Goal: Task Accomplishment & Management: Manage account settings

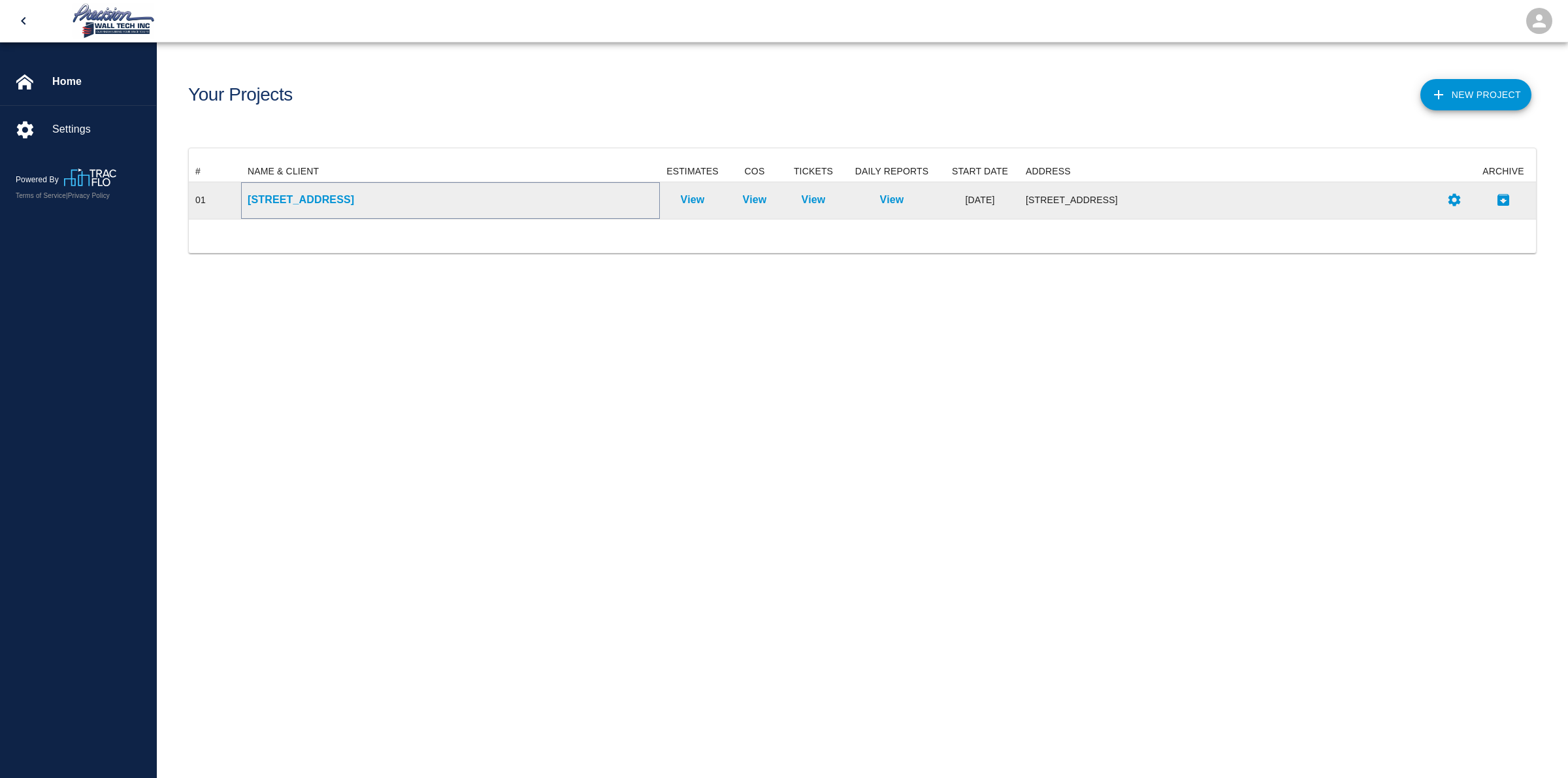
click at [355, 192] on p "[STREET_ADDRESS]" at bounding box center [450, 200] width 406 height 16
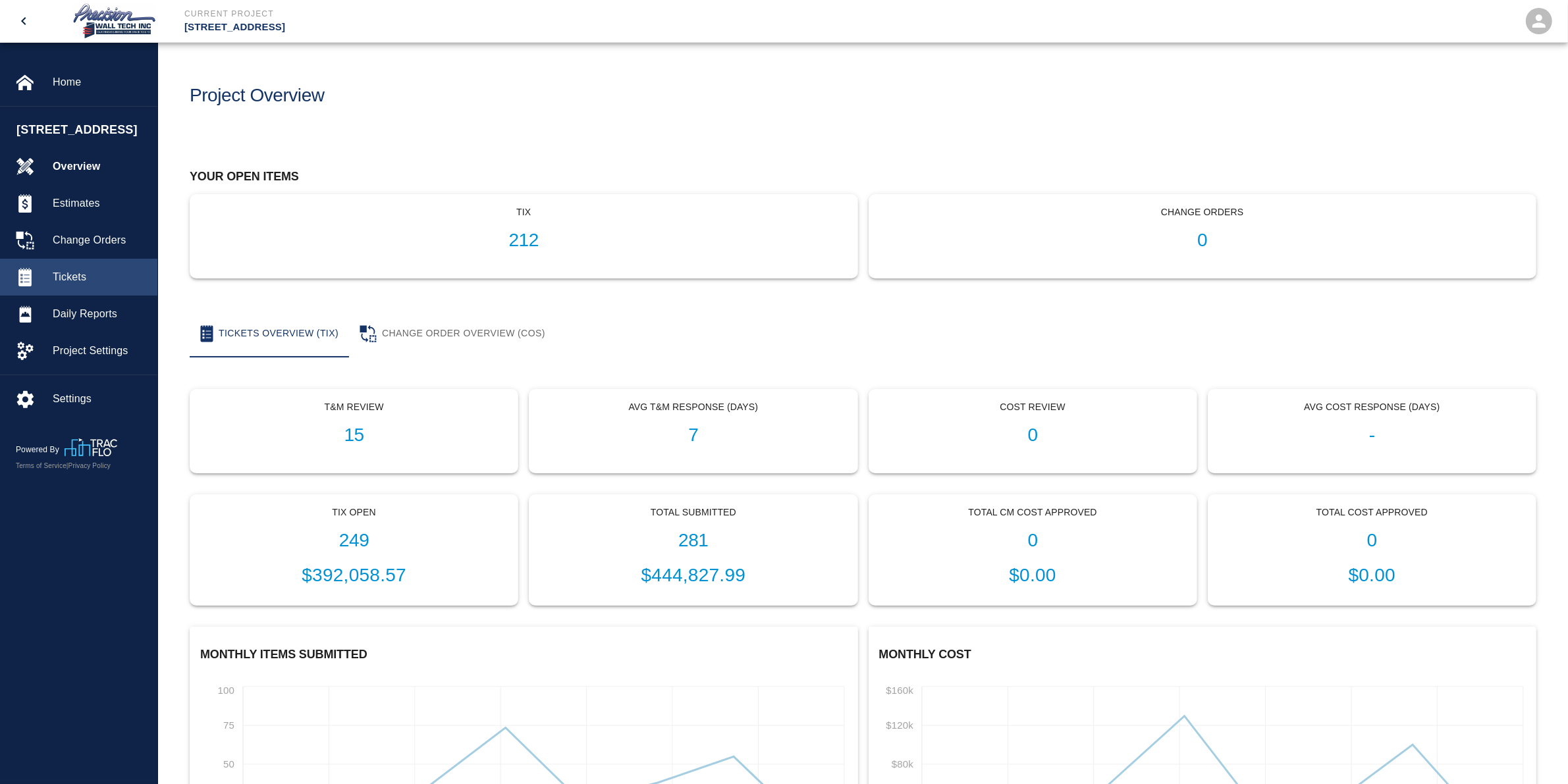
click at [84, 283] on div "Tickets" at bounding box center [78, 277] width 158 height 37
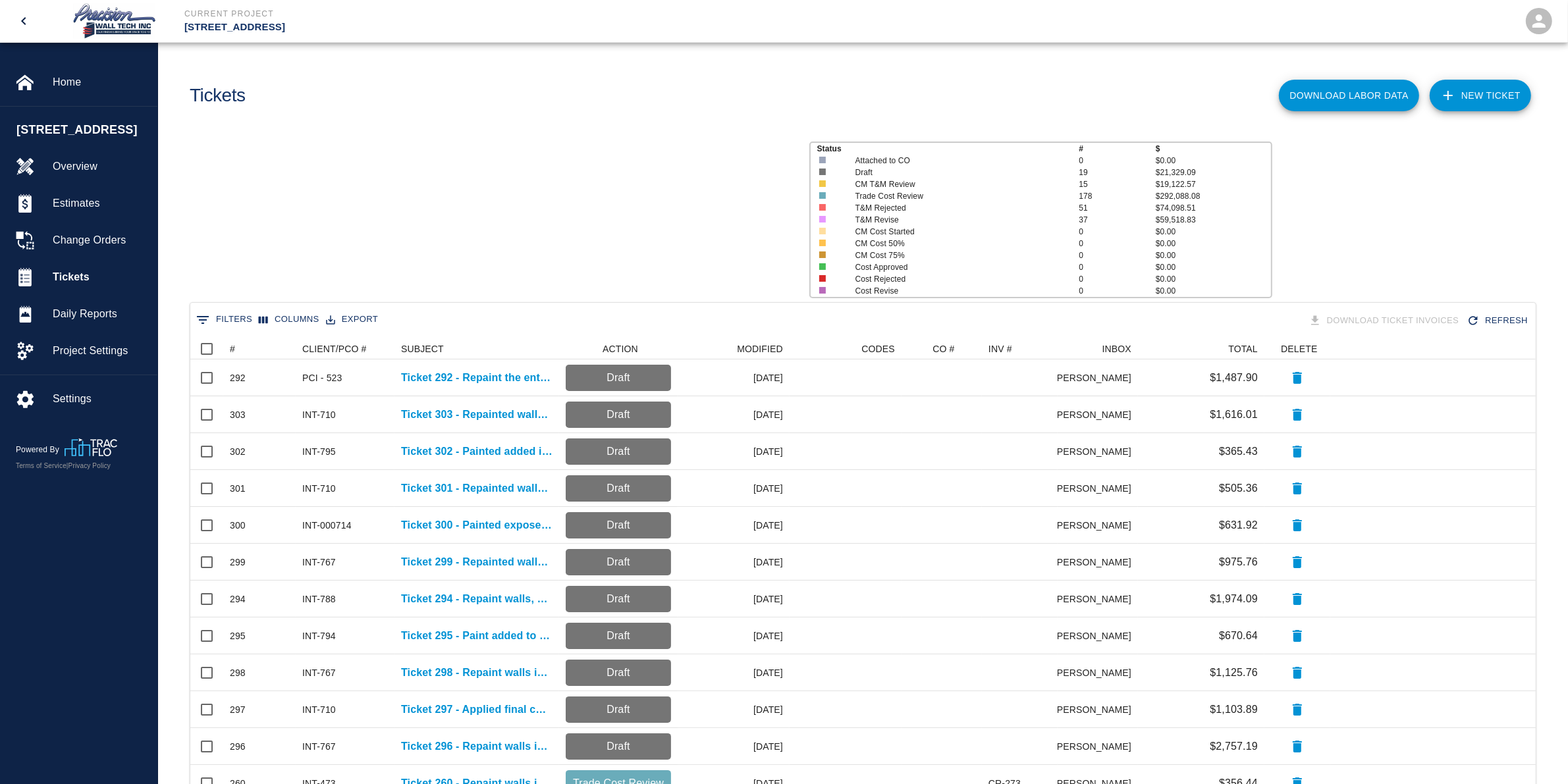
scroll to position [745, 1333]
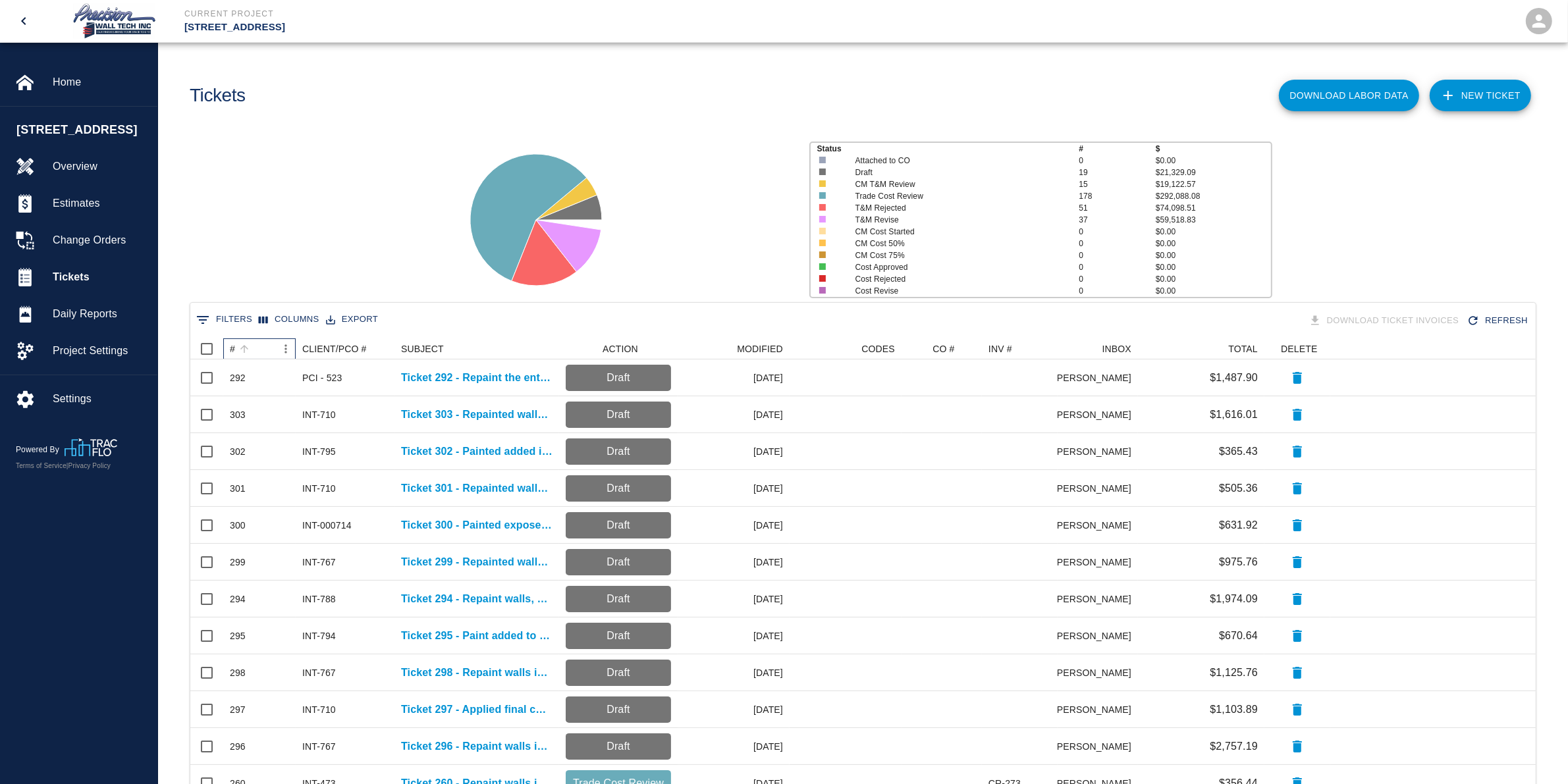
click at [267, 345] on div "#" at bounding box center [252, 348] width 46 height 21
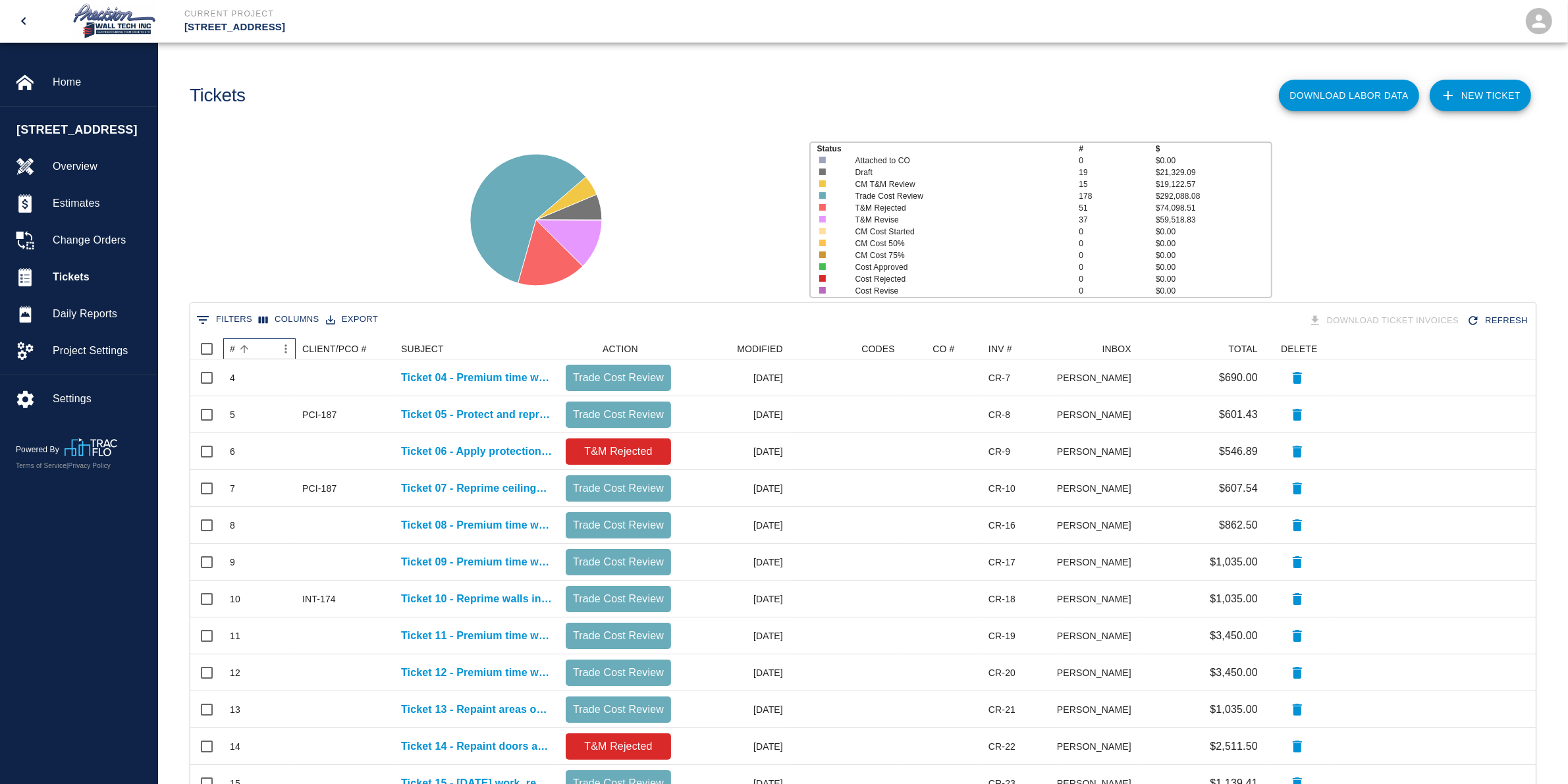
click at [267, 345] on div "#" at bounding box center [252, 348] width 46 height 21
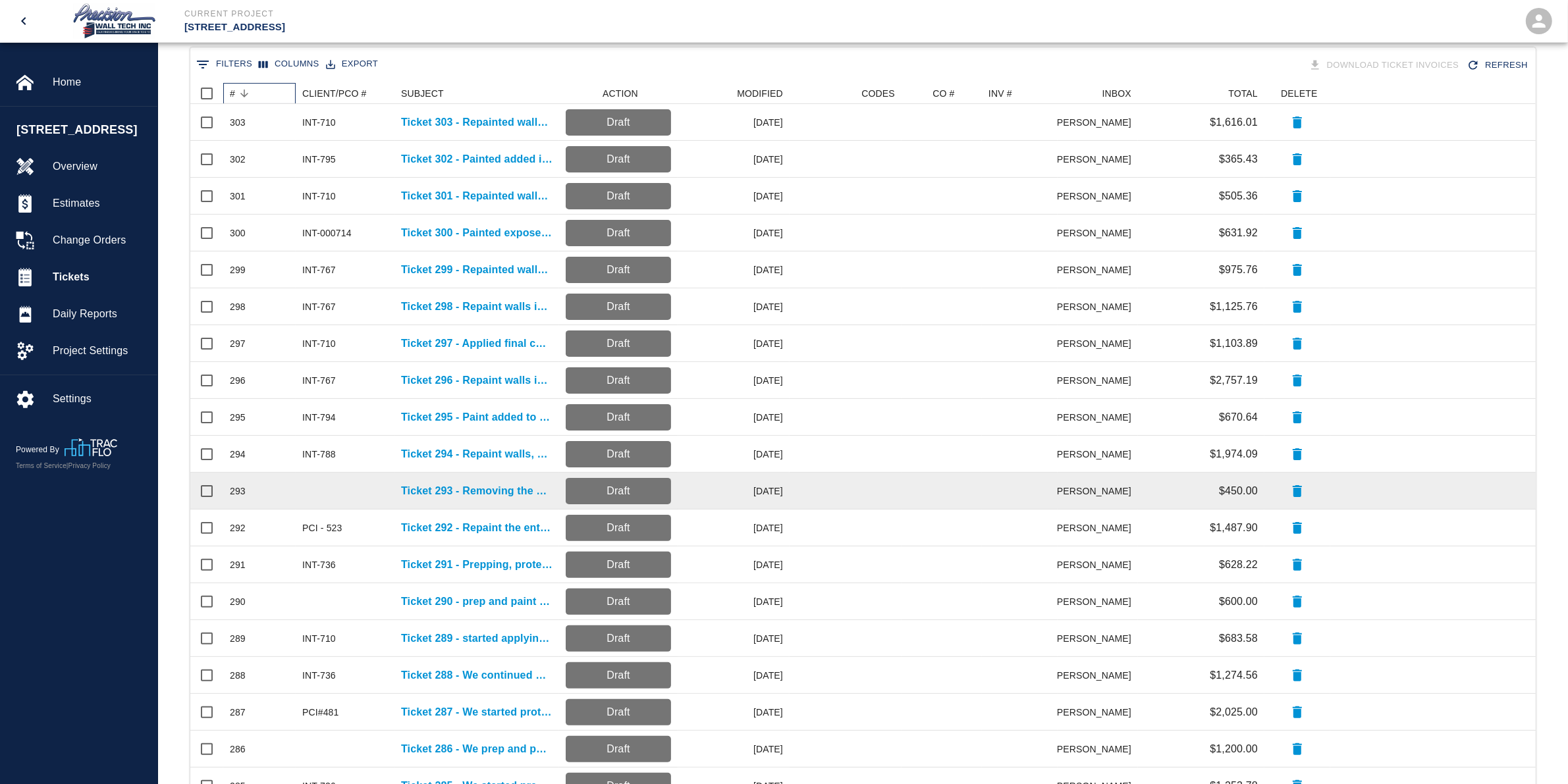
scroll to position [379, 0]
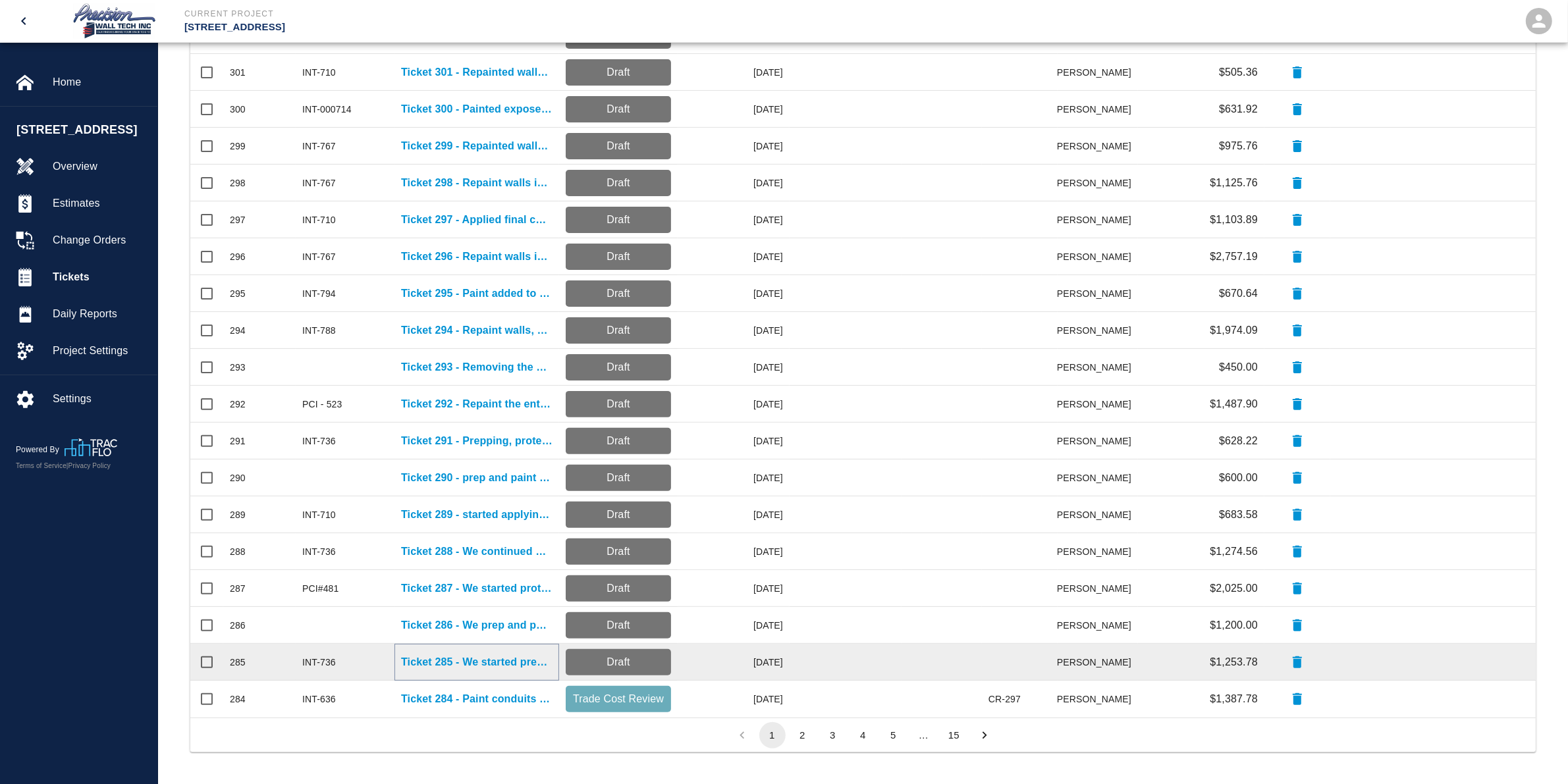
click at [482, 660] on p "Ticket 285 - We started prepping and protecting" at bounding box center [477, 662] width 152 height 16
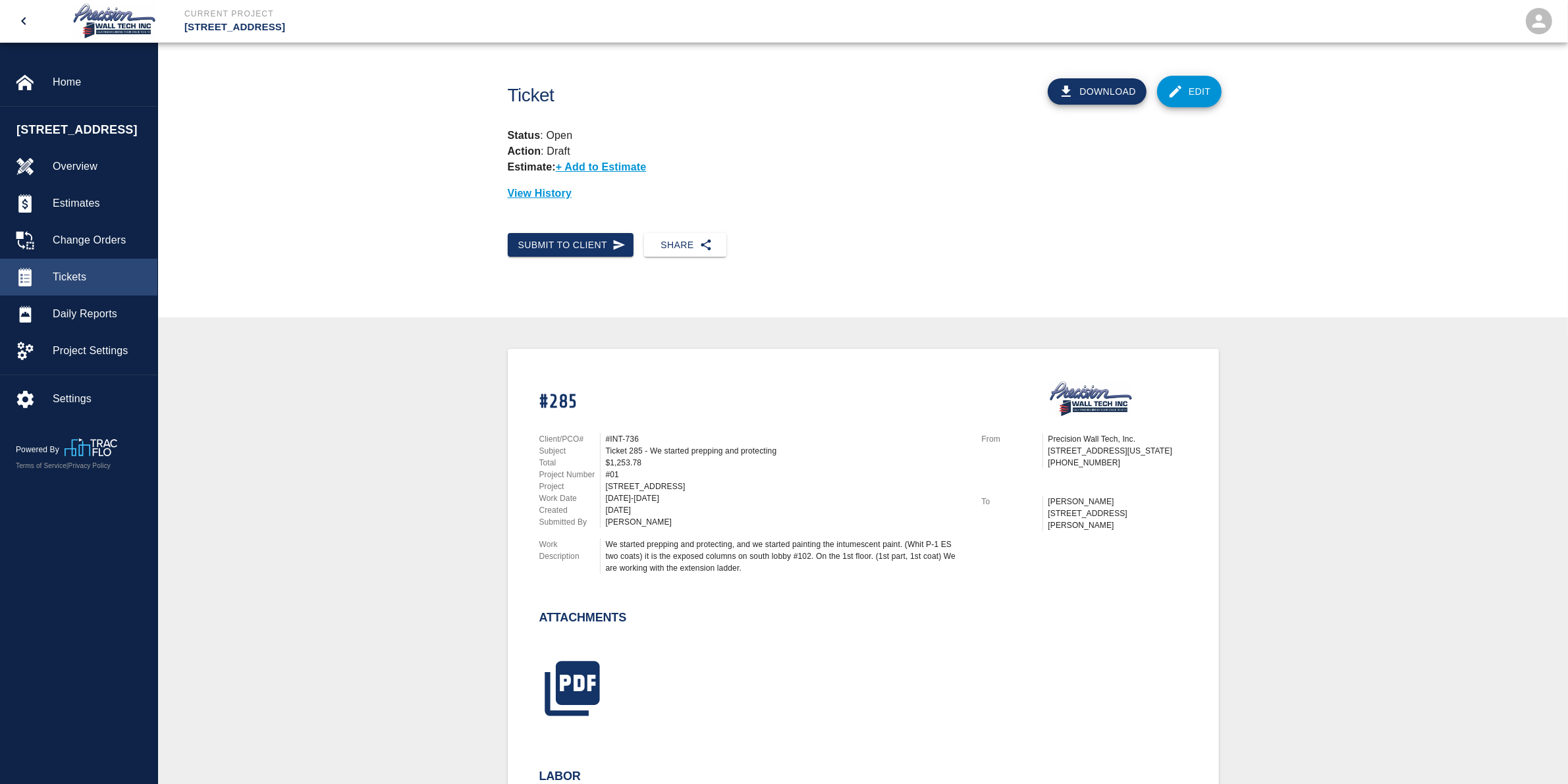
click at [112, 285] on span "Tickets" at bounding box center [99, 277] width 94 height 16
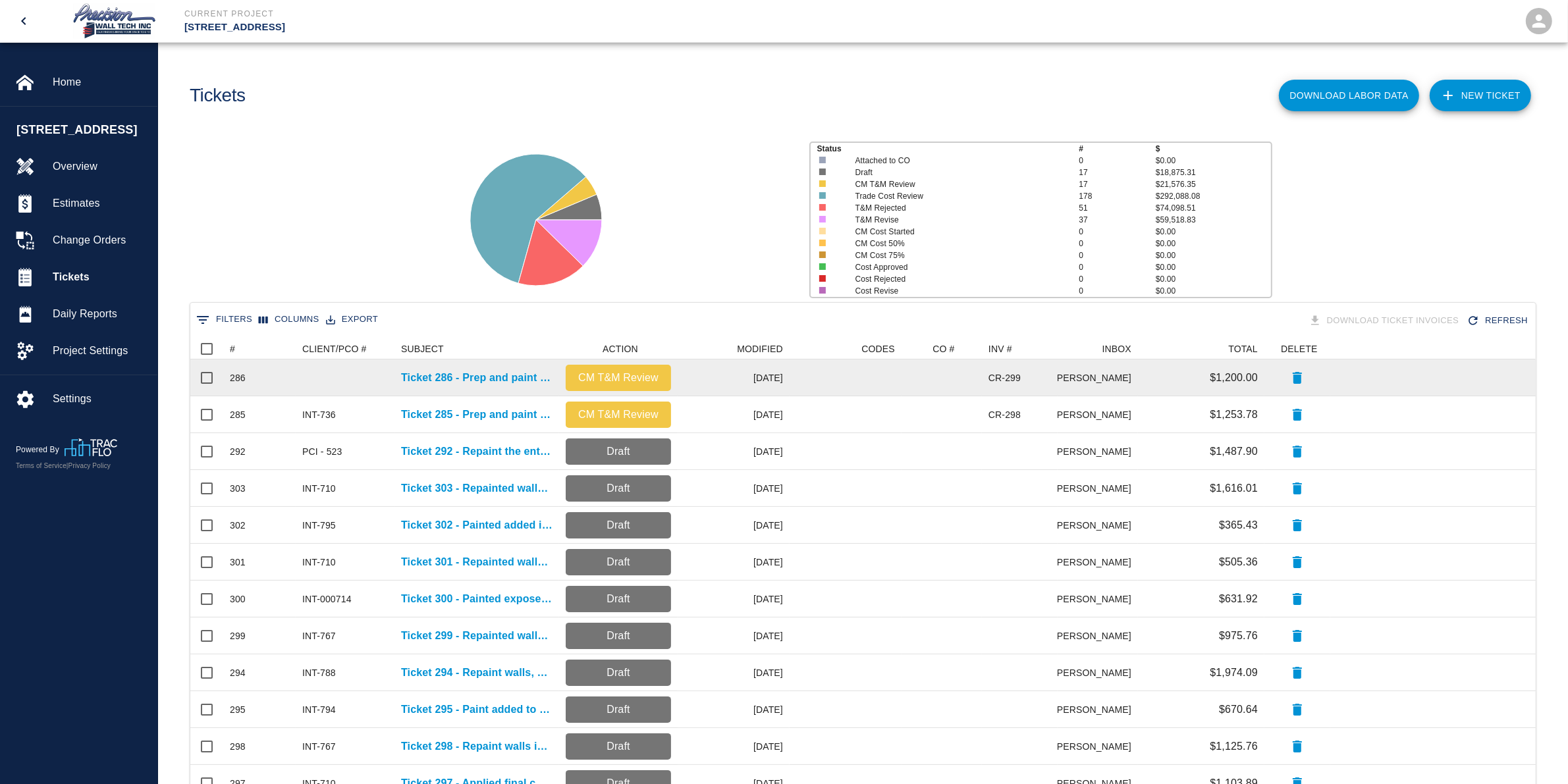
scroll to position [745, 1333]
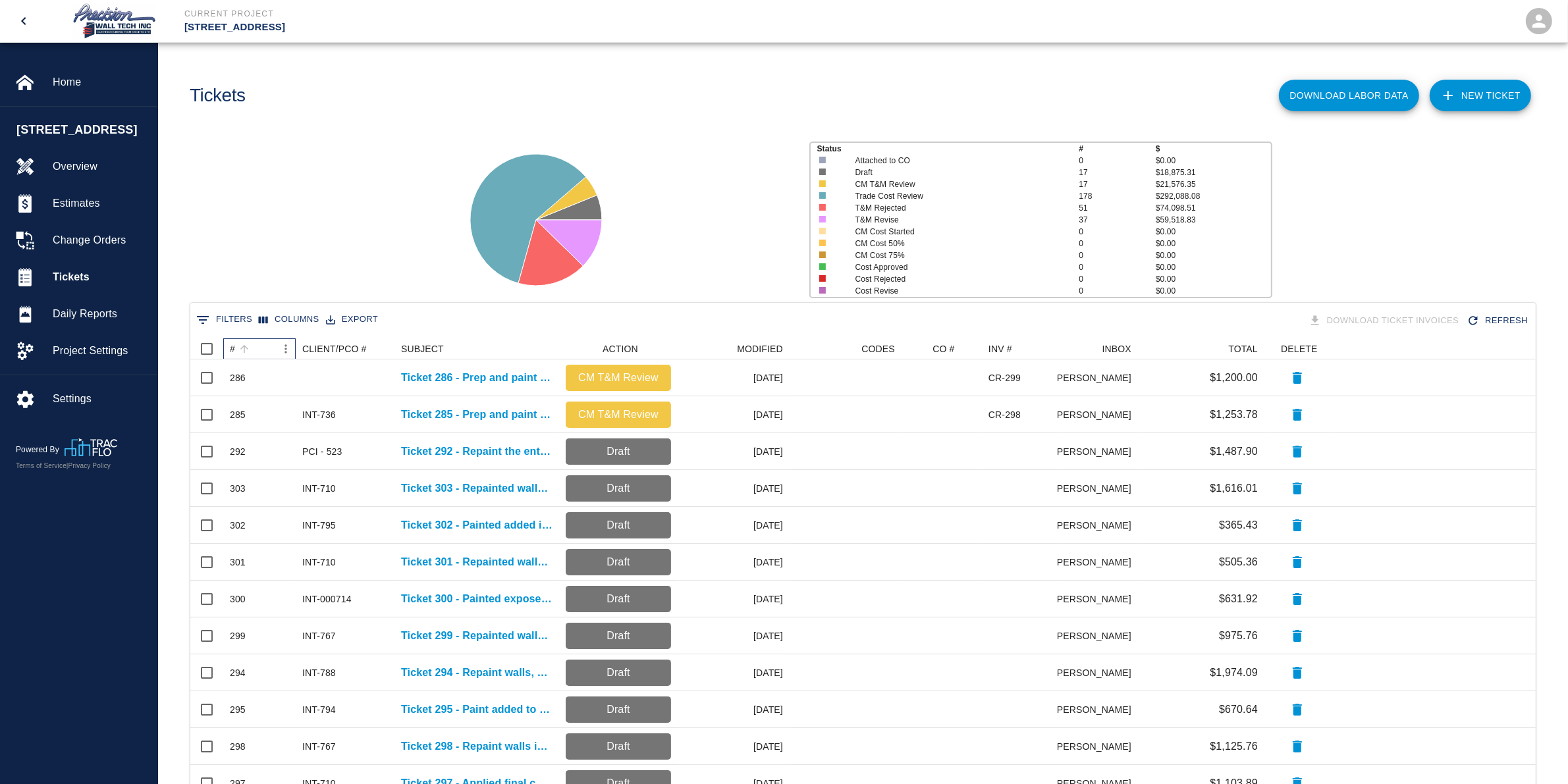
click at [265, 350] on div "#" at bounding box center [252, 348] width 46 height 21
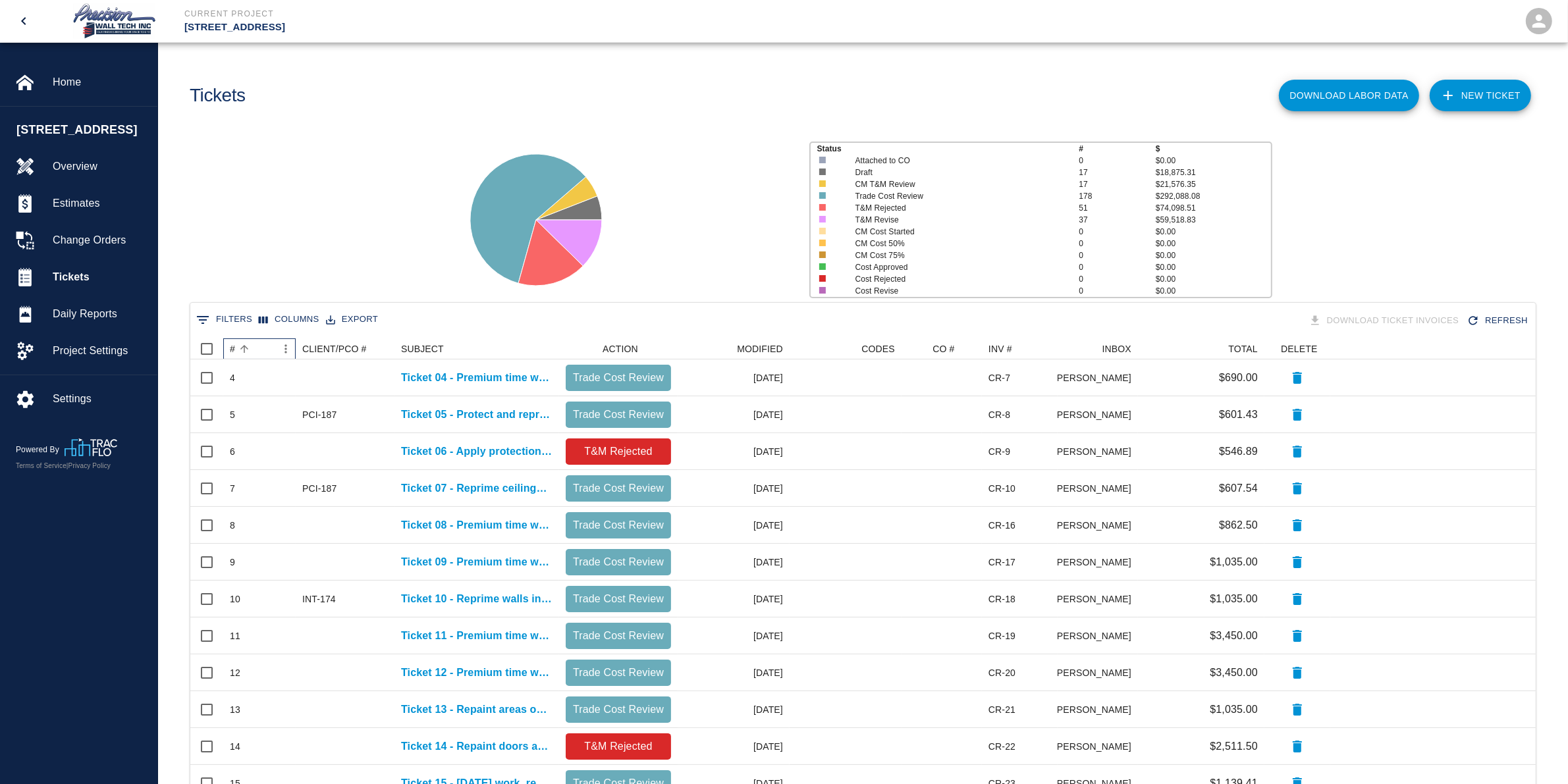
click at [265, 350] on div "#" at bounding box center [252, 348] width 46 height 21
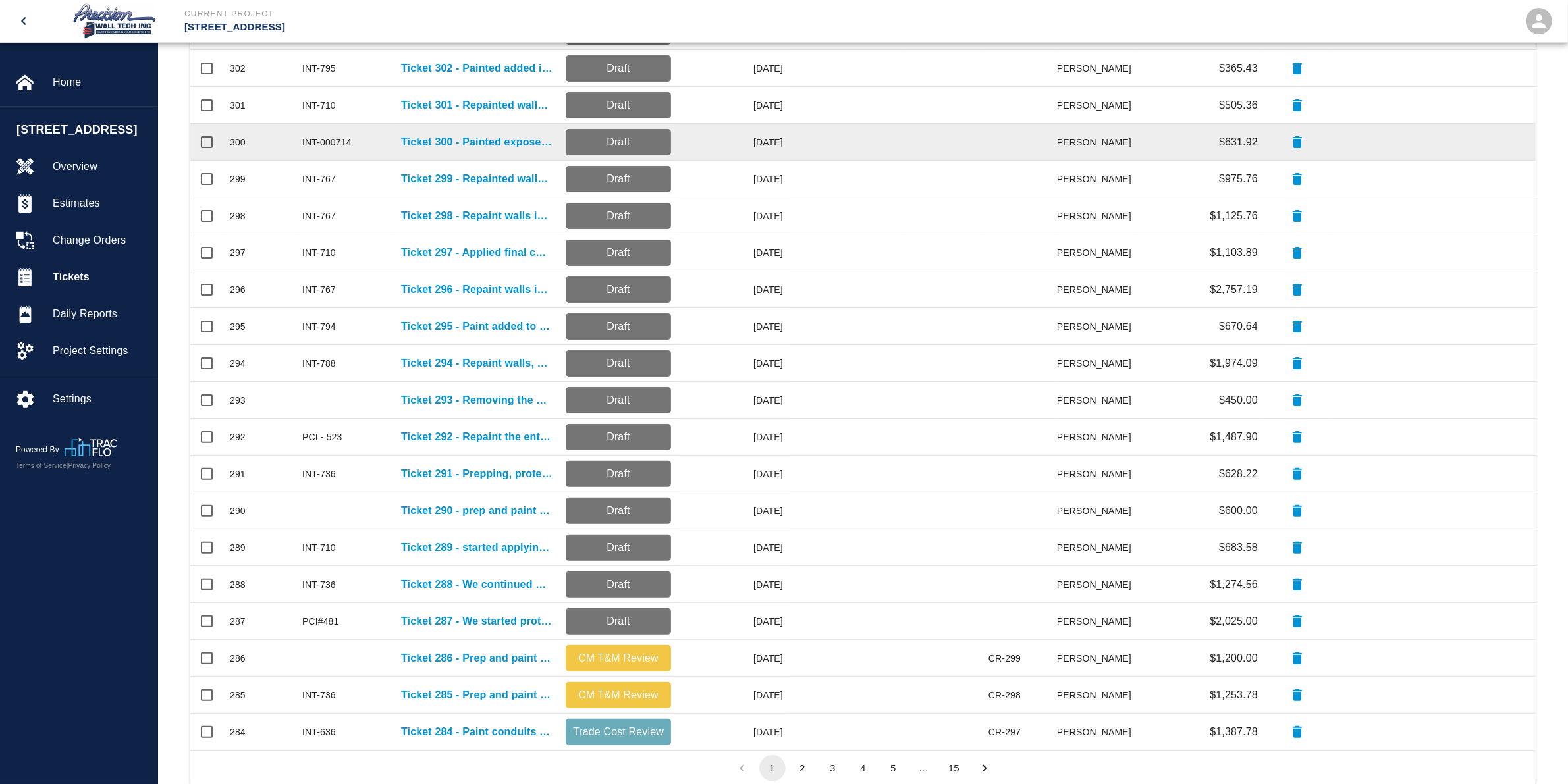
scroll to position [379, 0]
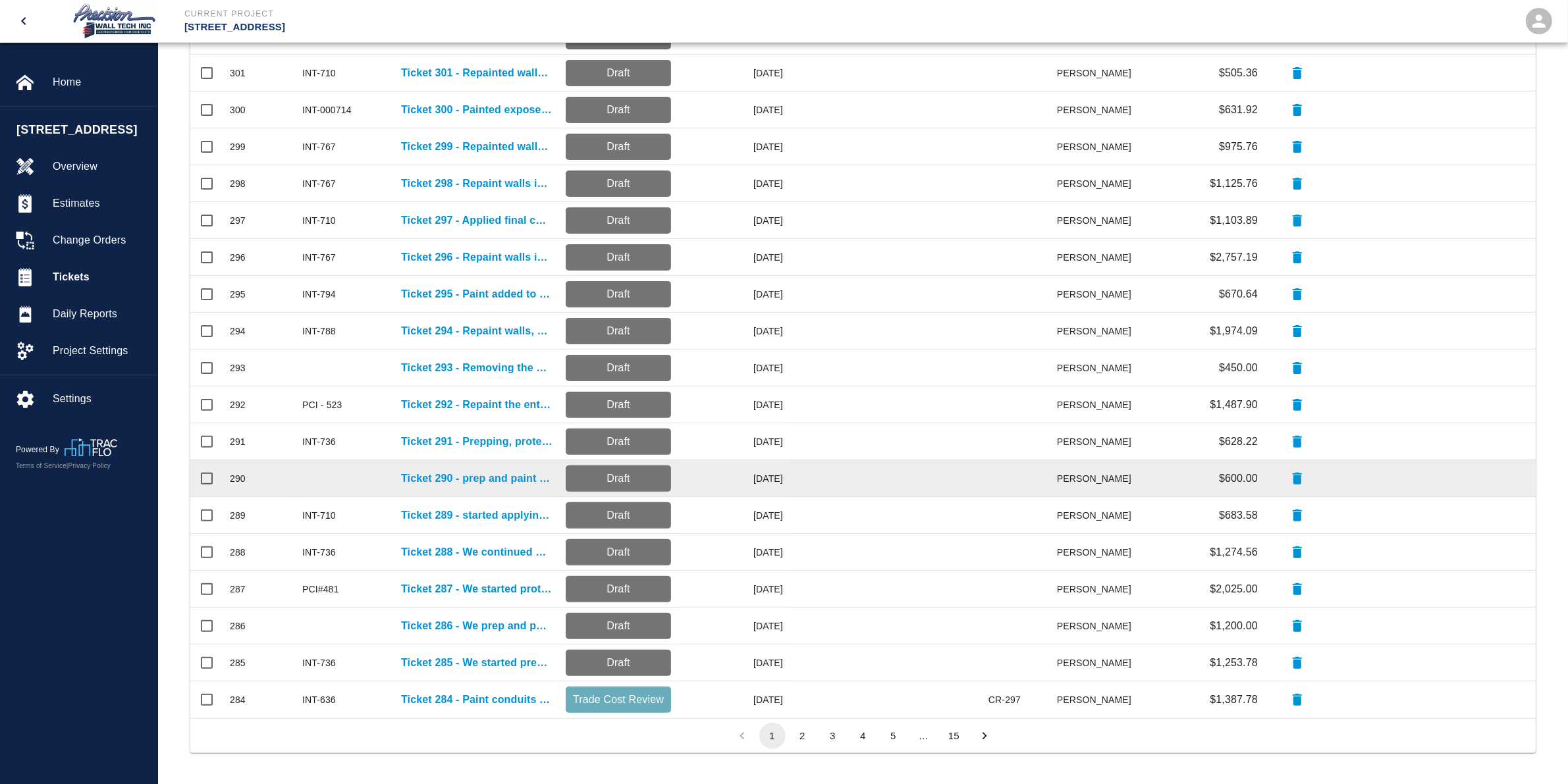
scroll to position [379, 0]
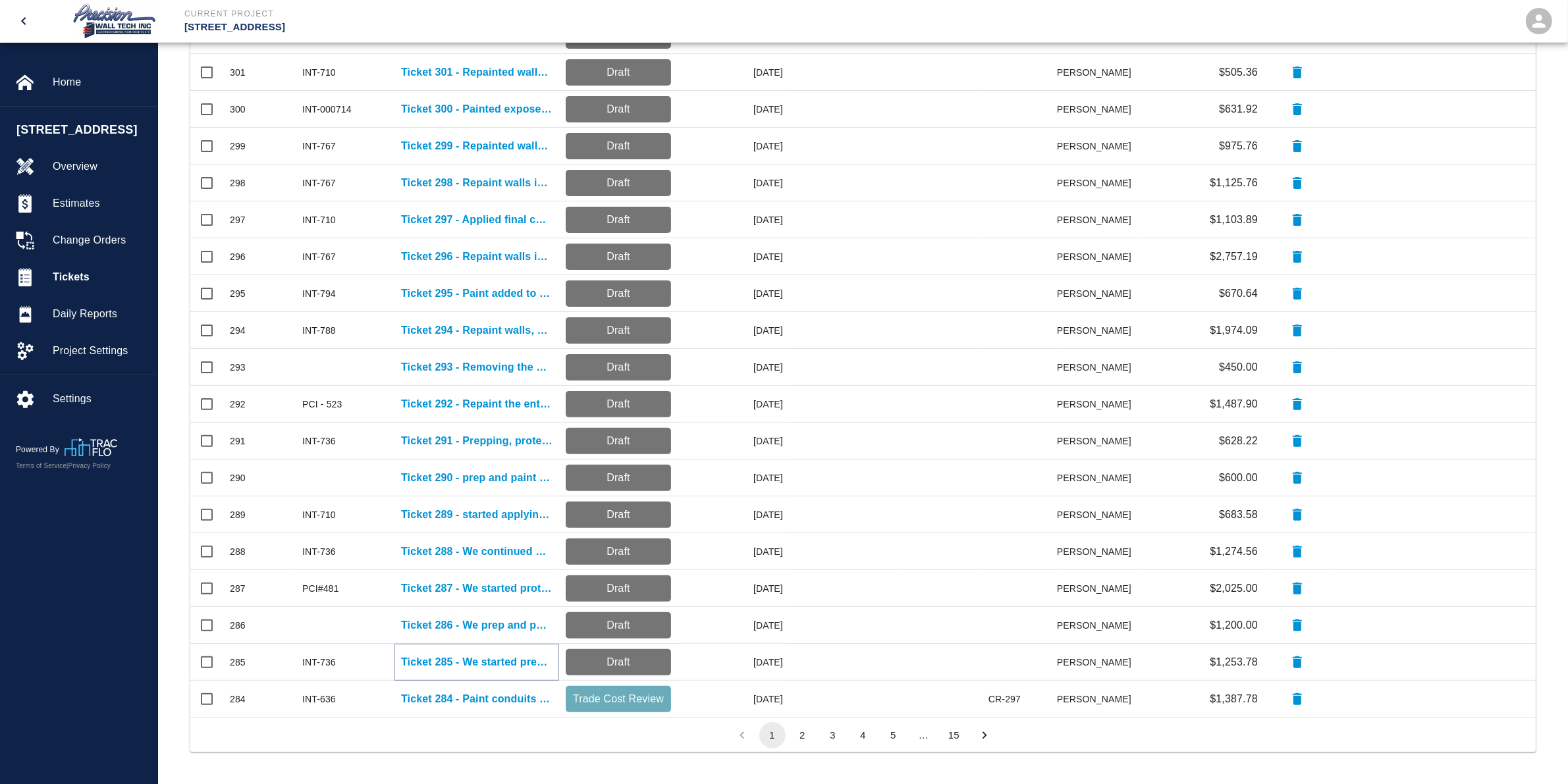
drag, startPoint x: 488, startPoint y: 662, endPoint x: 458, endPoint y: 657, distance: 30.4
click at [458, 657] on p "Ticket 285 - We started prepping and protecting" at bounding box center [477, 662] width 152 height 16
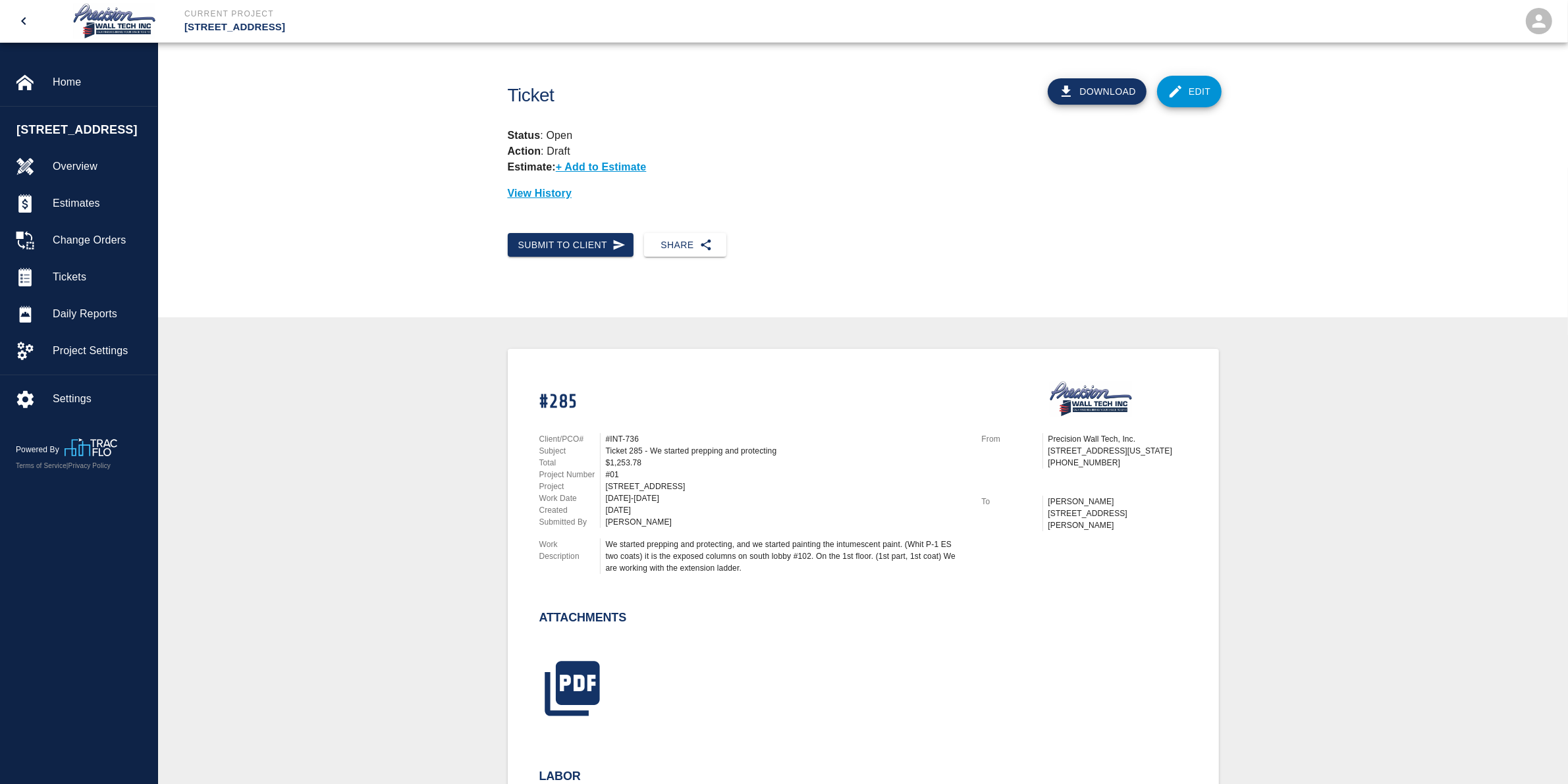
click at [1178, 95] on icon at bounding box center [1176, 91] width 16 height 16
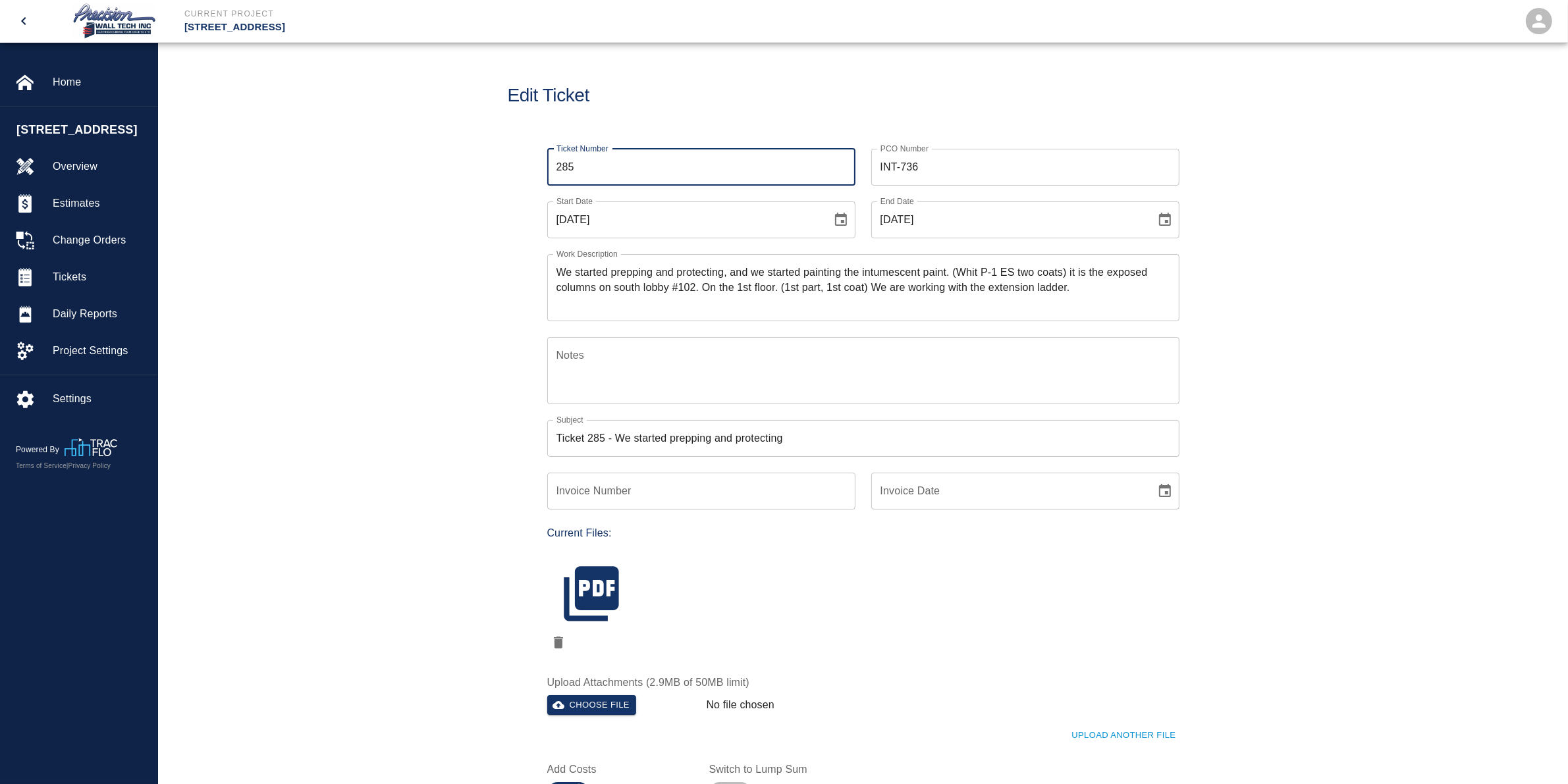
click at [681, 172] on input "285" at bounding box center [701, 167] width 308 height 37
click at [835, 222] on icon "Choose date, selected date is Sep 2, 2025" at bounding box center [841, 218] width 12 height 13
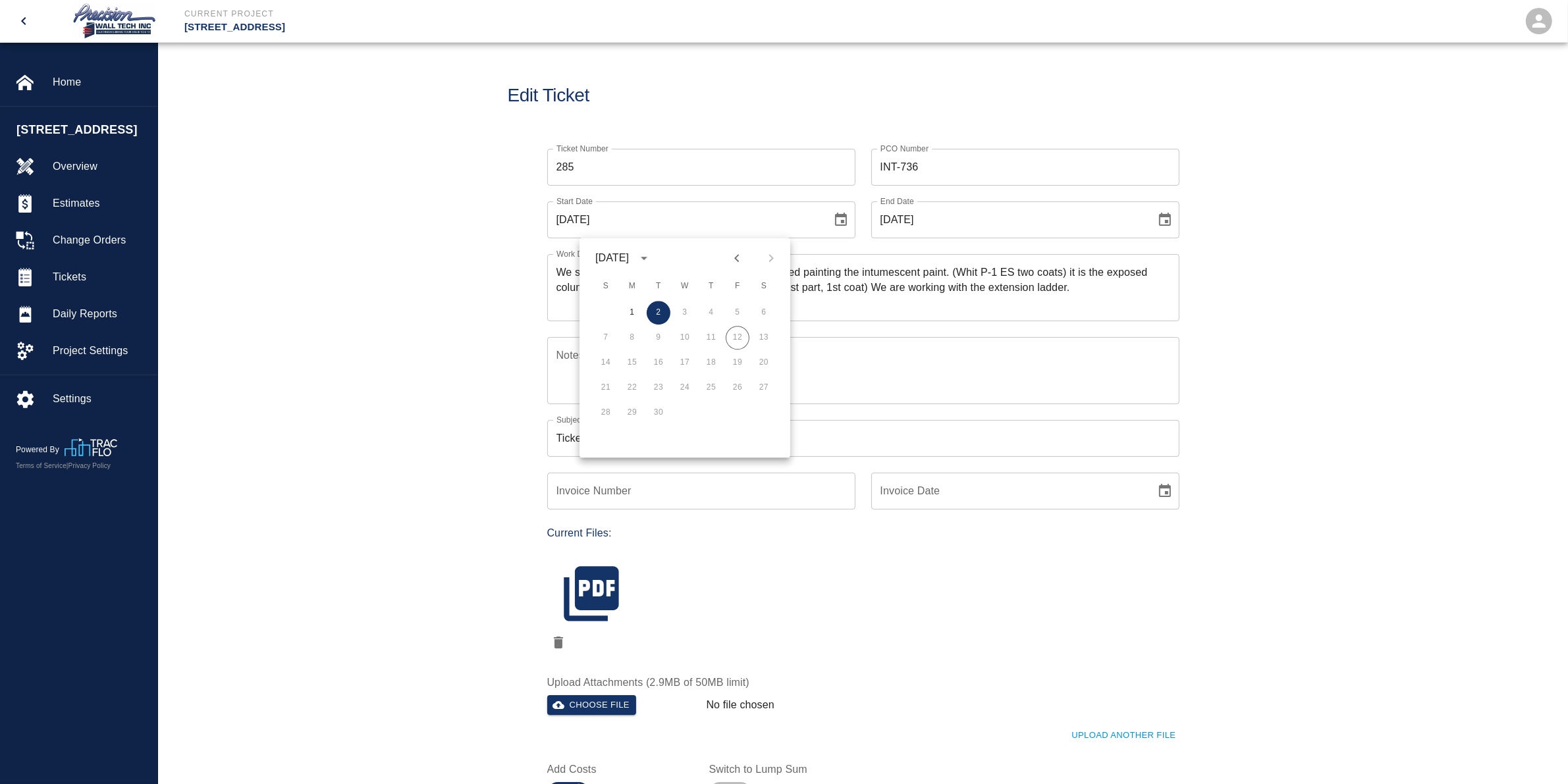
click at [735, 261] on icon "Previous month" at bounding box center [737, 258] width 16 height 16
click at [734, 411] on button "29" at bounding box center [738, 413] width 24 height 24
type input "[DATE]"
click at [1163, 221] on icon "Choose date, selected date is Sep 2, 2025" at bounding box center [1165, 220] width 16 height 16
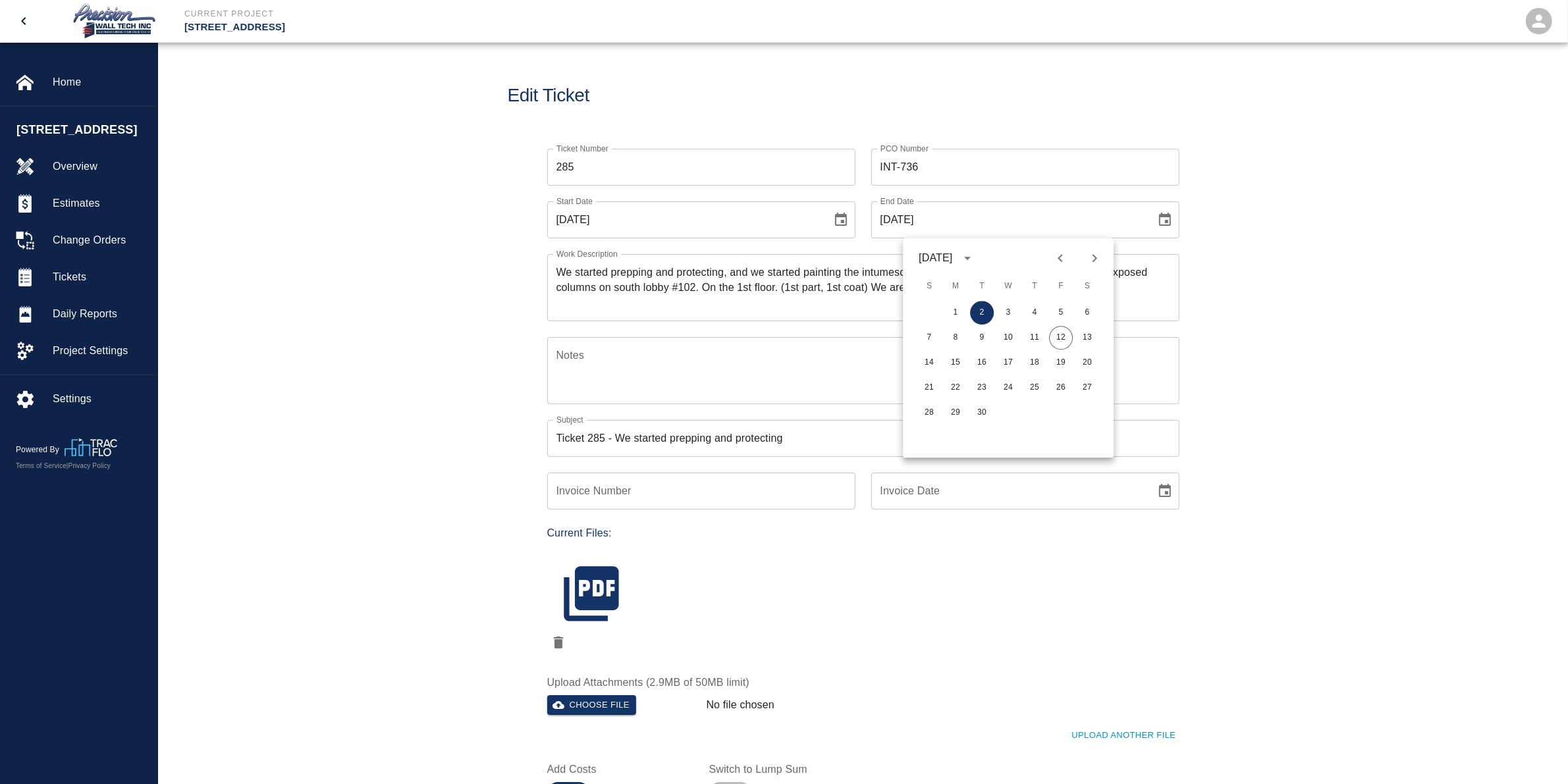
click at [1064, 261] on icon "Previous month" at bounding box center [1061, 258] width 16 height 16
click at [1061, 413] on button "29" at bounding box center [1061, 413] width 24 height 24
type input "[DATE]"
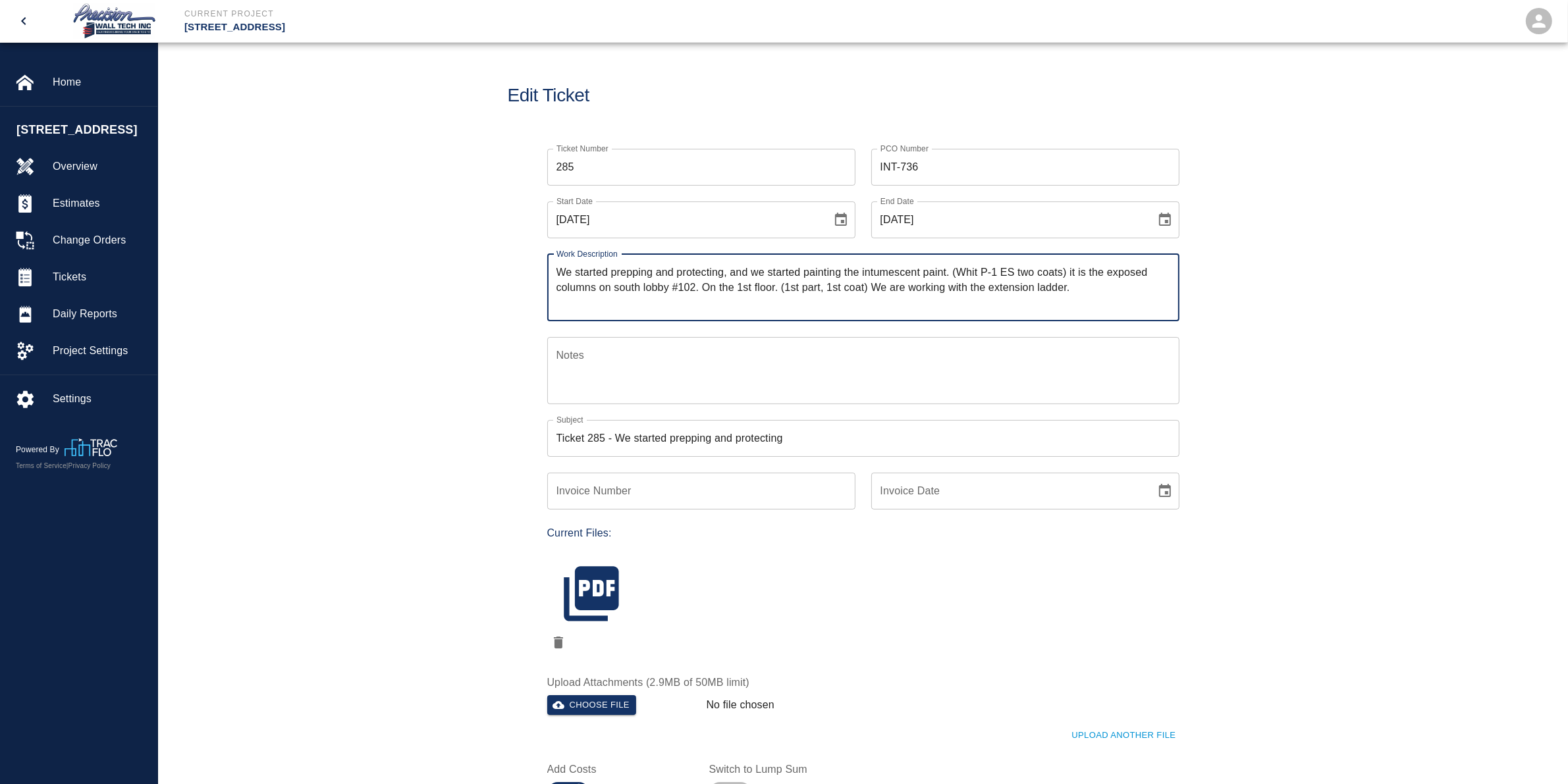
click at [556, 271] on textarea "We started prepping and protecting, and we started painting the intumescent pai…" at bounding box center [863, 288] width 614 height 46
type textarea "Ticket 285, [DATE], Prep, protect, and paint exposed intumescent columns in sou…"
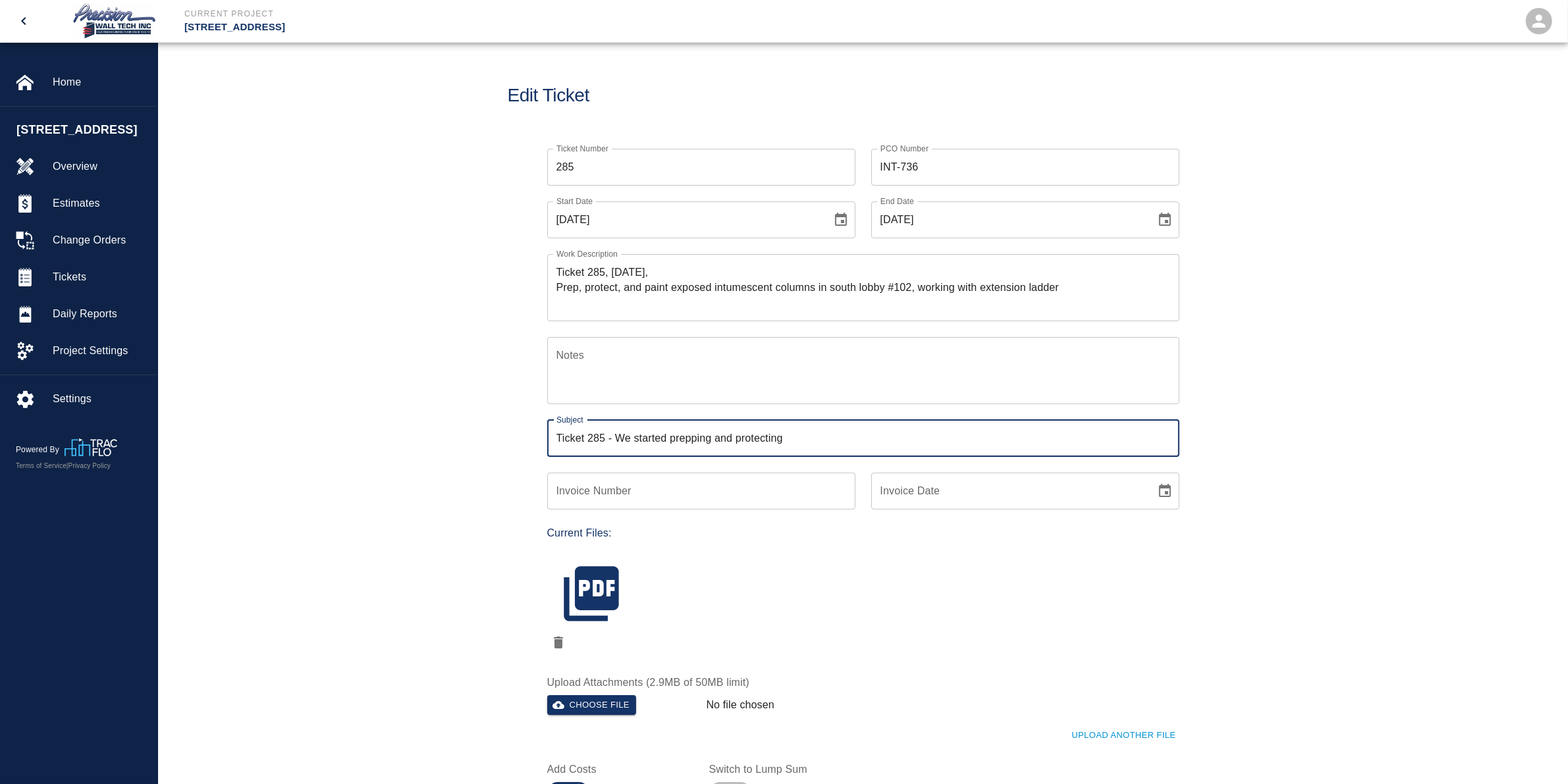
click at [806, 433] on input "Ticket 285 - We started prepping and protecting" at bounding box center [863, 438] width 633 height 37
type input "Ticket 285 - Prep and paint exposed intumescent columns in south lobby 102"
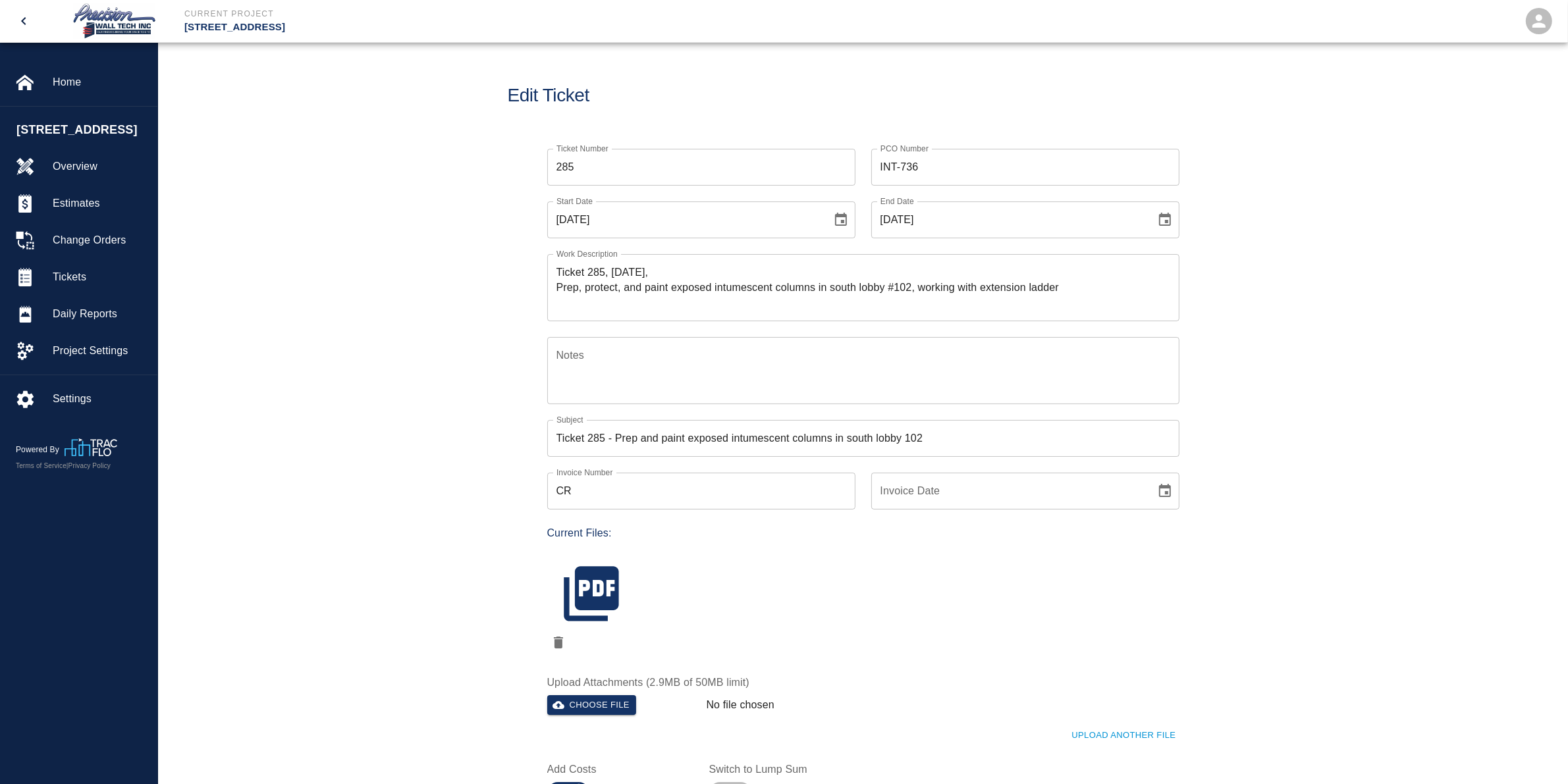
click at [693, 485] on input "CR" at bounding box center [701, 490] width 308 height 37
type input "CR-298"
click at [1157, 491] on icon "Choose date" at bounding box center [1165, 491] width 16 height 16
click at [1059, 605] on button "12" at bounding box center [1061, 609] width 24 height 24
type input "[DATE]"
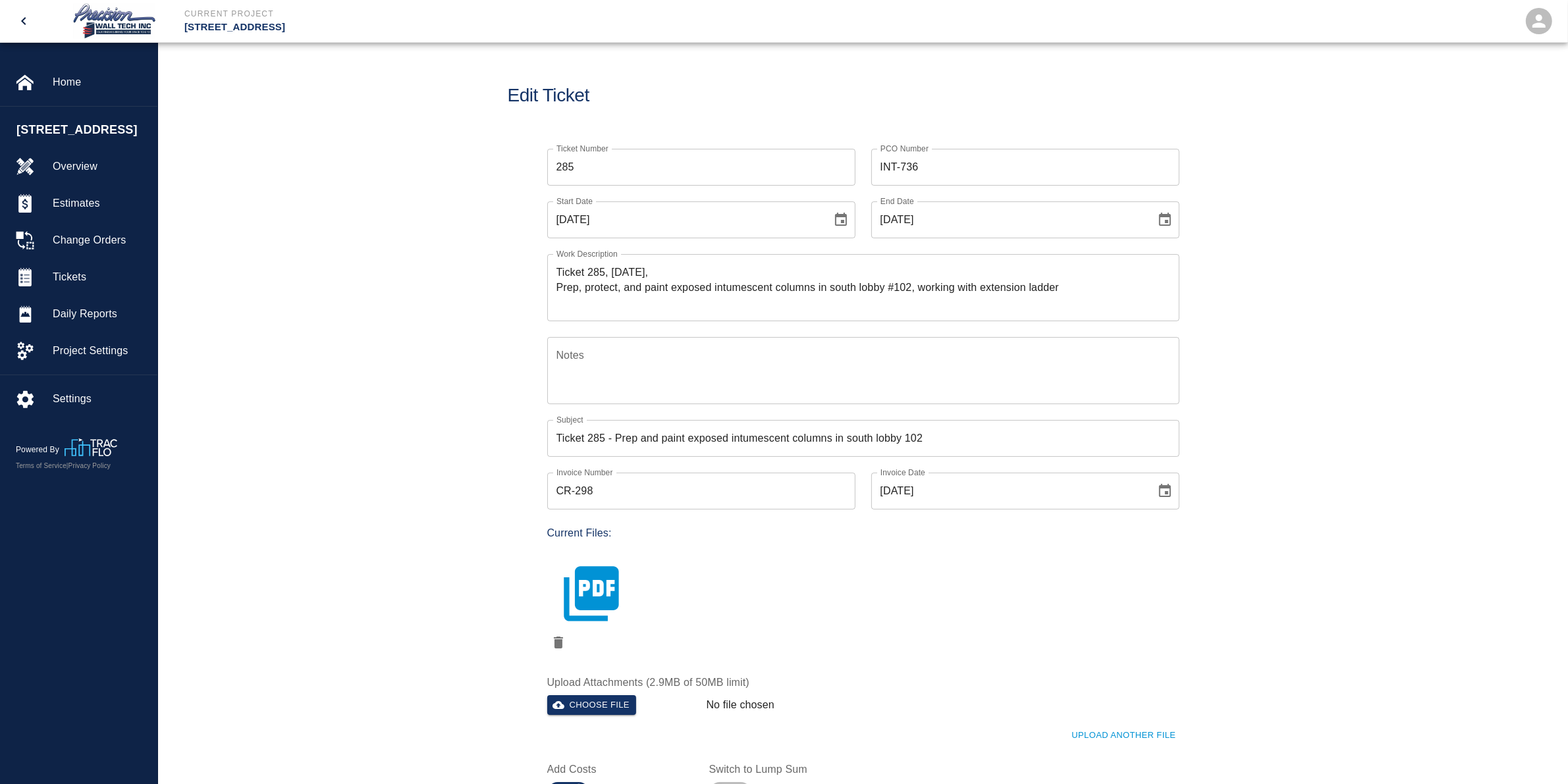
click at [604, 595] on icon "button" at bounding box center [591, 592] width 55 height 55
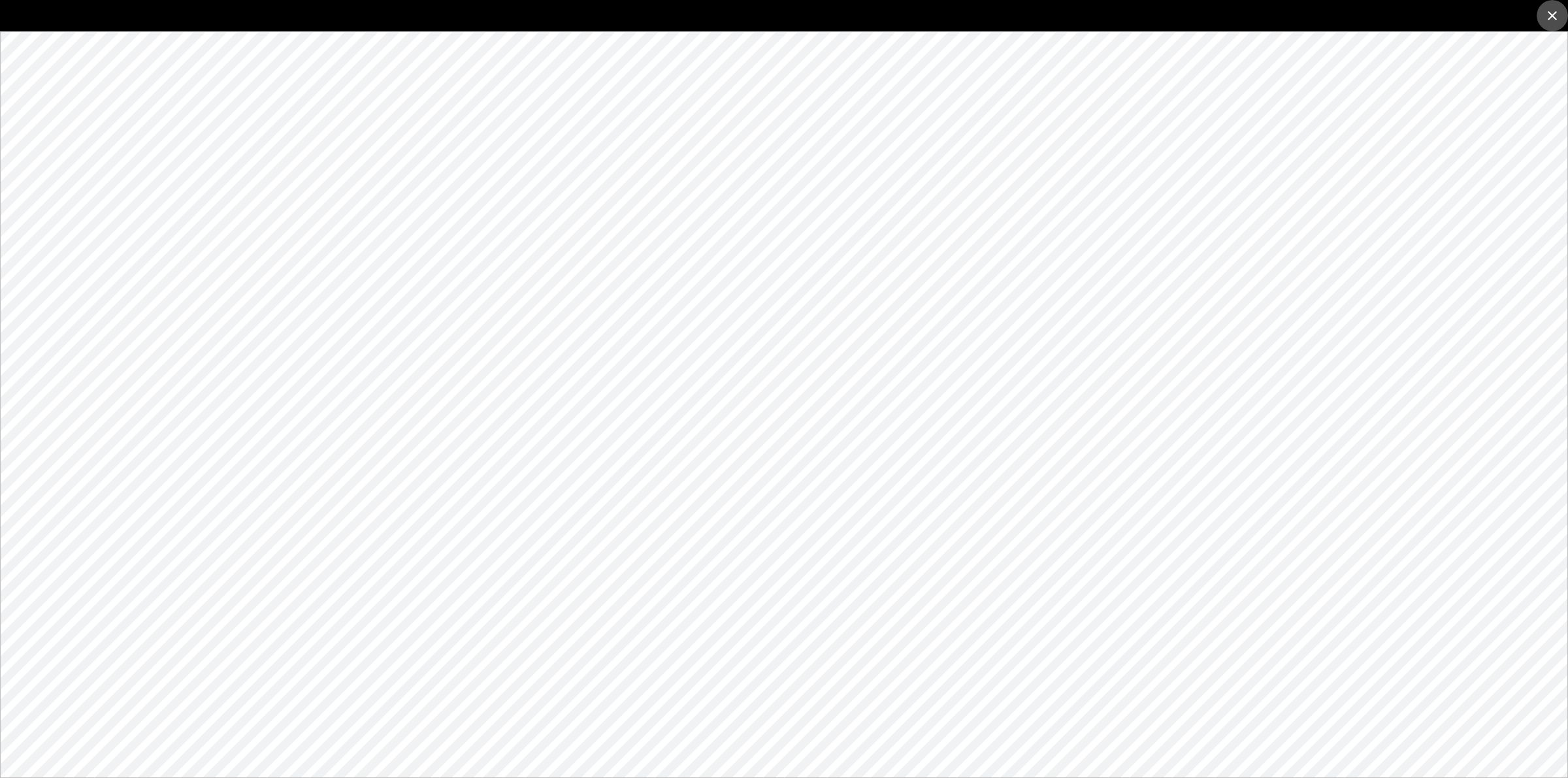
click at [1545, 22] on icon "close" at bounding box center [1552, 16] width 16 height 16
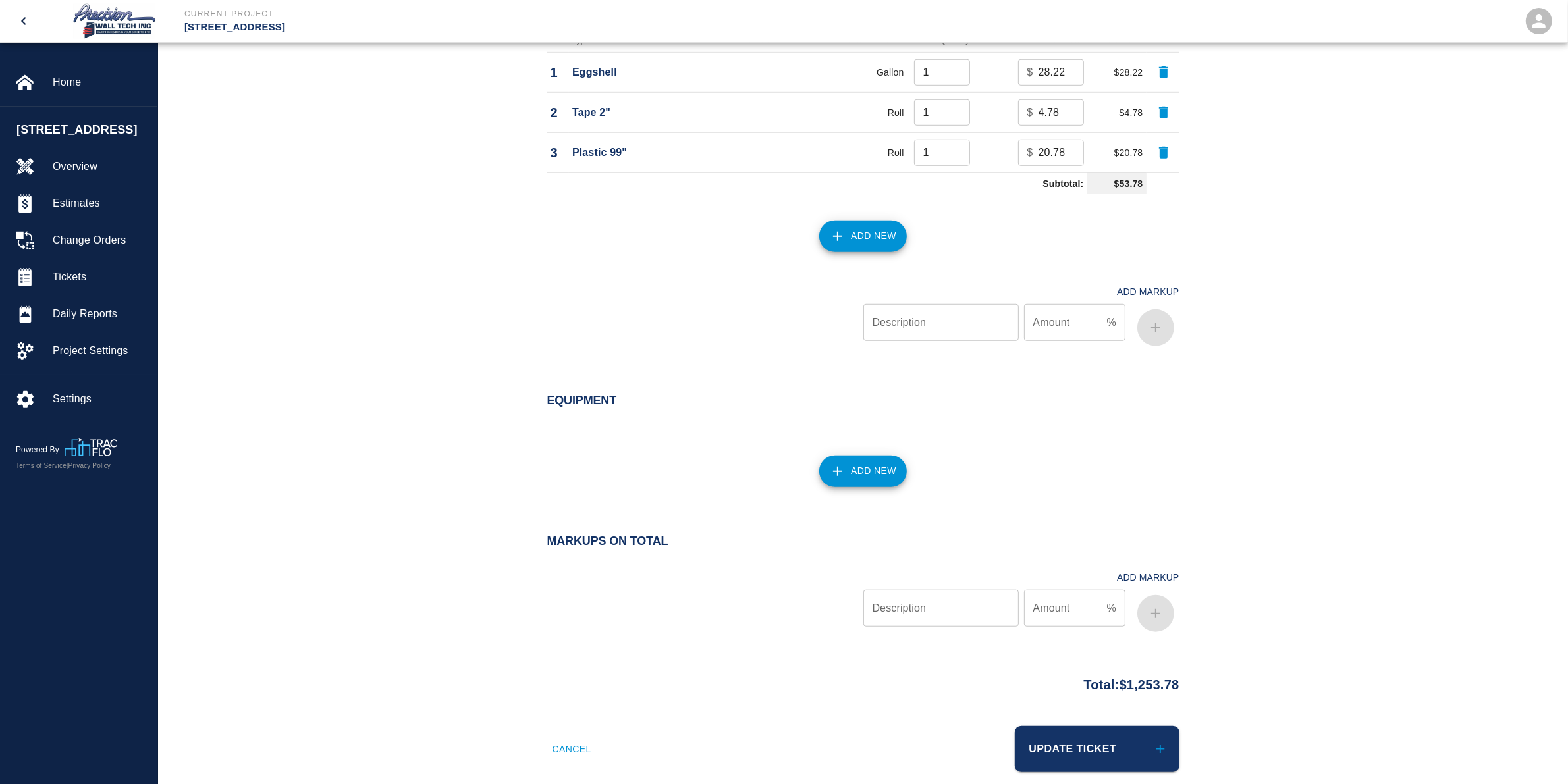
scroll to position [1209, 0]
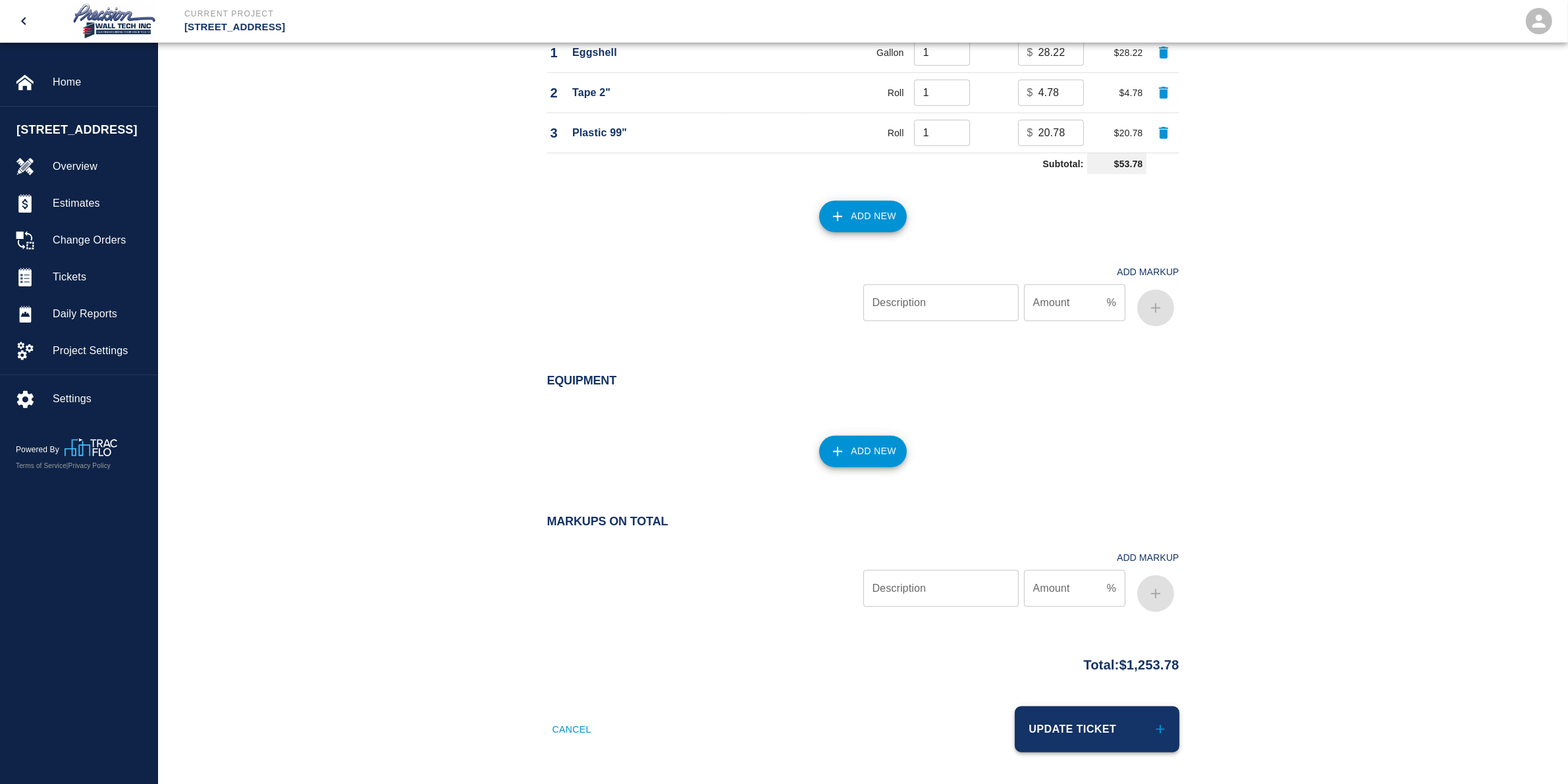
click at [1110, 733] on button "Update Ticket" at bounding box center [1097, 729] width 165 height 46
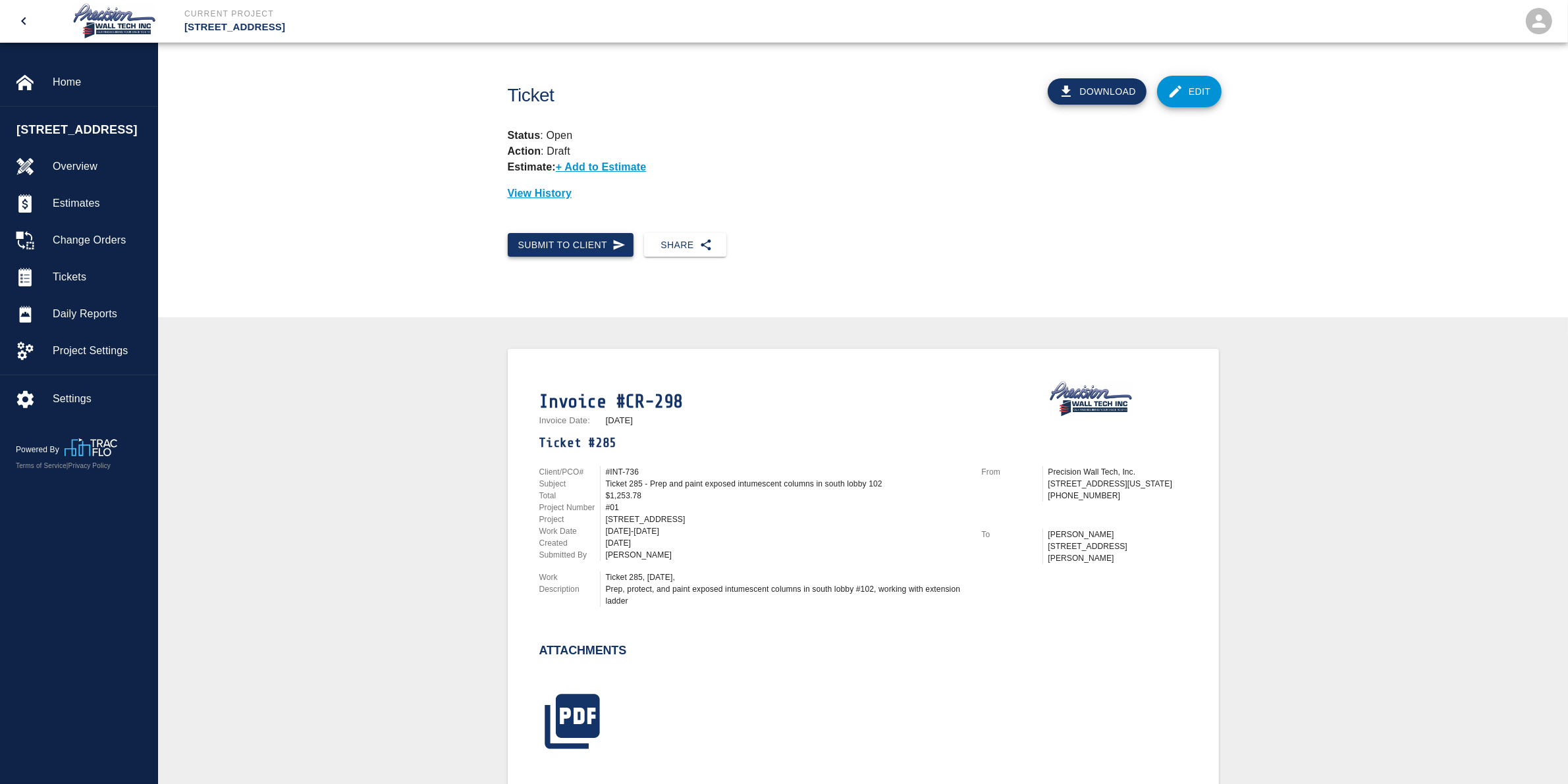
click at [600, 249] on button "Submit to Client" at bounding box center [570, 245] width 126 height 25
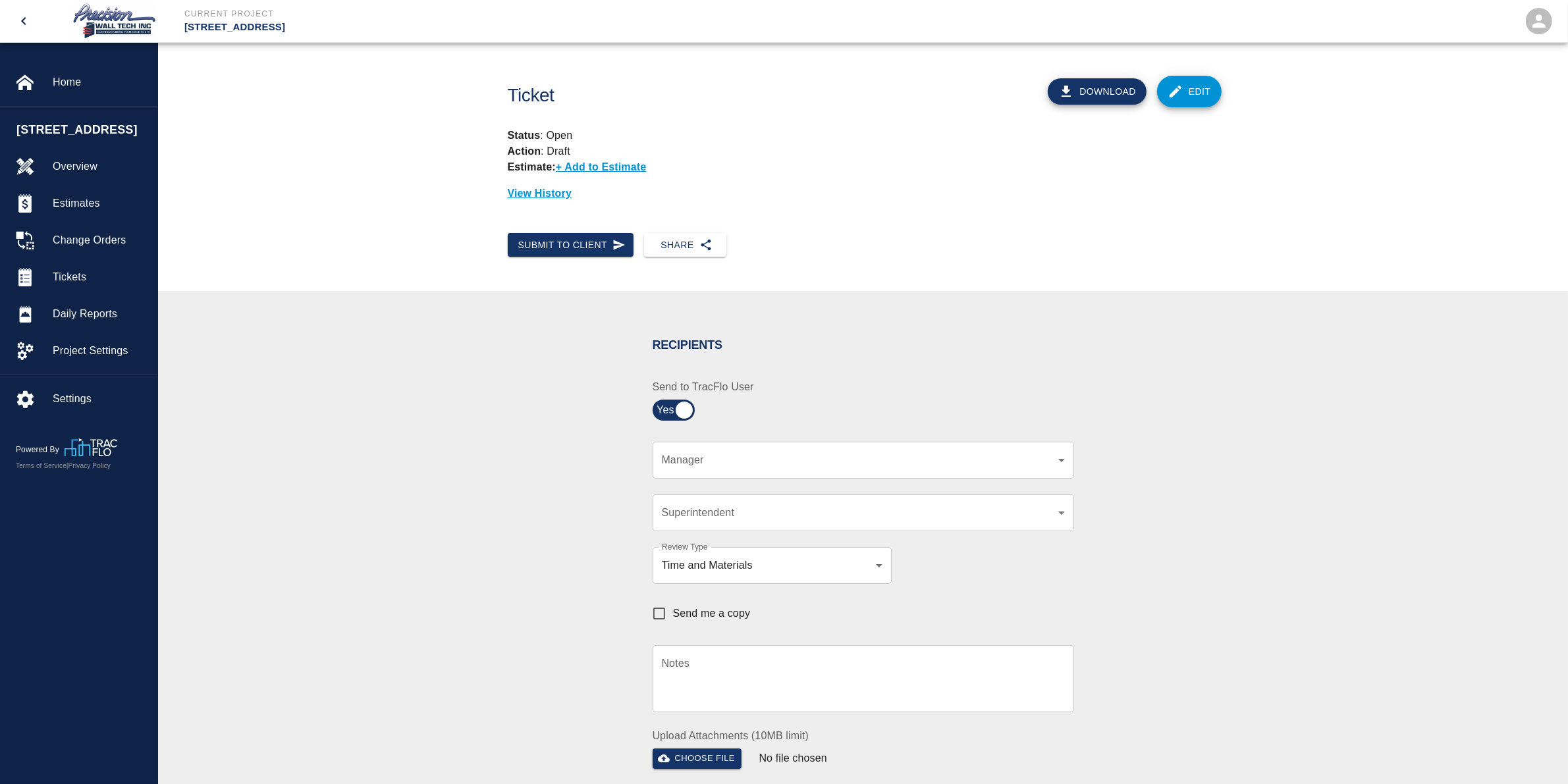
click at [791, 450] on div "​ Manager" at bounding box center [863, 459] width 421 height 37
click at [791, 455] on body "Current Project [STREET_ADDRESS] Home [STREET_ADDRESS] Overview Estimates Chang…" at bounding box center [784, 392] width 1568 height 784
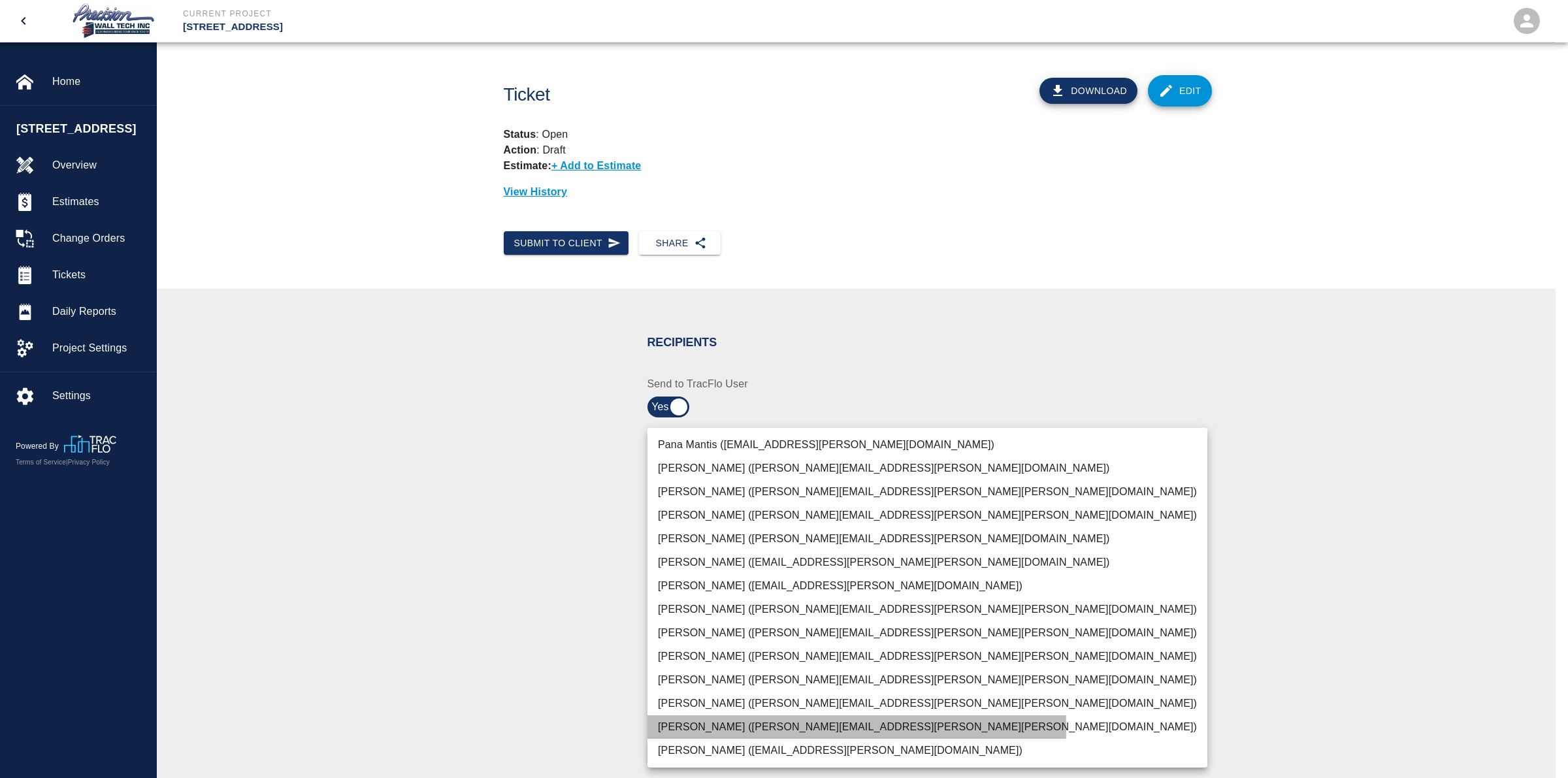
click at [684, 728] on li "[PERSON_NAME] ([PERSON_NAME][EMAIL_ADDRESS][PERSON_NAME][PERSON_NAME][DOMAIN_NA…" at bounding box center [927, 727] width 559 height 24
type input "f2151df9-a33d-4239-98b3-85d2c5195f79"
click at [517, 635] on div at bounding box center [784, 389] width 1568 height 778
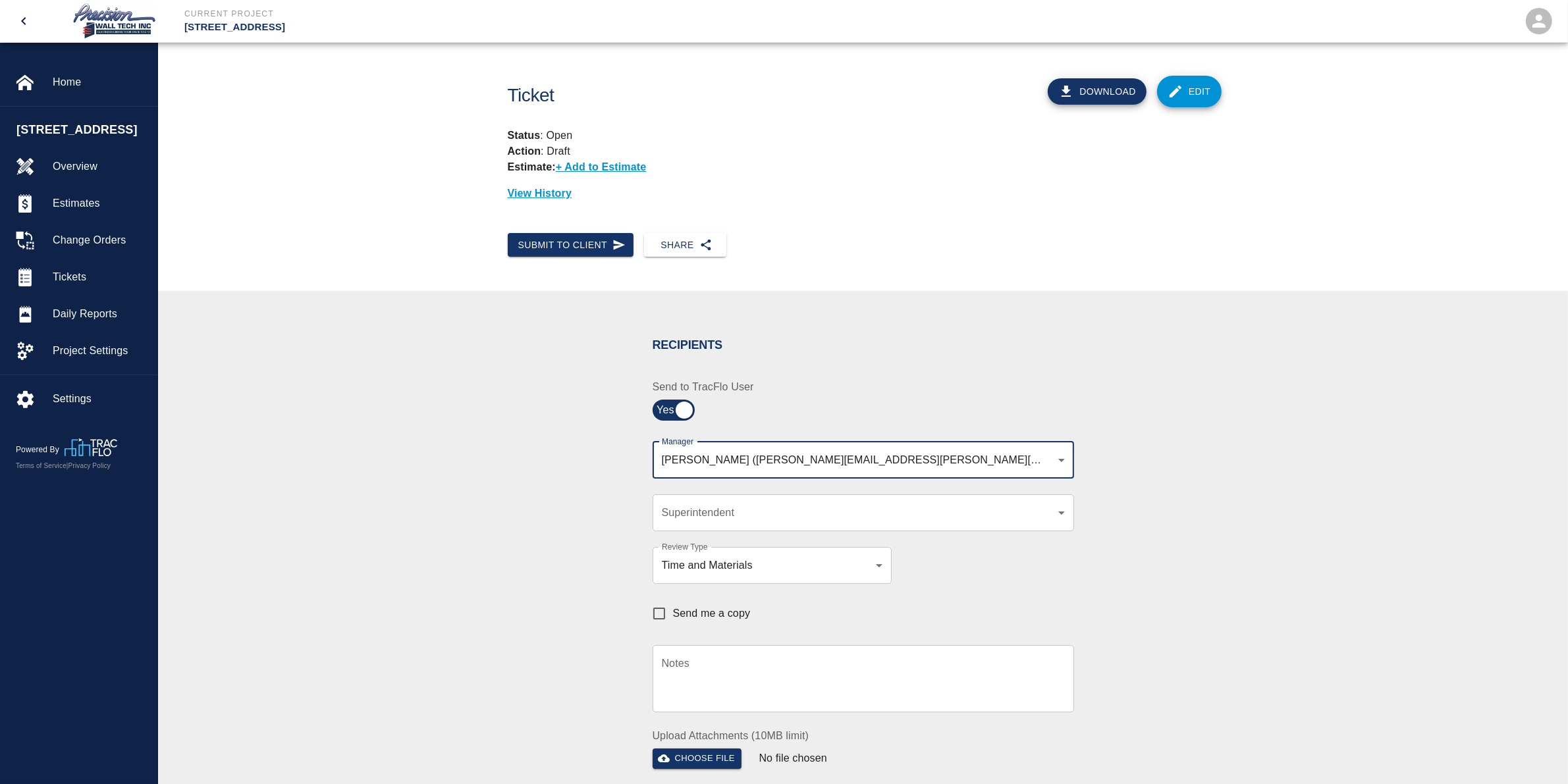
click at [740, 515] on body "Current Project [STREET_ADDRESS] Home [STREET_ADDRESS] Overview Estimates Chang…" at bounding box center [784, 392] width 1568 height 784
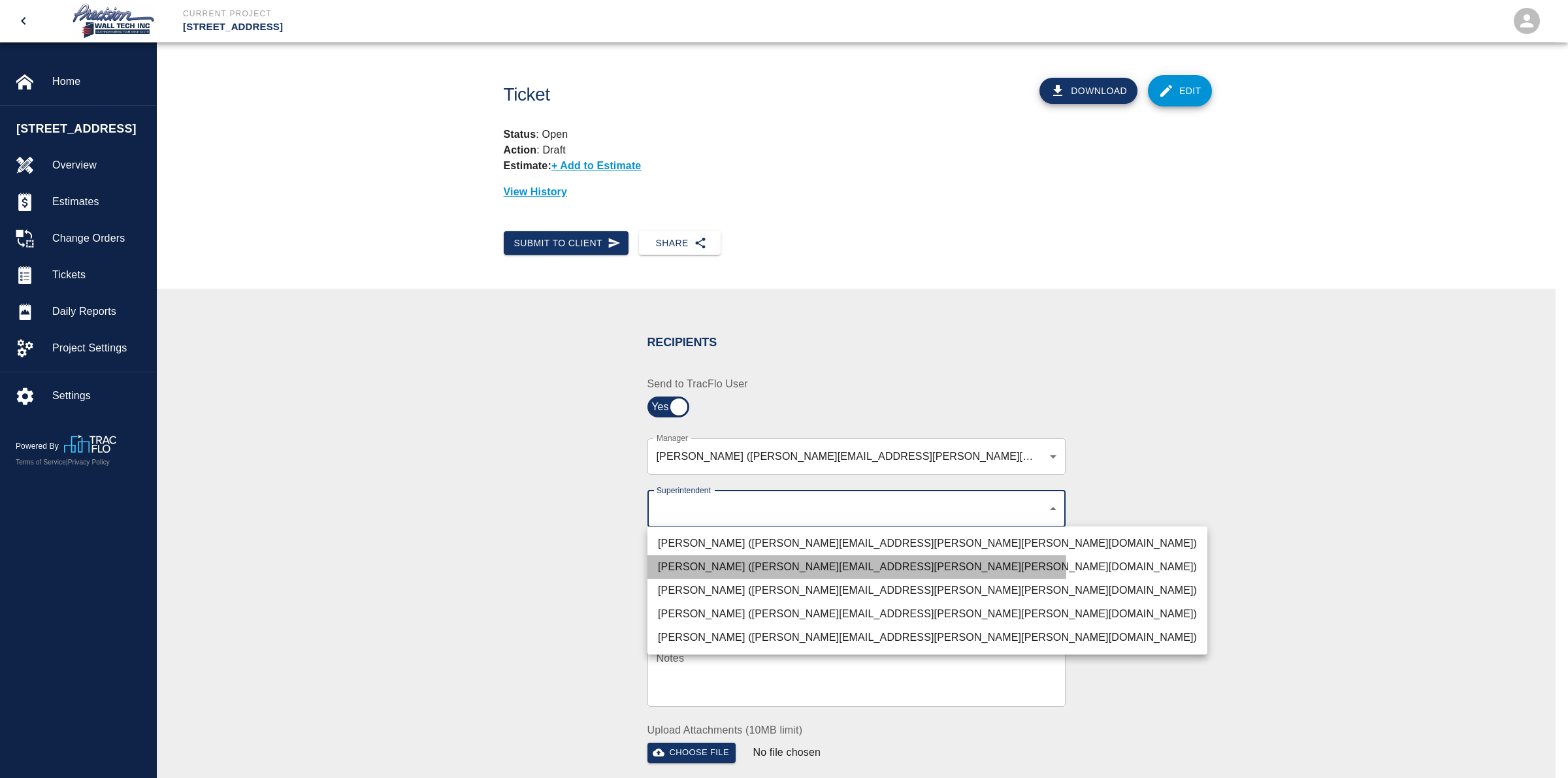
click at [714, 569] on li "[PERSON_NAME] ([PERSON_NAME][EMAIL_ADDRESS][PERSON_NAME][PERSON_NAME][DOMAIN_NA…" at bounding box center [927, 567] width 559 height 24
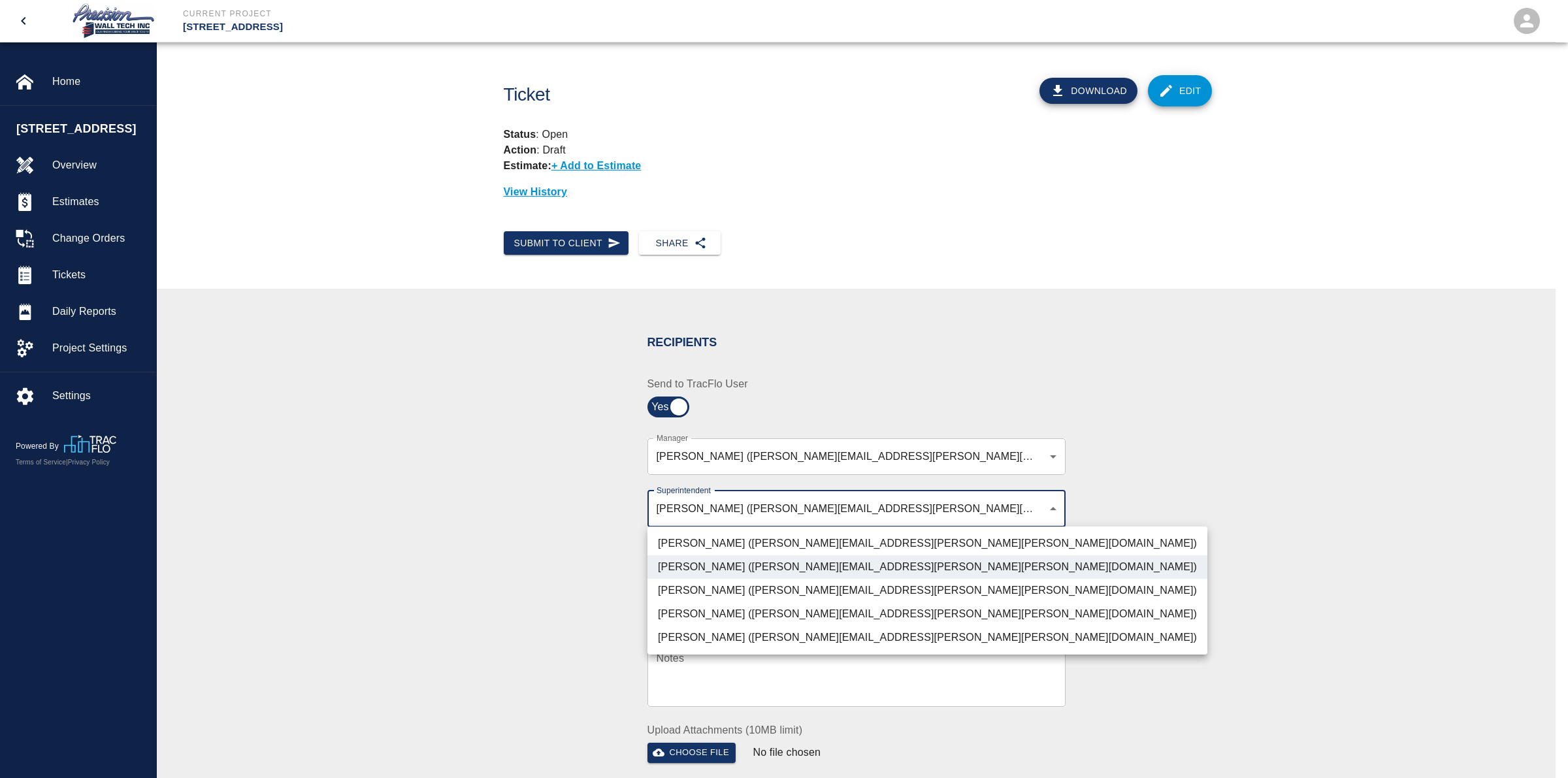
click at [711, 583] on li "[PERSON_NAME] ([PERSON_NAME][EMAIL_ADDRESS][PERSON_NAME][PERSON_NAME][DOMAIN_NA…" at bounding box center [927, 591] width 559 height 24
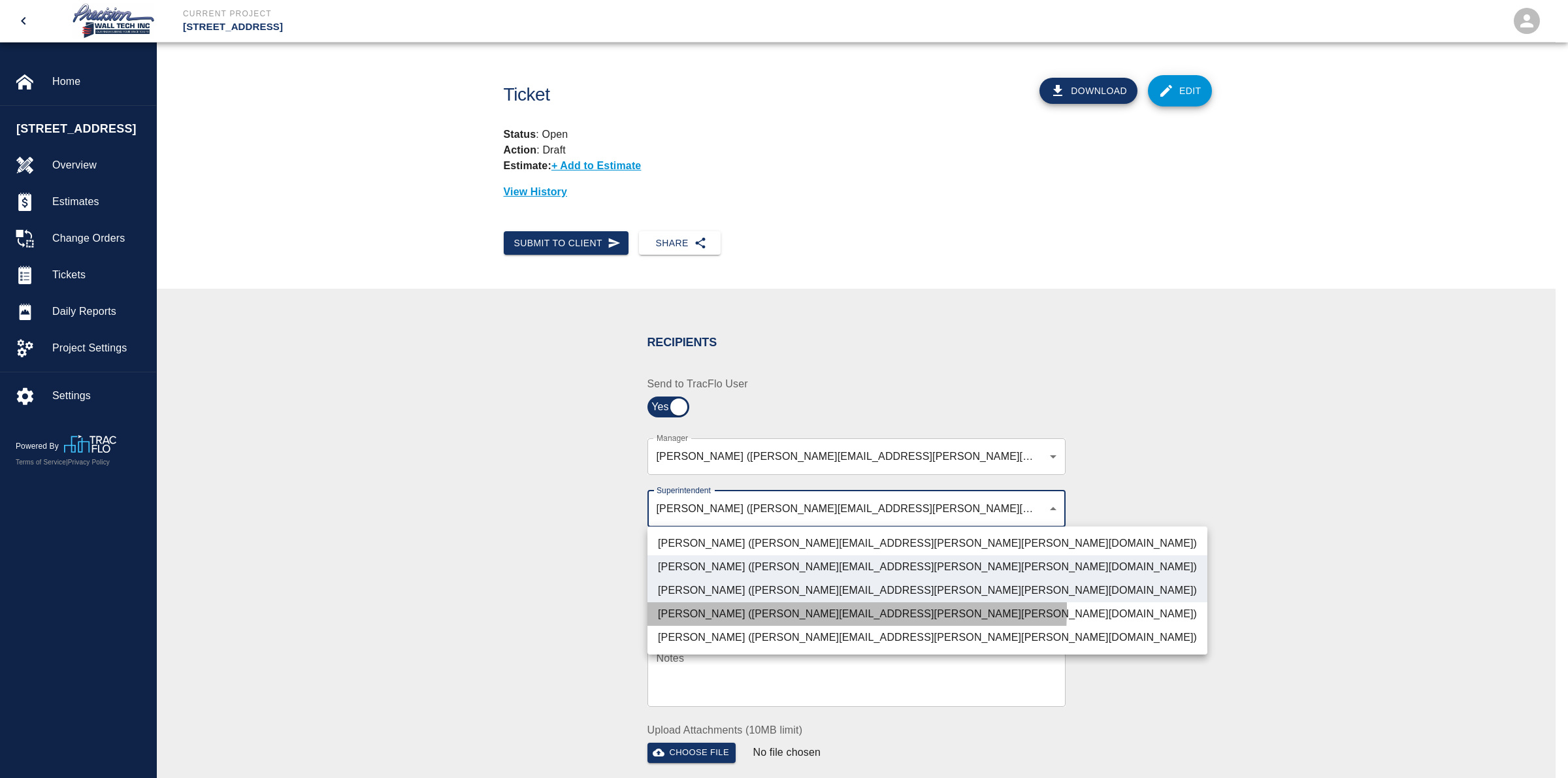
click at [693, 608] on li "[PERSON_NAME] ([PERSON_NAME][EMAIL_ADDRESS][PERSON_NAME][PERSON_NAME][DOMAIN_NA…" at bounding box center [927, 614] width 559 height 24
type input "72aacb9d-1564-447f-ab89-2c6ab52824c7,32bad40b-bb12-40c1-a9d7-1de55074e5d0,5cbe5…"
click at [516, 566] on div at bounding box center [784, 389] width 1568 height 778
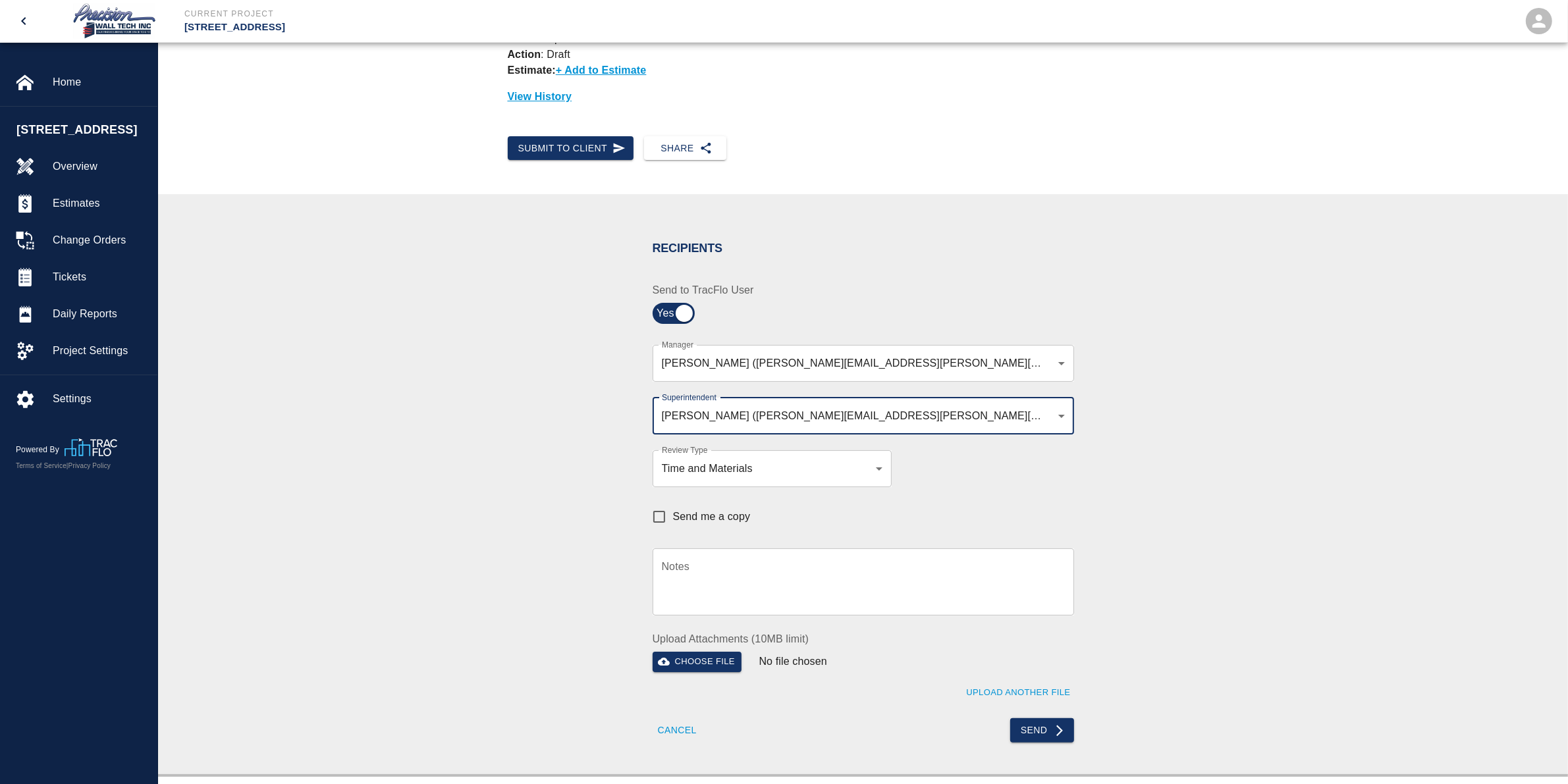
scroll to position [247, 0]
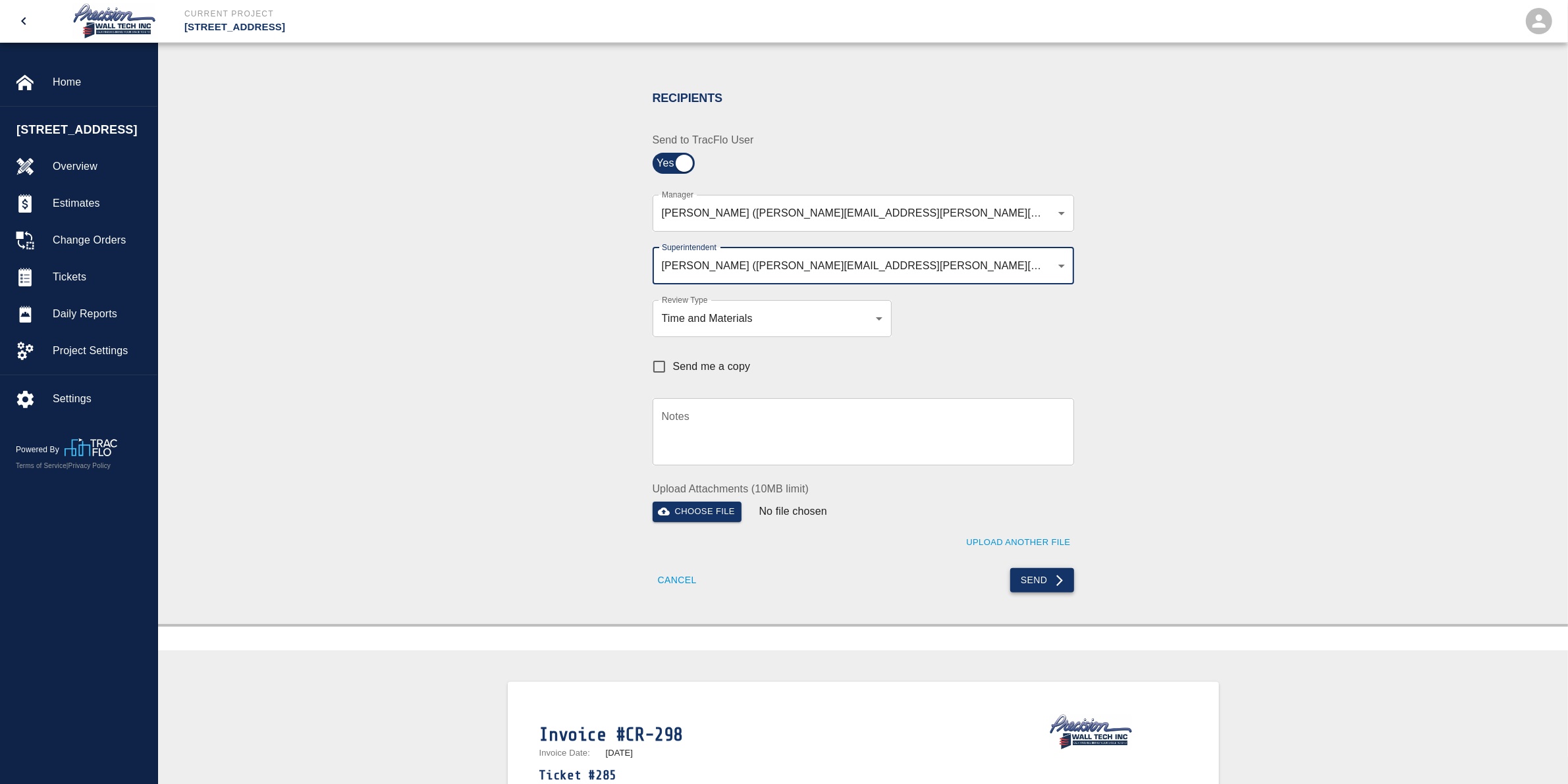
click at [1036, 570] on button "Send" at bounding box center [1042, 580] width 64 height 25
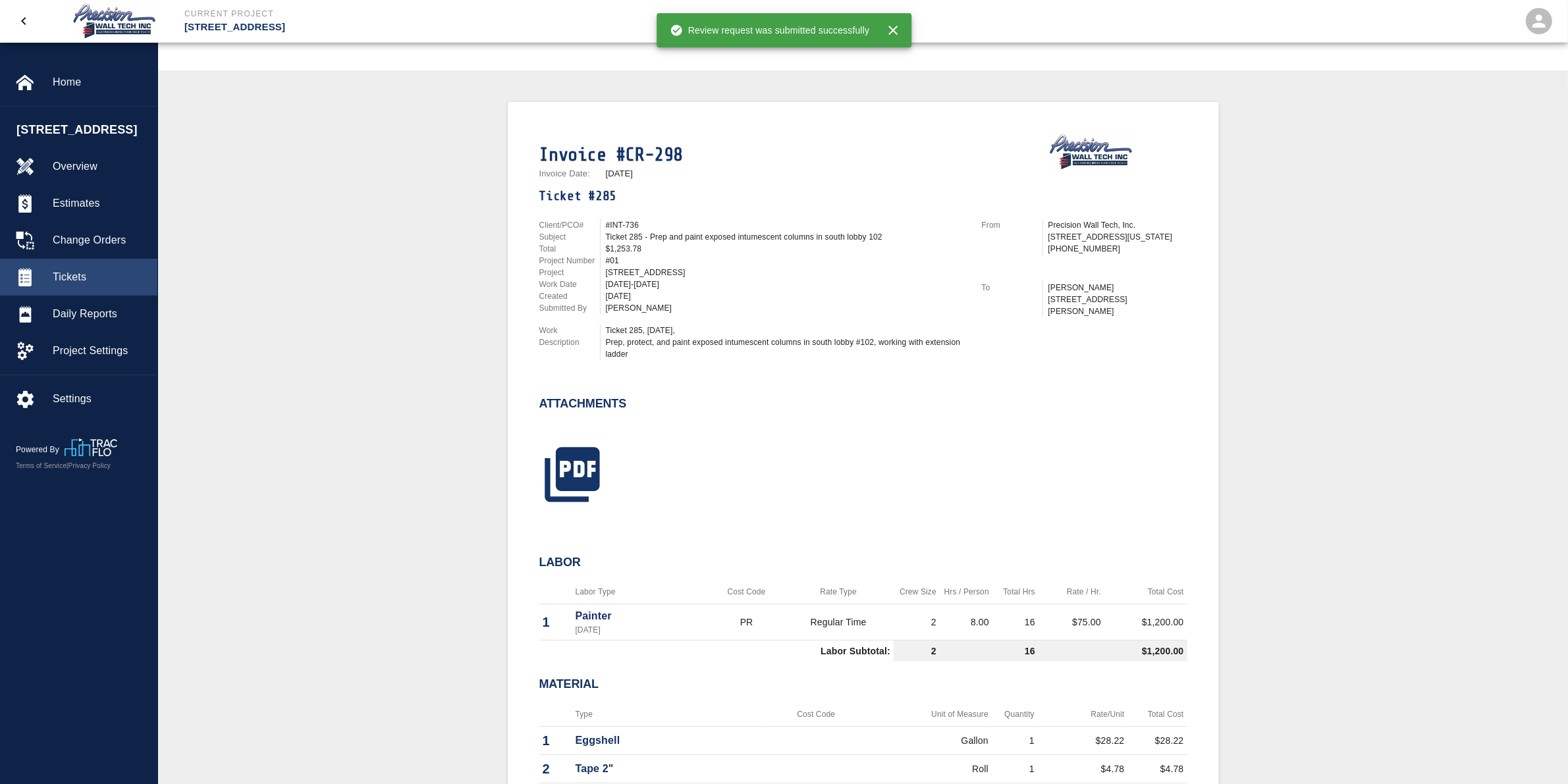
click at [92, 281] on div "Tickets" at bounding box center [78, 277] width 158 height 37
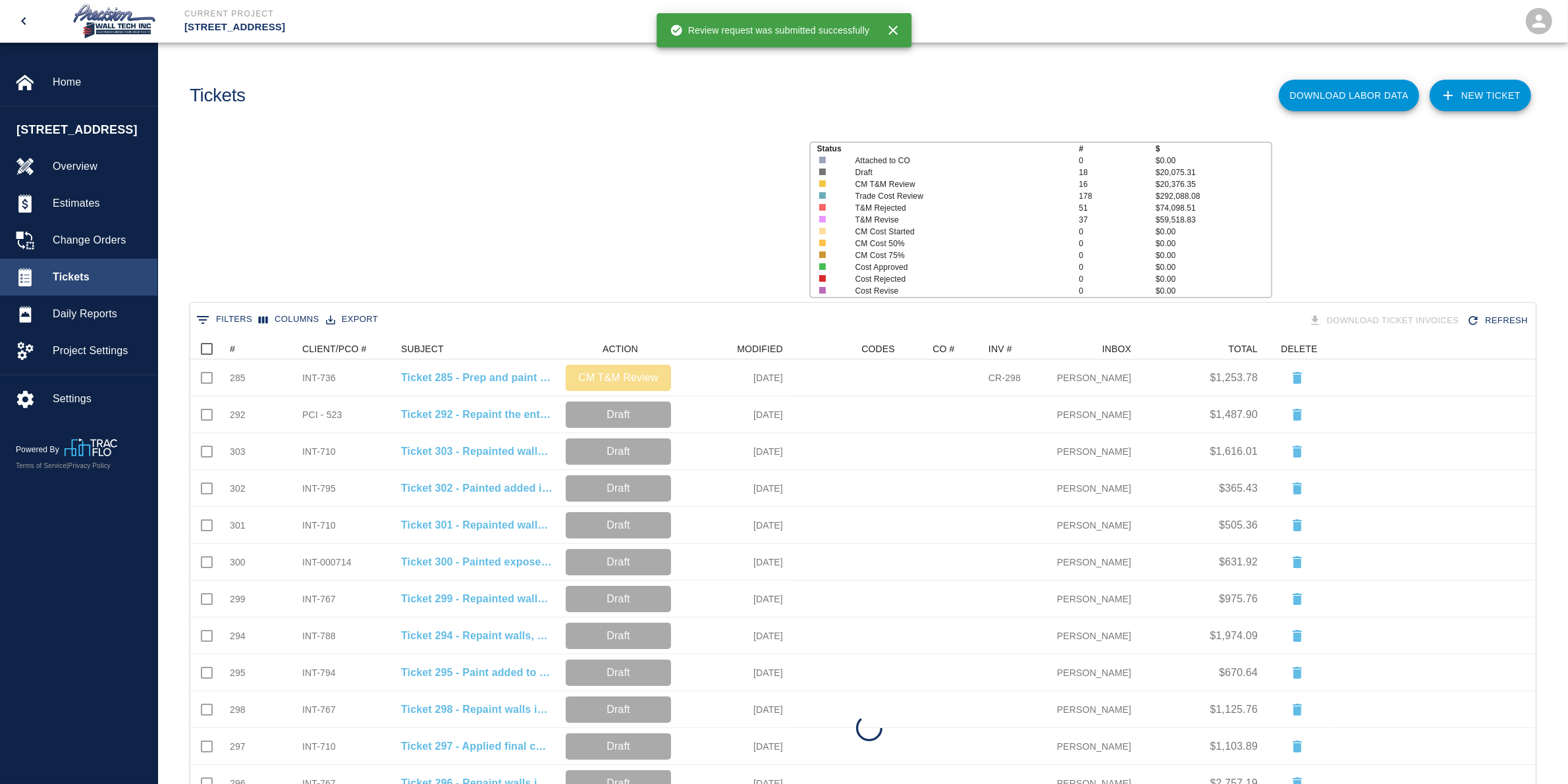
scroll to position [745, 1333]
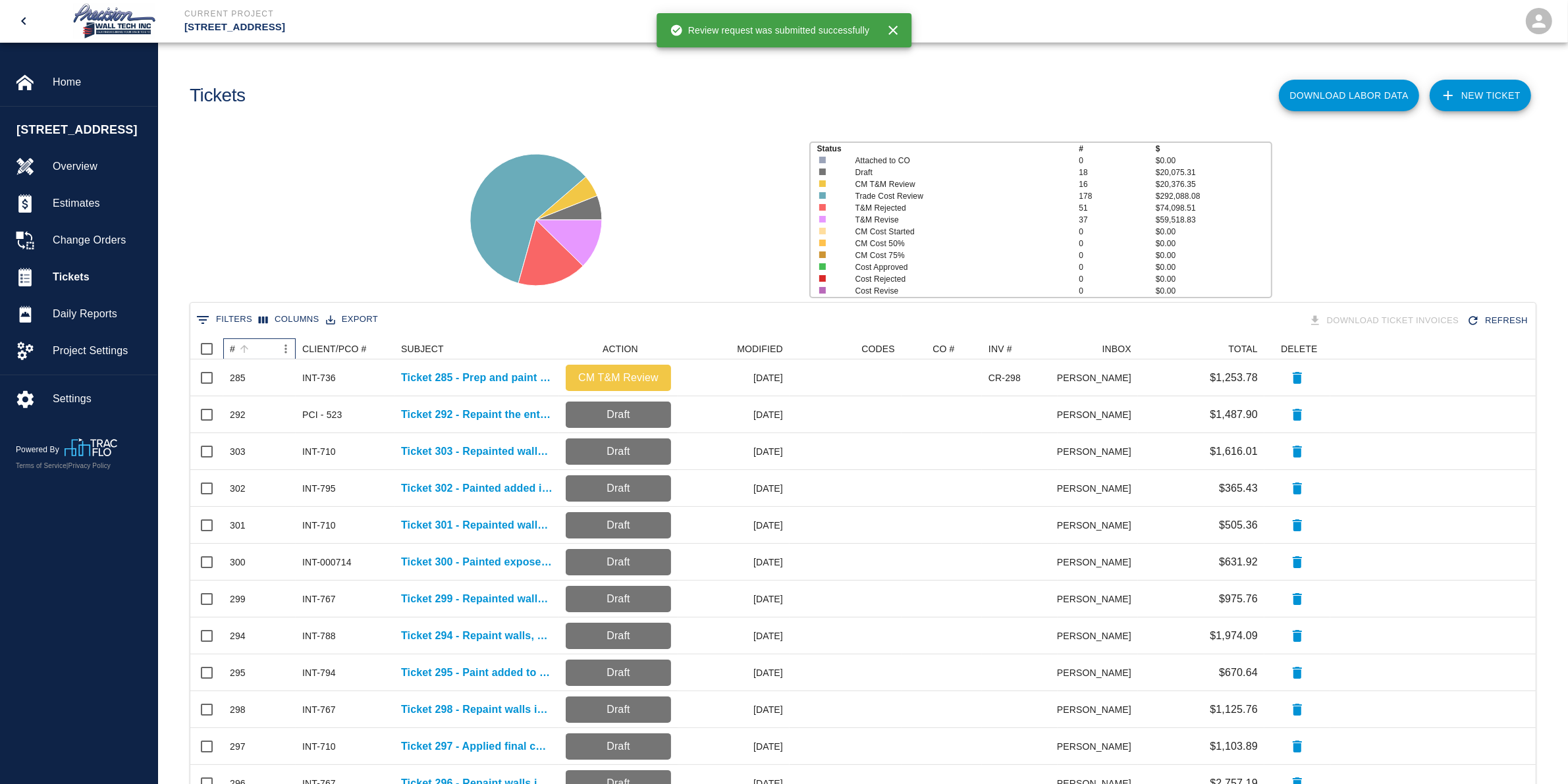
click at [265, 342] on div "#" at bounding box center [252, 348] width 46 height 21
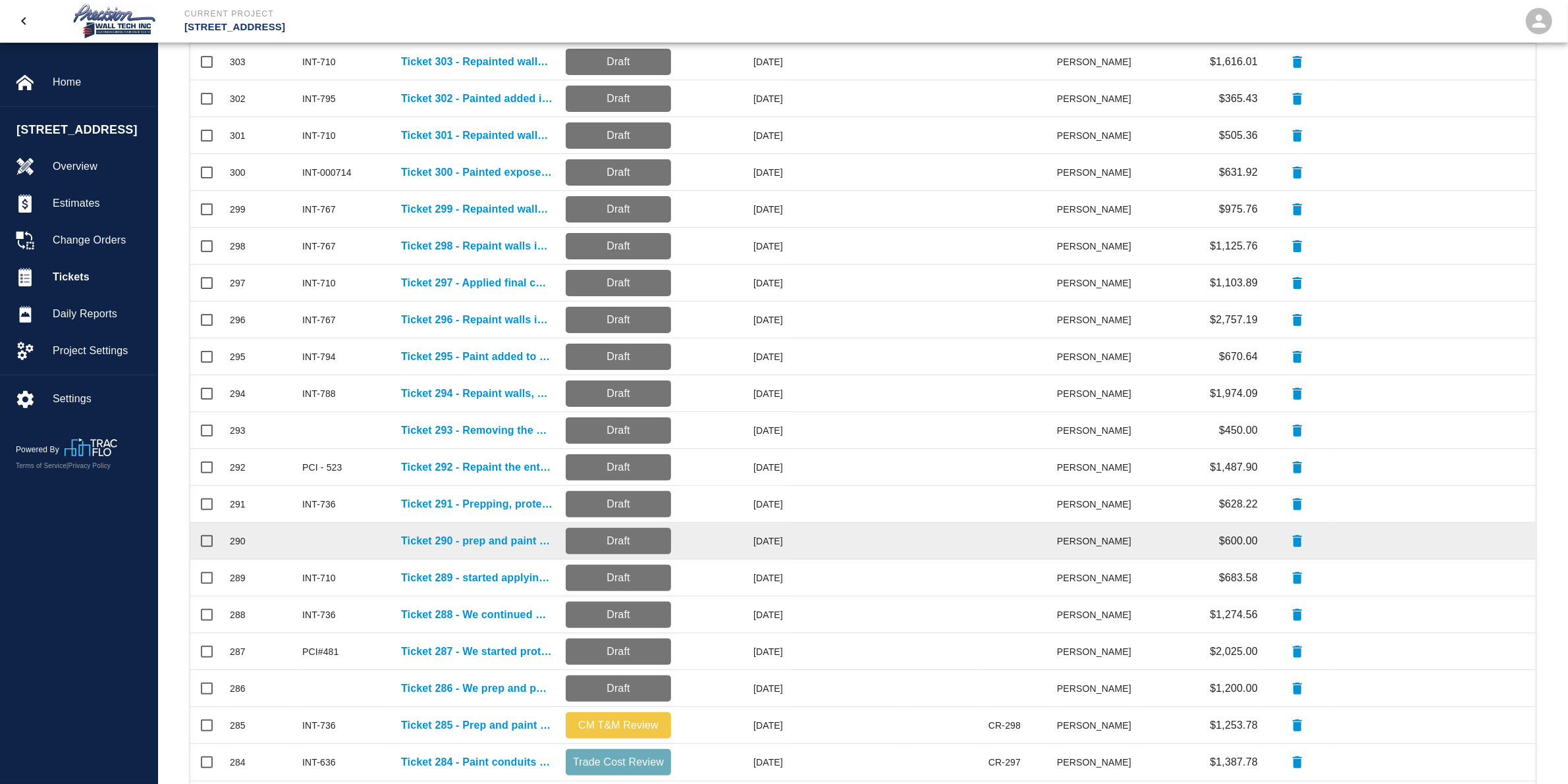
scroll to position [379, 0]
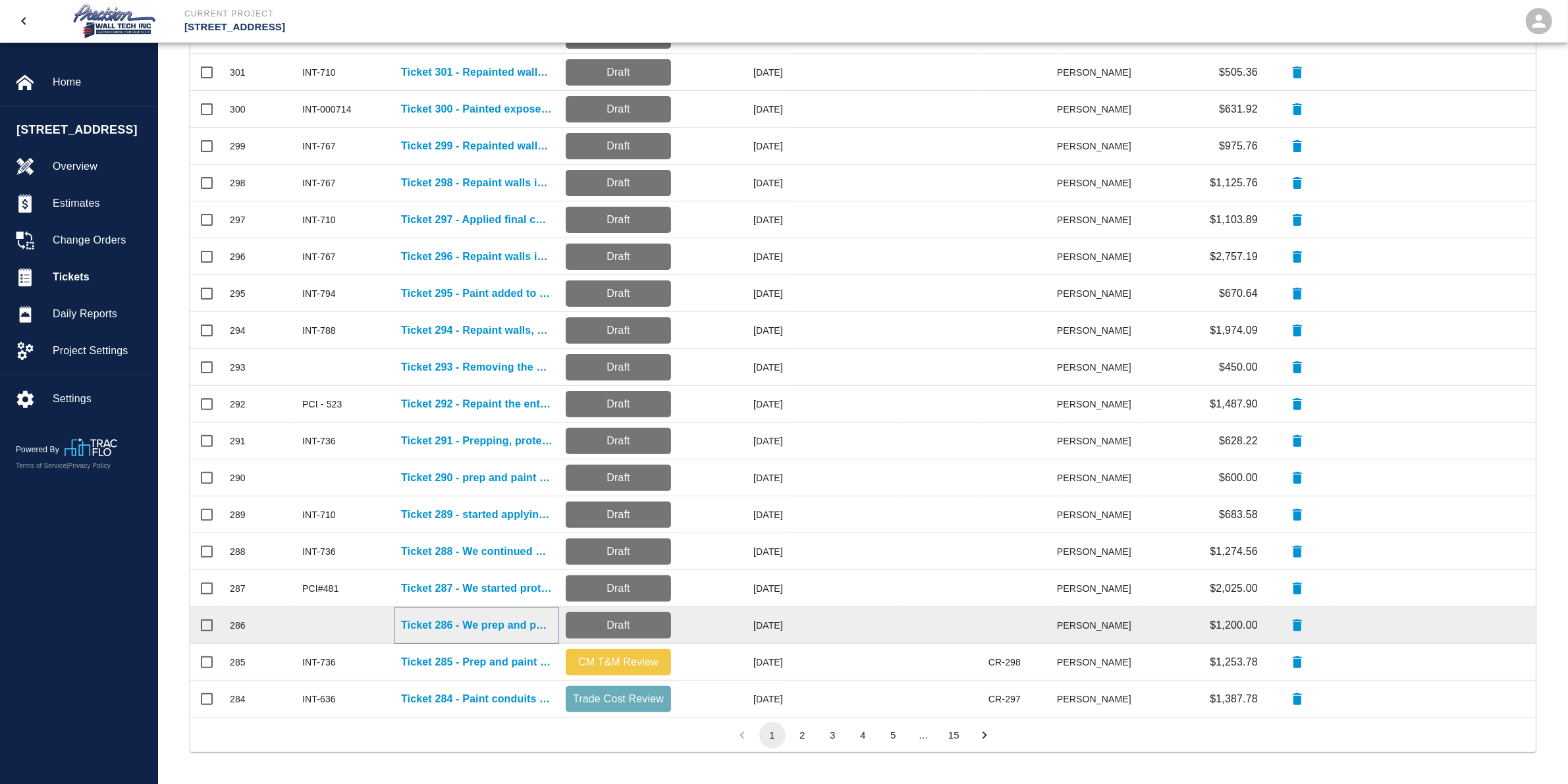
click at [521, 626] on p "Ticket 286 - We prep and paint the exposed ceiling, primer and finish coat on w…" at bounding box center [477, 625] width 152 height 16
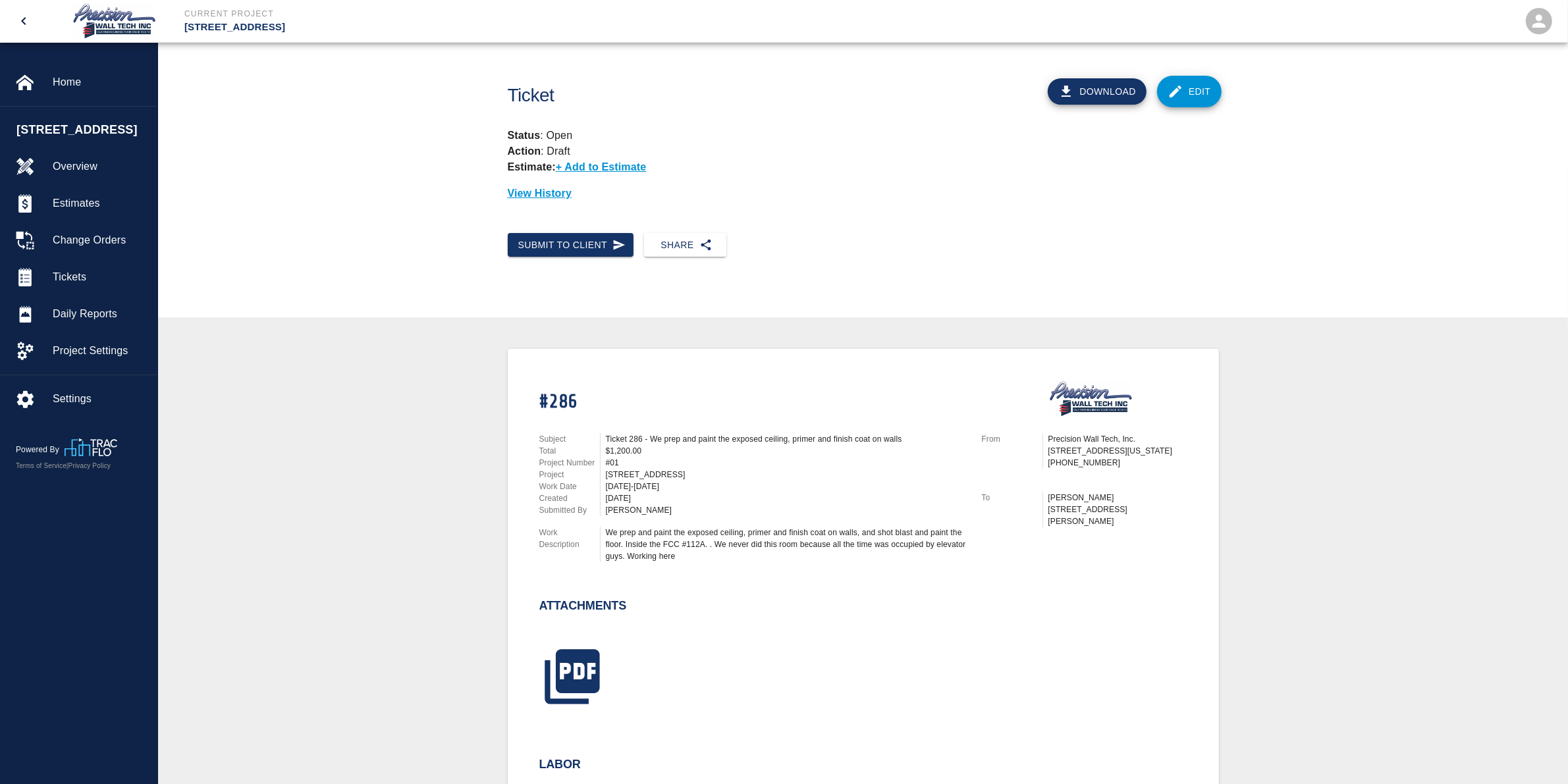
click at [1168, 89] on icon at bounding box center [1176, 91] width 16 height 16
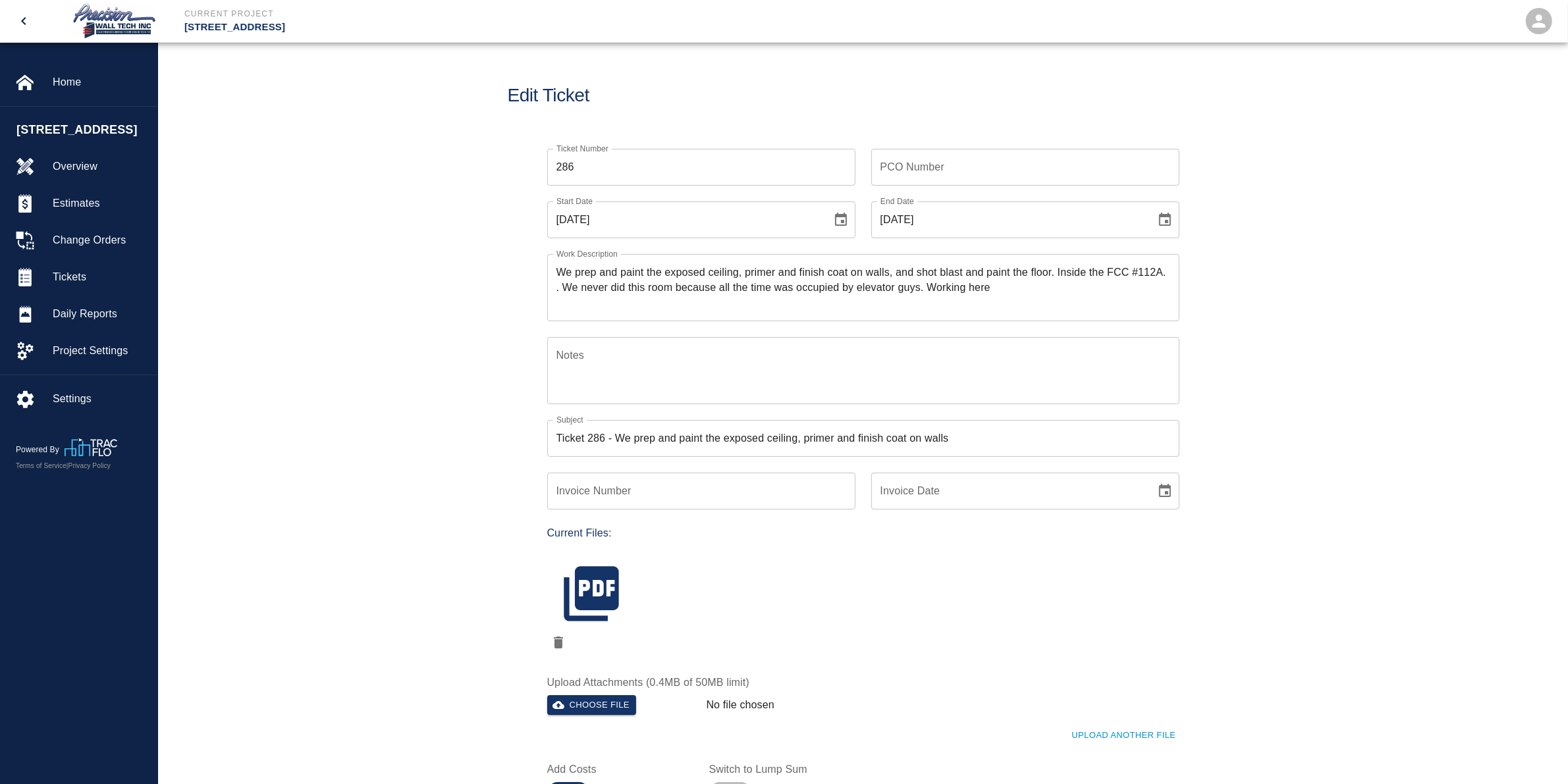
click at [834, 218] on icon "Choose date, selected date is Sep 2, 2025" at bounding box center [841, 220] width 16 height 16
click at [742, 257] on icon "Previous month" at bounding box center [737, 258] width 16 height 16
click at [736, 411] on button "29" at bounding box center [738, 413] width 24 height 24
type input "[DATE]"
click at [1166, 225] on icon "Choose date, selected date is Sep 2, 2025" at bounding box center [1165, 218] width 12 height 13
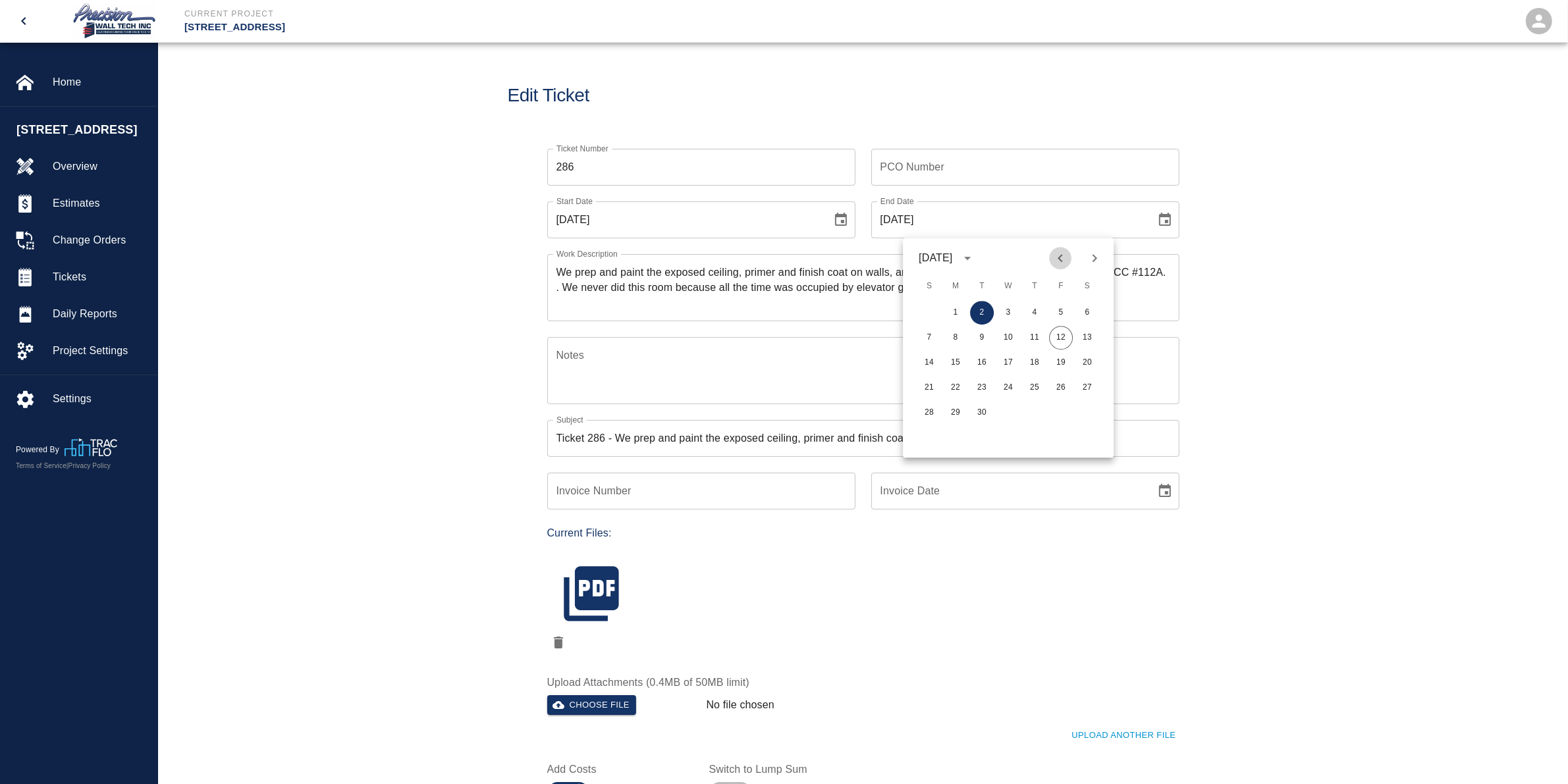
click at [1063, 255] on icon "Previous month" at bounding box center [1061, 258] width 16 height 16
click at [1058, 415] on button "29" at bounding box center [1061, 413] width 24 height 24
type input "[DATE]"
click at [552, 270] on div "We prep and paint the exposed ceiling, primer and finish coat on walls, and sho…" at bounding box center [863, 288] width 633 height 67
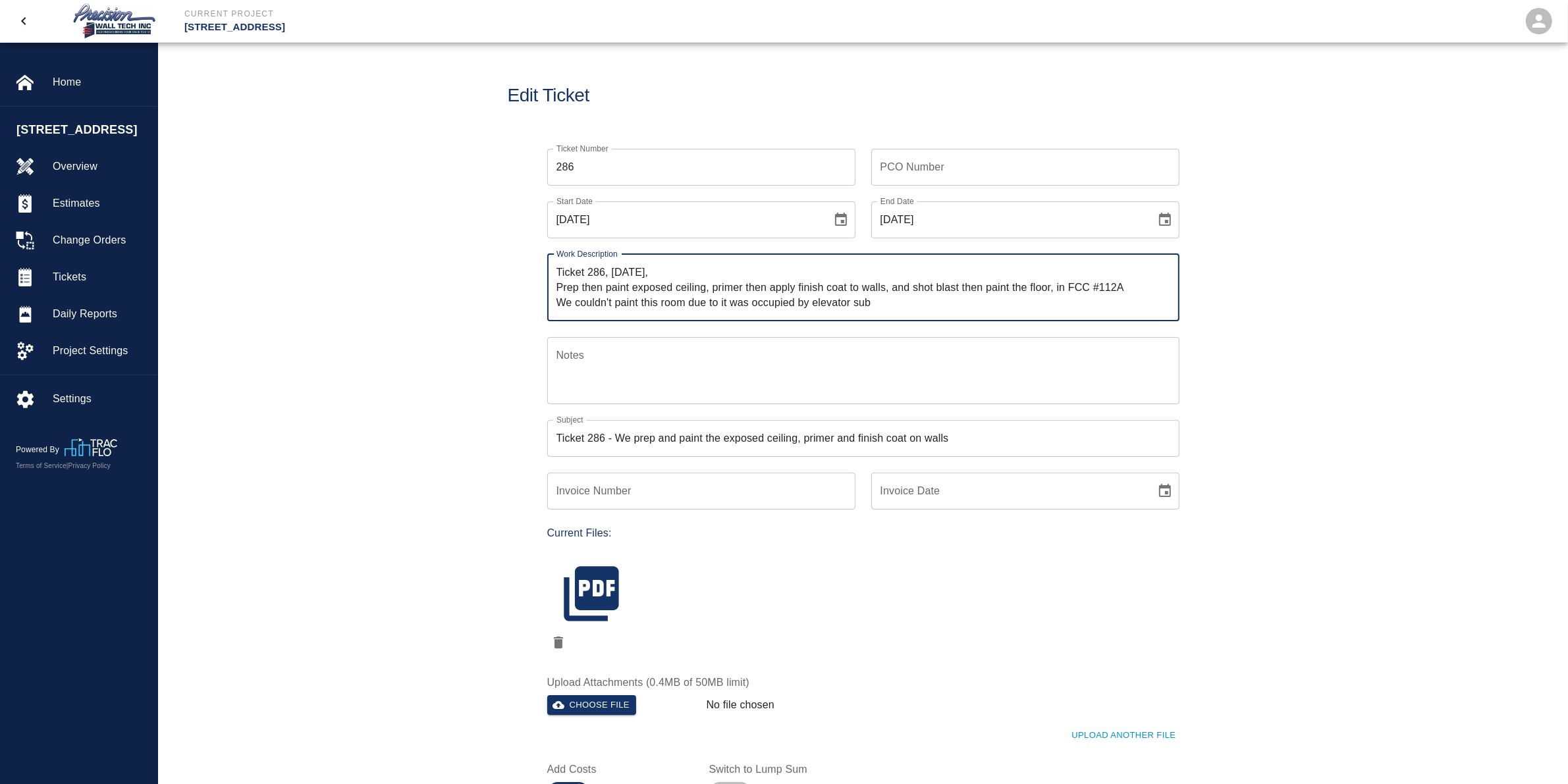
type textarea "Ticket 286, [DATE], Prep then paint exposed ceiling, primer then apply finish c…"
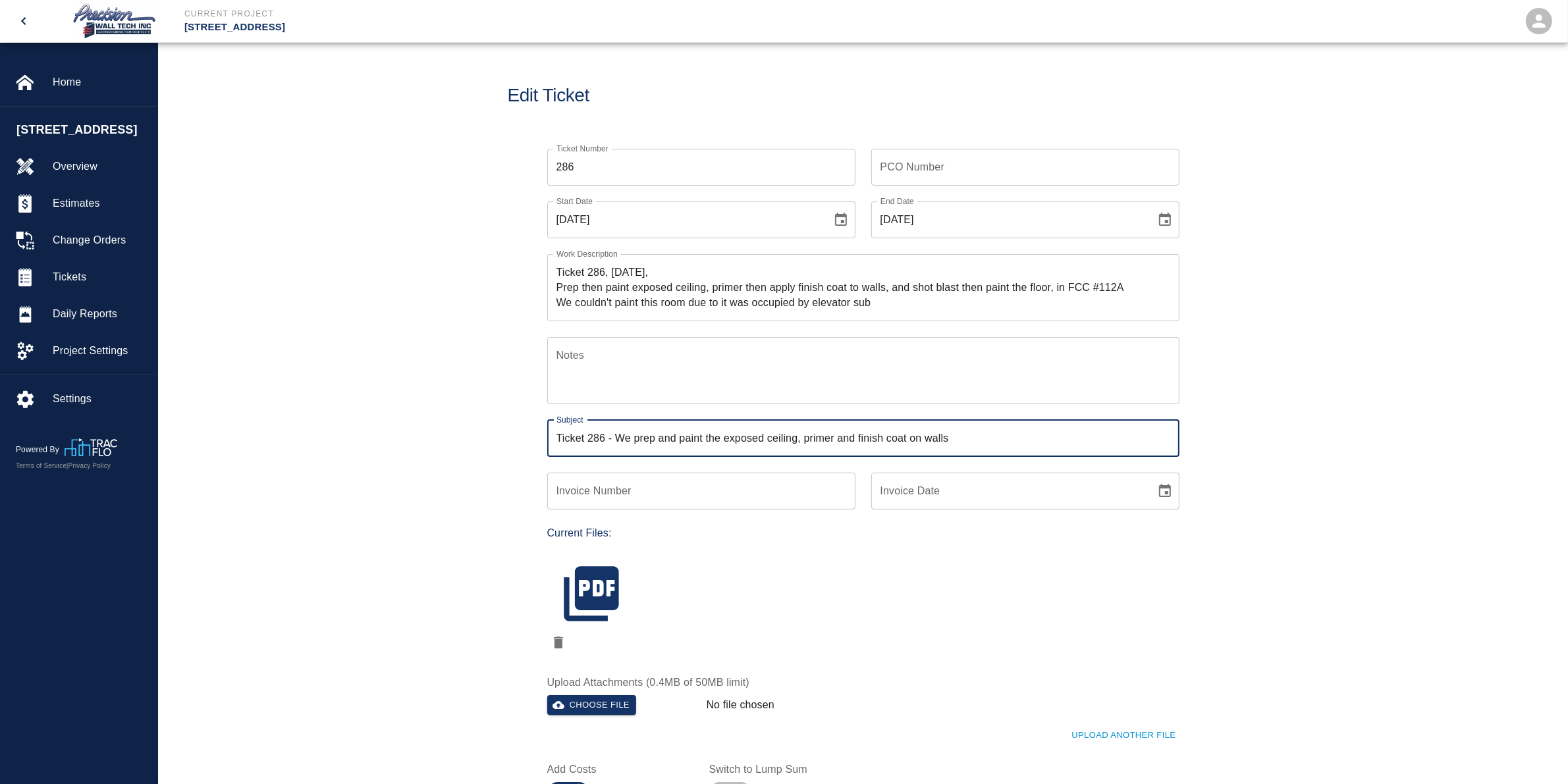
drag, startPoint x: 962, startPoint y: 440, endPoint x: 615, endPoint y: 443, distance: 347.0
click at [615, 443] on input "Ticket 286 - We prep and paint the exposed ceiling, primer and finish coat on w…" at bounding box center [863, 438] width 633 height 37
type input "Ticket 286 - Prep and paint areas in room FCC #112A"
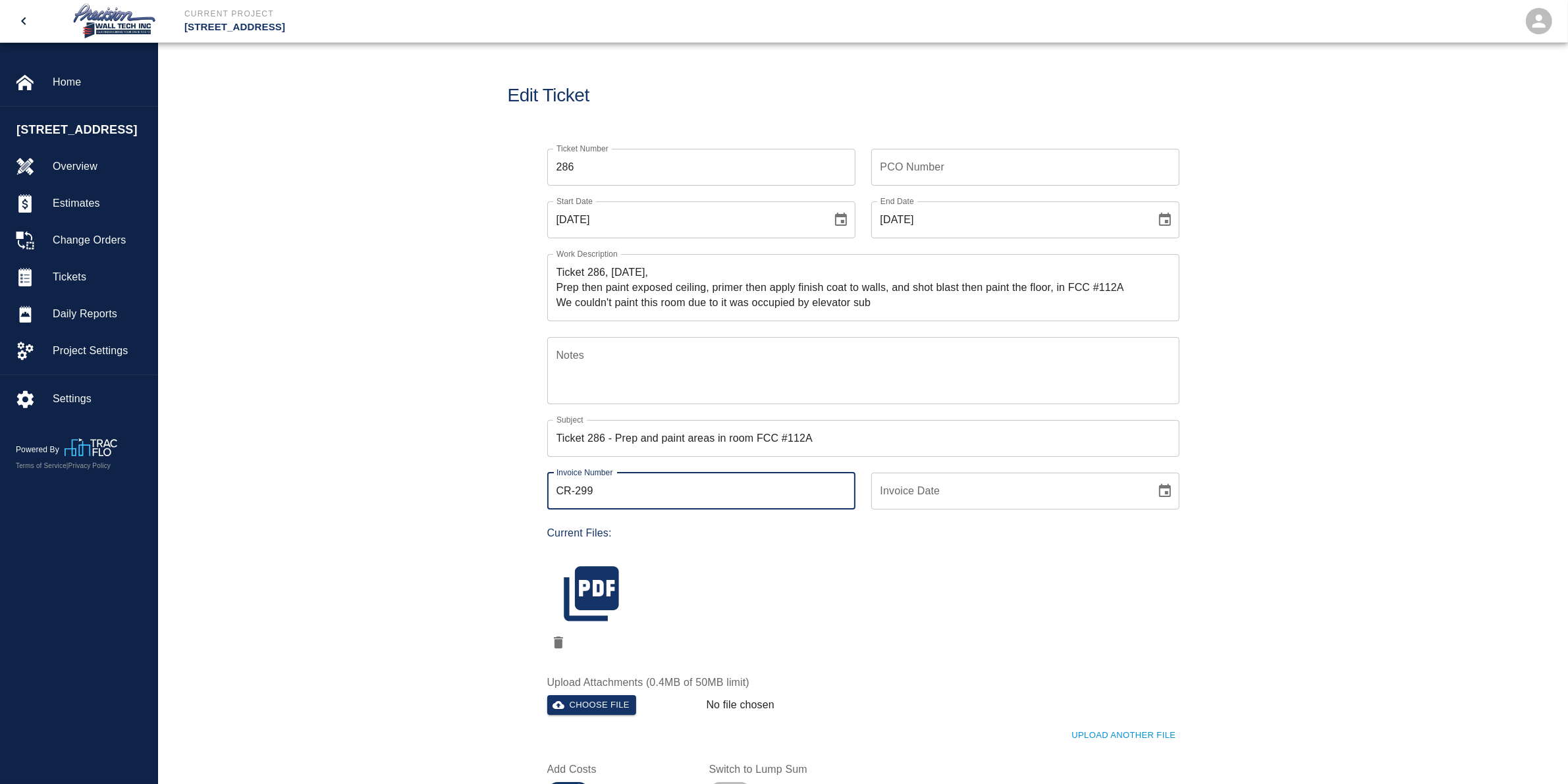
type input "CR-299"
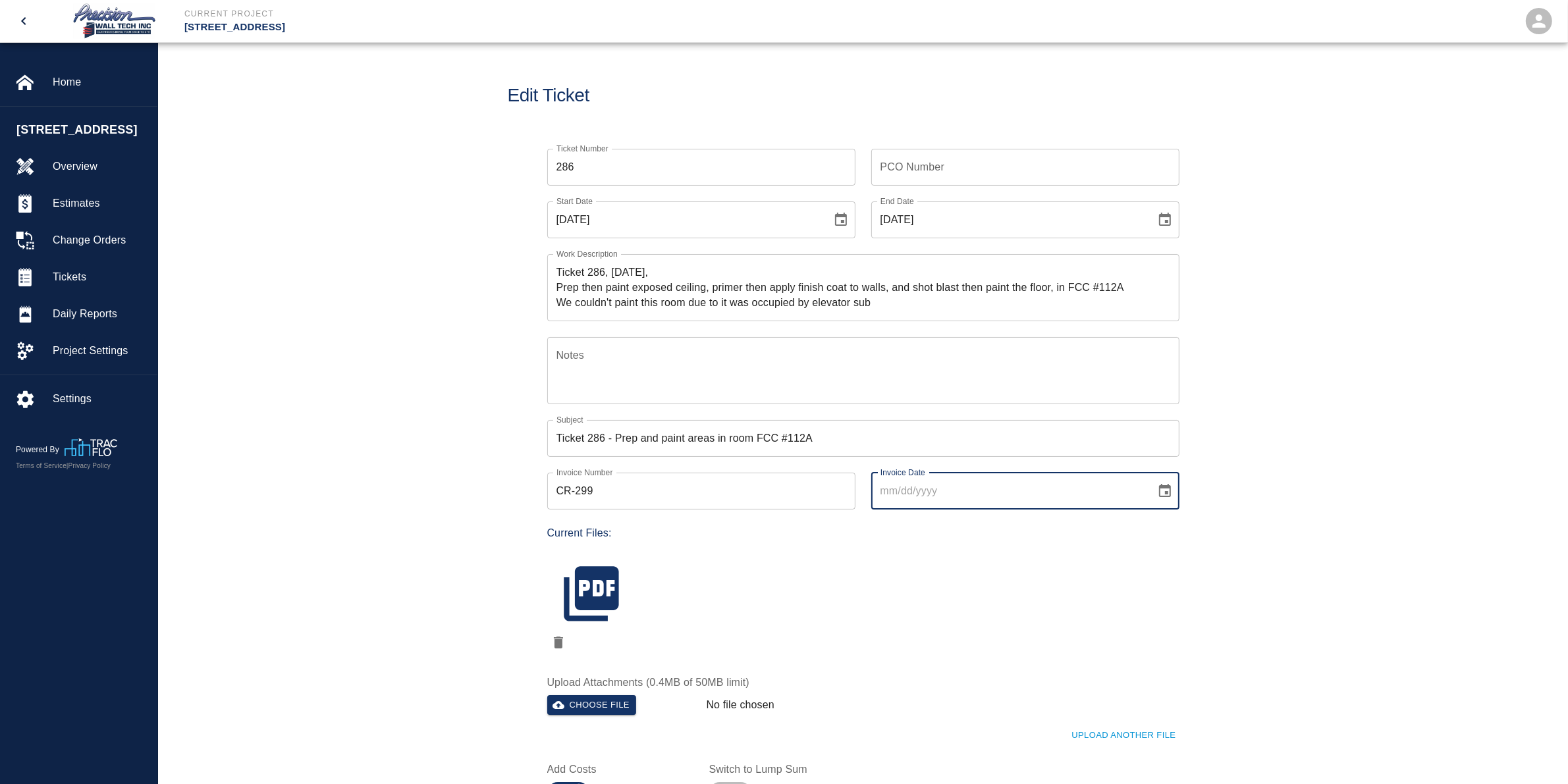
click at [1161, 497] on icon "Choose date" at bounding box center [1165, 491] width 16 height 16
click at [1059, 607] on button "12" at bounding box center [1061, 609] width 24 height 24
type input "[DATE]"
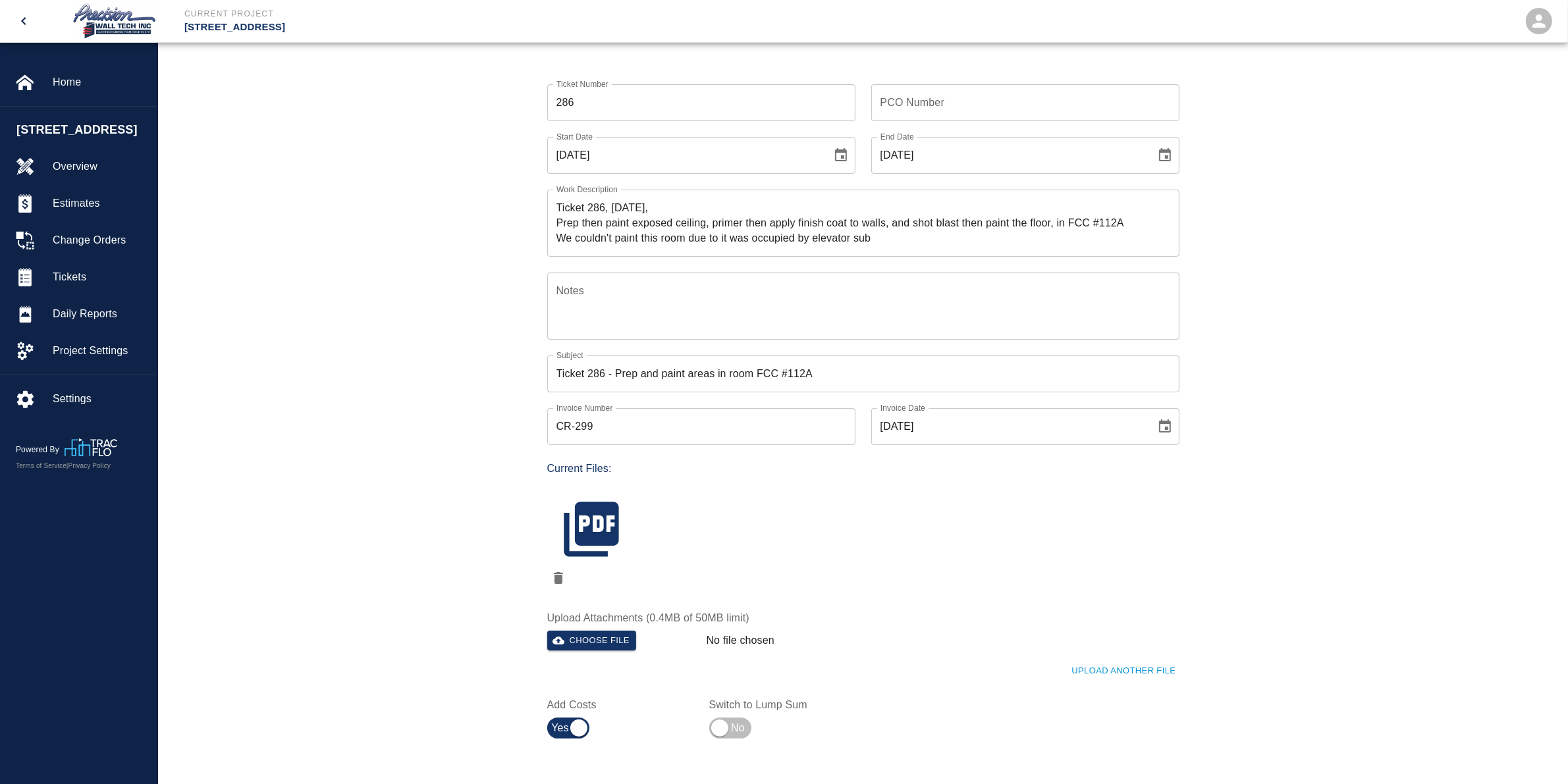
scroll to position [165, 0]
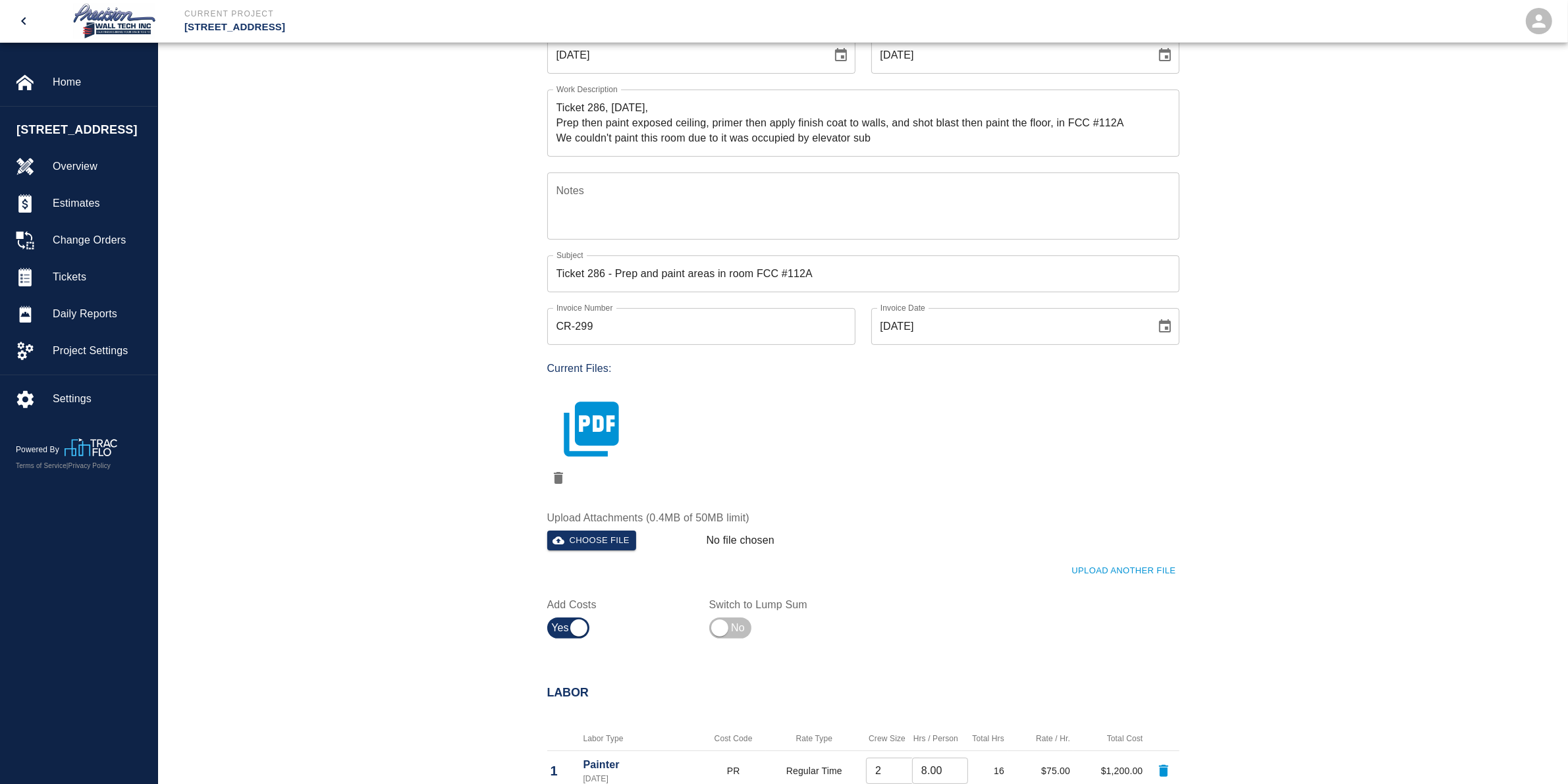
click at [598, 419] on icon "button" at bounding box center [591, 429] width 55 height 55
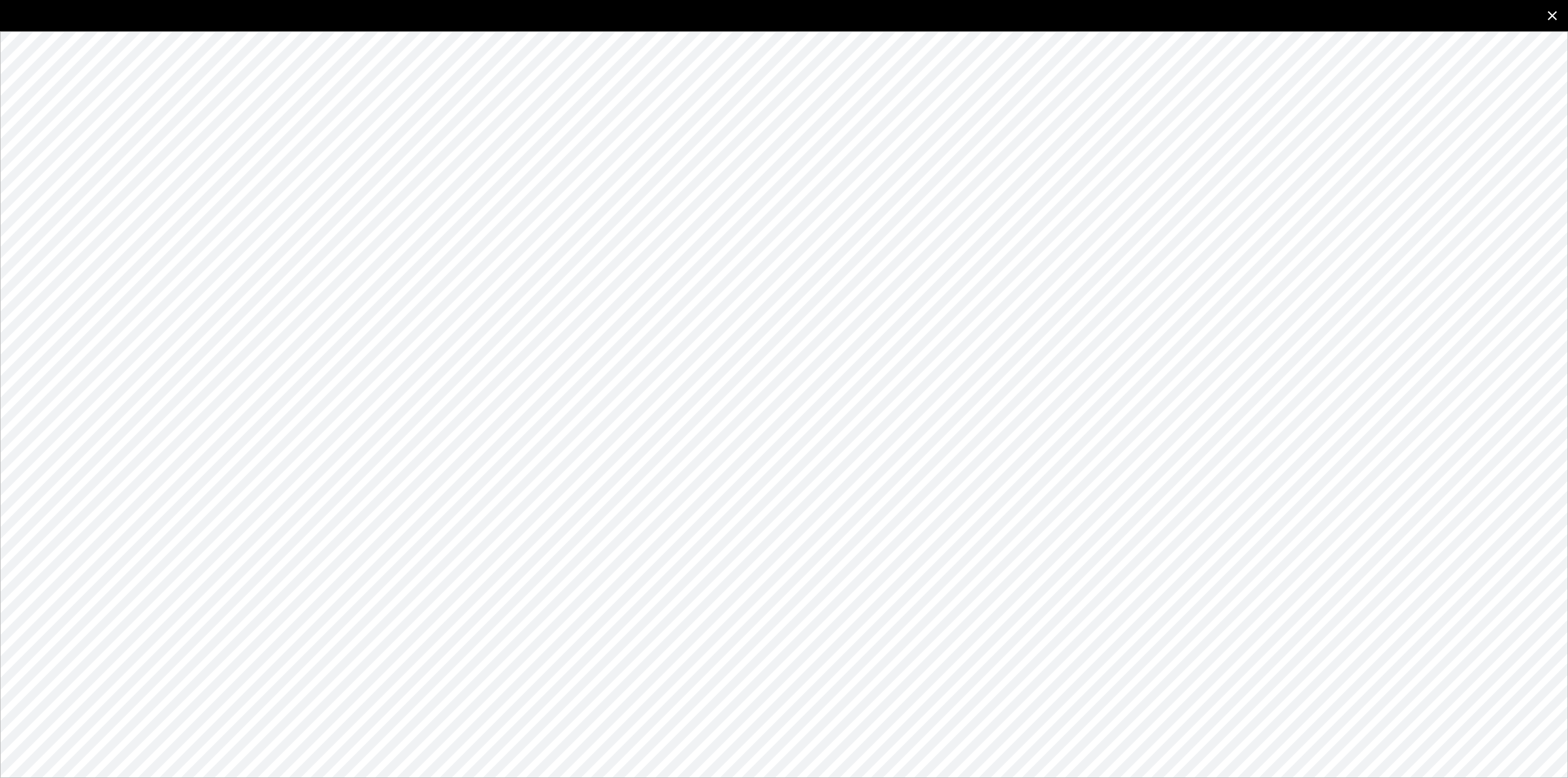
click at [1546, 18] on icon "close" at bounding box center [1552, 16] width 16 height 16
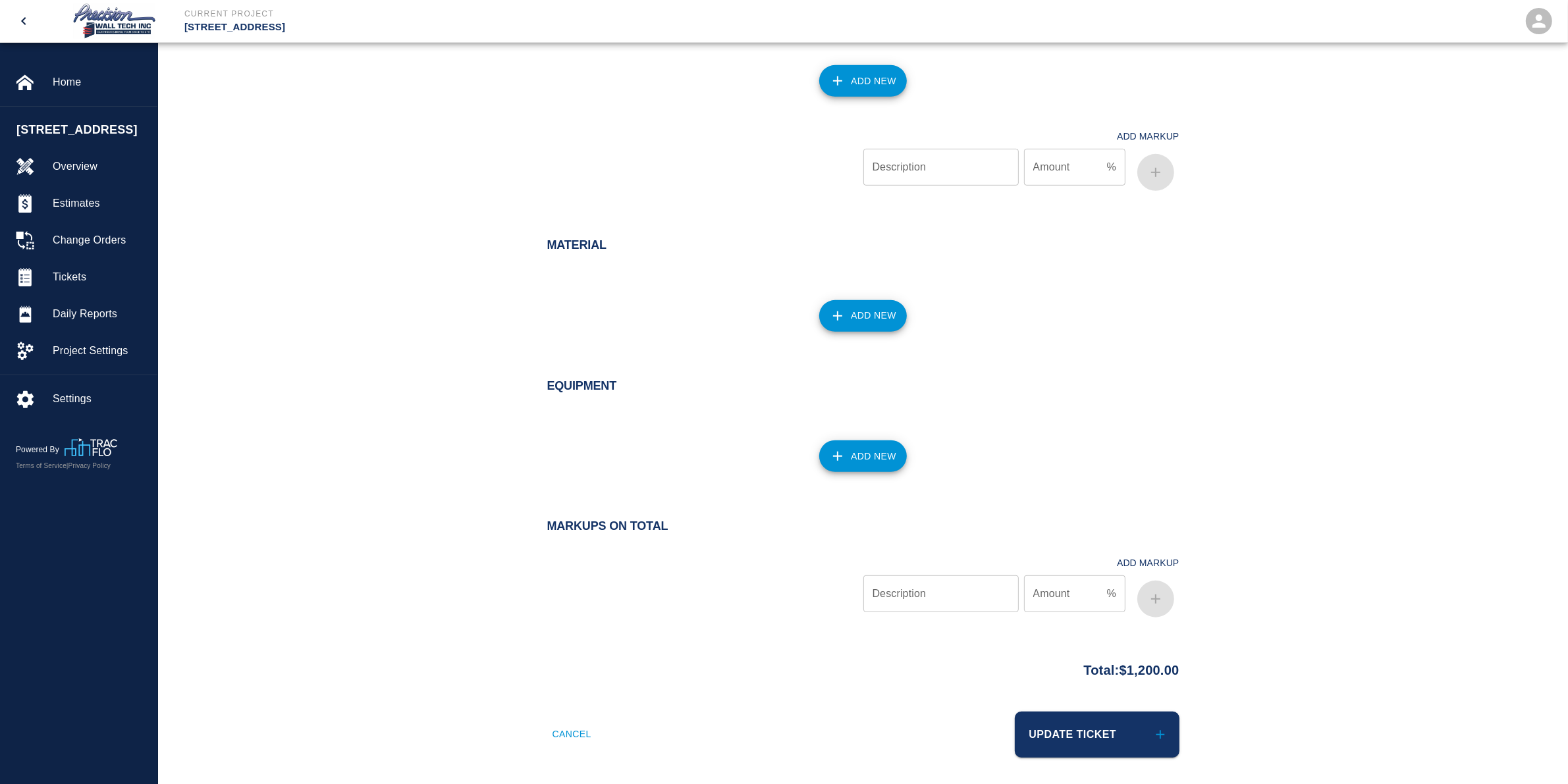
scroll to position [942, 0]
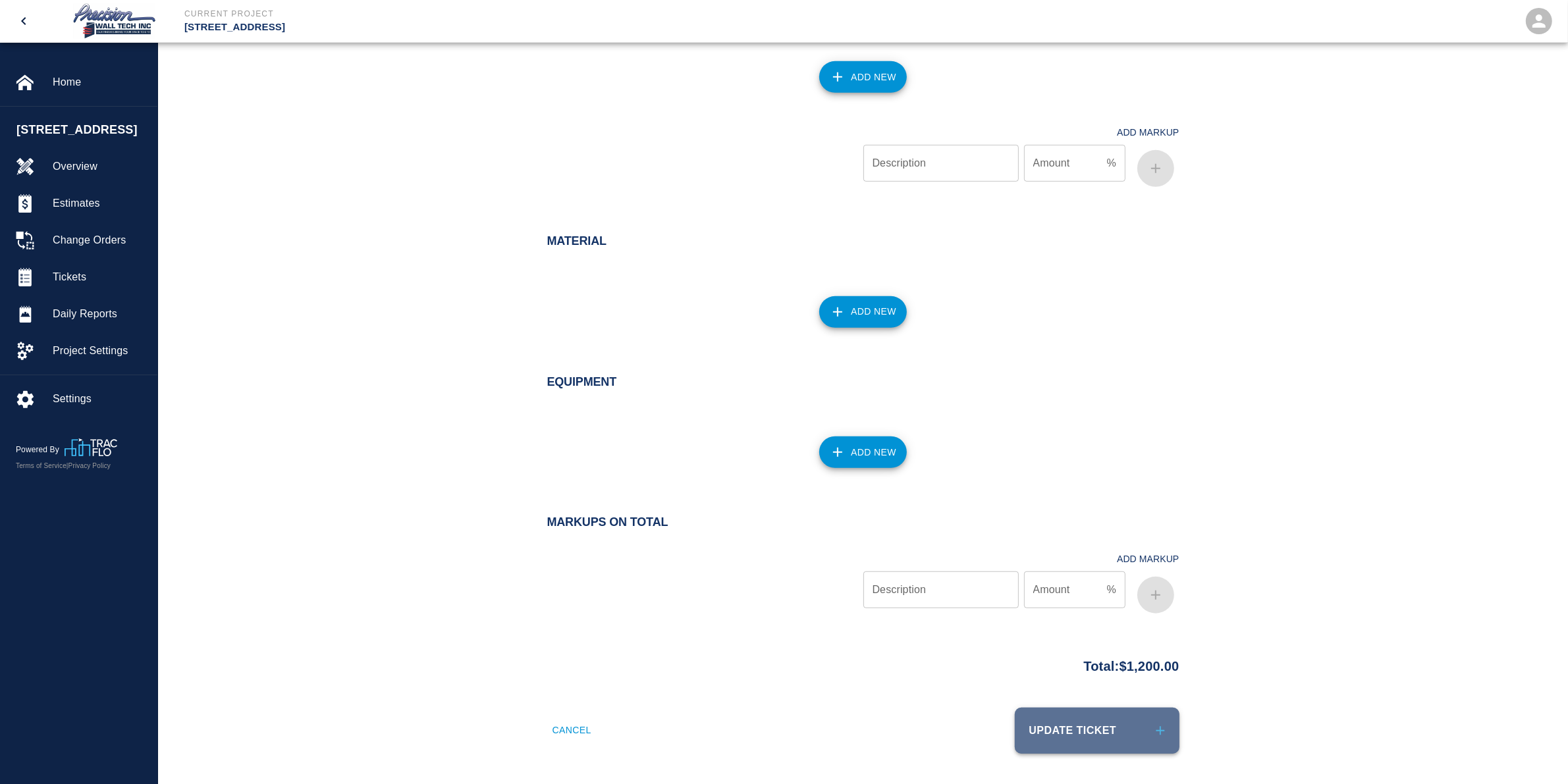
click at [1090, 725] on button "Update Ticket" at bounding box center [1097, 730] width 165 height 46
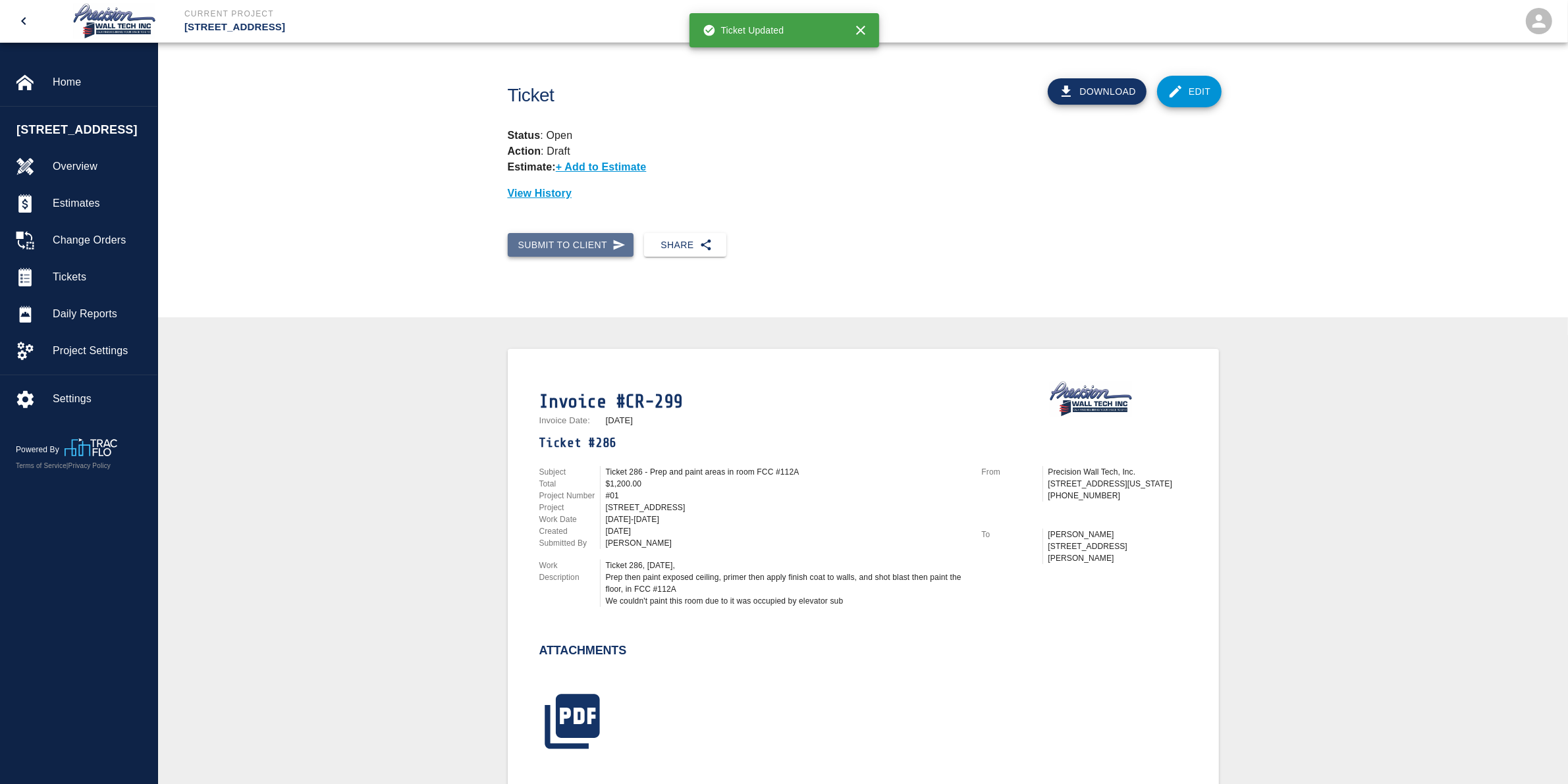
click at [574, 247] on button "Submit to Client" at bounding box center [570, 245] width 126 height 25
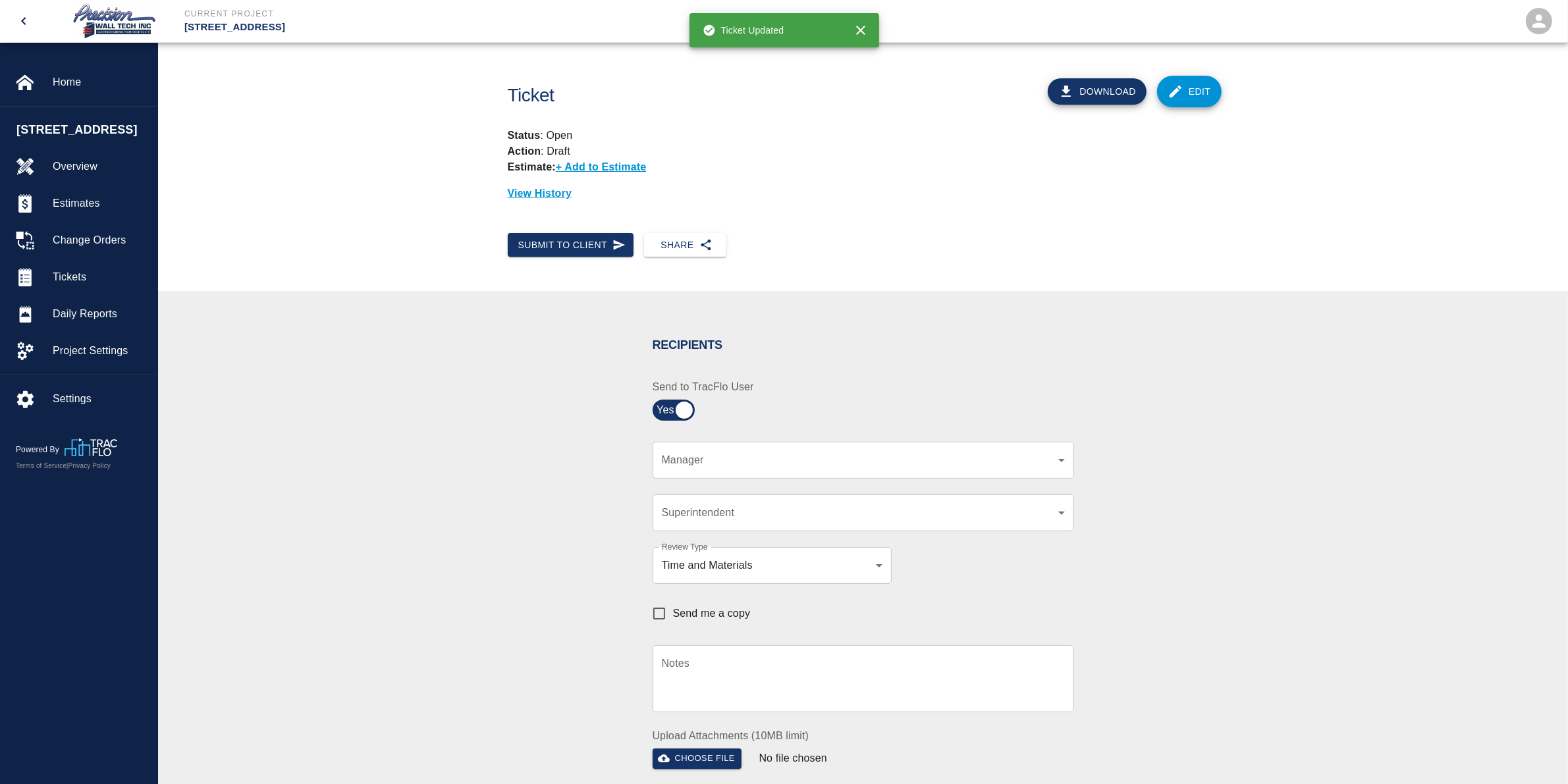
click at [920, 458] on body "Current Project [STREET_ADDRESS] Home [STREET_ADDRESS] Overview Estimates Chang…" at bounding box center [784, 392] width 1568 height 784
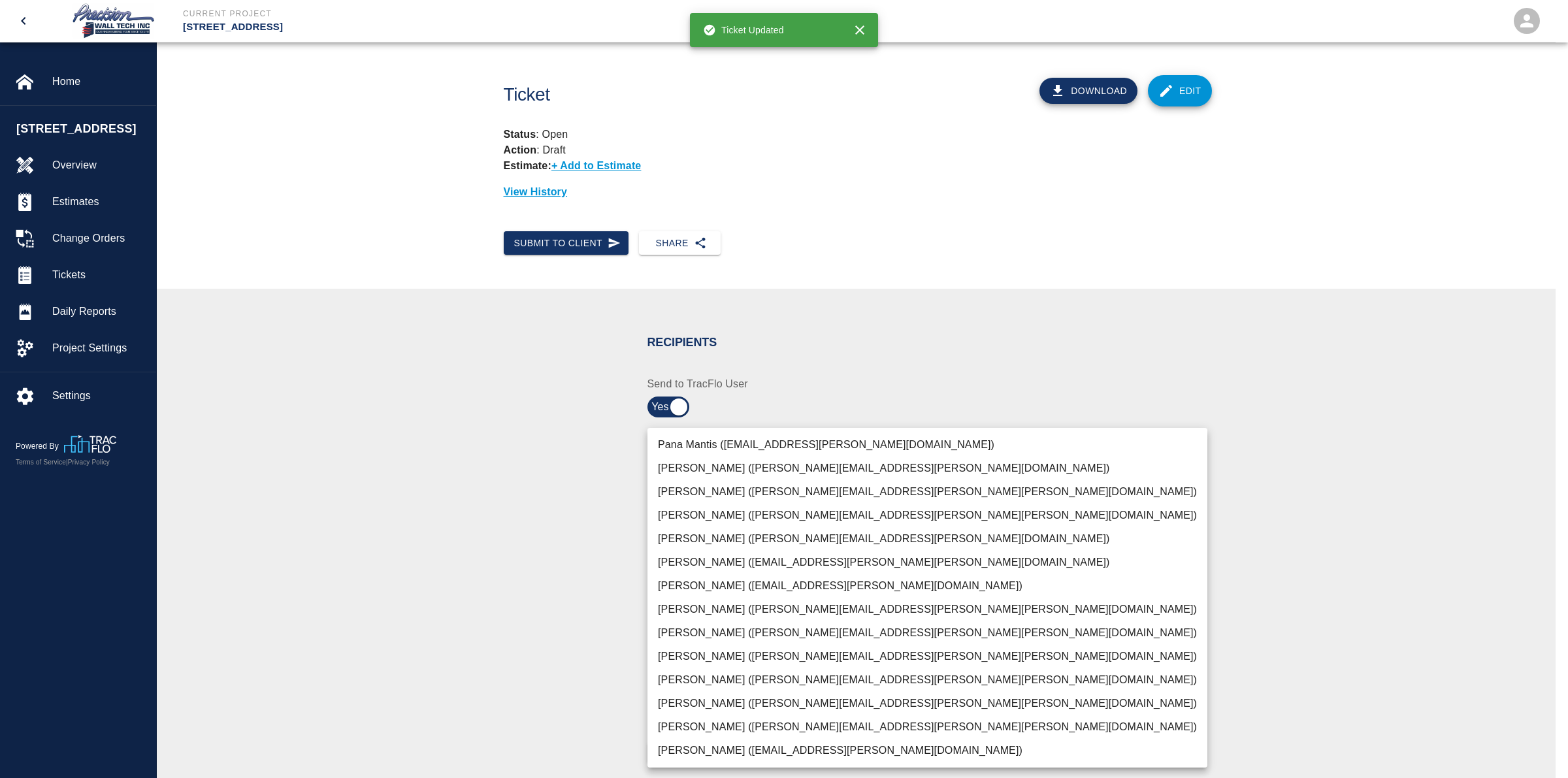
click at [686, 715] on li "[PERSON_NAME] ([PERSON_NAME][EMAIL_ADDRESS][PERSON_NAME][PERSON_NAME][DOMAIN_NA…" at bounding box center [927, 727] width 559 height 24
type input "f2151df9-a33d-4239-98b3-85d2c5195f79"
click at [569, 689] on div at bounding box center [784, 389] width 1568 height 778
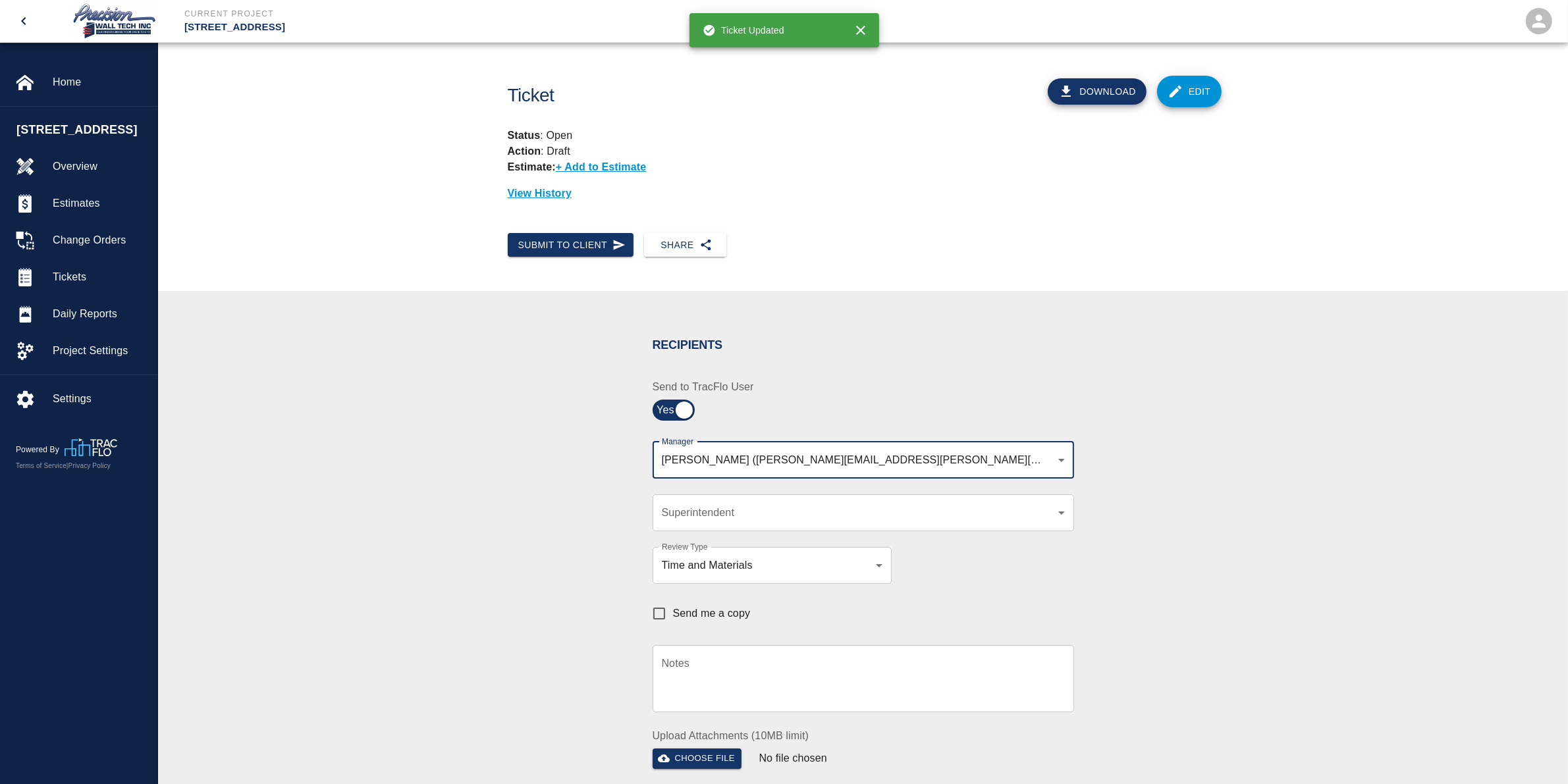
click at [732, 499] on div "​ Superintendent" at bounding box center [863, 512] width 421 height 37
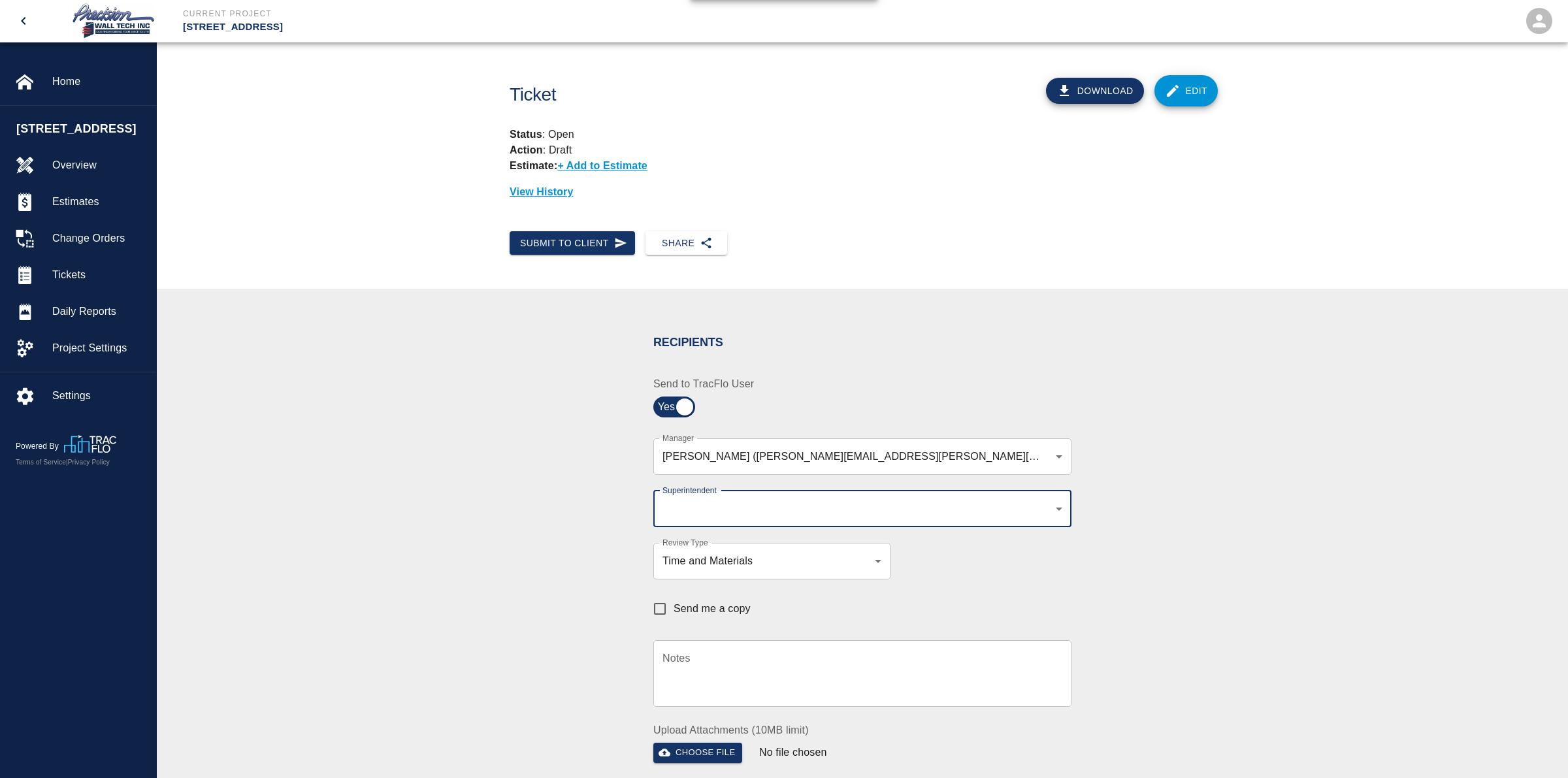
click at [728, 505] on body "Current Project [STREET_ADDRESS] Home [STREET_ADDRESS] Overview Estimates Chang…" at bounding box center [784, 389] width 1568 height 778
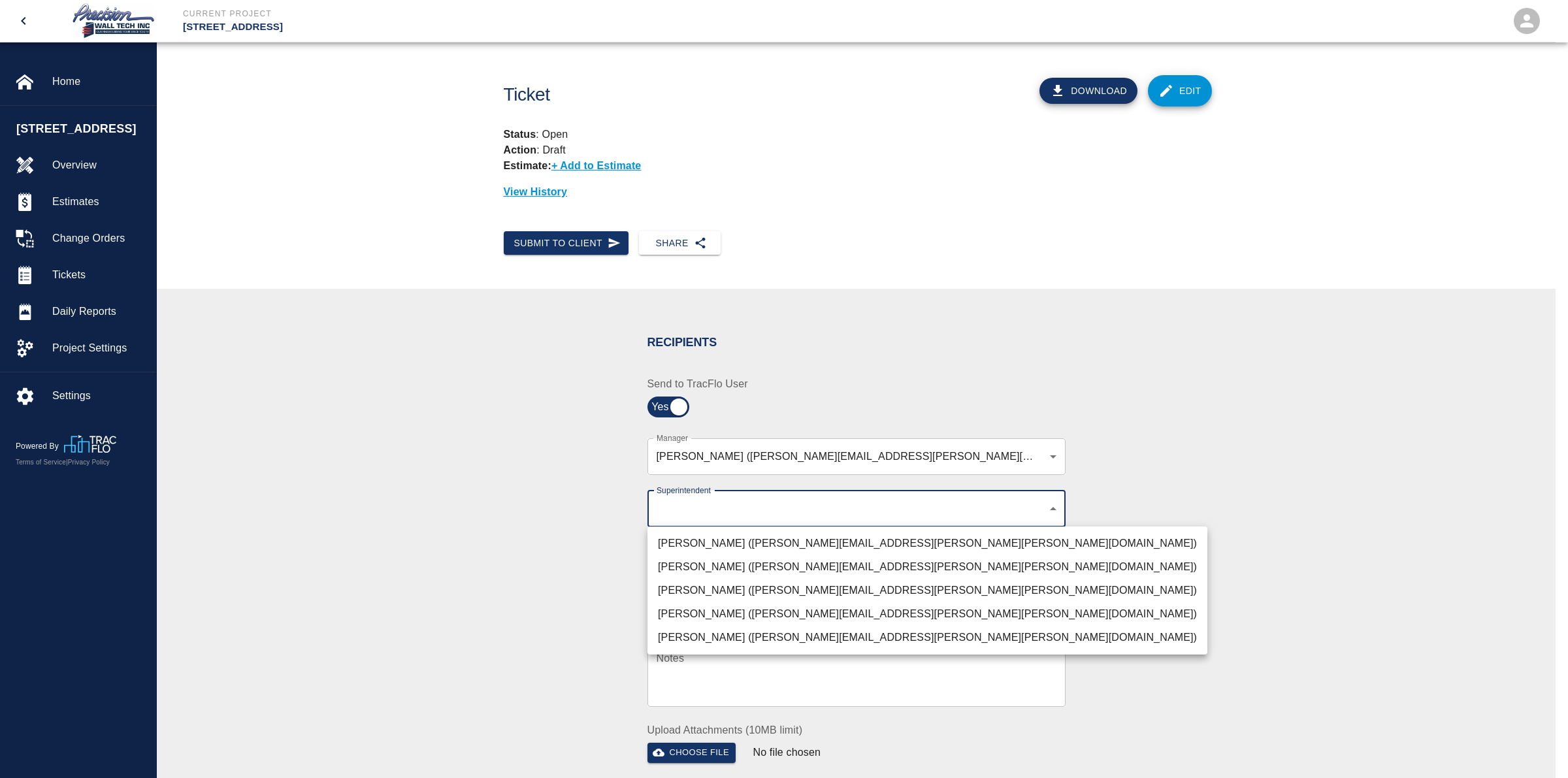
click at [728, 557] on li "[PERSON_NAME] ([PERSON_NAME][EMAIL_ADDRESS][PERSON_NAME][PERSON_NAME][DOMAIN_NA…" at bounding box center [927, 567] width 559 height 24
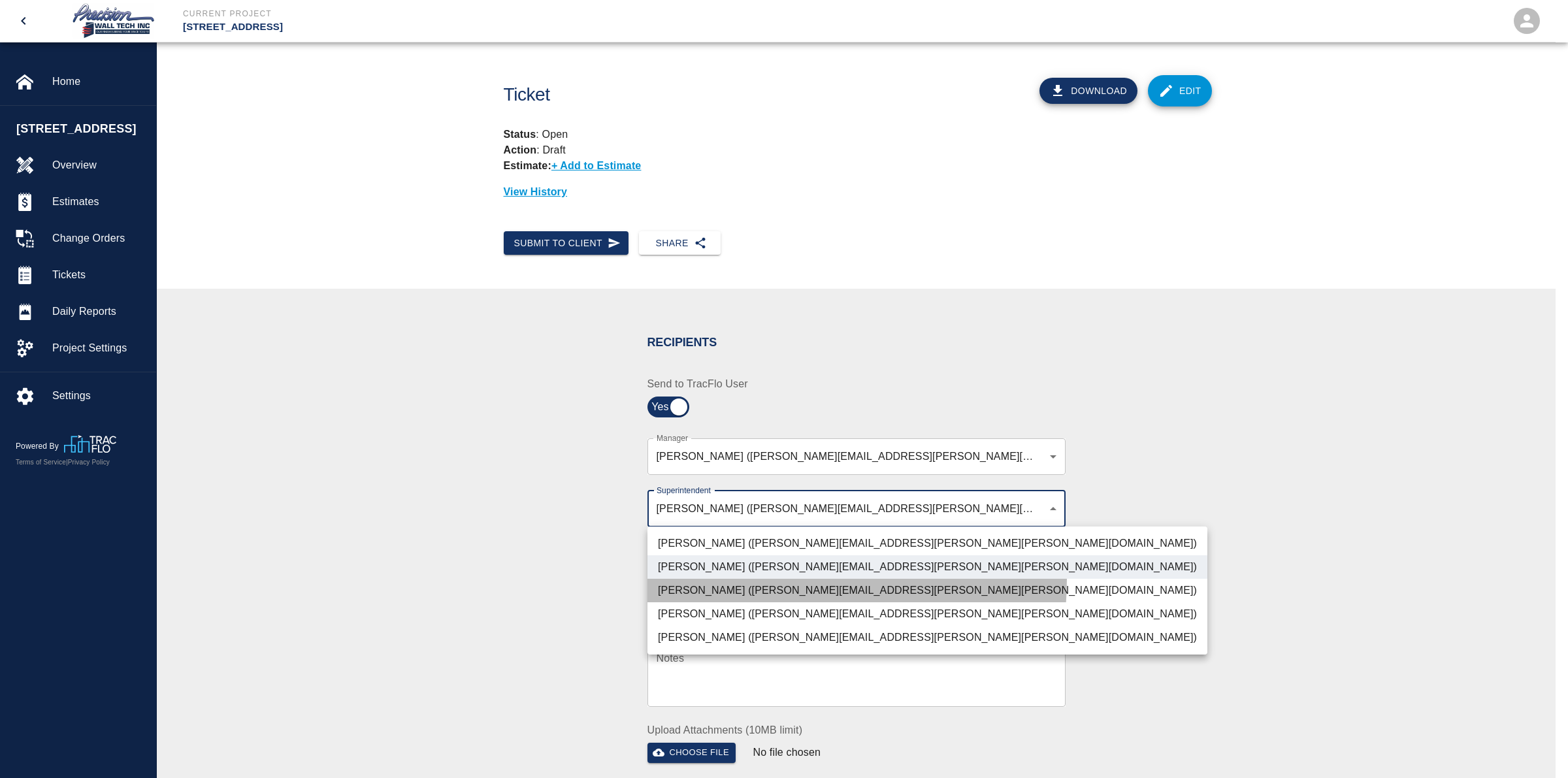
drag, startPoint x: 713, startPoint y: 578, endPoint x: 701, endPoint y: 590, distance: 17.0
click at [713, 579] on li "[PERSON_NAME] ([PERSON_NAME][EMAIL_ADDRESS][PERSON_NAME][PERSON_NAME][DOMAIN_NA…" at bounding box center [927, 591] width 559 height 24
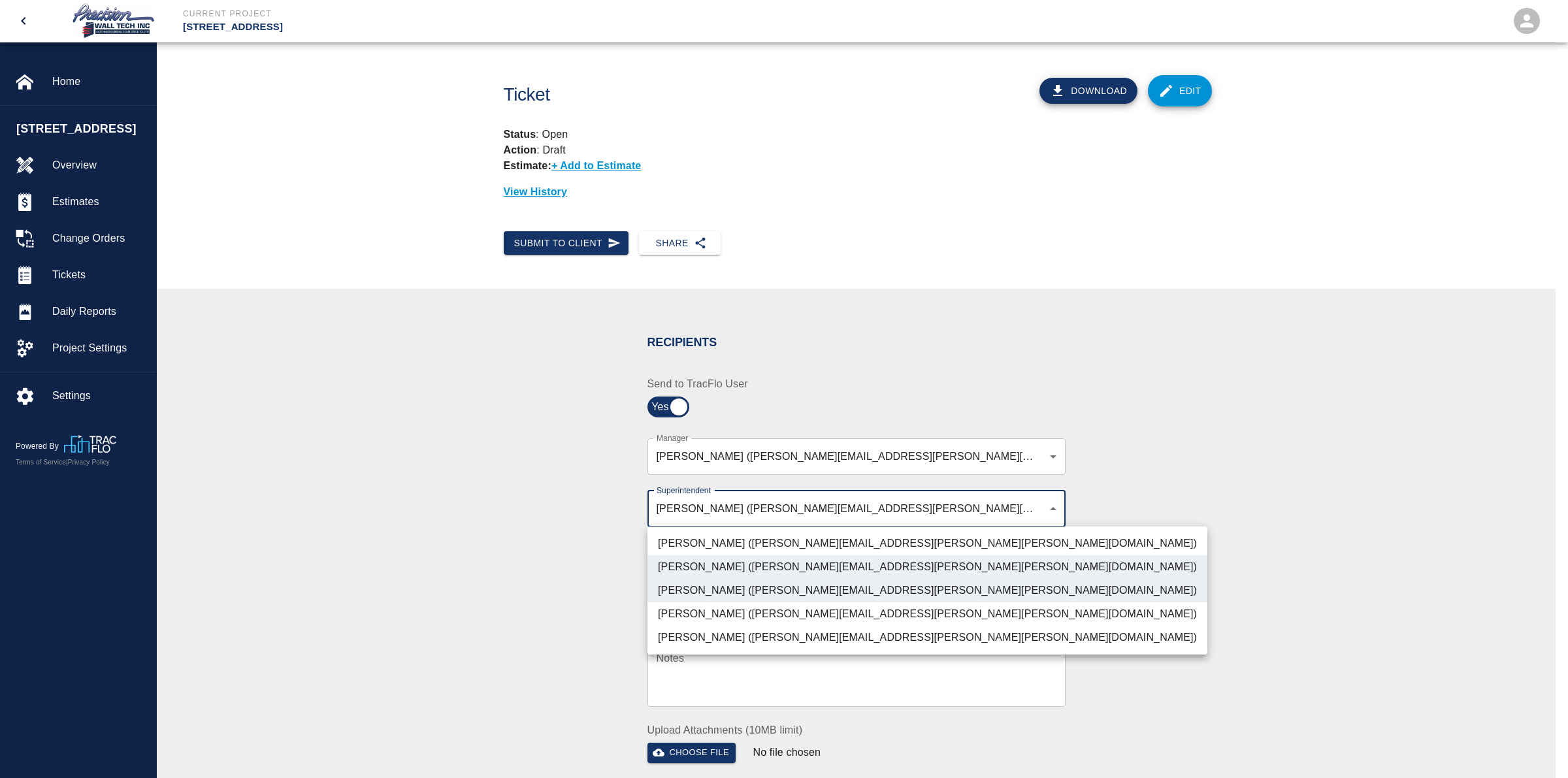
click at [687, 602] on li "[PERSON_NAME] ([PERSON_NAME][EMAIL_ADDRESS][PERSON_NAME][PERSON_NAME][DOMAIN_NA…" at bounding box center [927, 614] width 559 height 24
type input "72aacb9d-1564-447f-ab89-2c6ab52824c7,32bad40b-bb12-40c1-a9d7-1de55074e5d0,5cbe5…"
click at [582, 587] on div at bounding box center [784, 389] width 1568 height 778
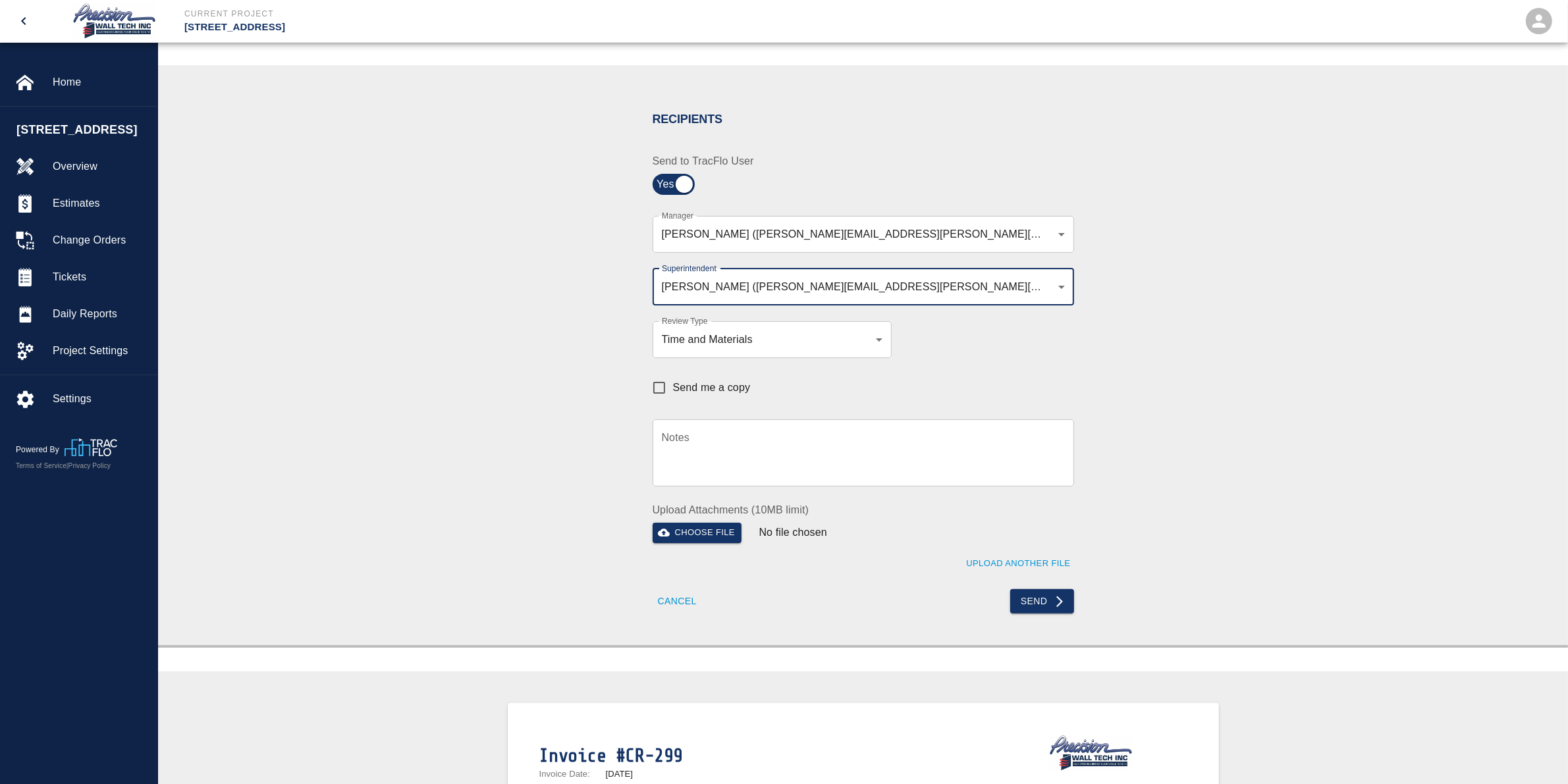
scroll to position [247, 0]
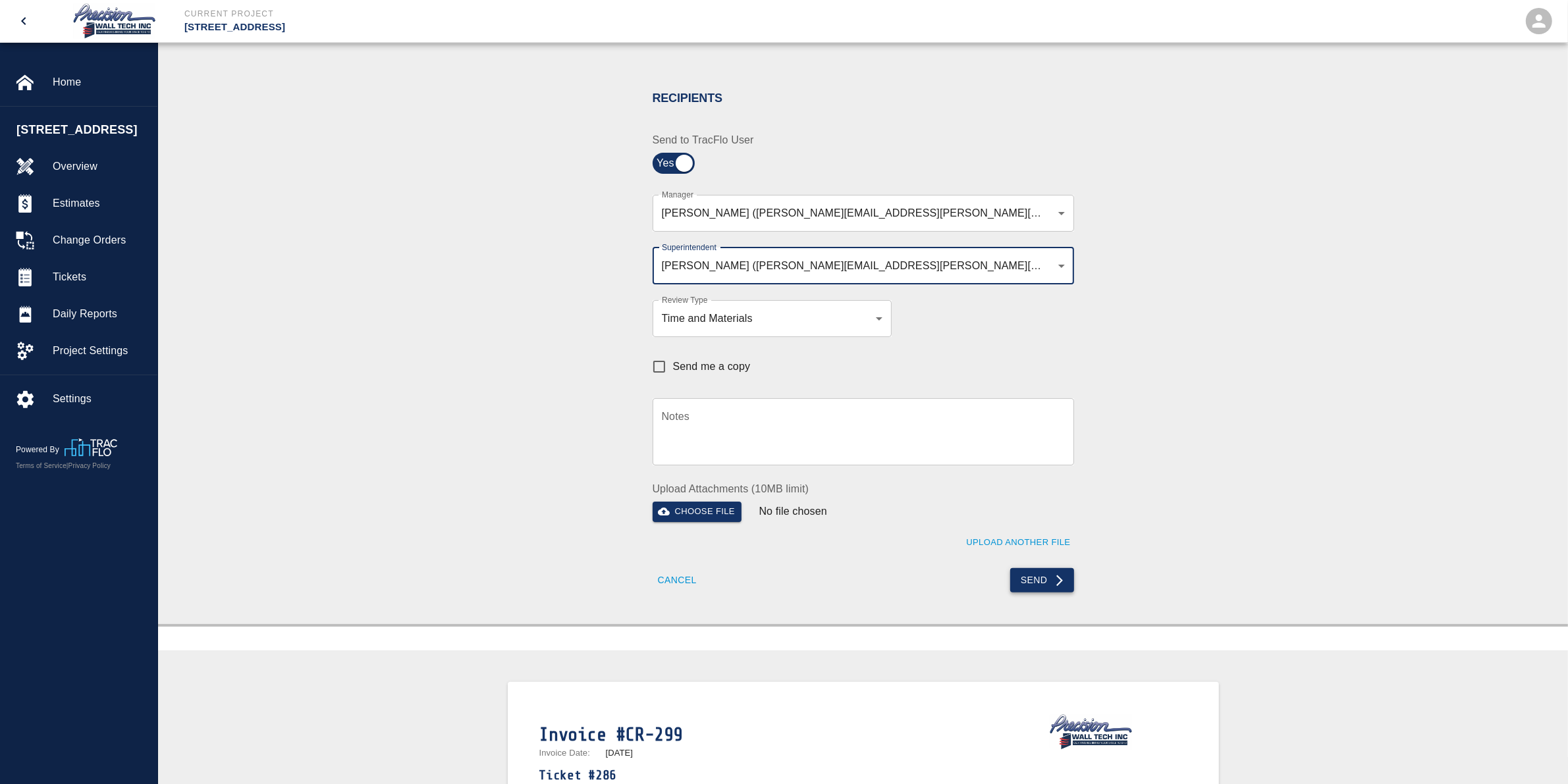
click at [1012, 582] on button "Send" at bounding box center [1042, 580] width 64 height 25
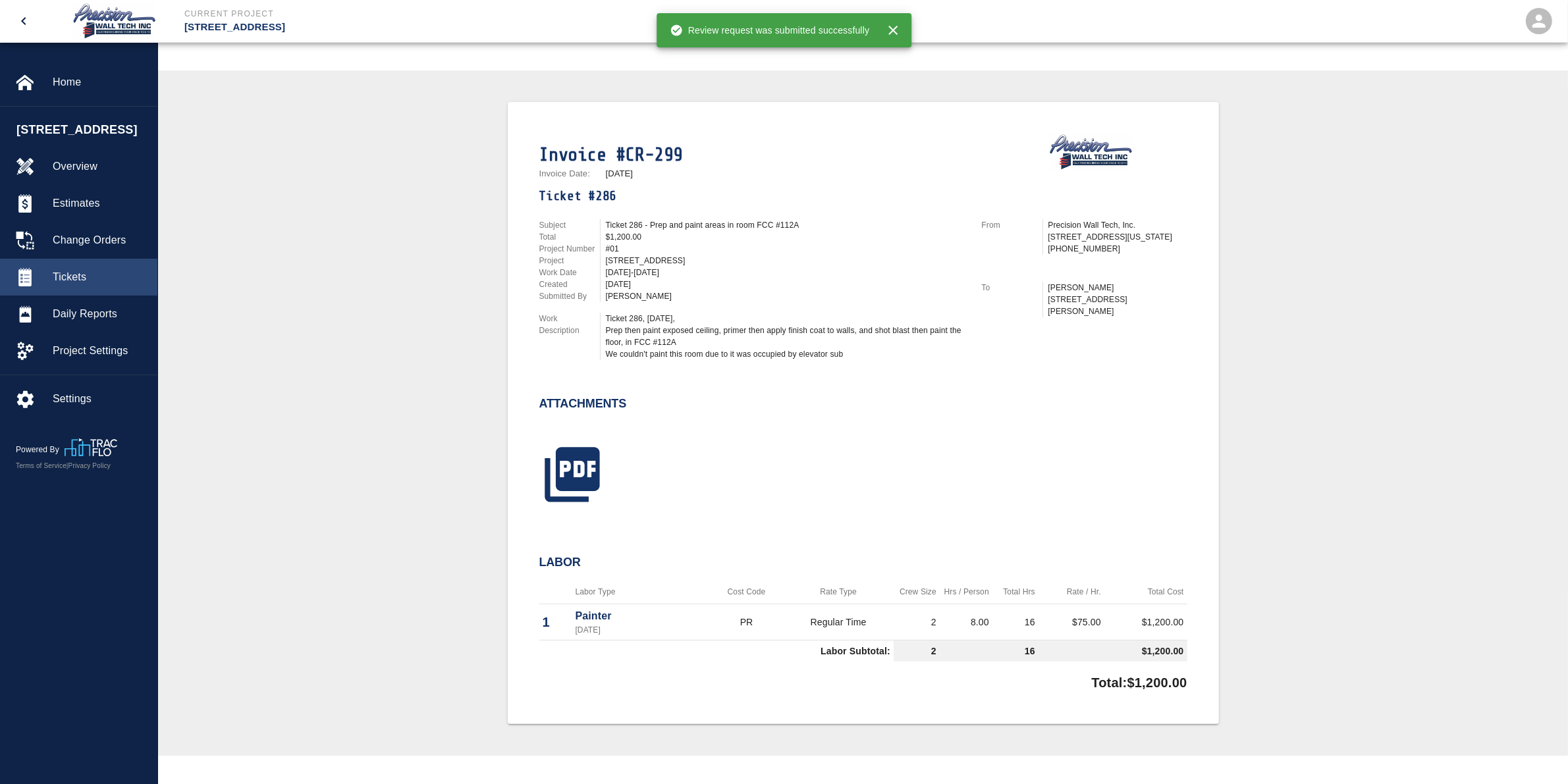
click at [36, 286] on div at bounding box center [34, 277] width 37 height 19
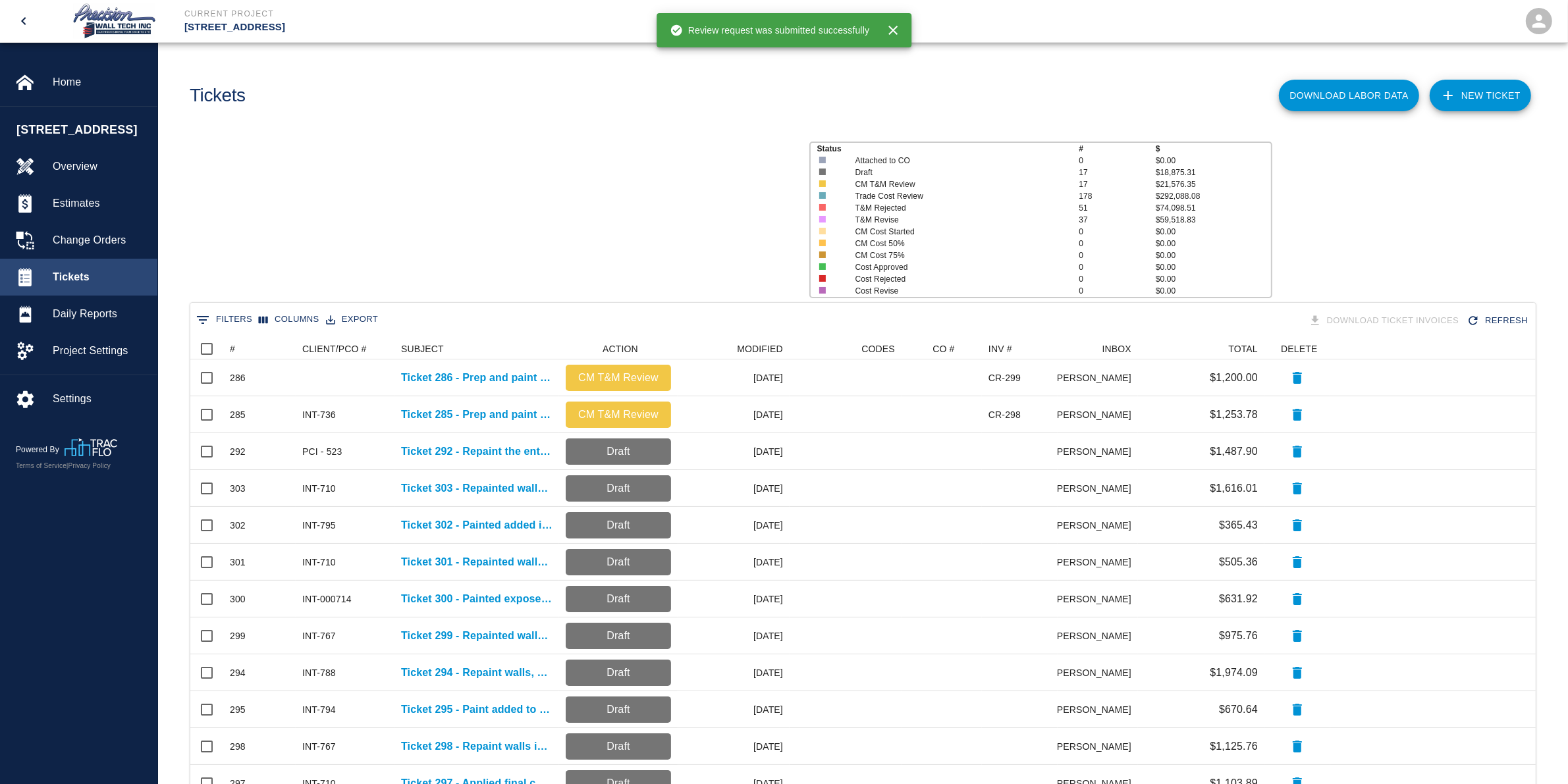
scroll to position [745, 1333]
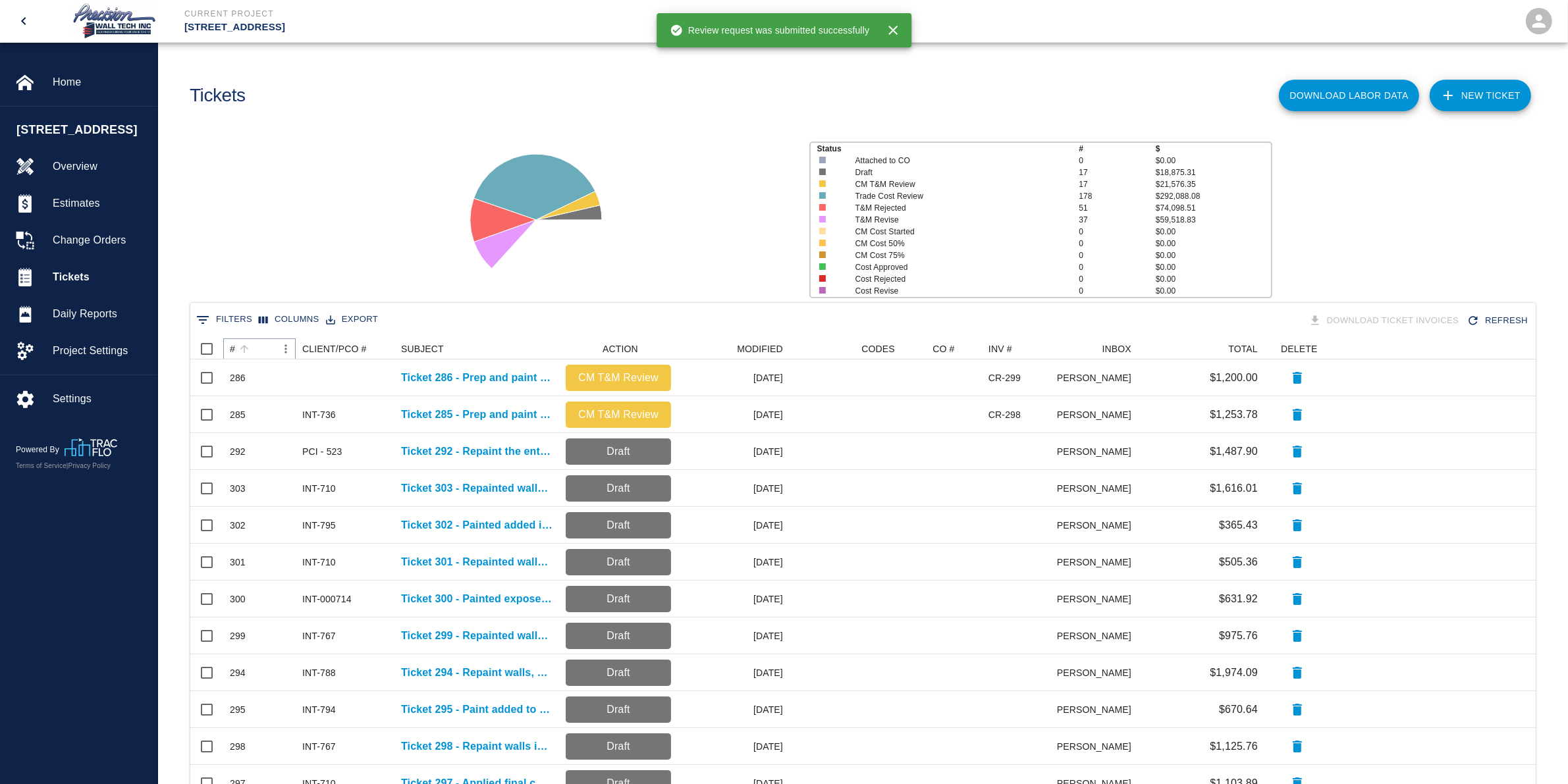
click at [245, 343] on icon "Sort" at bounding box center [244, 349] width 12 height 12
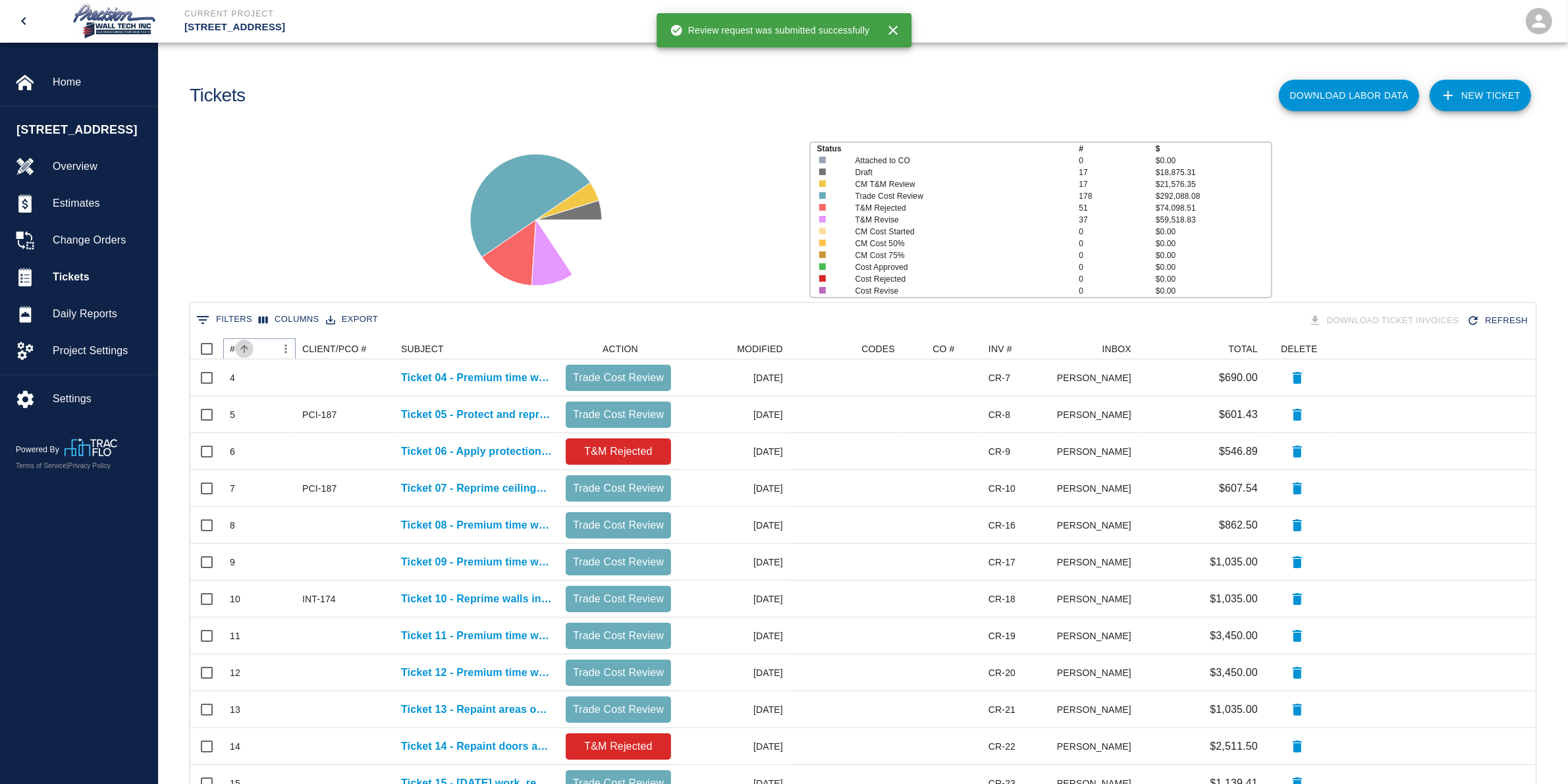
click at [245, 343] on icon "Sort" at bounding box center [244, 349] width 12 height 12
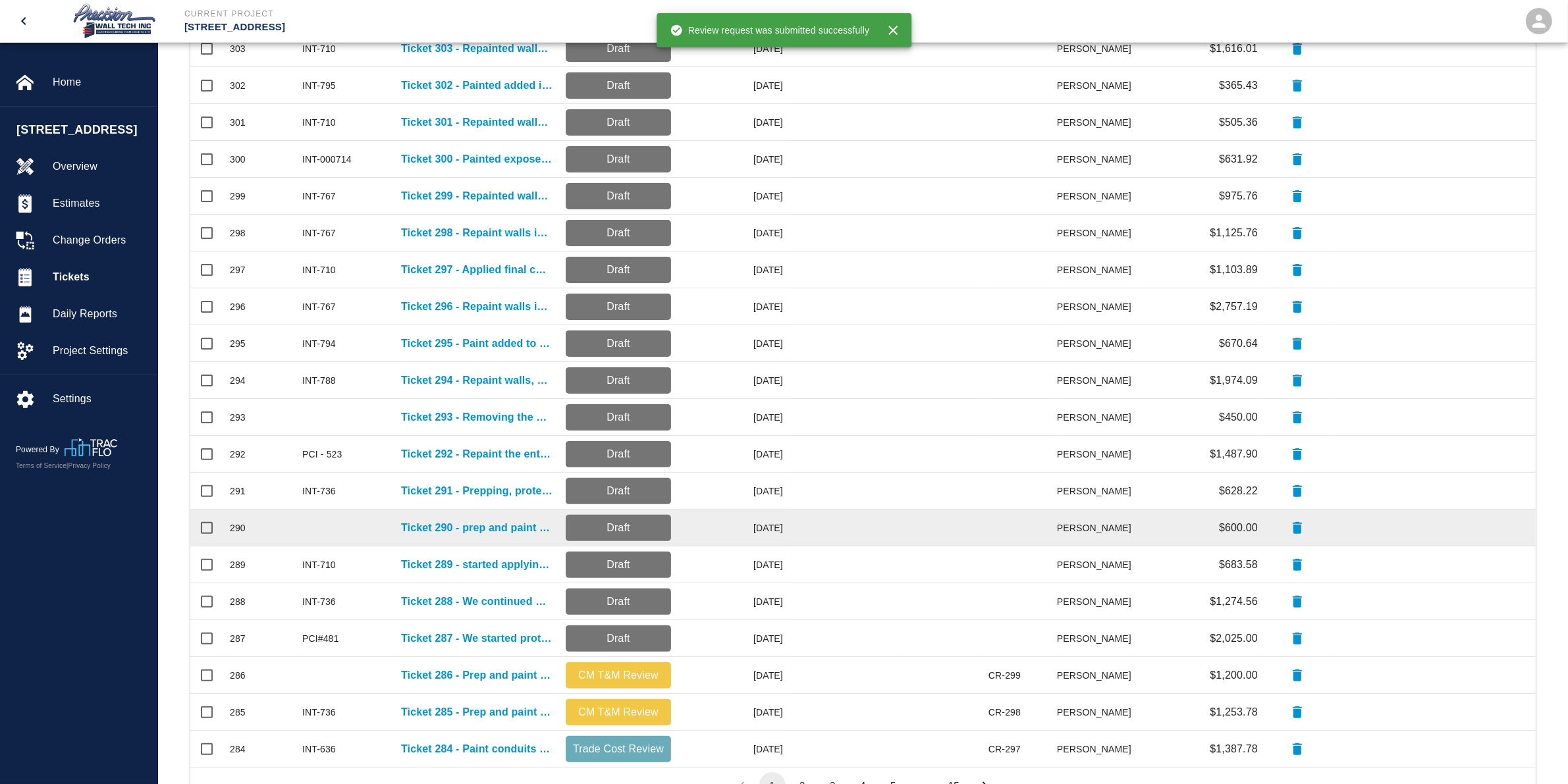
scroll to position [379, 0]
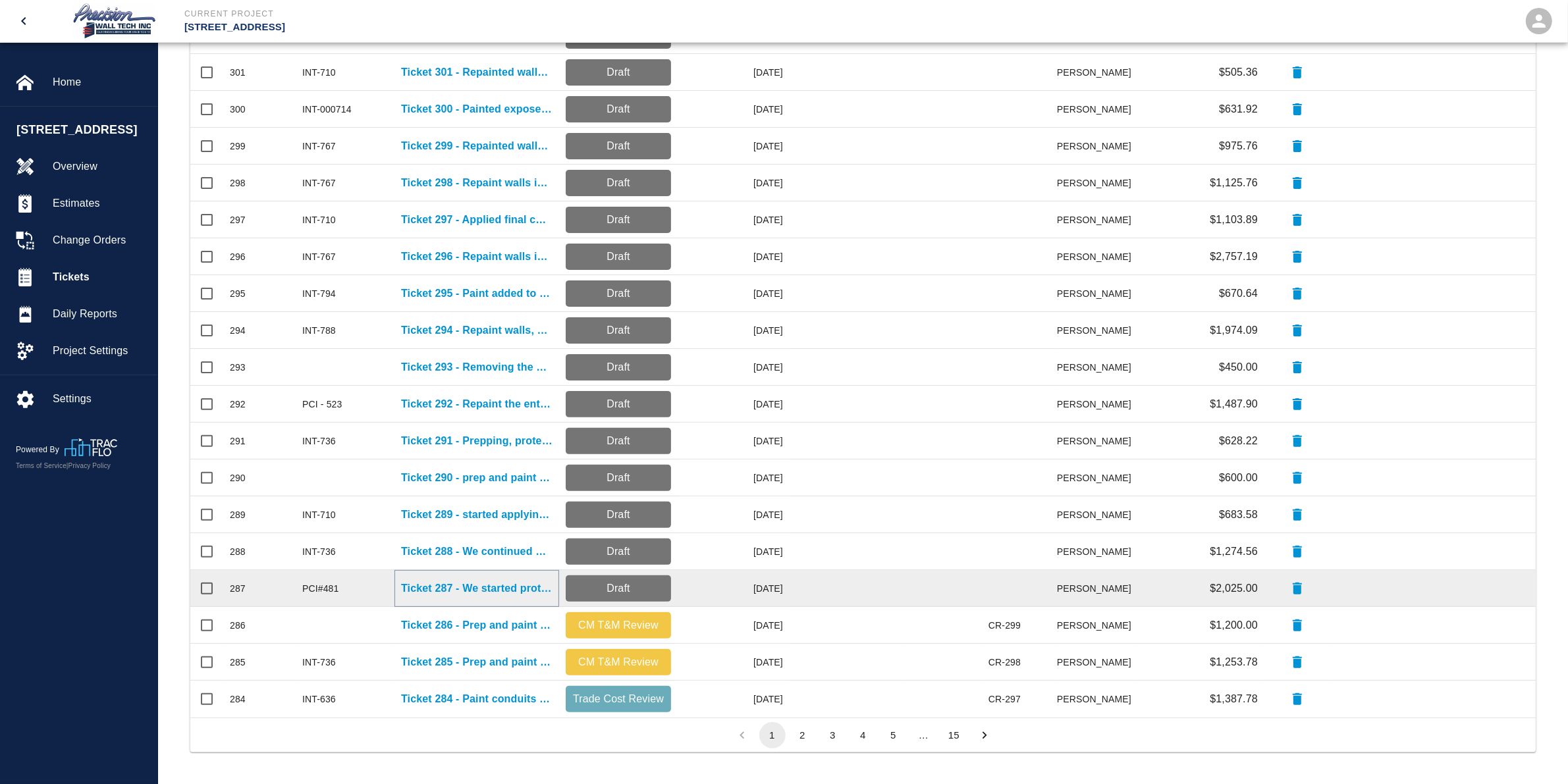
click at [507, 585] on p "Ticket 287 - We started protecting, applying the primer coat, and finishing the…" at bounding box center [477, 588] width 152 height 16
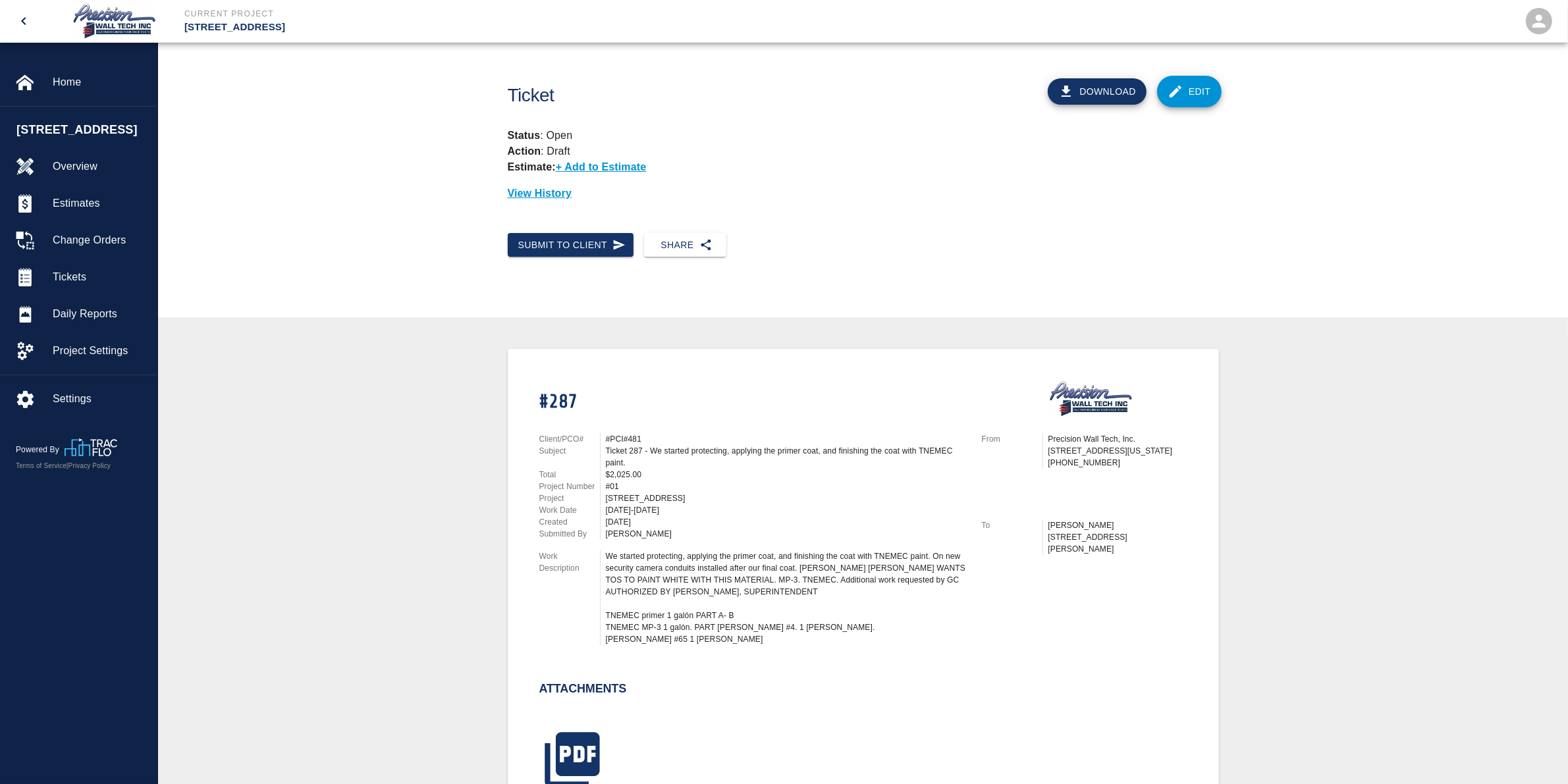
click at [1187, 93] on link "Edit" at bounding box center [1189, 91] width 65 height 32
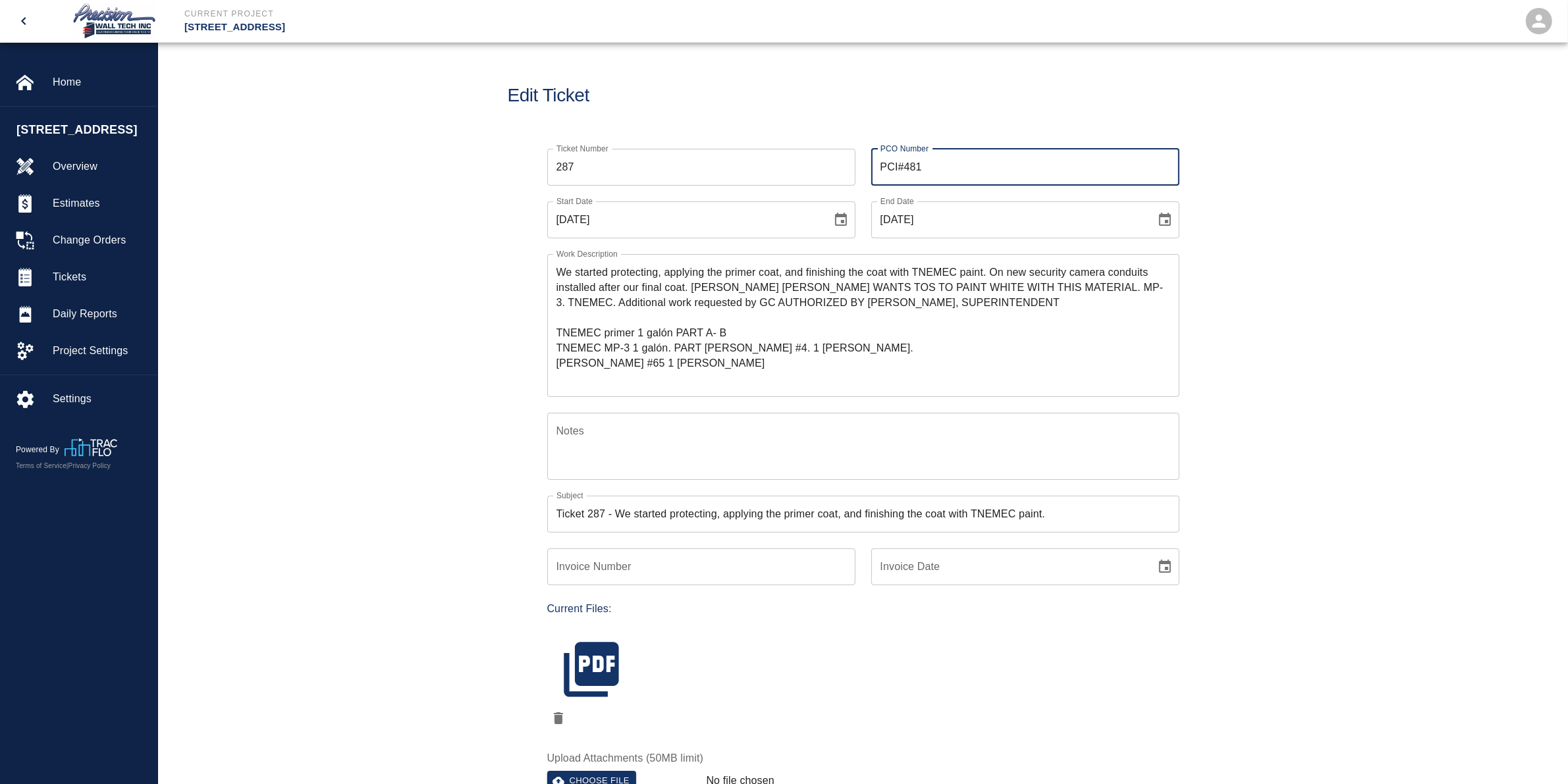
click at [904, 169] on input "PCI#481" at bounding box center [1025, 167] width 308 height 37
type input "PCI-481"
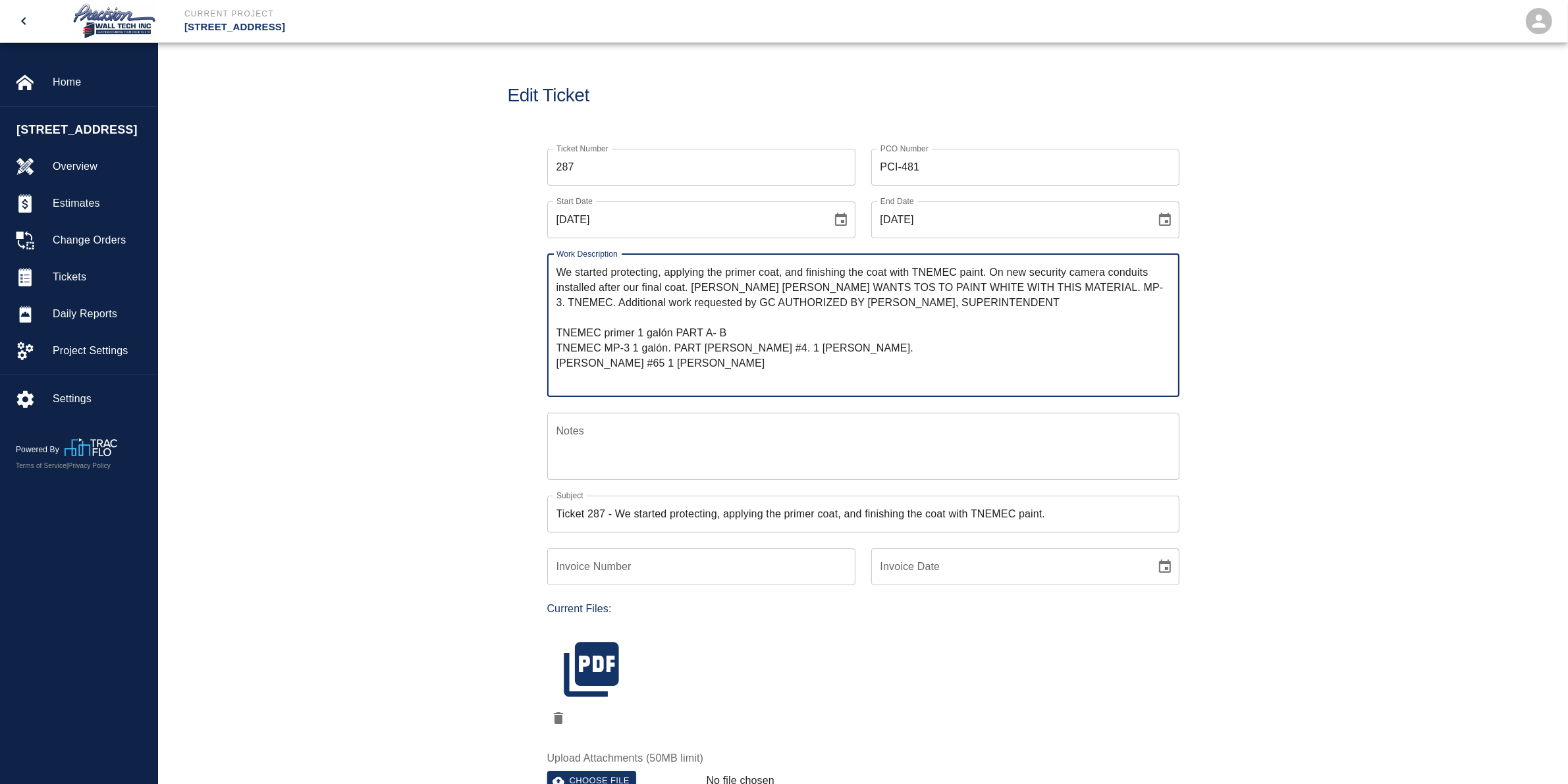
click at [558, 268] on textarea "We started protecting, applying the primer coat, and finishing the coat with TN…" at bounding box center [863, 326] width 614 height 121
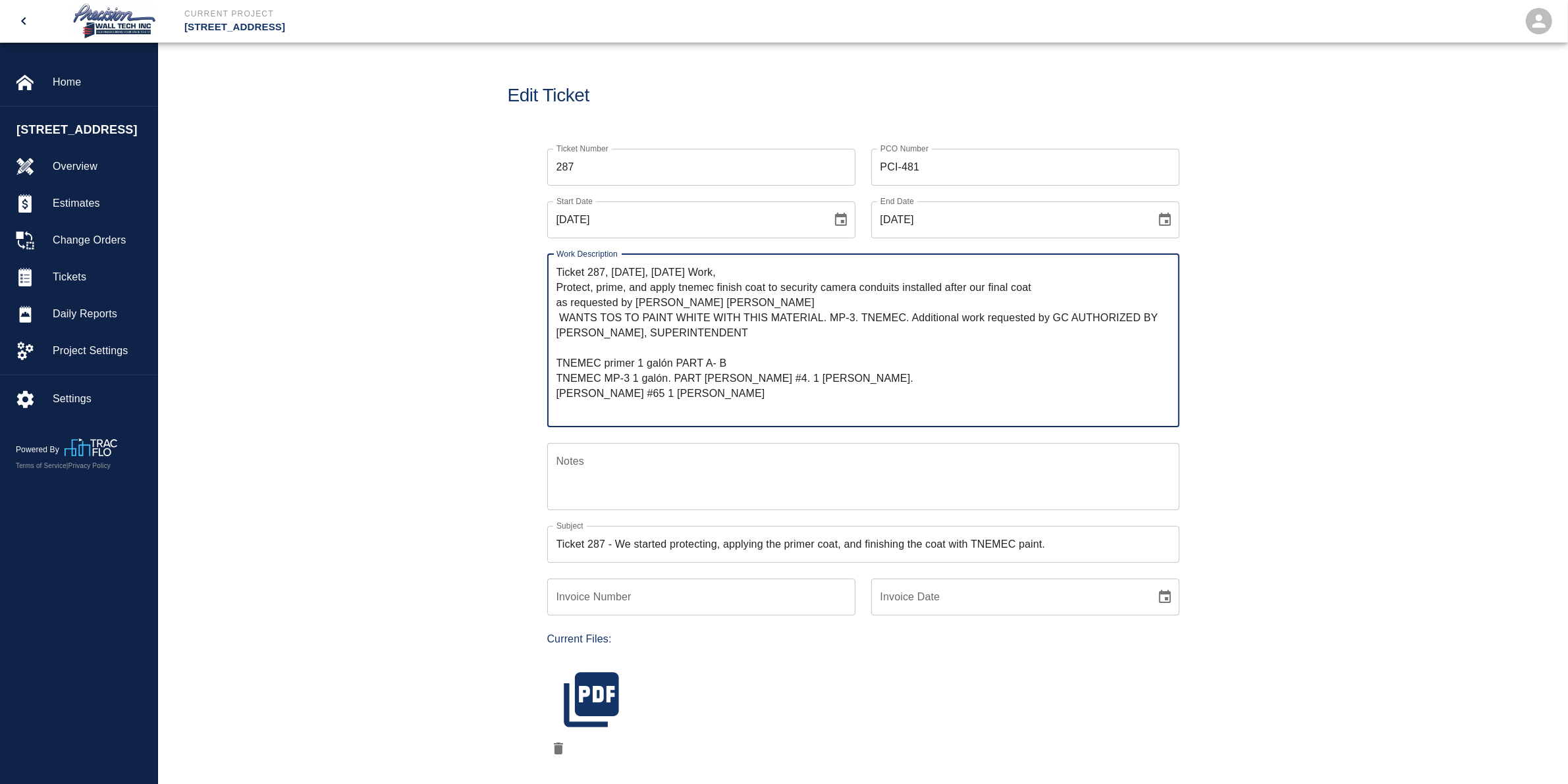
click at [723, 307] on textarea "Ticket 287, [DATE], [DATE] Work, Protect, prime, and apply tnemec finish coat t…" at bounding box center [863, 340] width 614 height 152
drag, startPoint x: 712, startPoint y: 286, endPoint x: 778, endPoint y: 293, distance: 66.4
click at [713, 285] on textarea "Ticket 287, [DATE], [DATE] Work, Protect, prime, and apply tnemec finish coat t…" at bounding box center [863, 340] width 614 height 152
click at [1062, 285] on textarea "Ticket 287, [DATE], [DATE] Work, Protect, prime, and apply tnemec MP-3 finish c…" at bounding box center [863, 340] width 614 height 152
drag, startPoint x: 746, startPoint y: 341, endPoint x: 560, endPoint y: 314, distance: 187.9
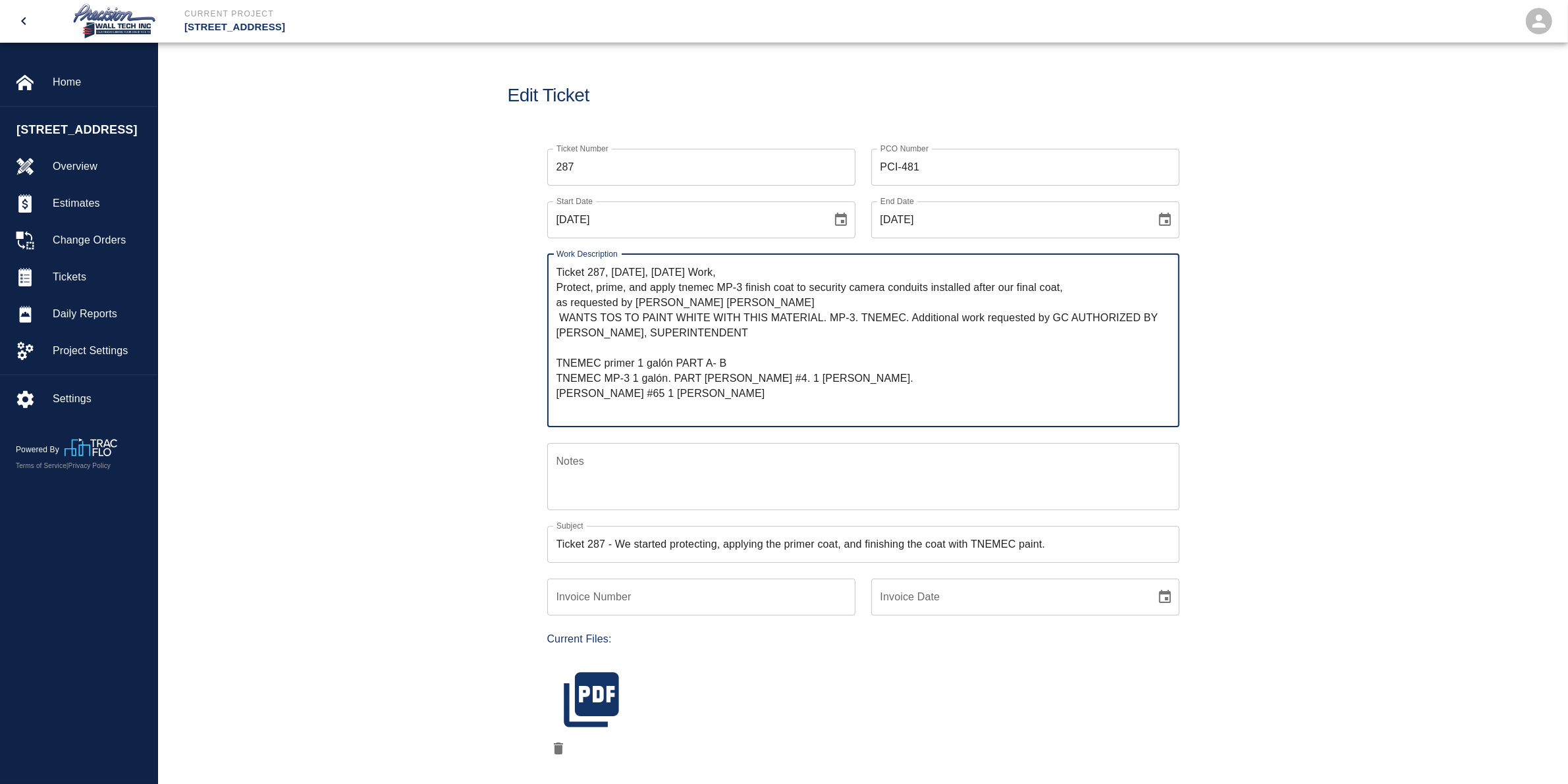
click at [560, 314] on textarea "Ticket 287, [DATE], [DATE] Work, Protect, prime, and apply tnemec MP-3 finish c…" at bounding box center [863, 340] width 614 height 152
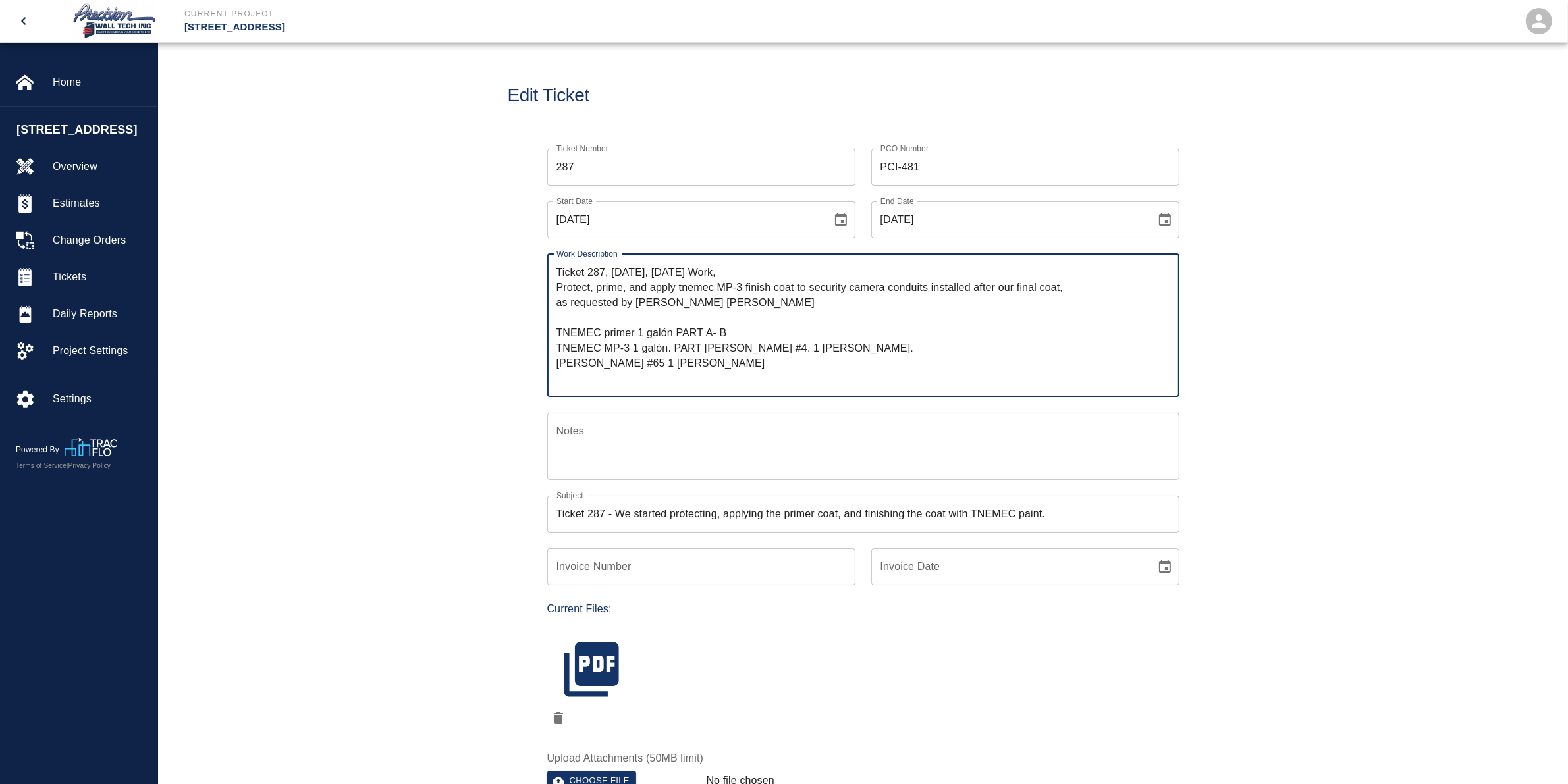
drag, startPoint x: 668, startPoint y: 386, endPoint x: 527, endPoint y: 323, distance: 154.4
click at [527, 323] on div "Ticket Number 287 Ticket Number PCO Number PCI-481 PCO Number Start Date [DATE]…" at bounding box center [863, 508] width 711 height 751
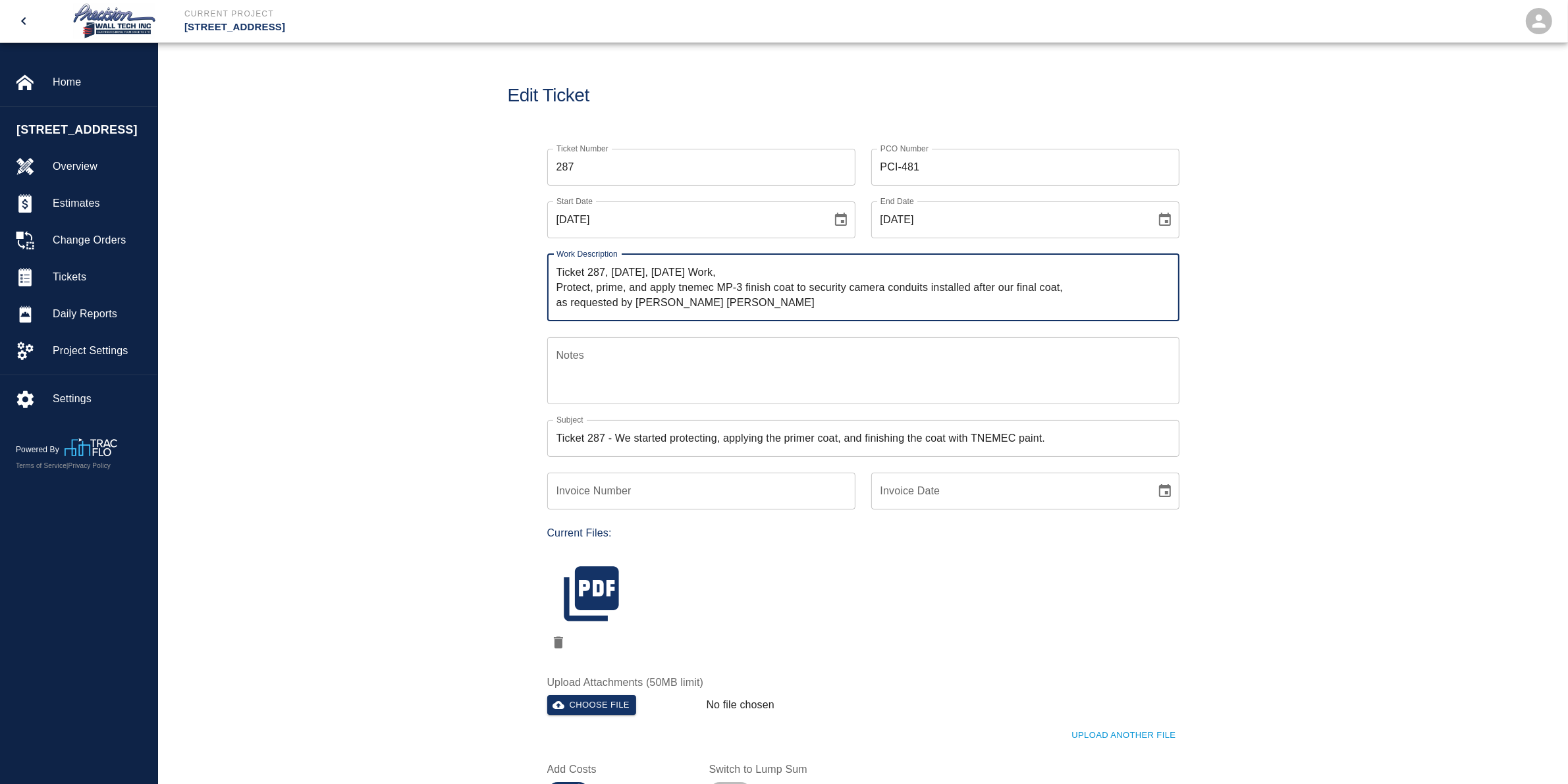
type textarea "Ticket 287, [DATE], [DATE] Work, Protect, prime, and apply tnemec MP-3 finish c…"
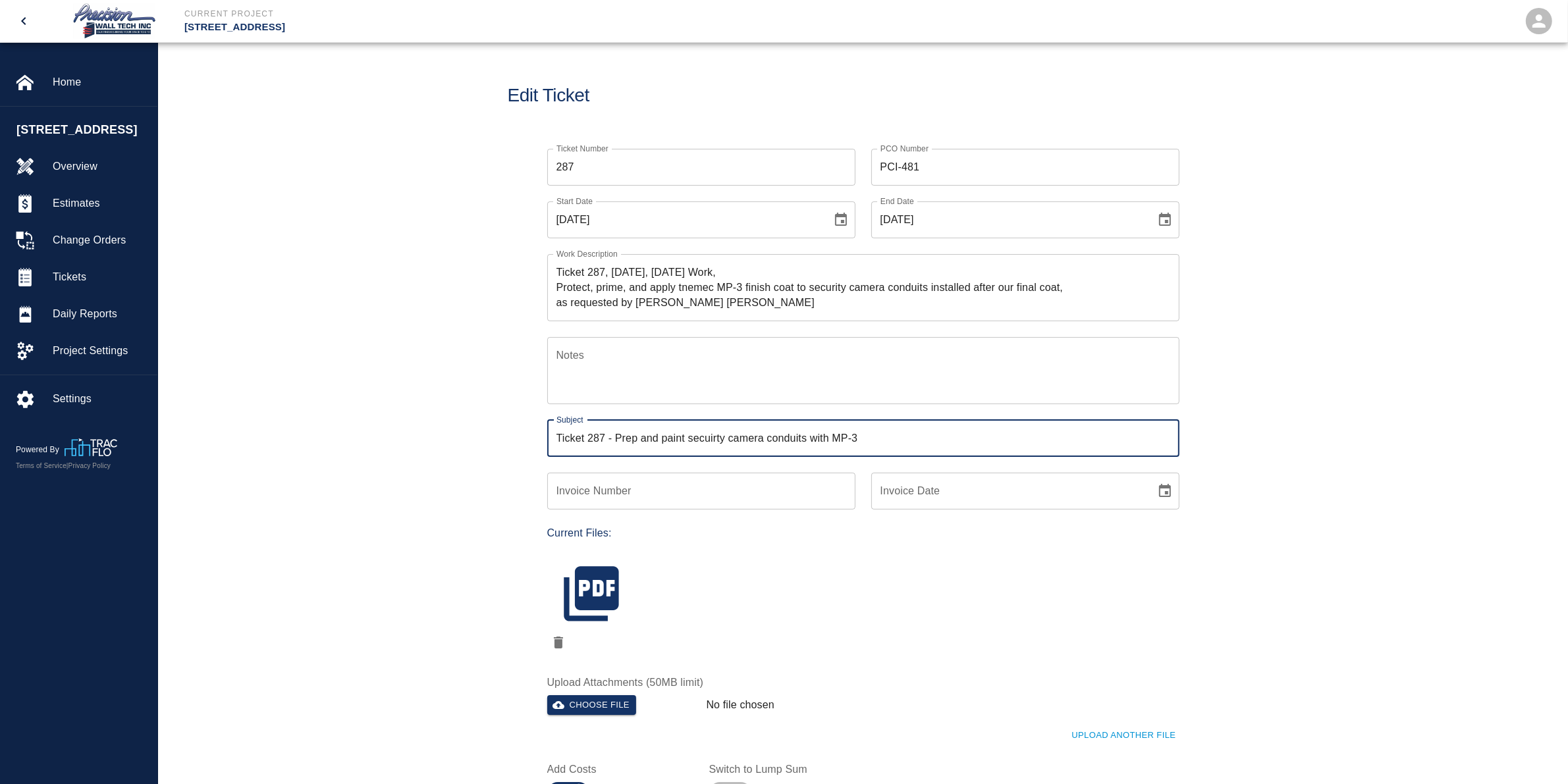
type input "Ticket 287 - Prep and paint secuirty camera conduits with MP-3"
click at [631, 478] on input "Invoice Number" at bounding box center [701, 490] width 308 height 37
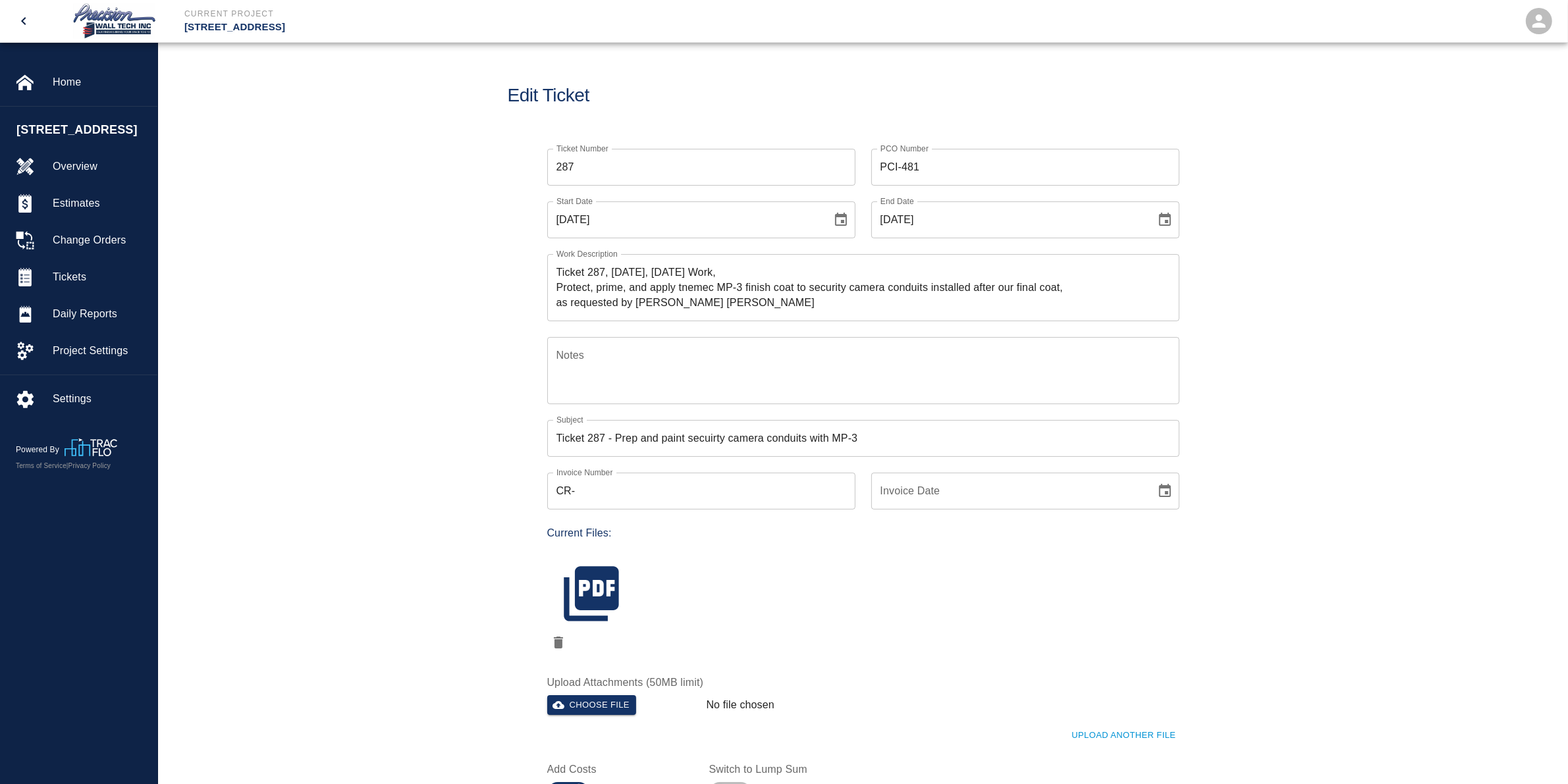
click at [647, 484] on input "CR-" at bounding box center [701, 490] width 308 height 37
type input "CR-300"
click at [1171, 492] on icon "Choose date" at bounding box center [1165, 491] width 16 height 16
click at [1059, 607] on button "12" at bounding box center [1061, 609] width 24 height 24
type input "[DATE]"
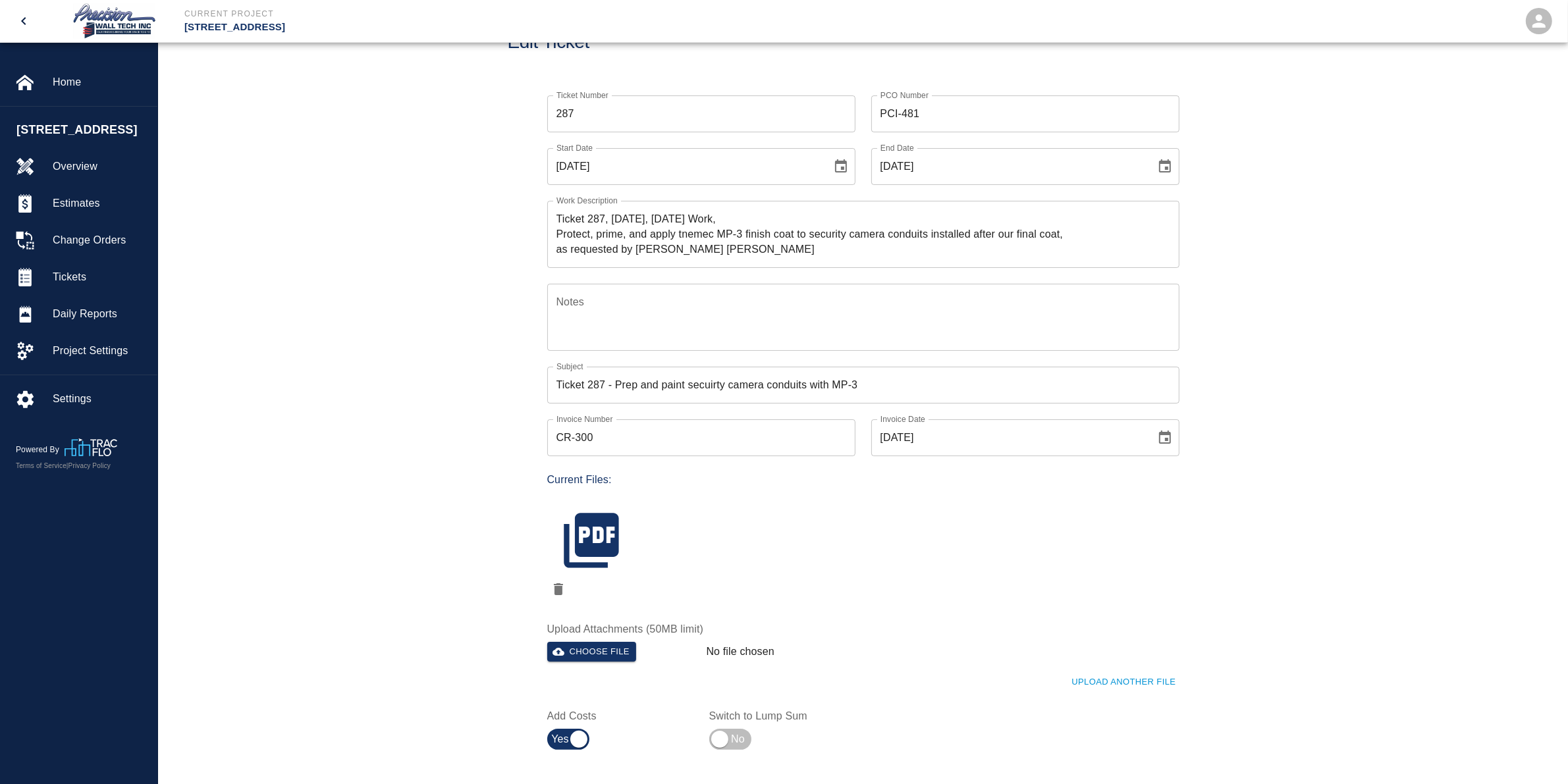
scroll to position [82, 0]
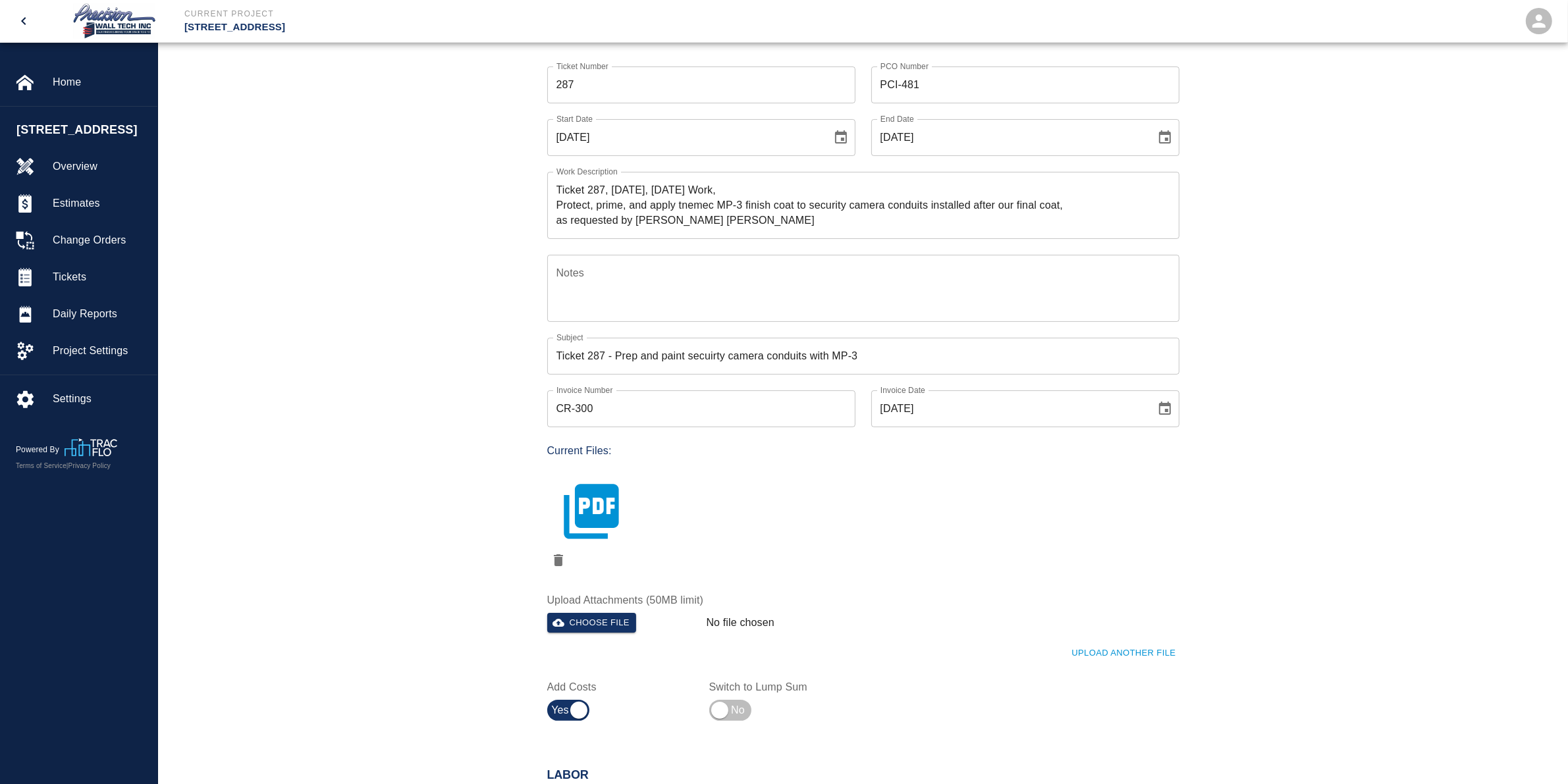
click at [617, 529] on icon "button" at bounding box center [591, 511] width 66 height 65
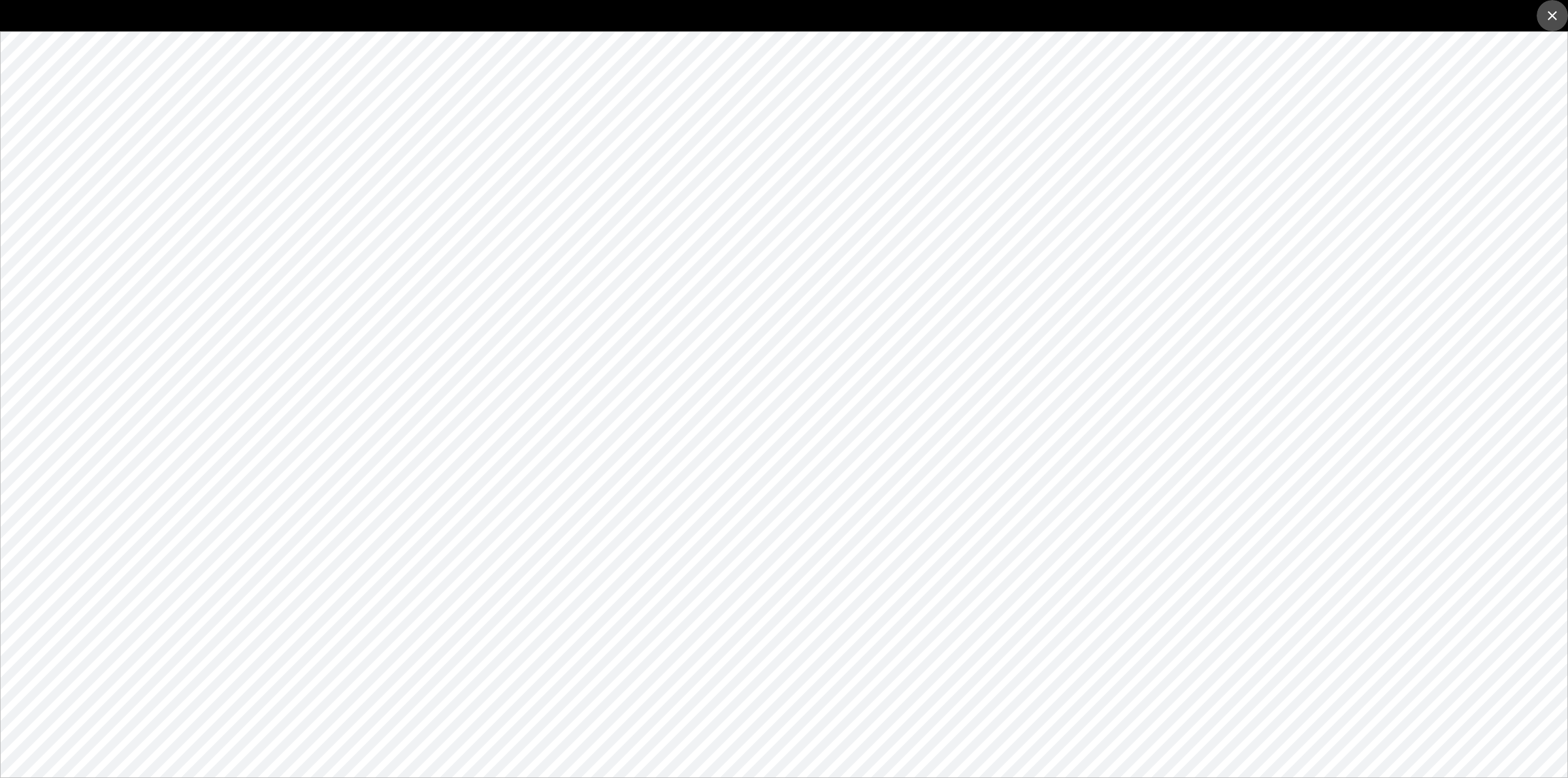
click at [1544, 19] on icon "close" at bounding box center [1552, 16] width 16 height 16
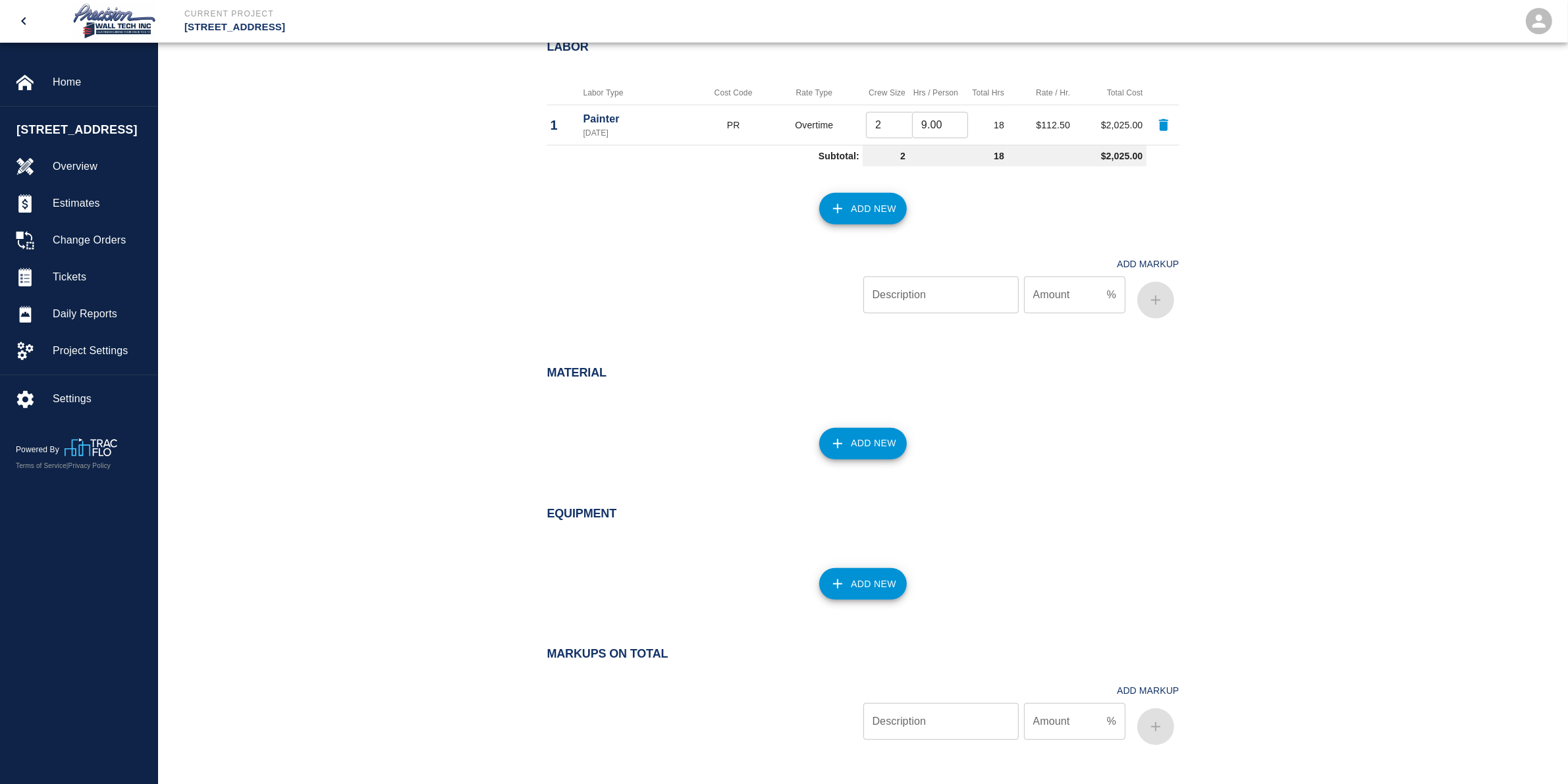
scroll to position [823, 0]
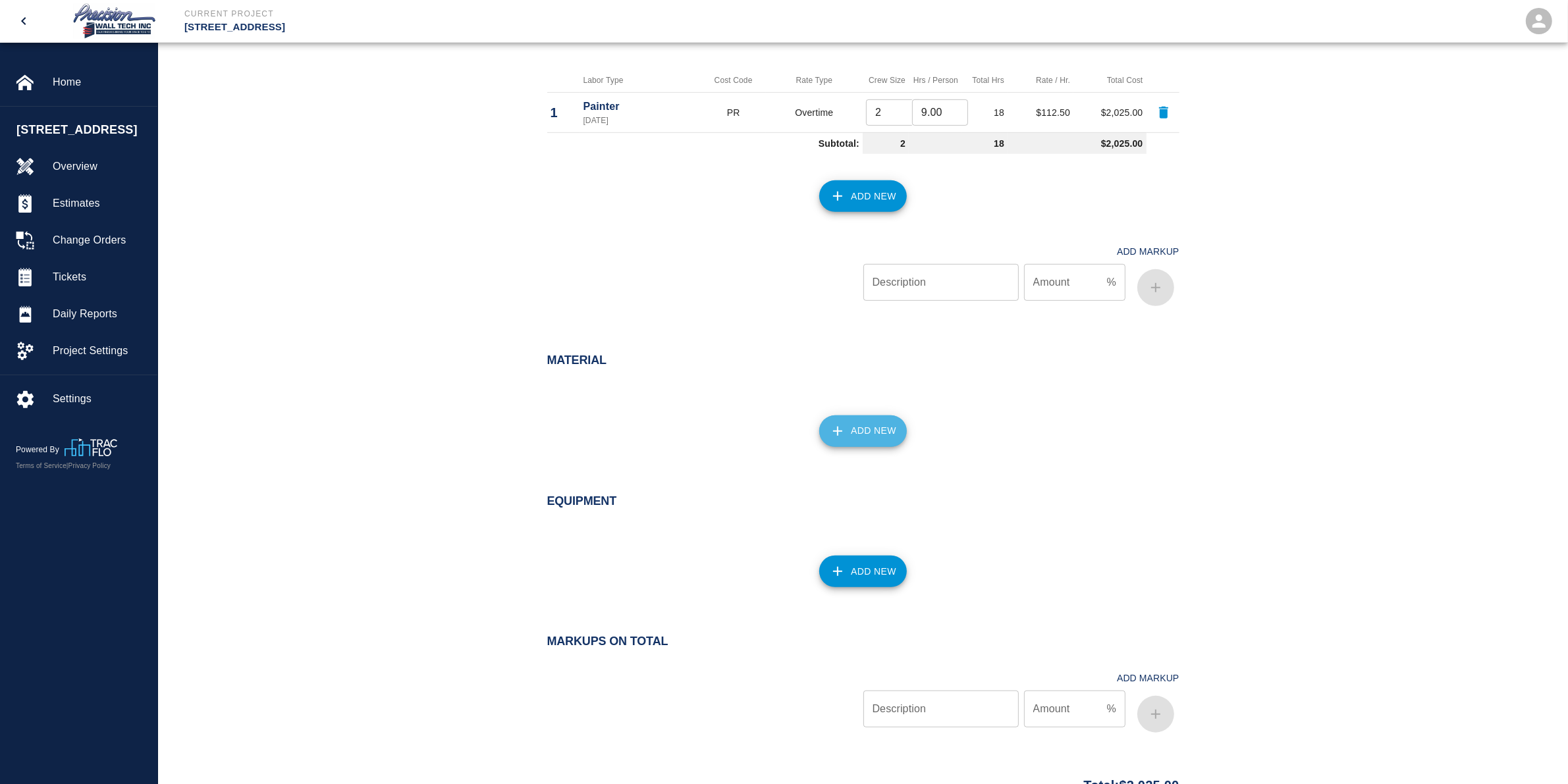
click at [875, 441] on button "Add New" at bounding box center [863, 431] width 87 height 32
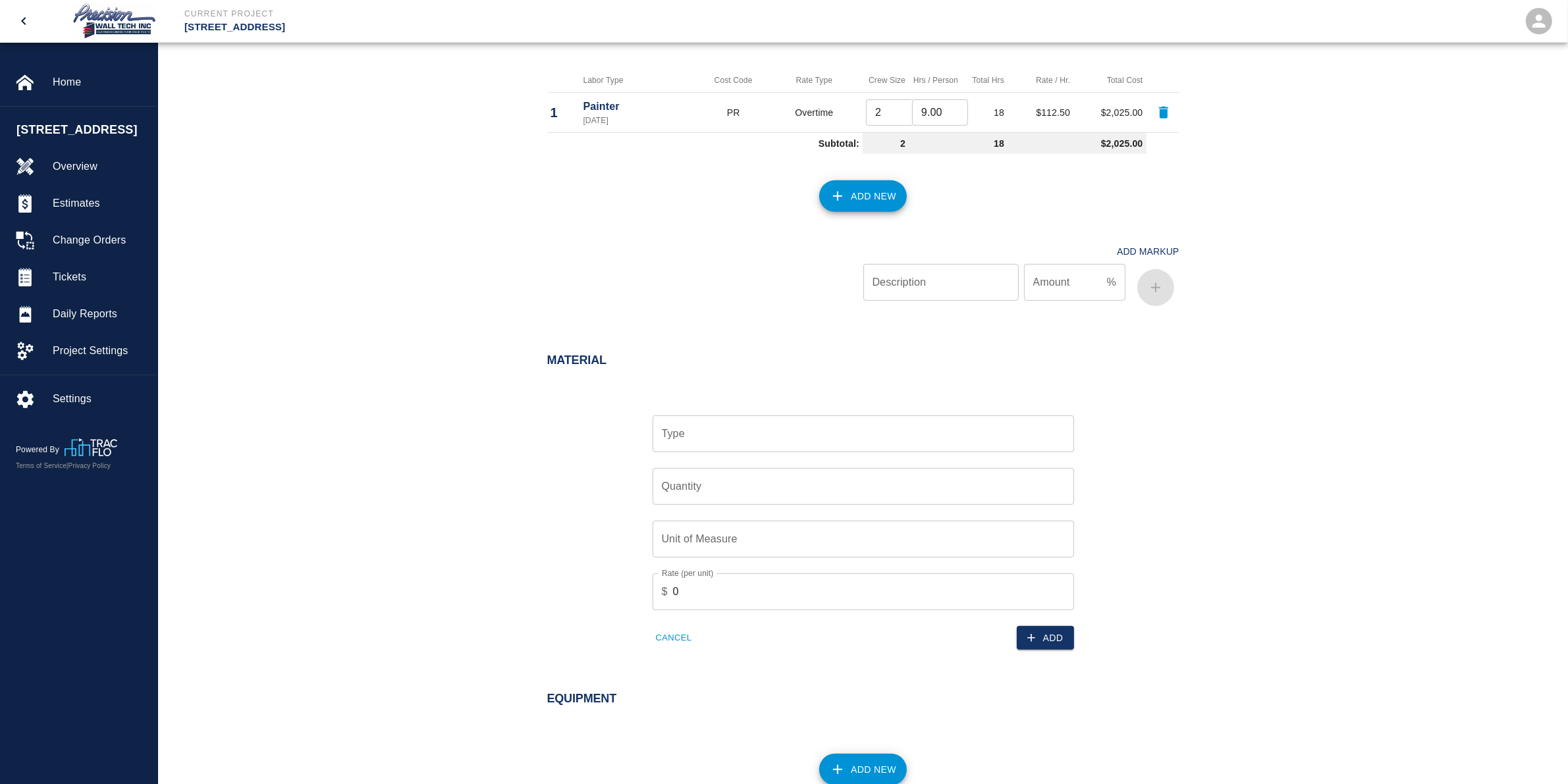
click at [784, 445] on input "Type" at bounding box center [863, 433] width 410 height 25
click at [797, 427] on input "Type" at bounding box center [863, 433] width 410 height 25
type input "MP-3 Primer"
click at [756, 491] on input "Quantity" at bounding box center [863, 486] width 421 height 37
type input "1"
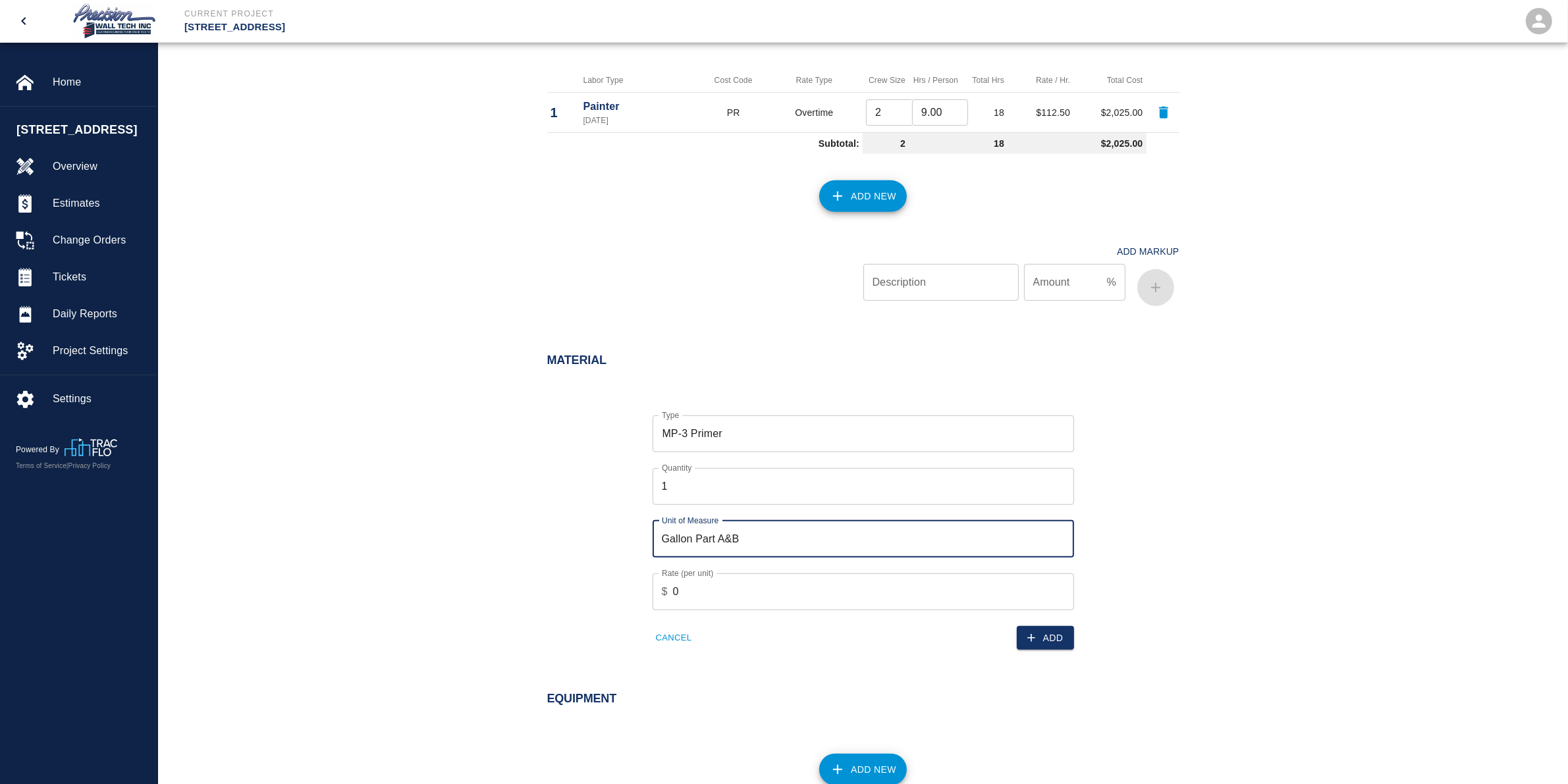
type input "Gallon Part A&B"
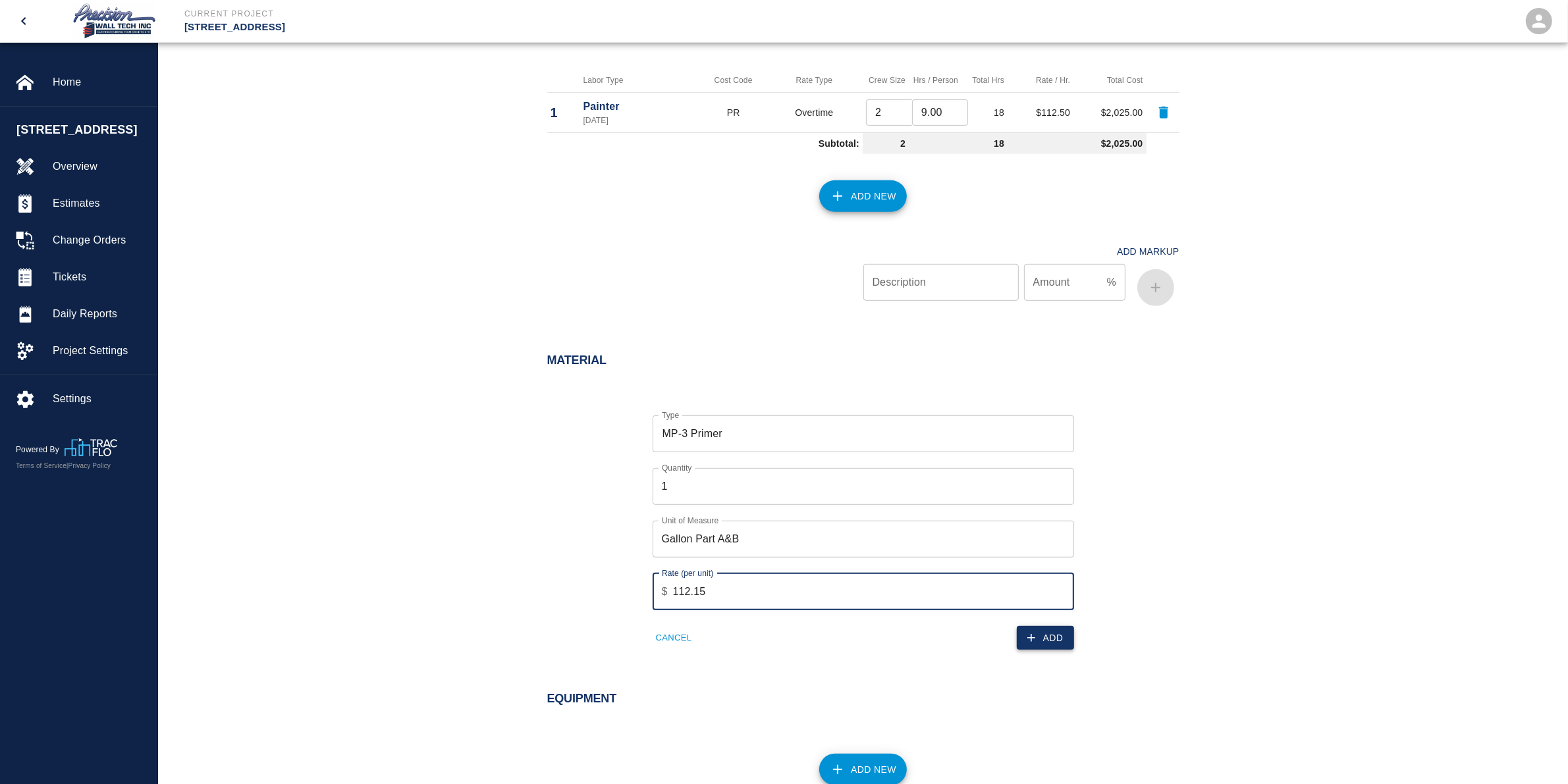
type input "112.15"
click at [1065, 638] on button "Add" at bounding box center [1046, 638] width 58 height 25
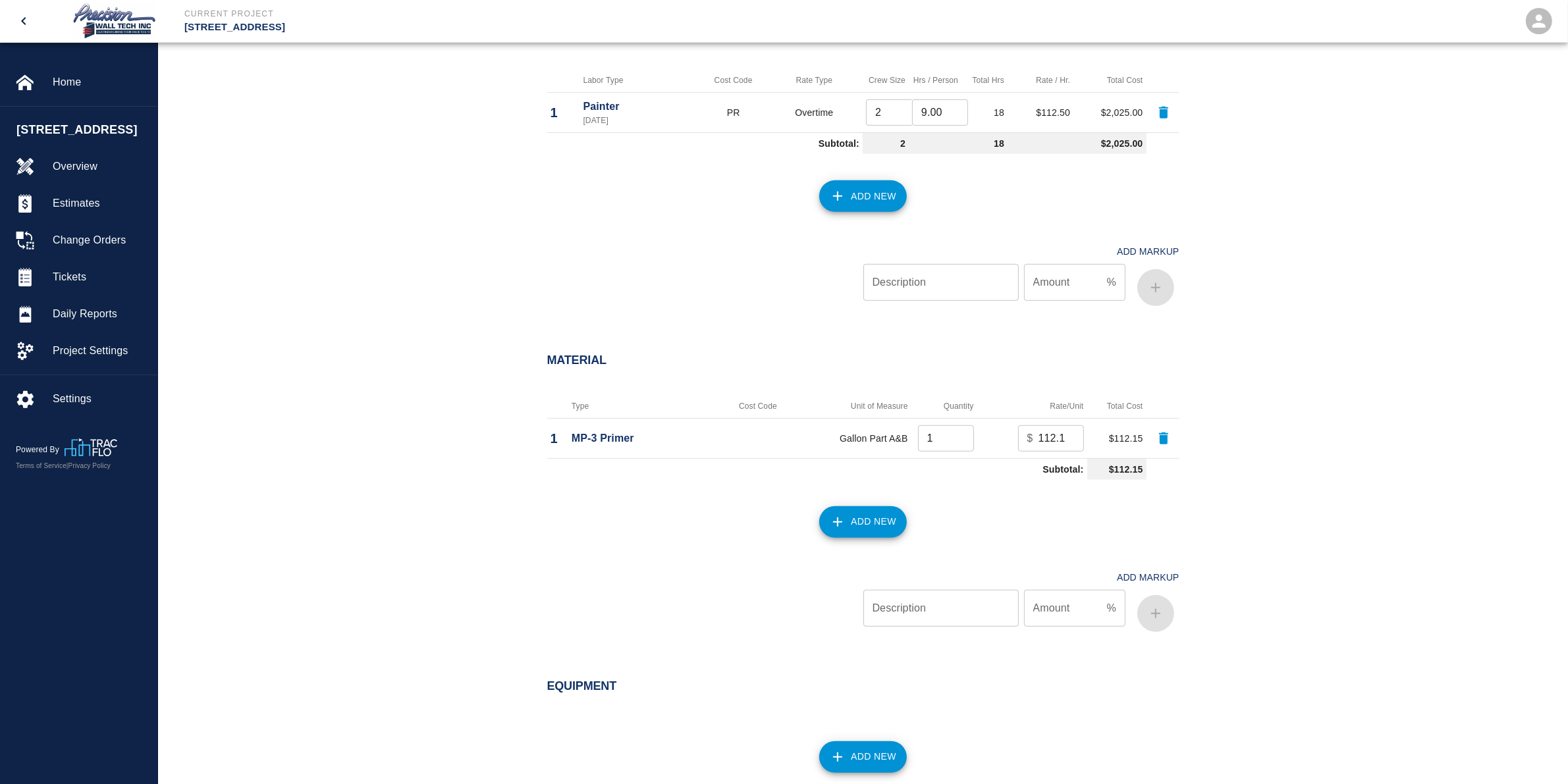
click at [878, 524] on button "Add New" at bounding box center [863, 522] width 87 height 32
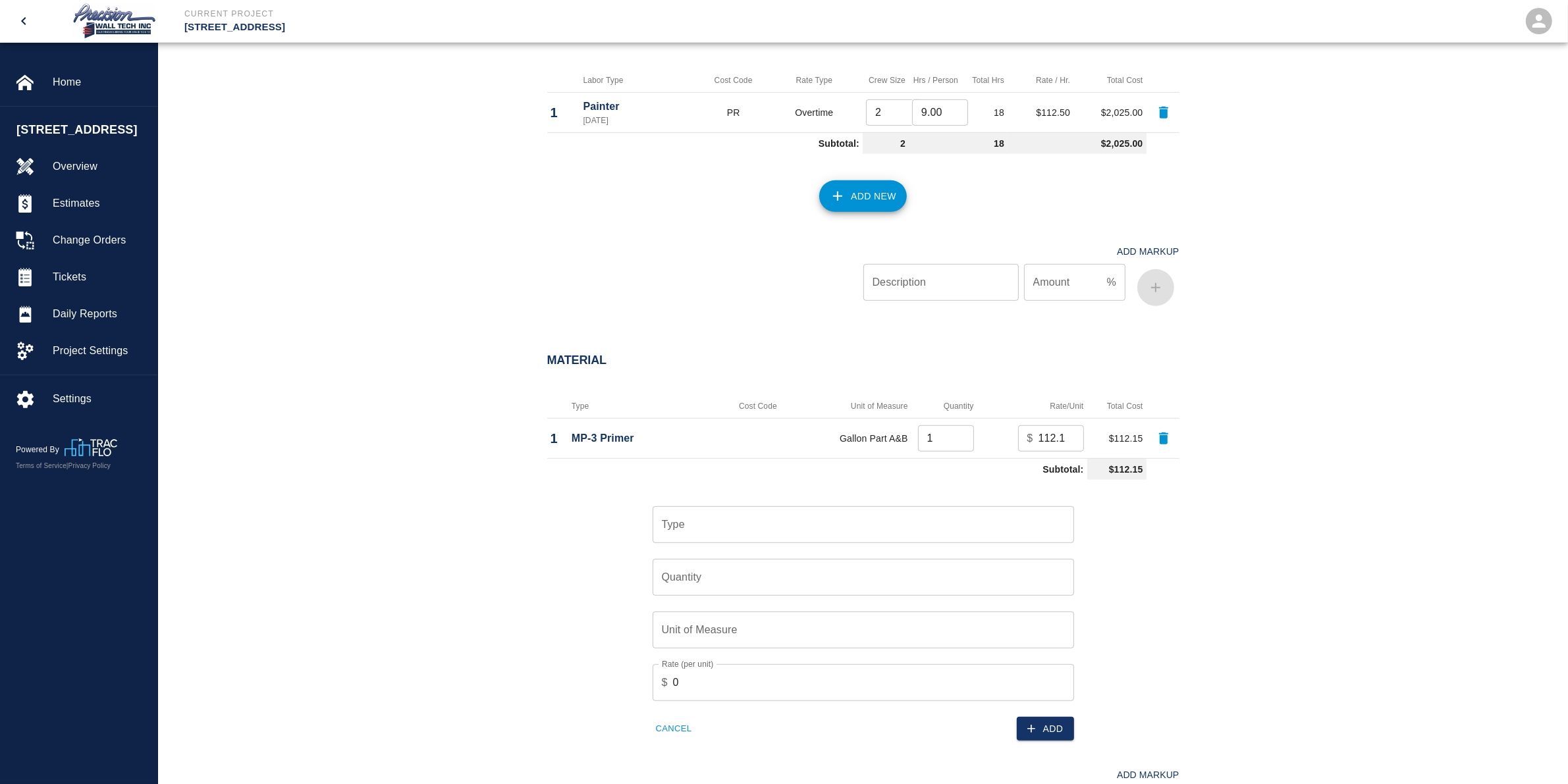
click at [853, 527] on input "Type" at bounding box center [863, 524] width 410 height 25
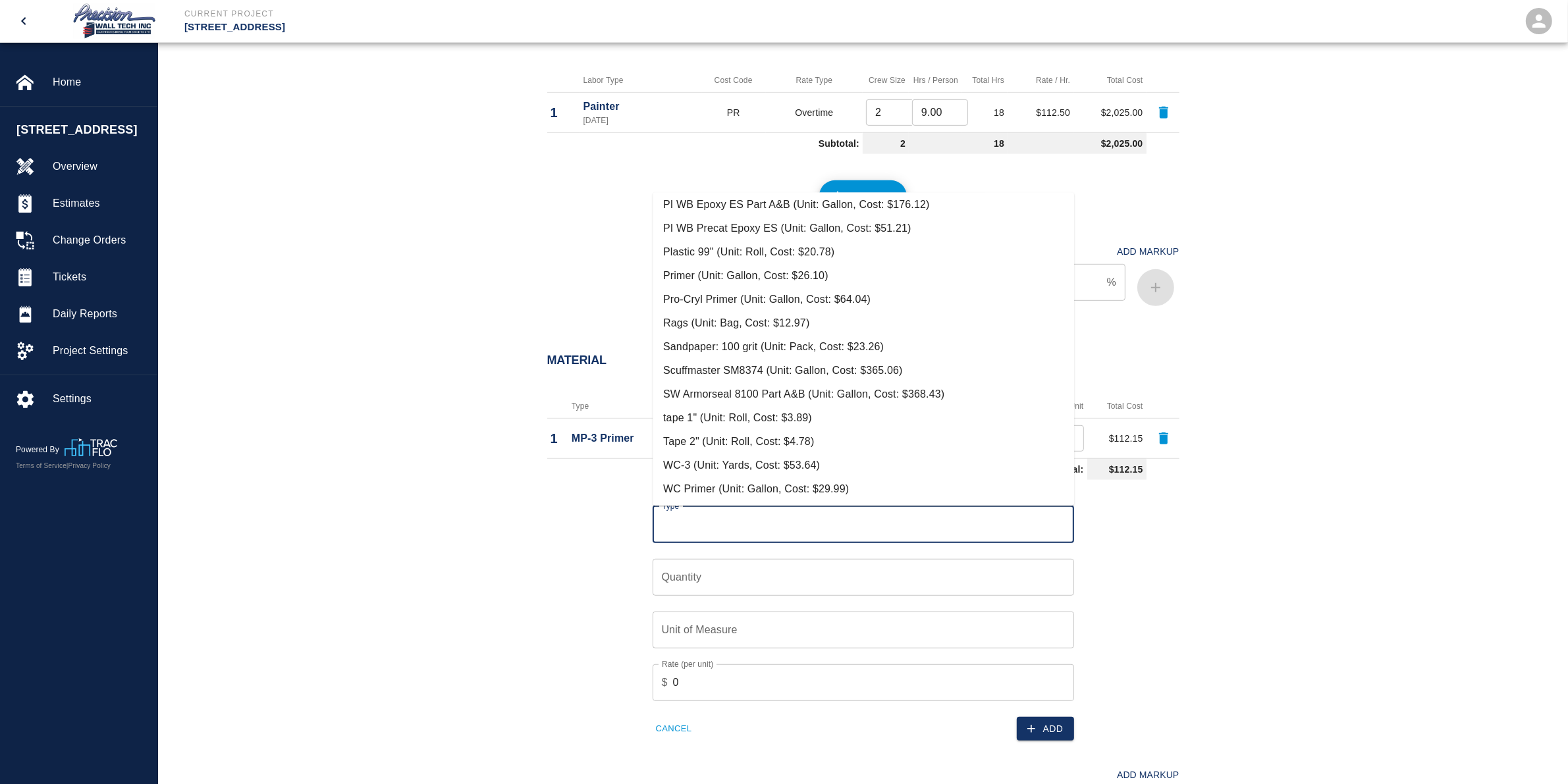
click at [1121, 610] on div "Type Type Quantity Quantity Unit of Measure Unit of Measure Rate (per unit) $ 0…" at bounding box center [855, 613] width 648 height 256
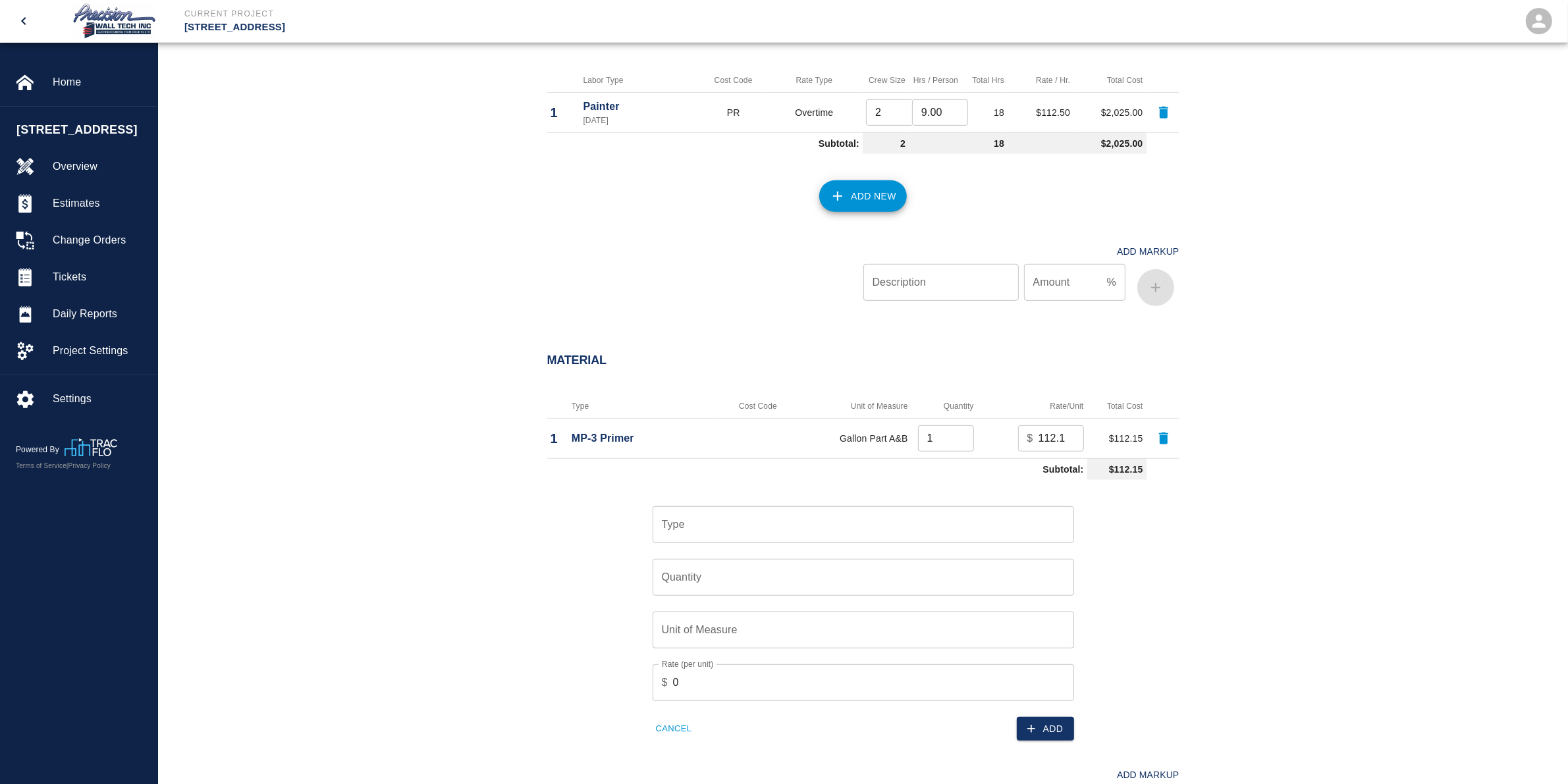
click at [1163, 439] on icon "button" at bounding box center [1163, 439] width 9 height 12
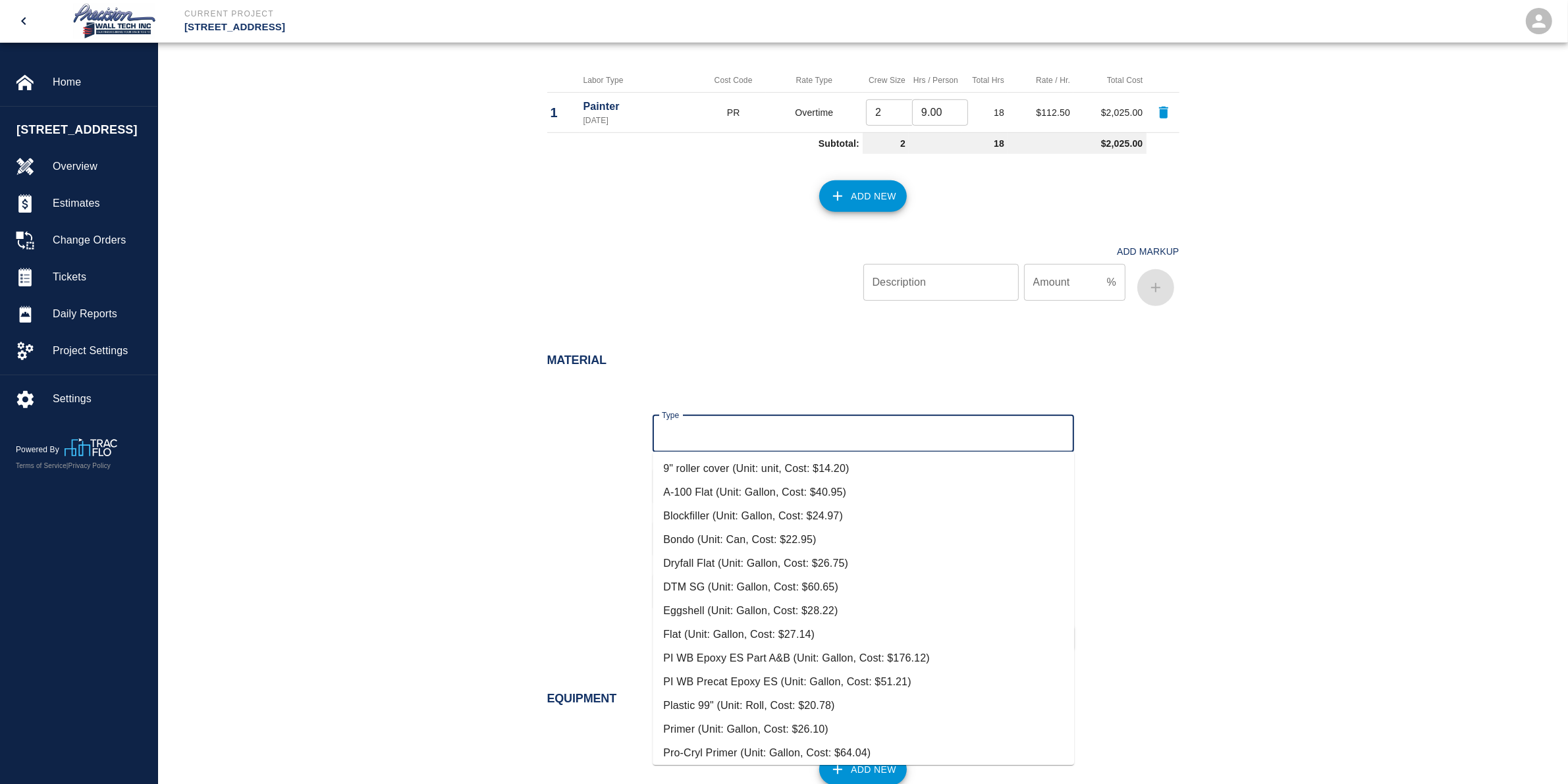
click at [824, 445] on input "Type" at bounding box center [863, 433] width 410 height 25
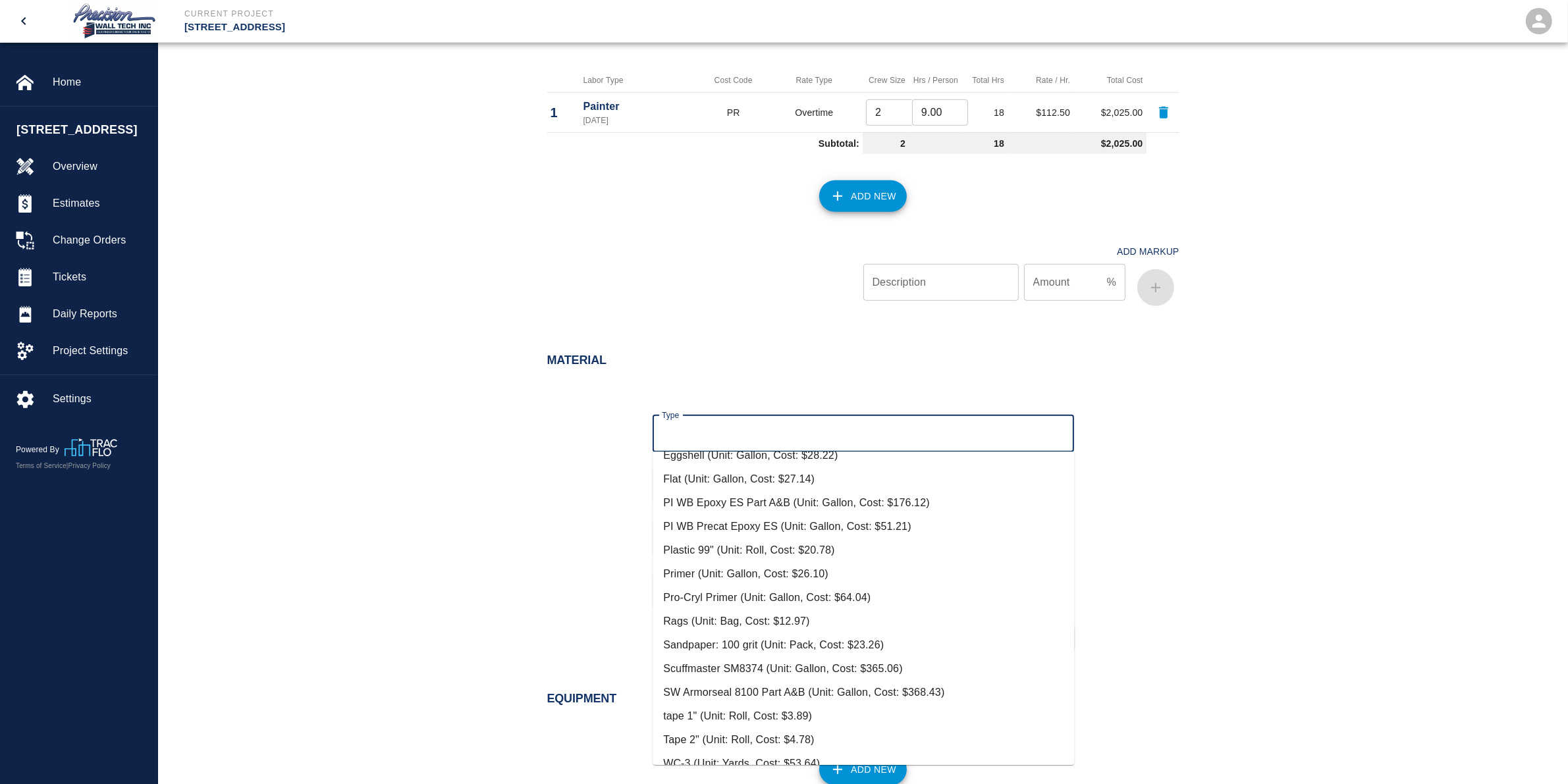
scroll to position [195, 0]
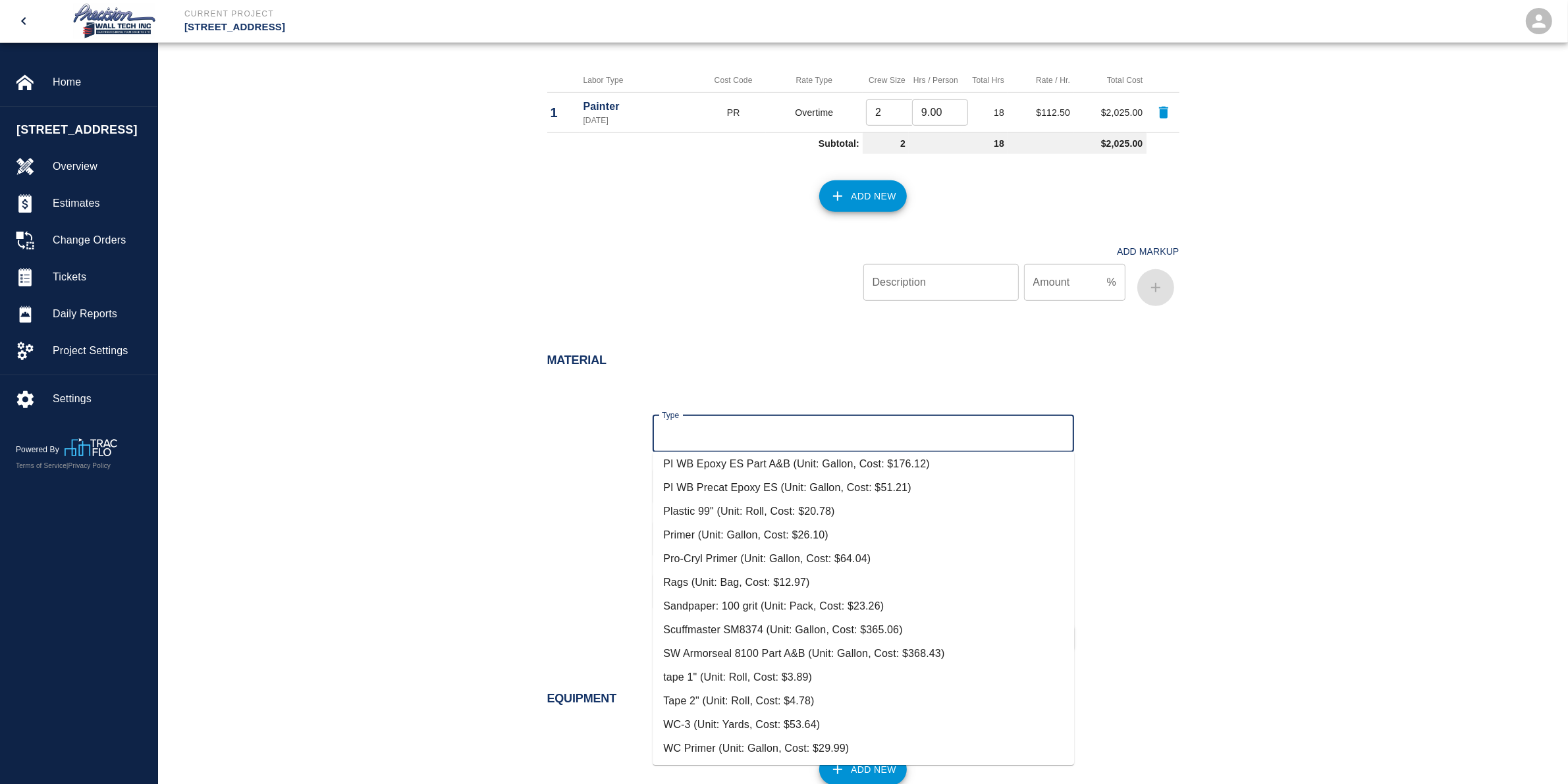
click at [742, 431] on input "Type" at bounding box center [863, 433] width 410 height 25
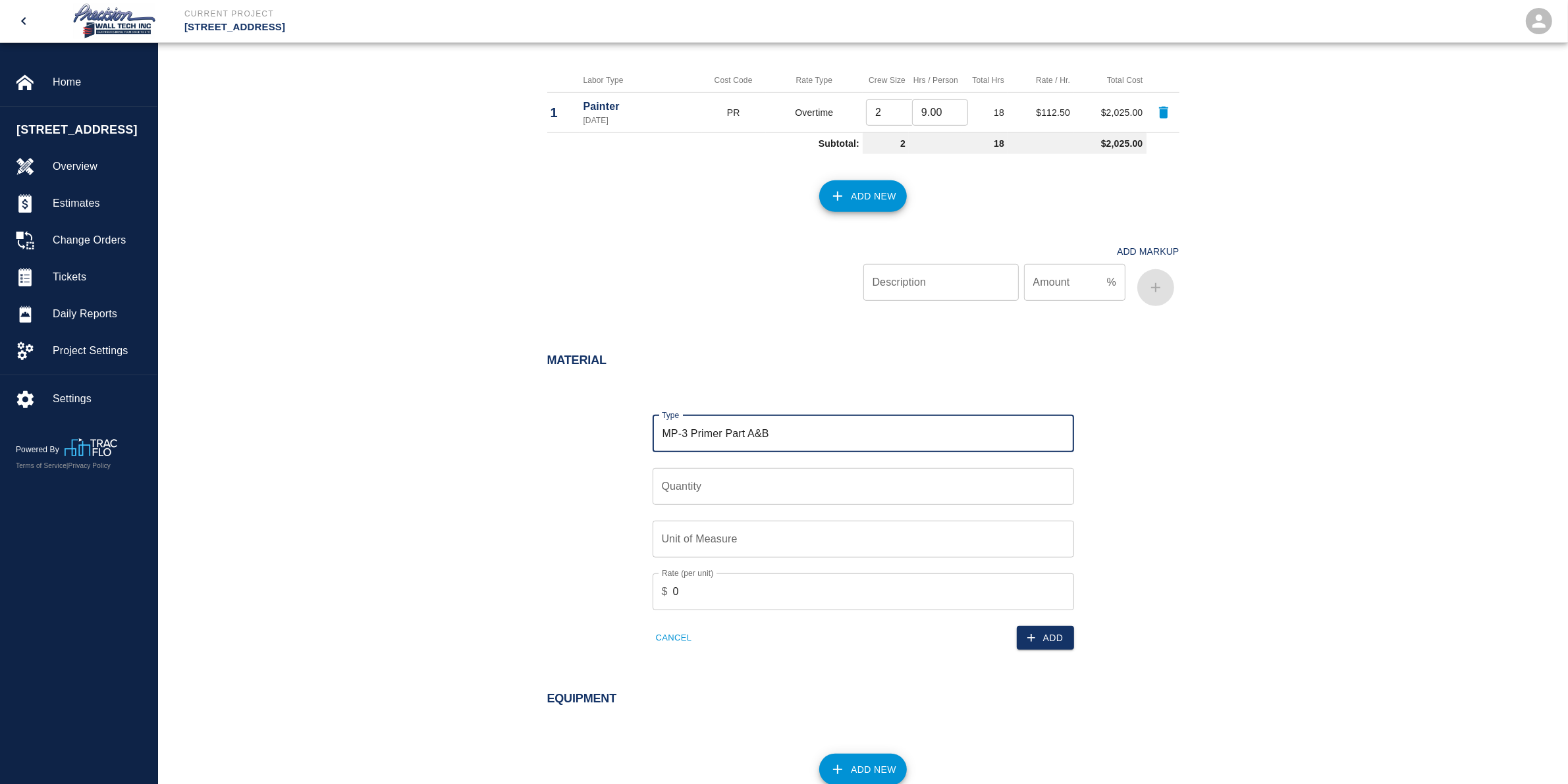
type input "MP-3 Primer Part A&B"
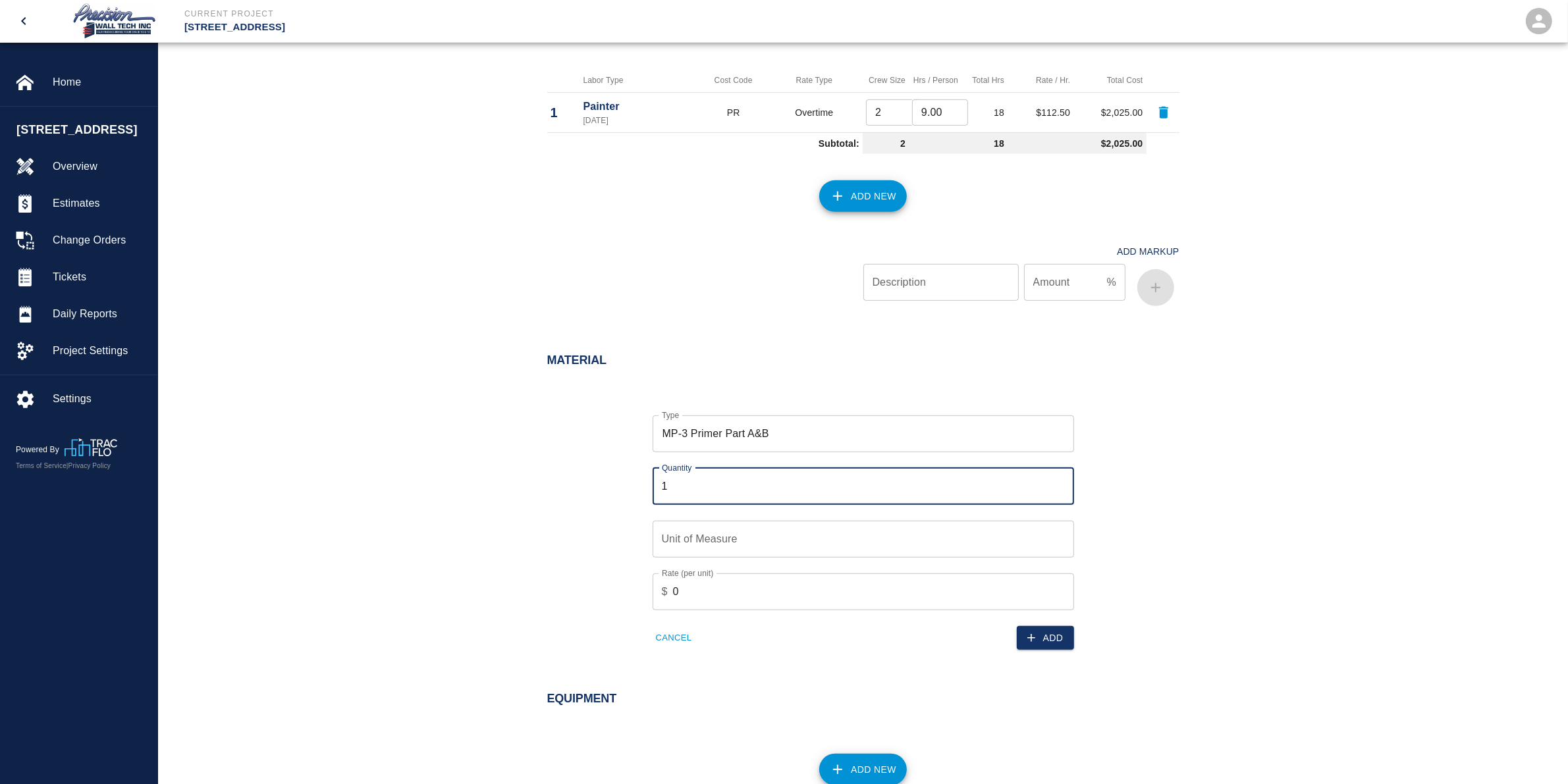
type input "1"
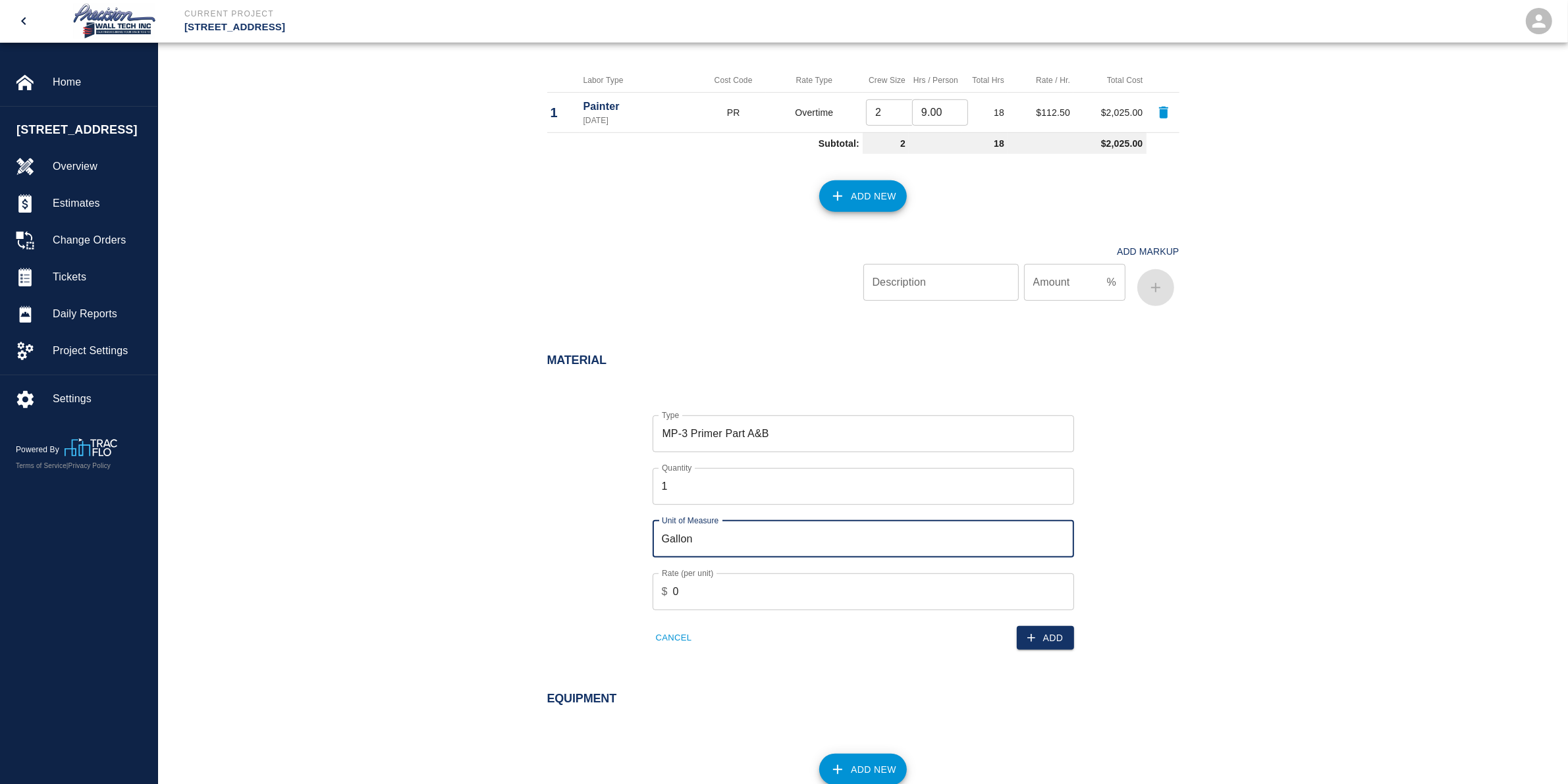
type input "Gallon"
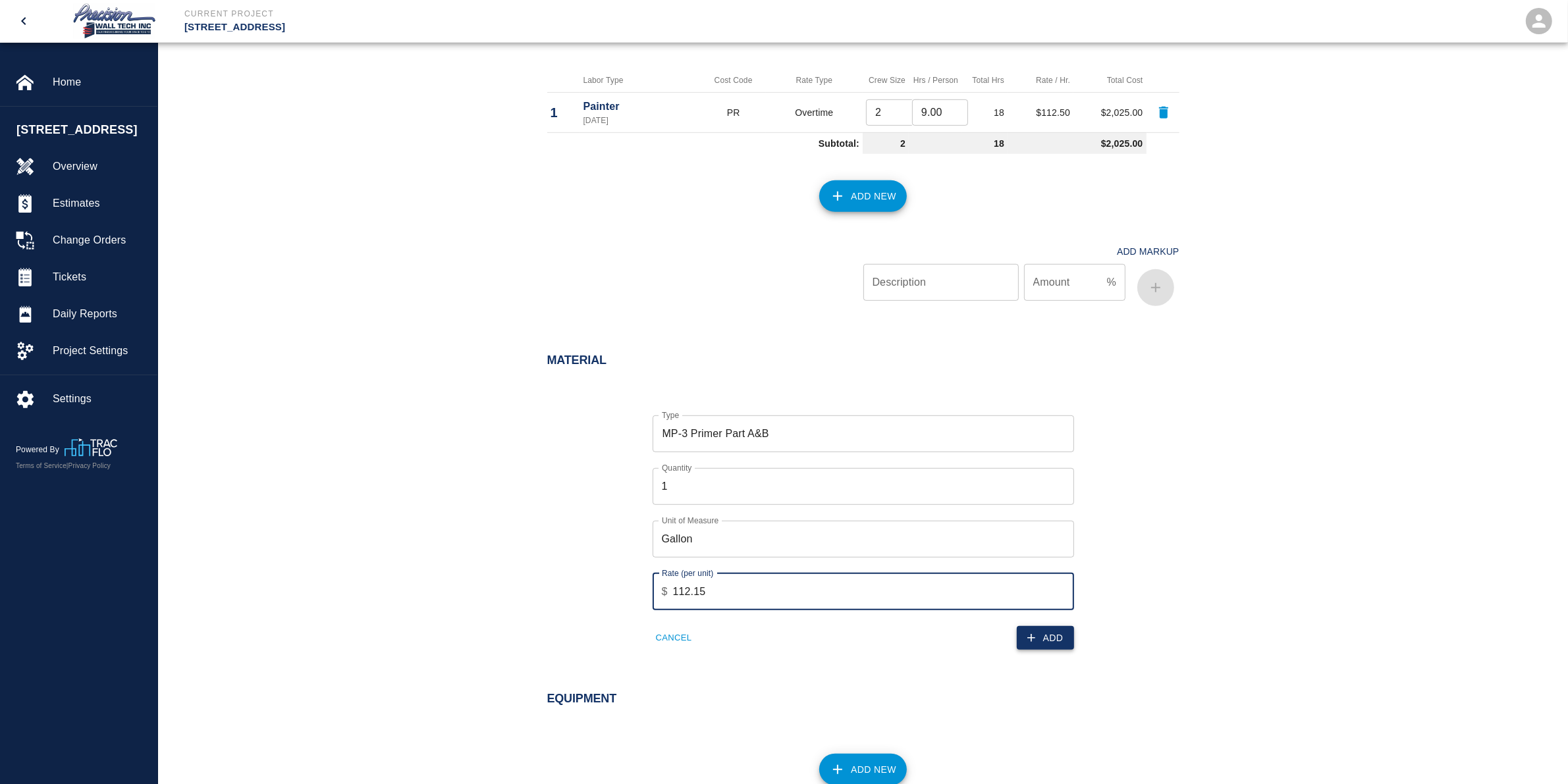
type input "112.15"
click at [1061, 632] on button "Add" at bounding box center [1046, 638] width 58 height 25
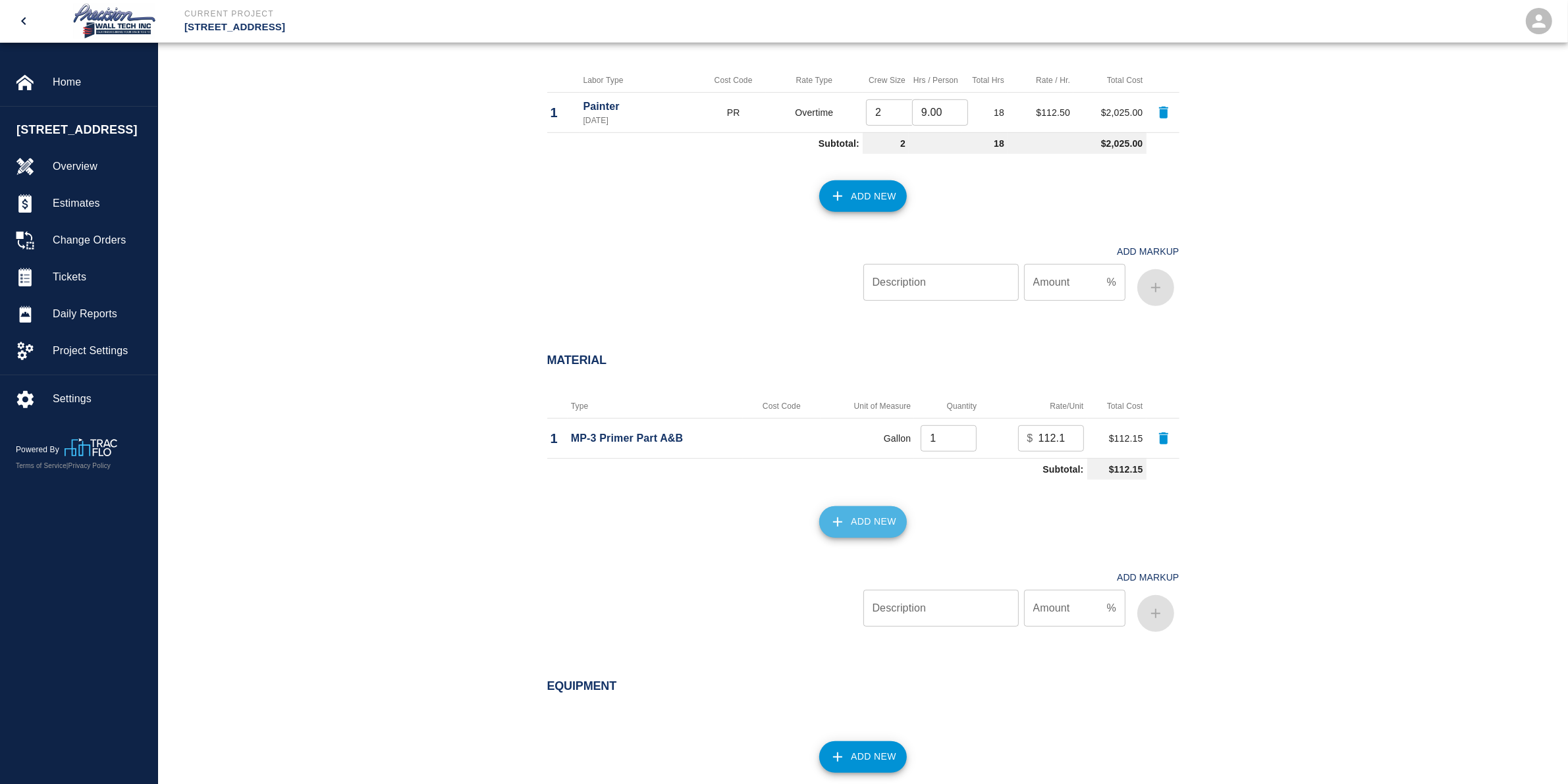
click at [853, 523] on button "Add New" at bounding box center [863, 522] width 87 height 32
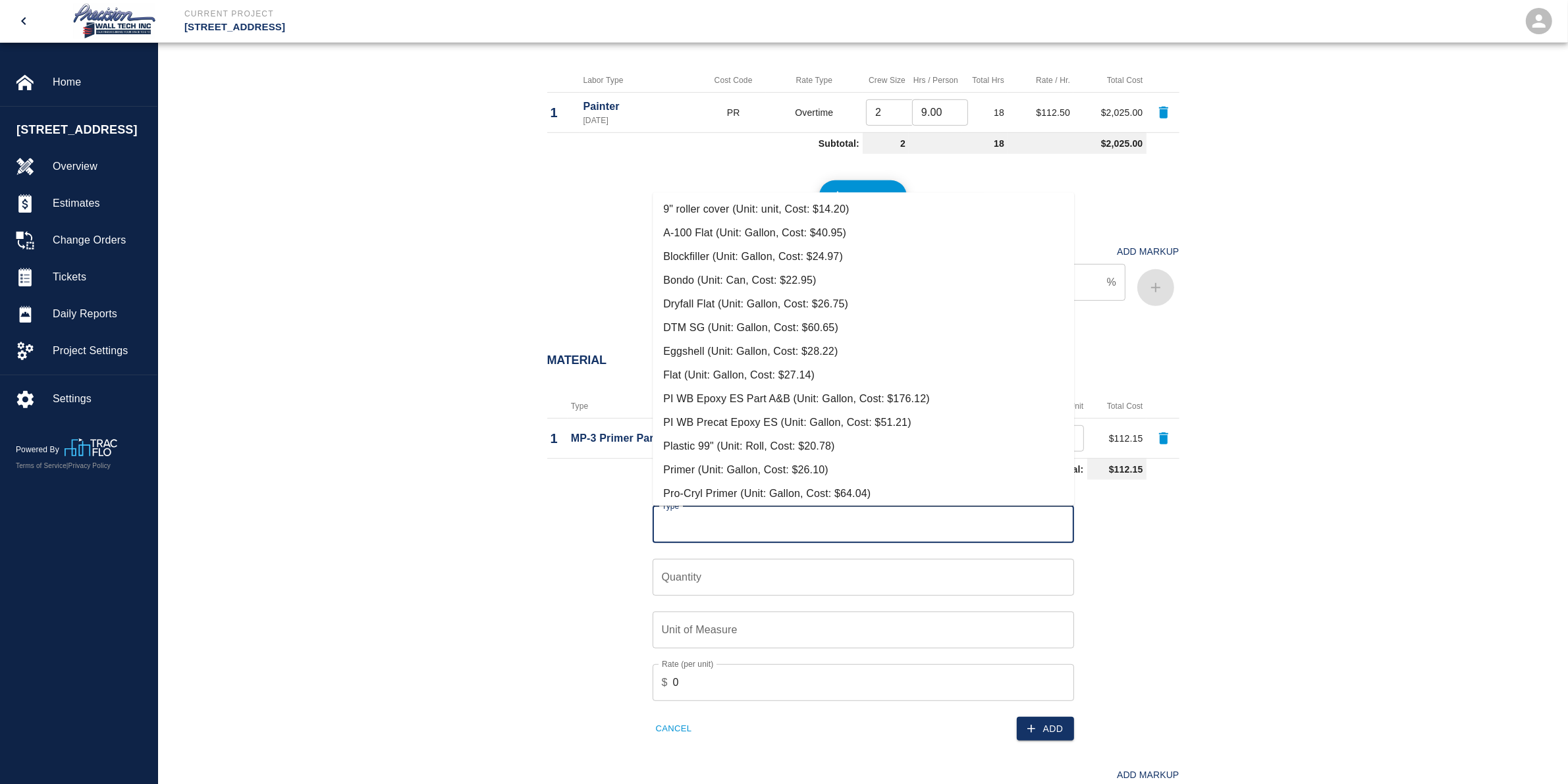
click at [817, 521] on input "Type" at bounding box center [863, 524] width 410 height 25
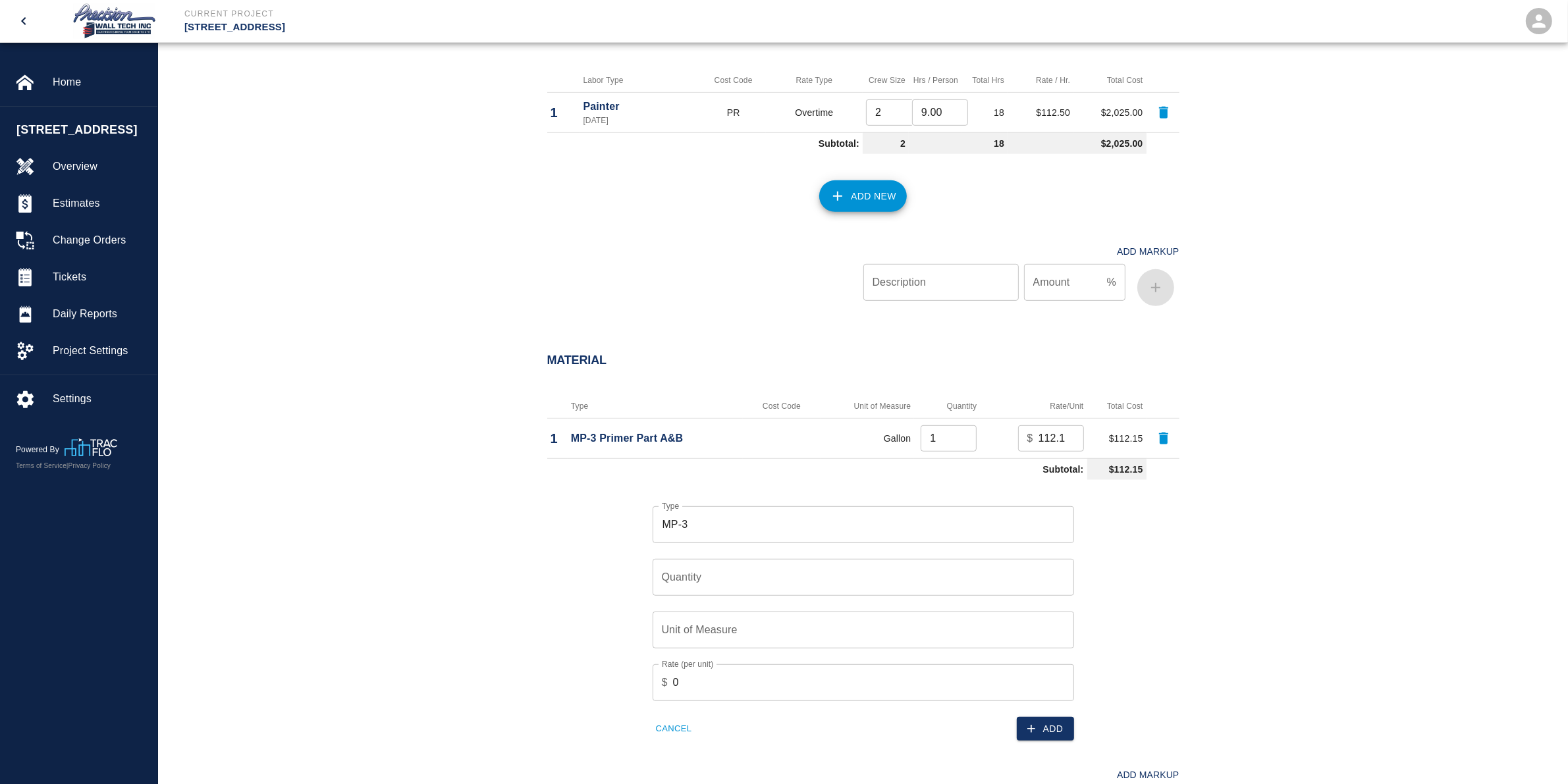
click at [725, 522] on input "MP-3" at bounding box center [863, 524] width 410 height 25
type input "MP-3 Metallic Part A&B"
type input "1"
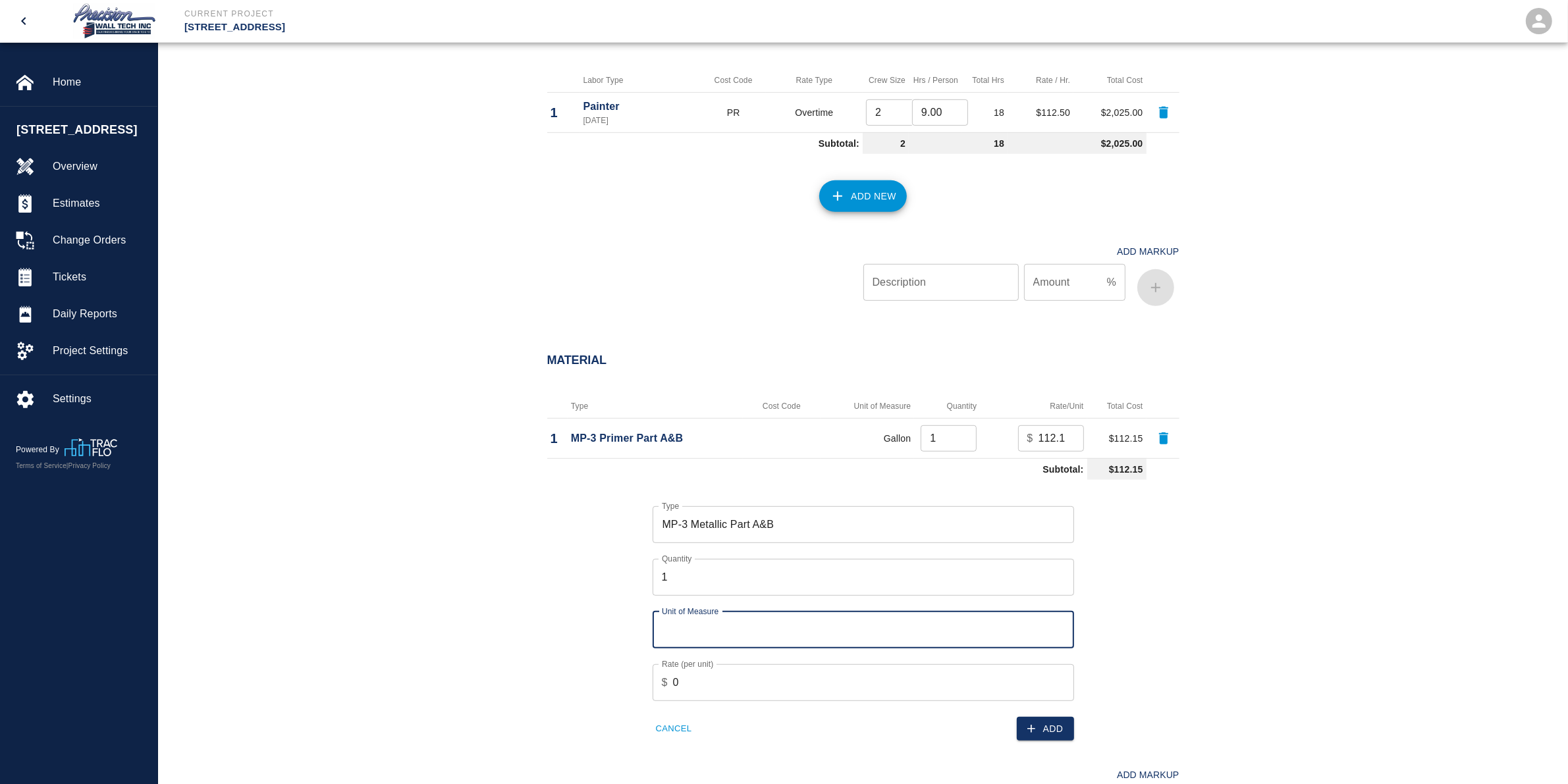
click at [871, 625] on input "Unit of Measure" at bounding box center [863, 629] width 421 height 37
type input "Gallon"
click at [810, 673] on input "0" at bounding box center [874, 682] width 401 height 37
click at [752, 676] on input "Rate (per unit)" at bounding box center [874, 682] width 401 height 37
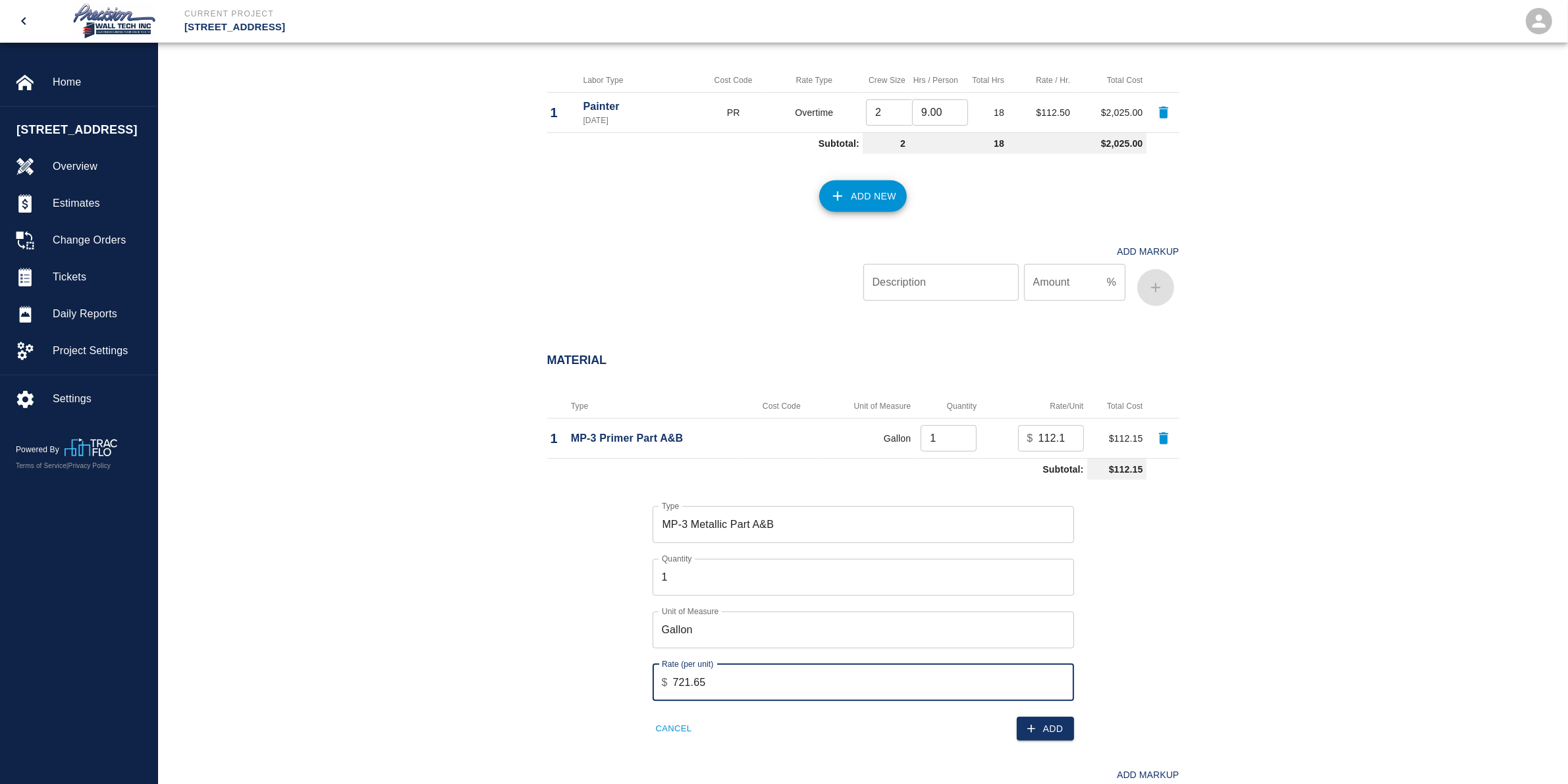
click at [746, 681] on input "721.65" at bounding box center [874, 682] width 401 height 37
type input "7"
type input "690.27"
click at [1031, 719] on button "Add" at bounding box center [1046, 728] width 58 height 25
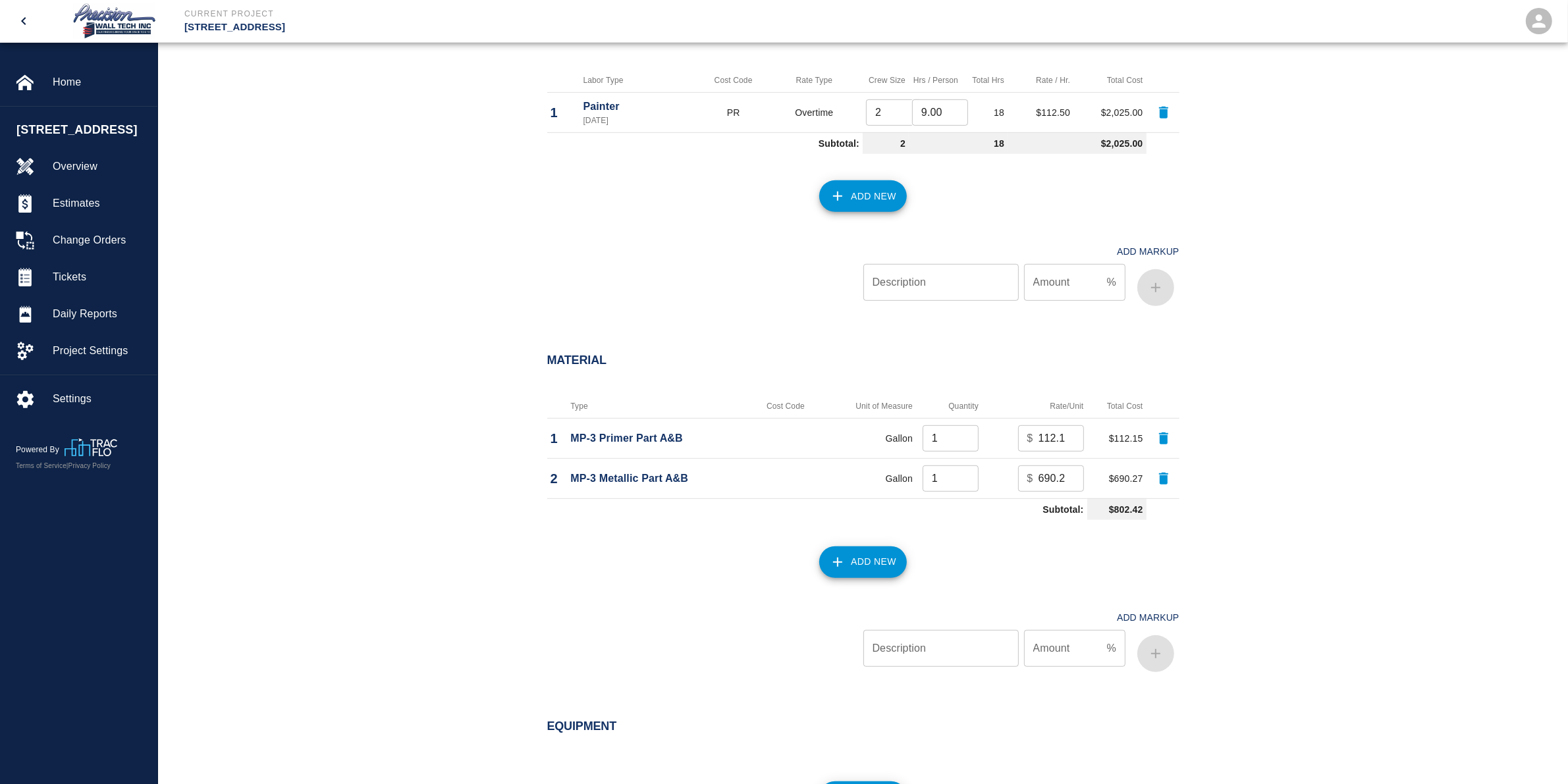
click at [857, 556] on button "Add New" at bounding box center [863, 562] width 87 height 32
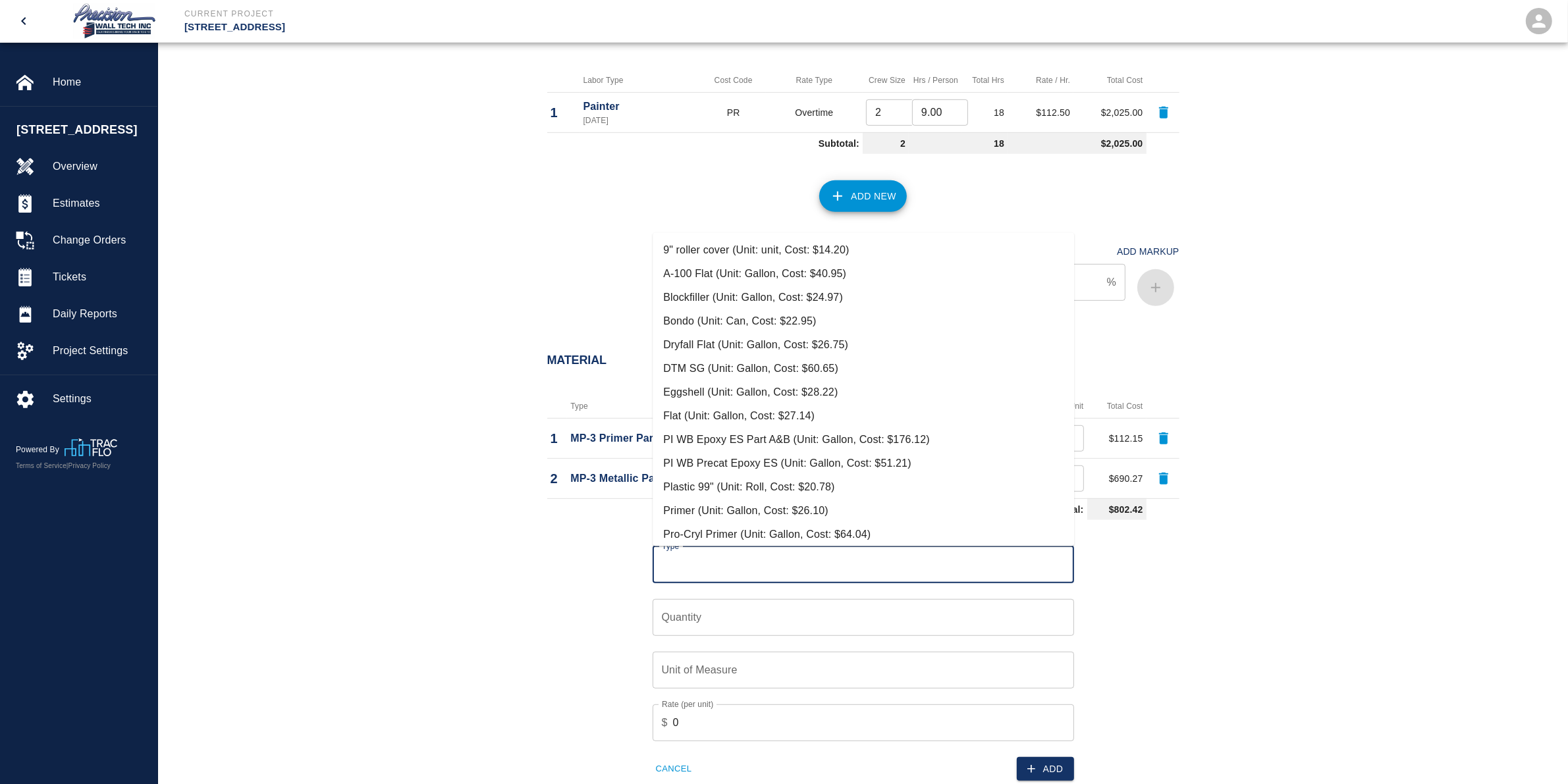
click at [758, 570] on input "Type" at bounding box center [863, 564] width 410 height 25
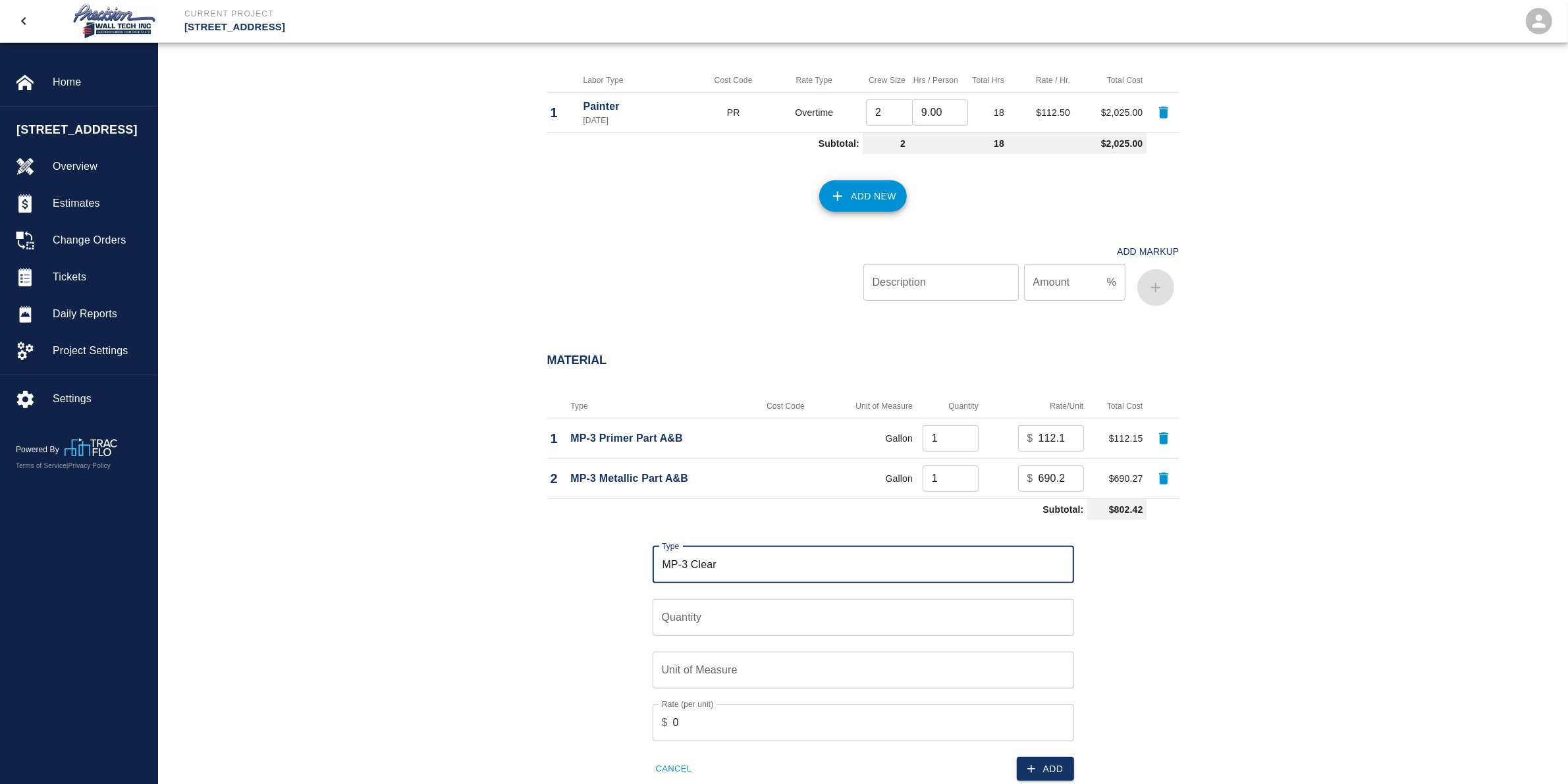
click at [754, 574] on input "MP-3 Clear" at bounding box center [863, 564] width 410 height 25
drag, startPoint x: 816, startPoint y: 561, endPoint x: 544, endPoint y: 564, distance: 272.0
click at [544, 564] on div "Type MP-3 Clear Part A&B Type Quantity Quantity Quantity Required Unit of Measu…" at bounding box center [855, 653] width 648 height 256
type input "N"
type input "MP-3 Thinner #4"
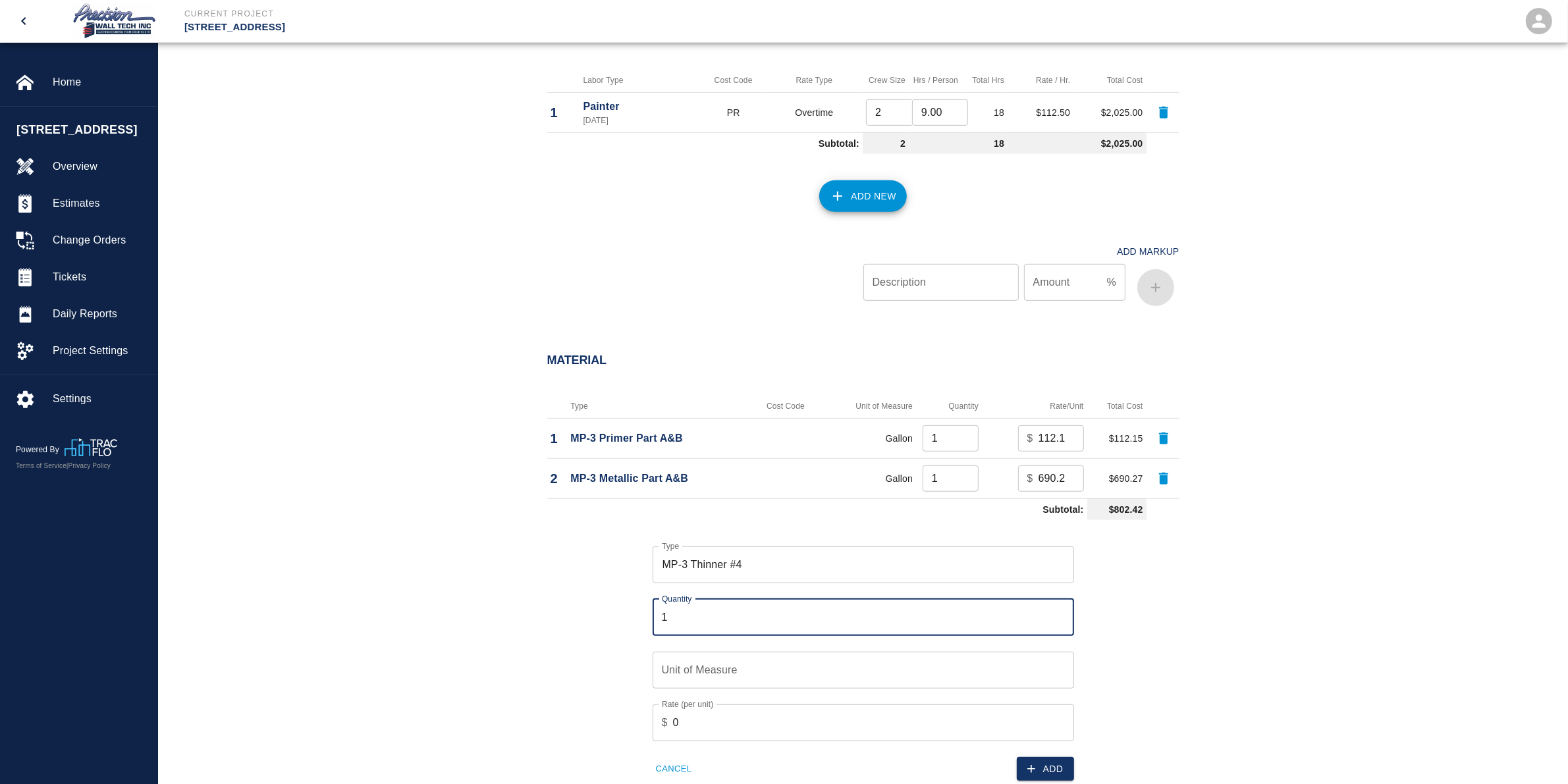
type input "1"
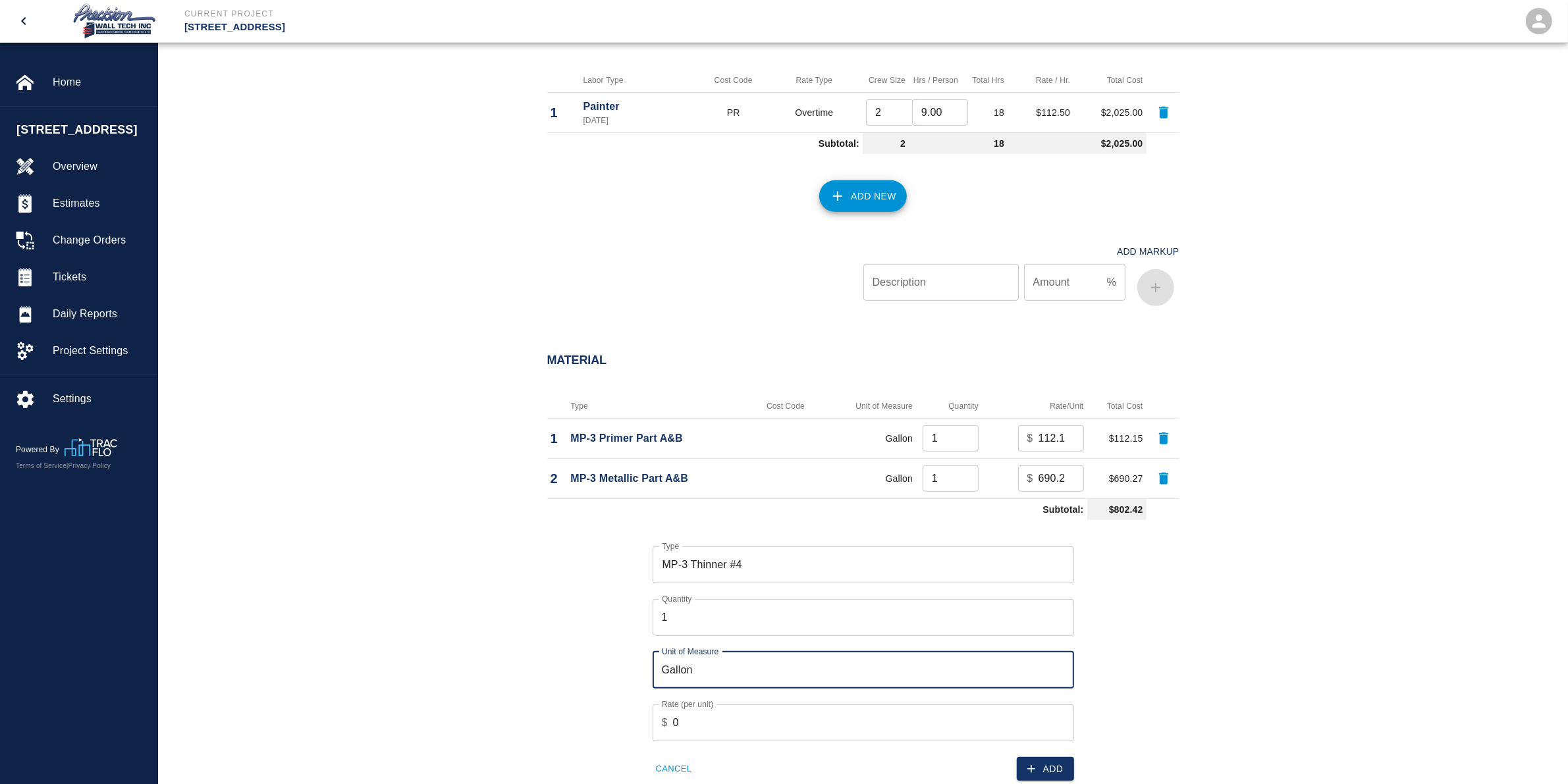
type input "Gallon"
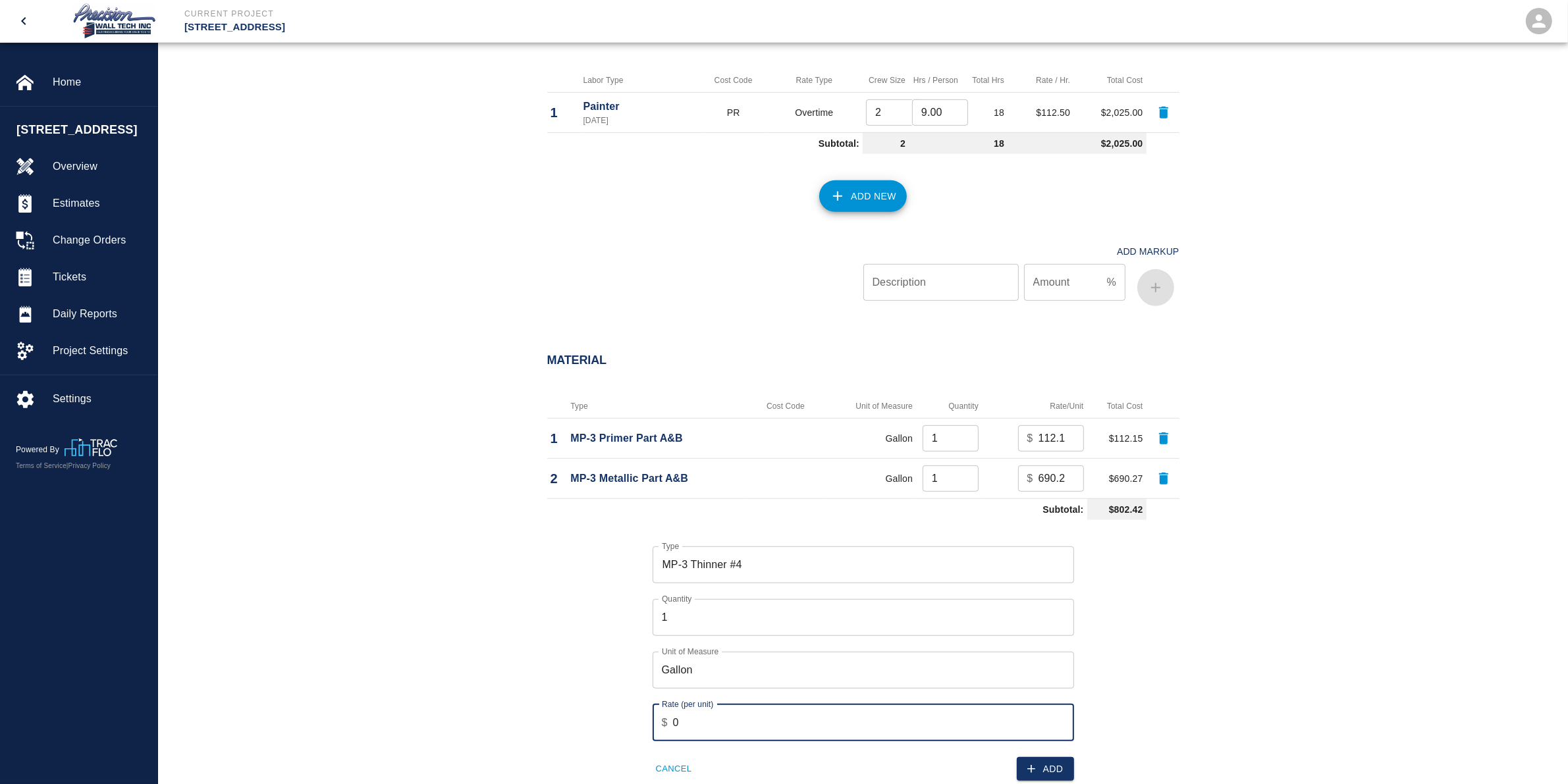
click at [810, 720] on input "0" at bounding box center [874, 722] width 401 height 37
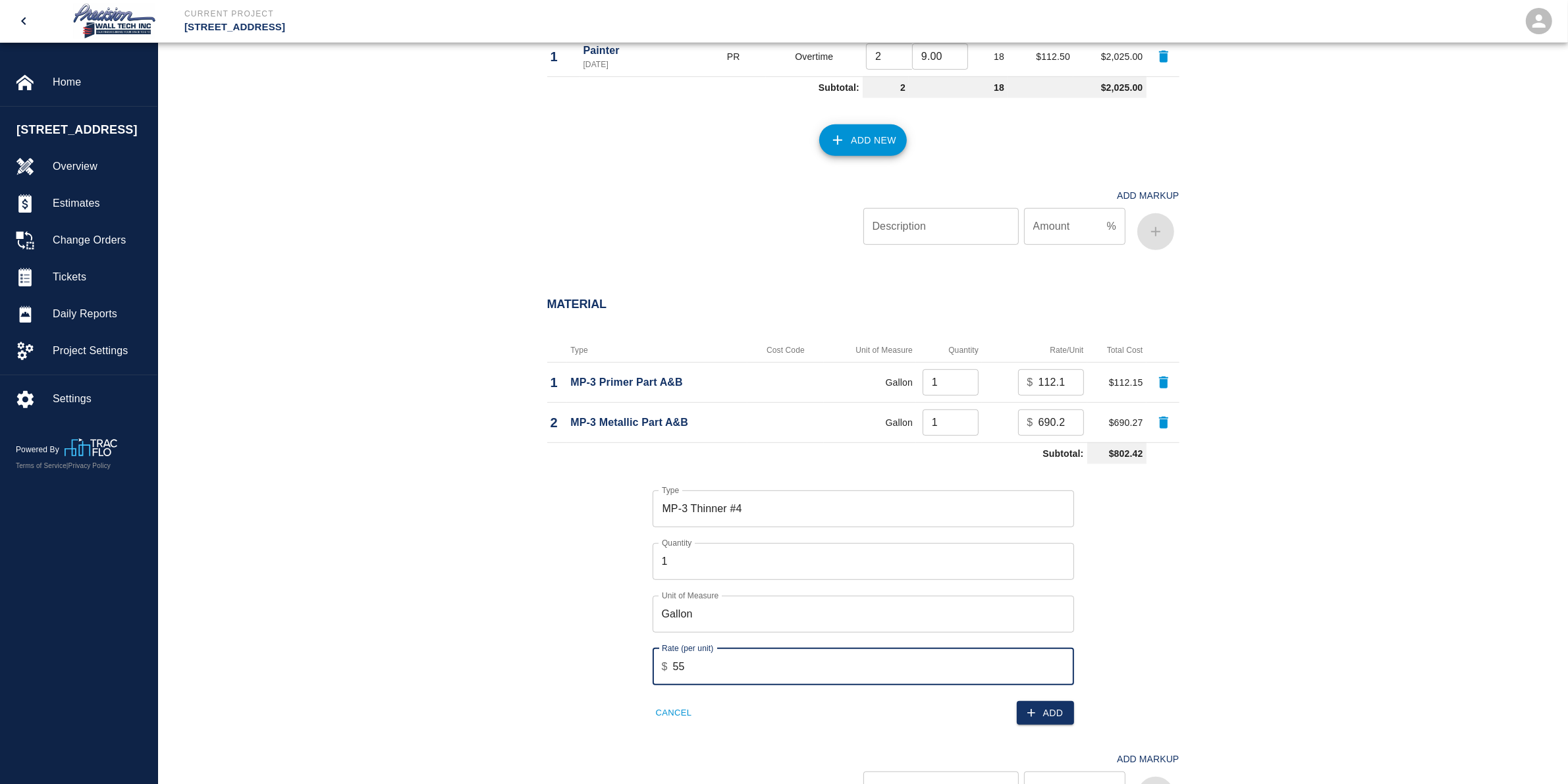
scroll to position [905, 0]
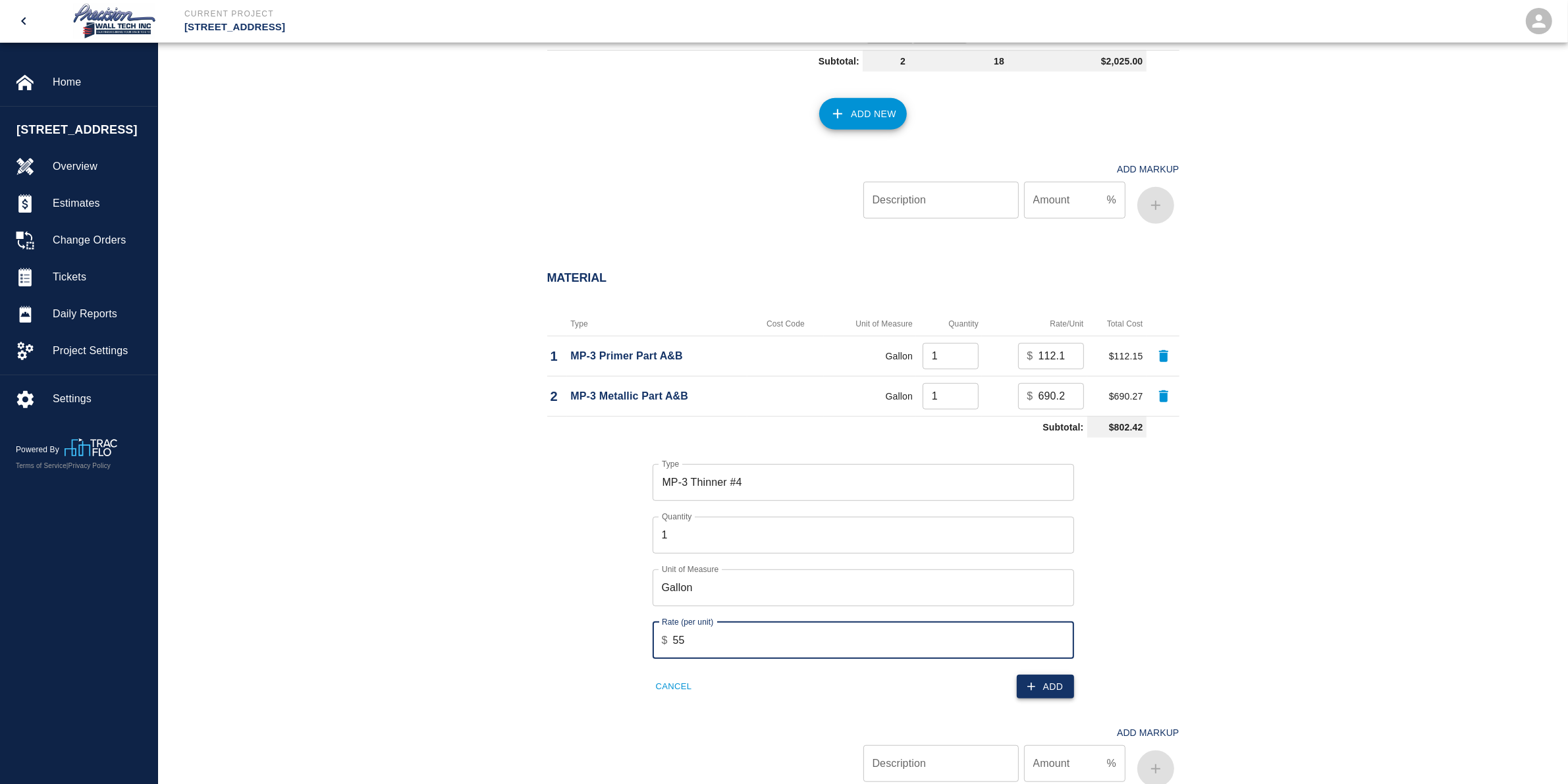
type input "55"
click at [1052, 683] on button "Add" at bounding box center [1046, 687] width 58 height 25
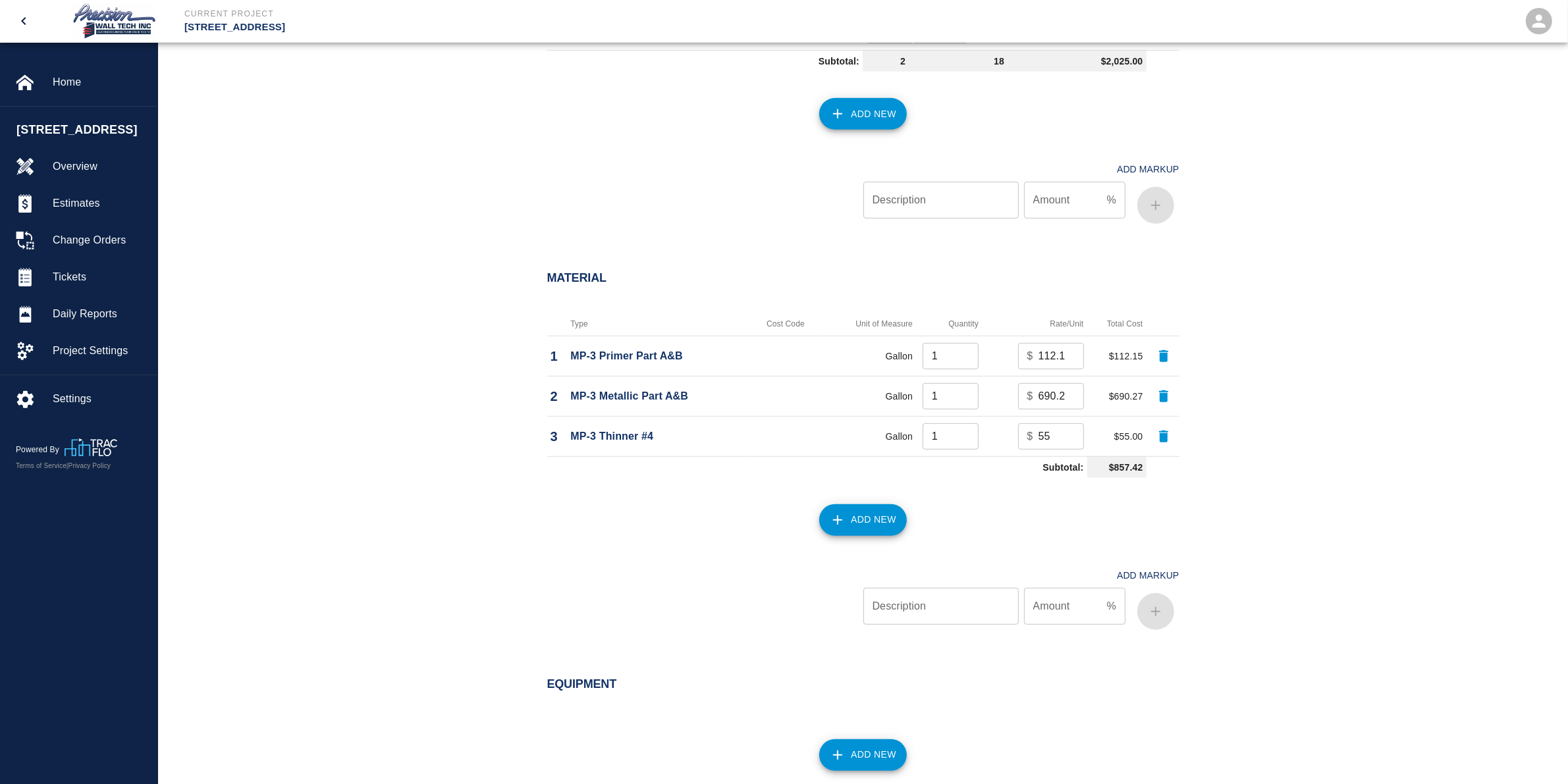
click at [866, 523] on button "Add New" at bounding box center [863, 520] width 87 height 32
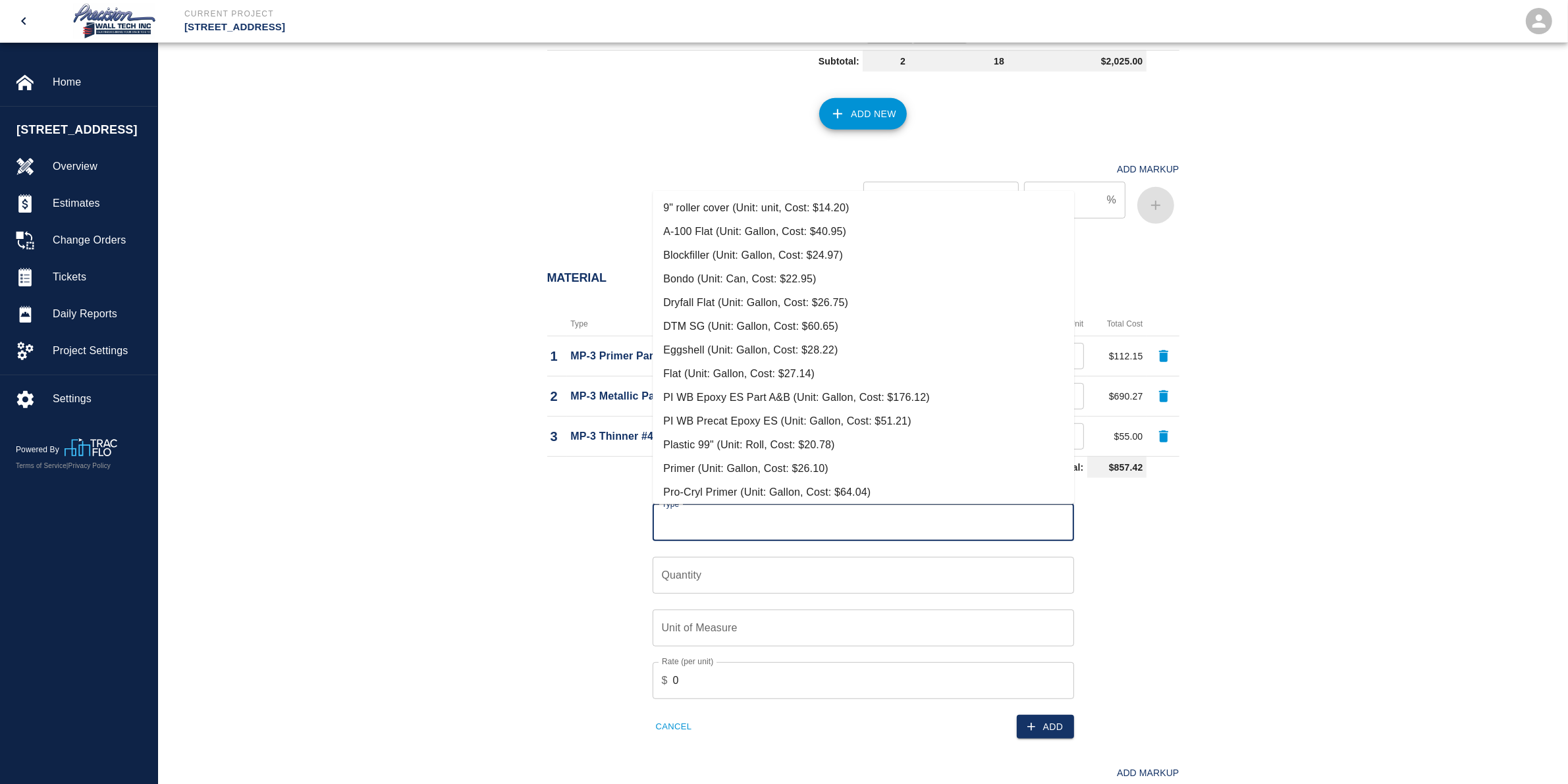
click at [833, 514] on input "Type" at bounding box center [863, 522] width 410 height 25
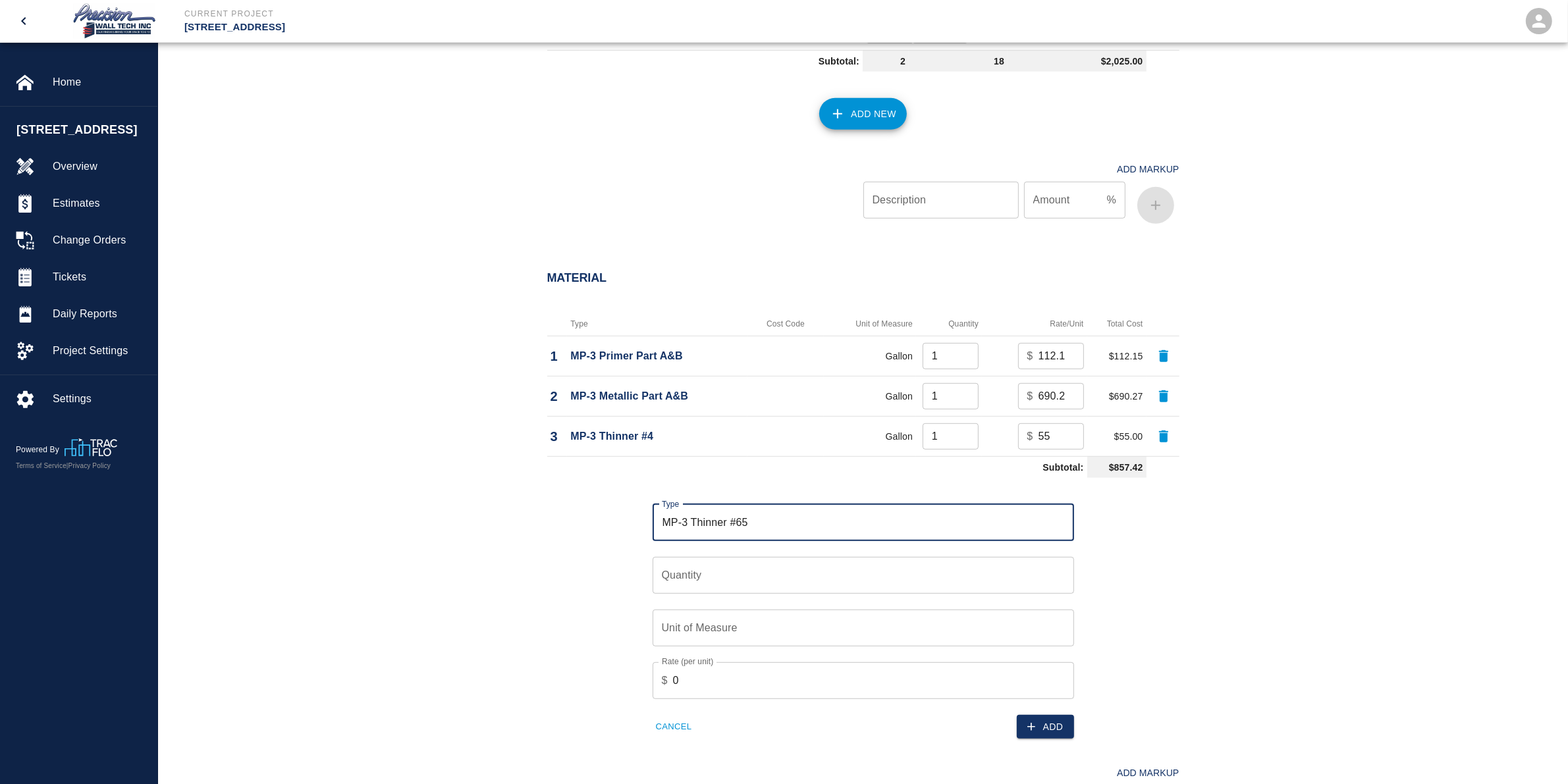
type input "MP-3 Thinner #65"
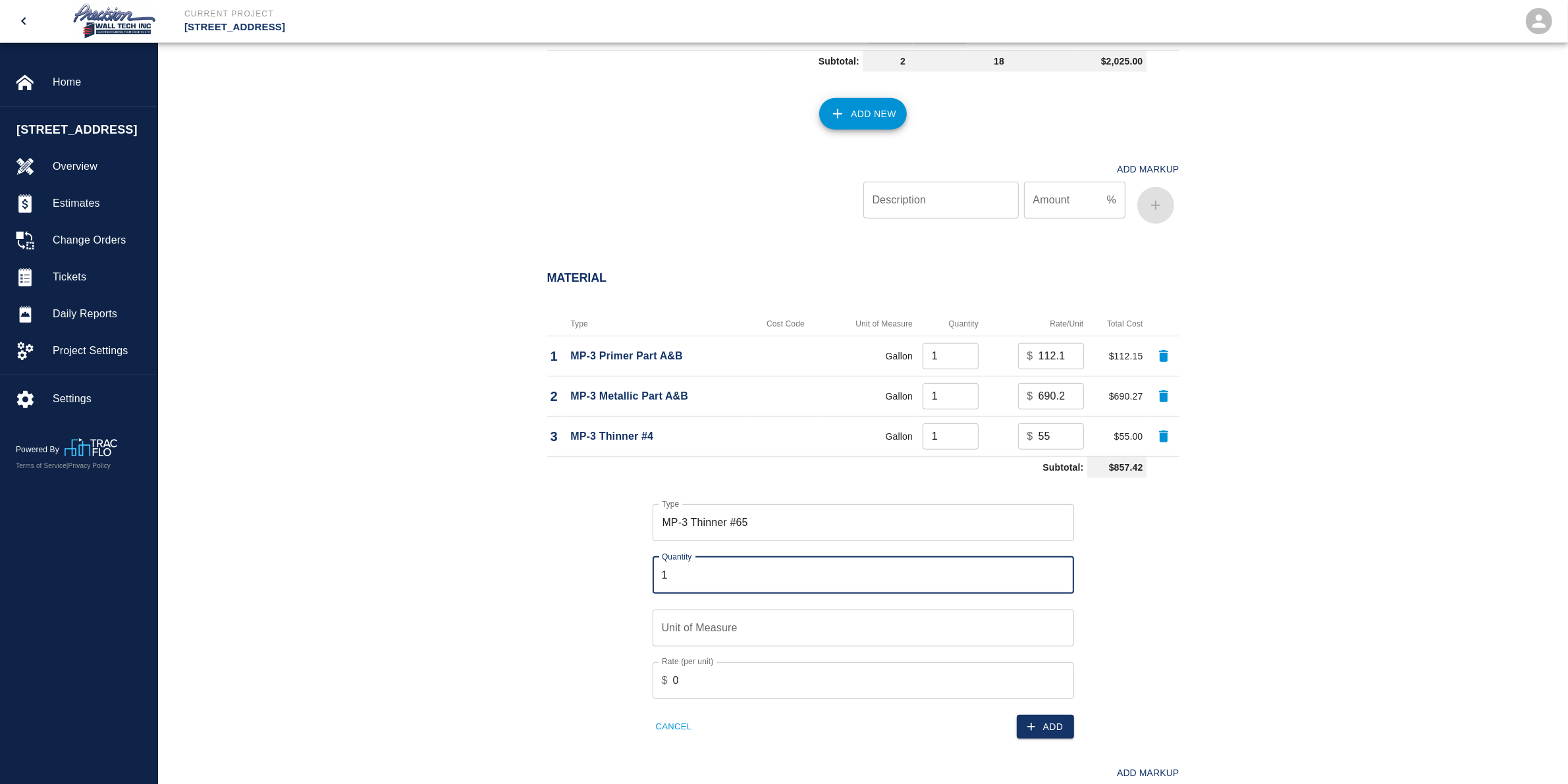
type input "1"
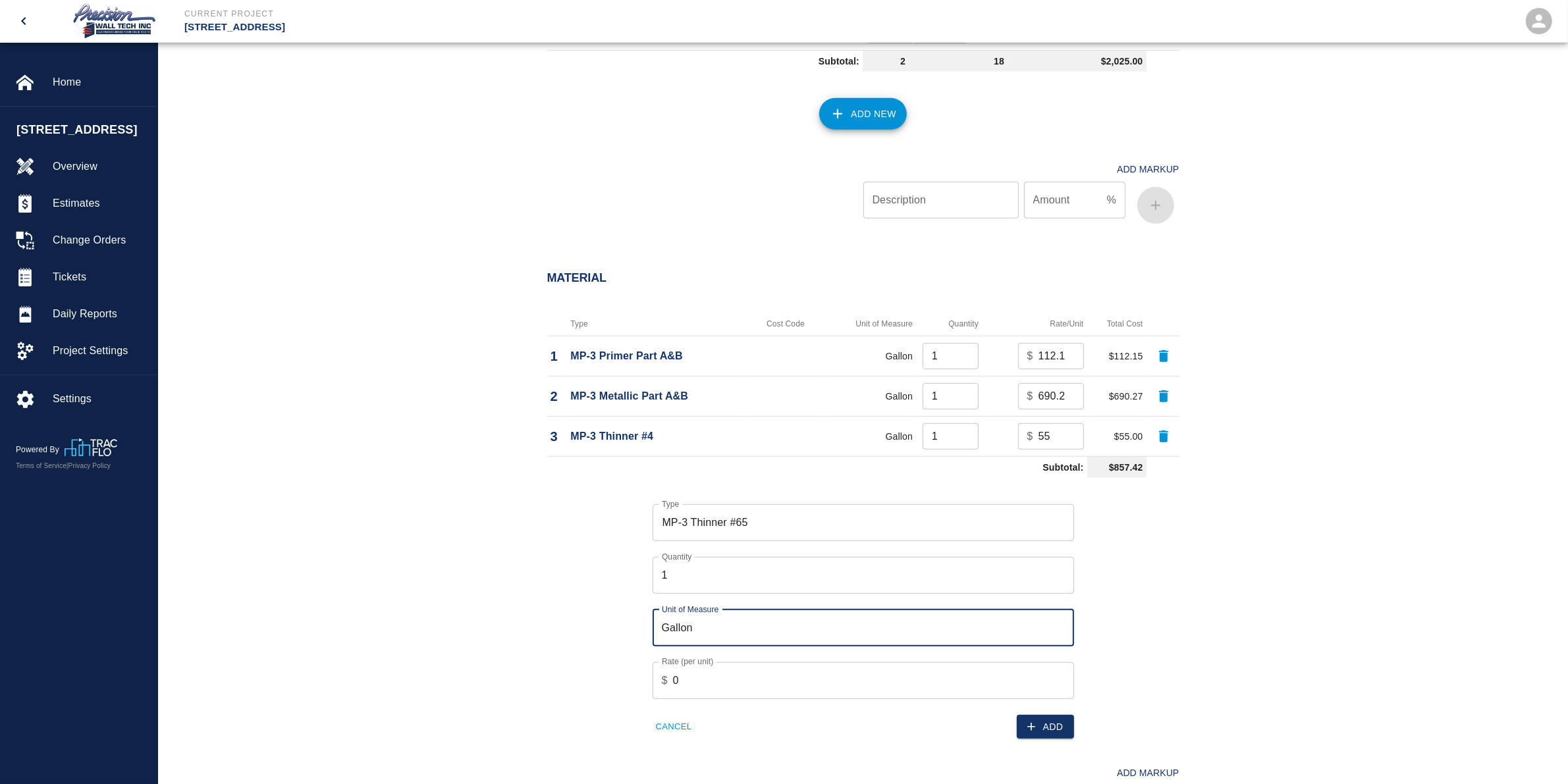
type input "Gallon"
click at [748, 686] on input "0" at bounding box center [874, 680] width 401 height 37
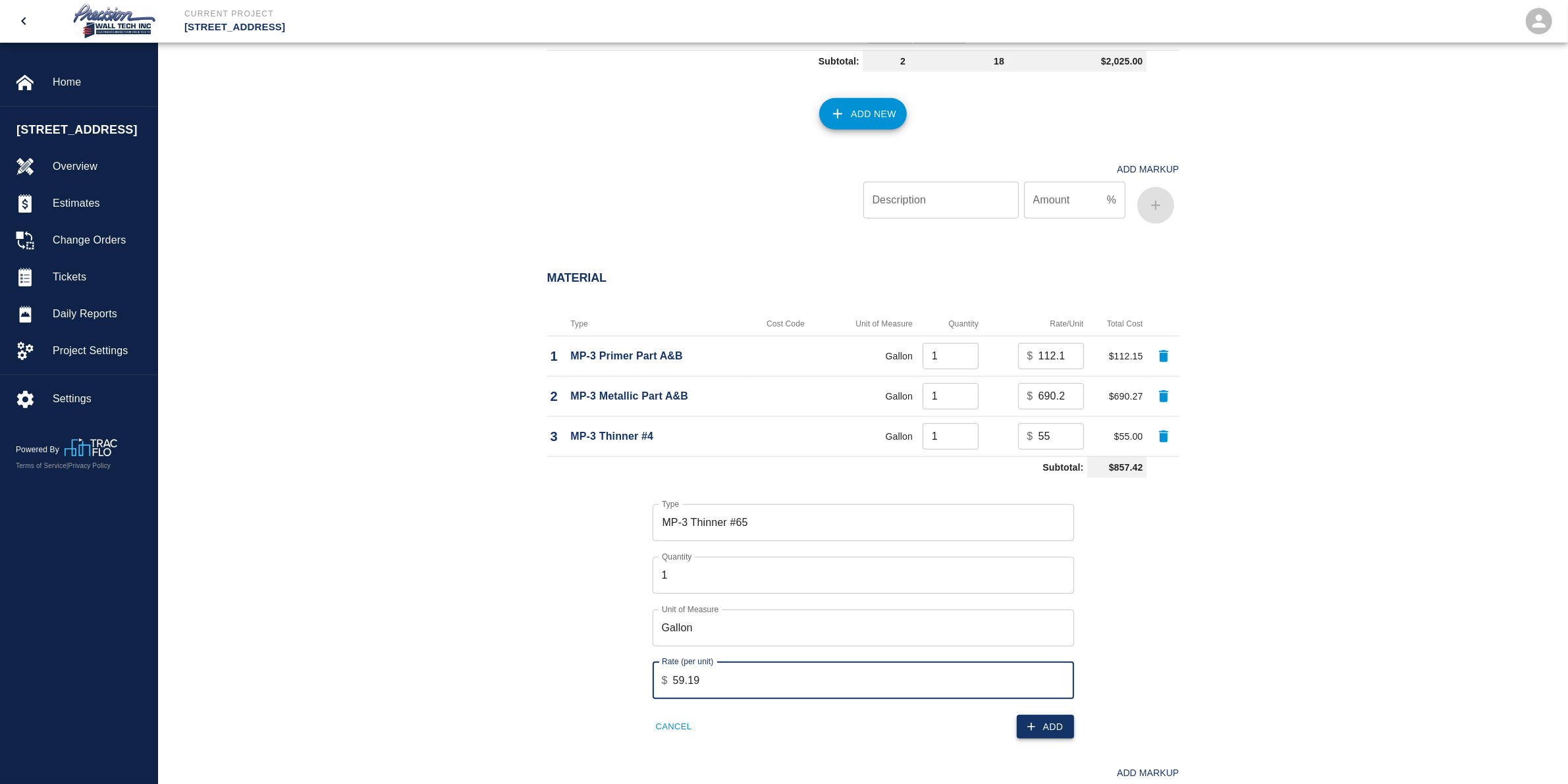
type input "59.19"
click at [1032, 721] on icon "button" at bounding box center [1031, 726] width 13 height 13
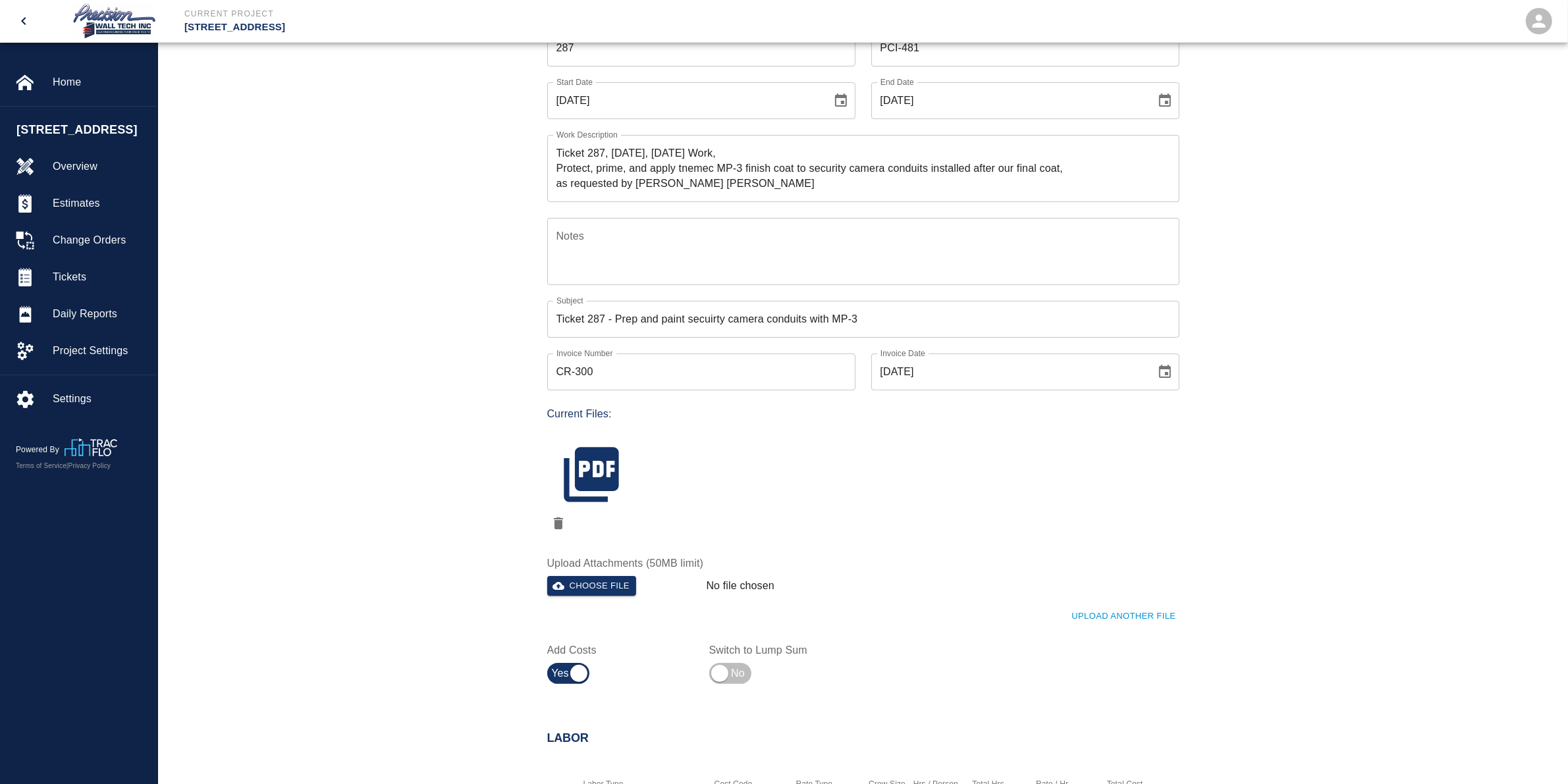
scroll to position [0, 0]
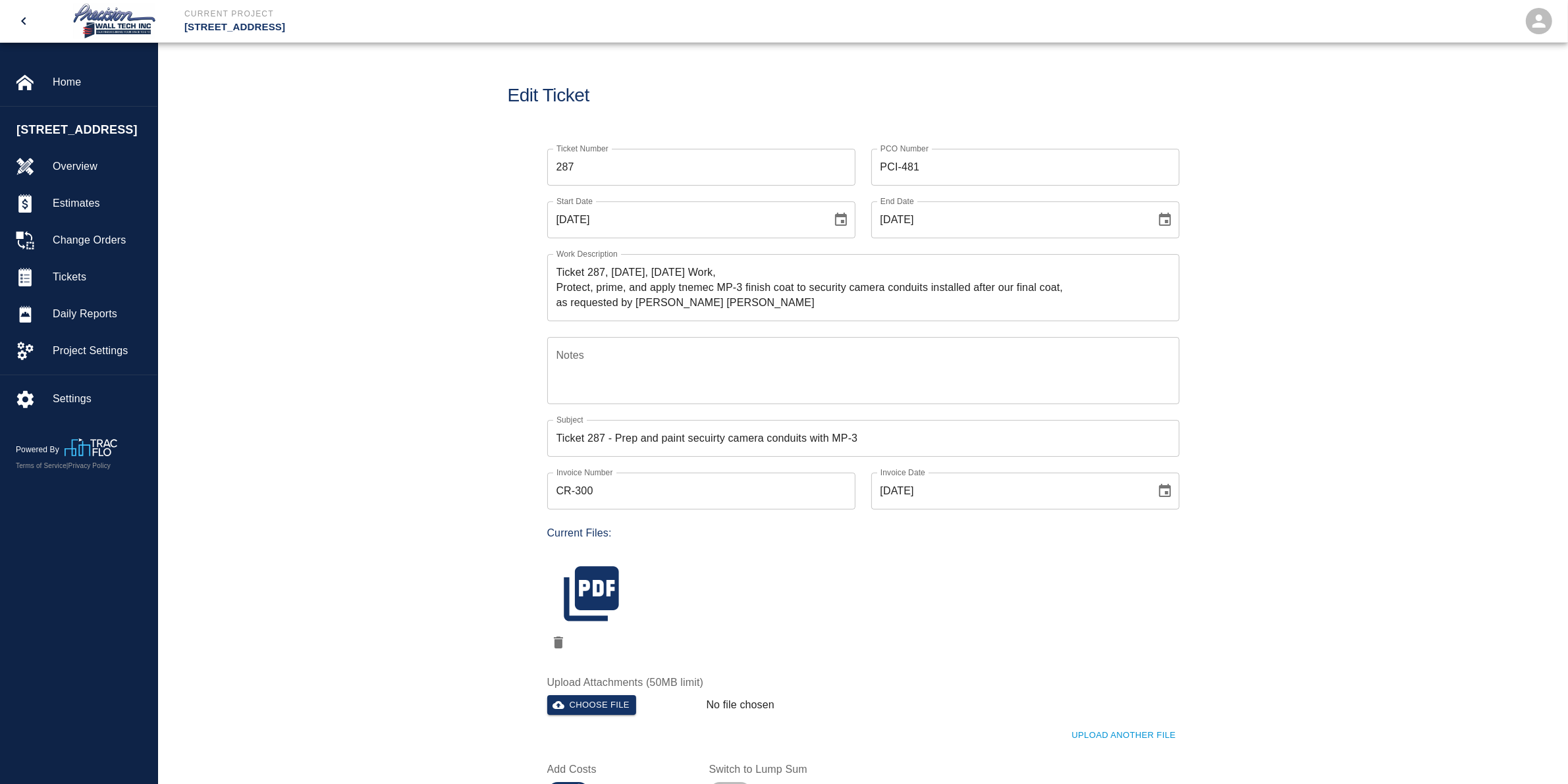
click at [844, 219] on icon "Choose date, selected date is Sep 2, 2025" at bounding box center [841, 220] width 16 height 16
click at [734, 257] on icon "Previous month" at bounding box center [737, 258] width 16 height 16
click at [772, 415] on button "30" at bounding box center [764, 413] width 24 height 24
type input "[DATE]"
click at [1167, 223] on icon "Choose date, selected date is Sep 2, 2025" at bounding box center [1165, 220] width 16 height 16
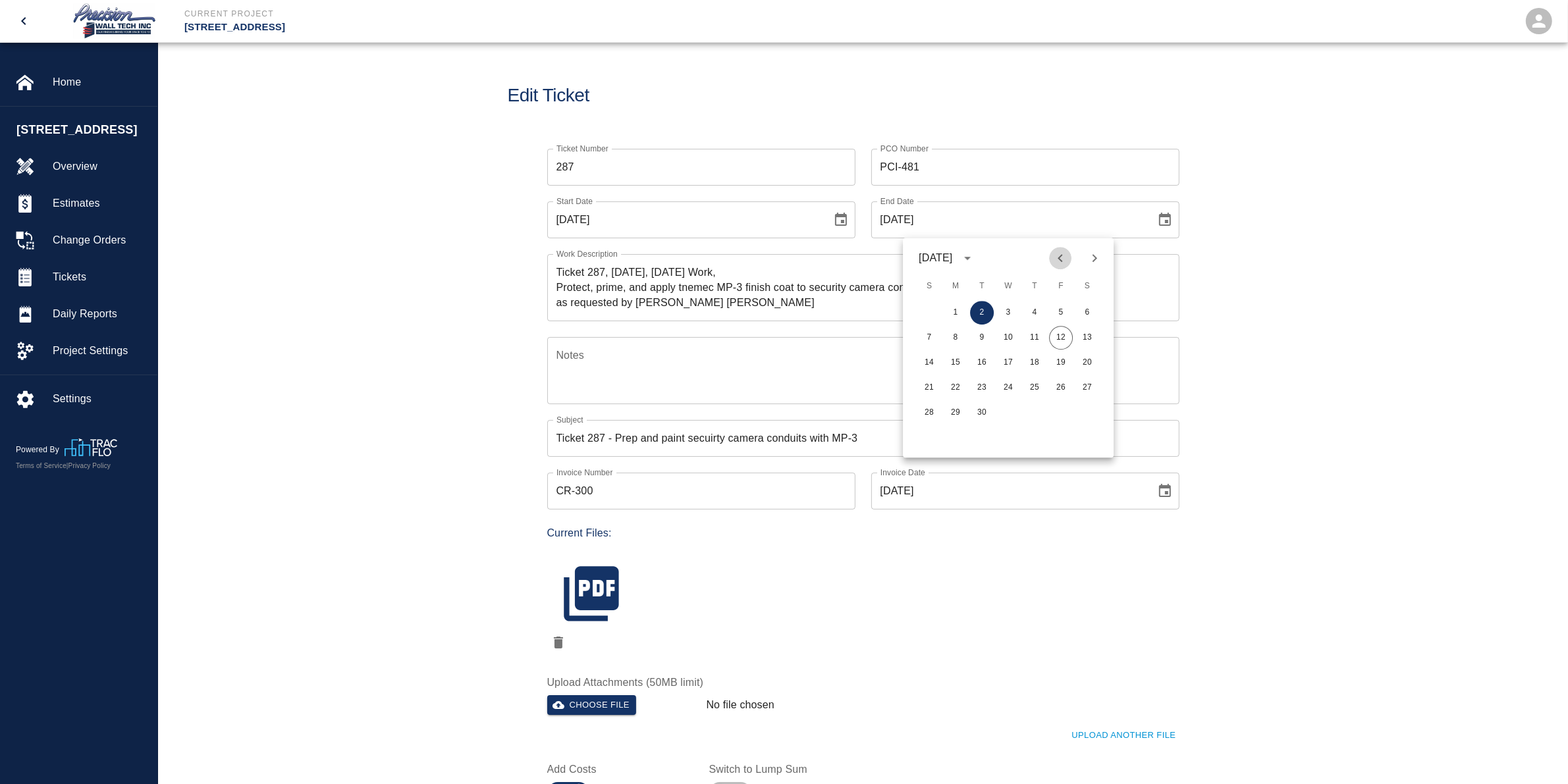
click at [1055, 257] on icon "Previous month" at bounding box center [1061, 258] width 16 height 16
click at [1084, 413] on button "30" at bounding box center [1087, 413] width 24 height 24
type input "[DATE]"
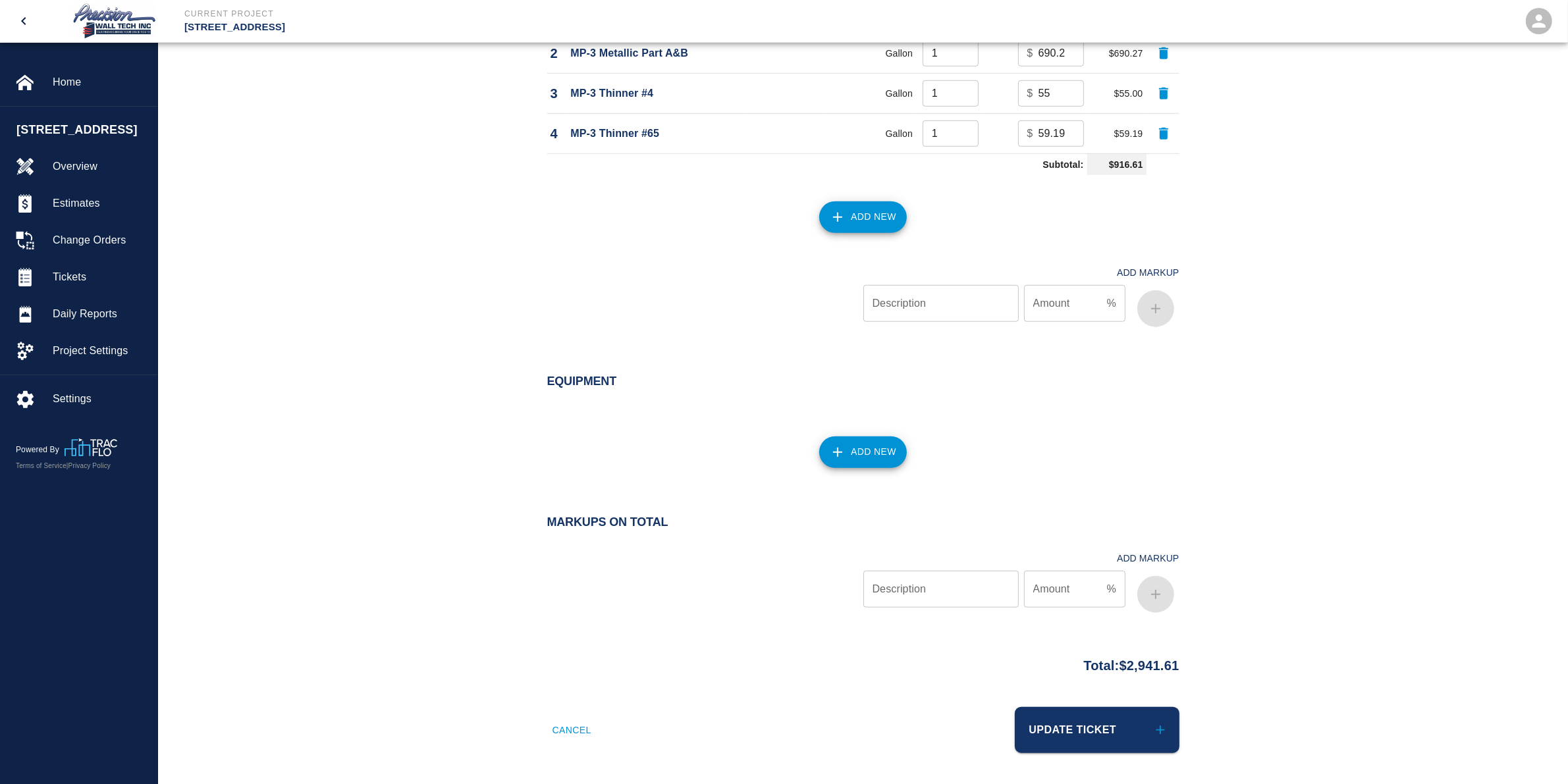
scroll to position [1248, 0]
click at [1126, 716] on button "Update Ticket" at bounding box center [1097, 729] width 165 height 46
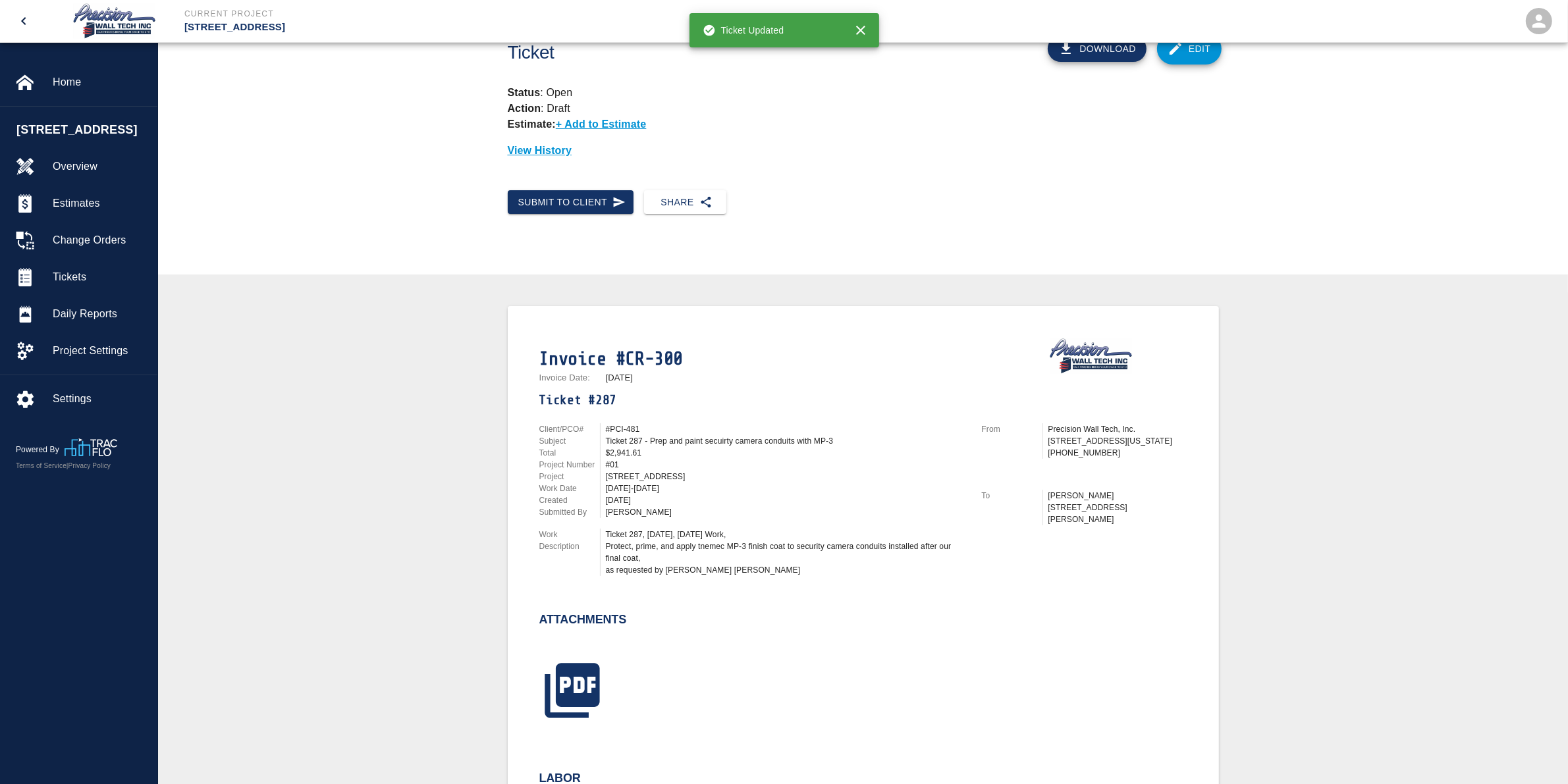
scroll to position [82, 0]
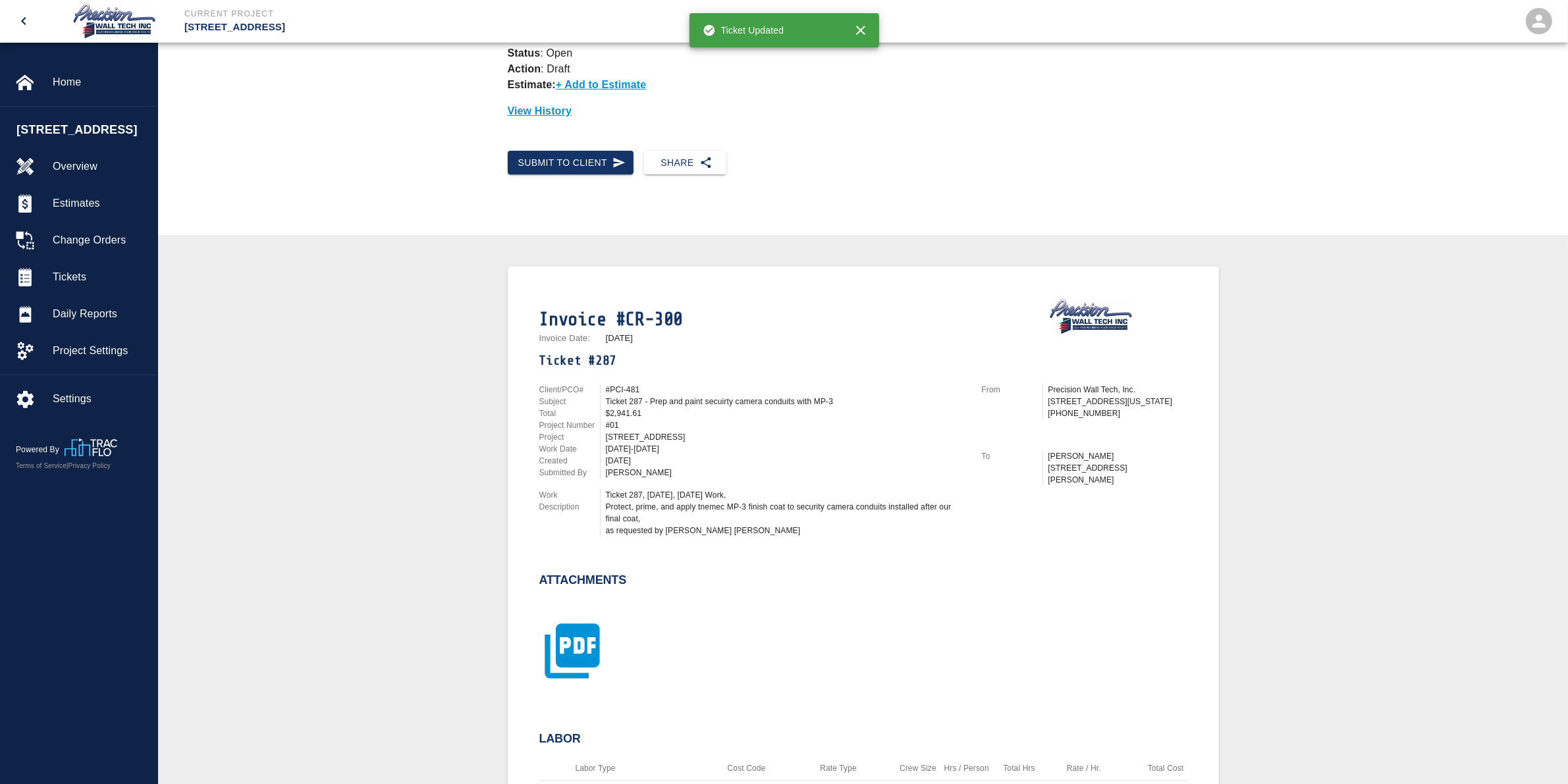
click at [599, 650] on icon "button" at bounding box center [571, 650] width 55 height 55
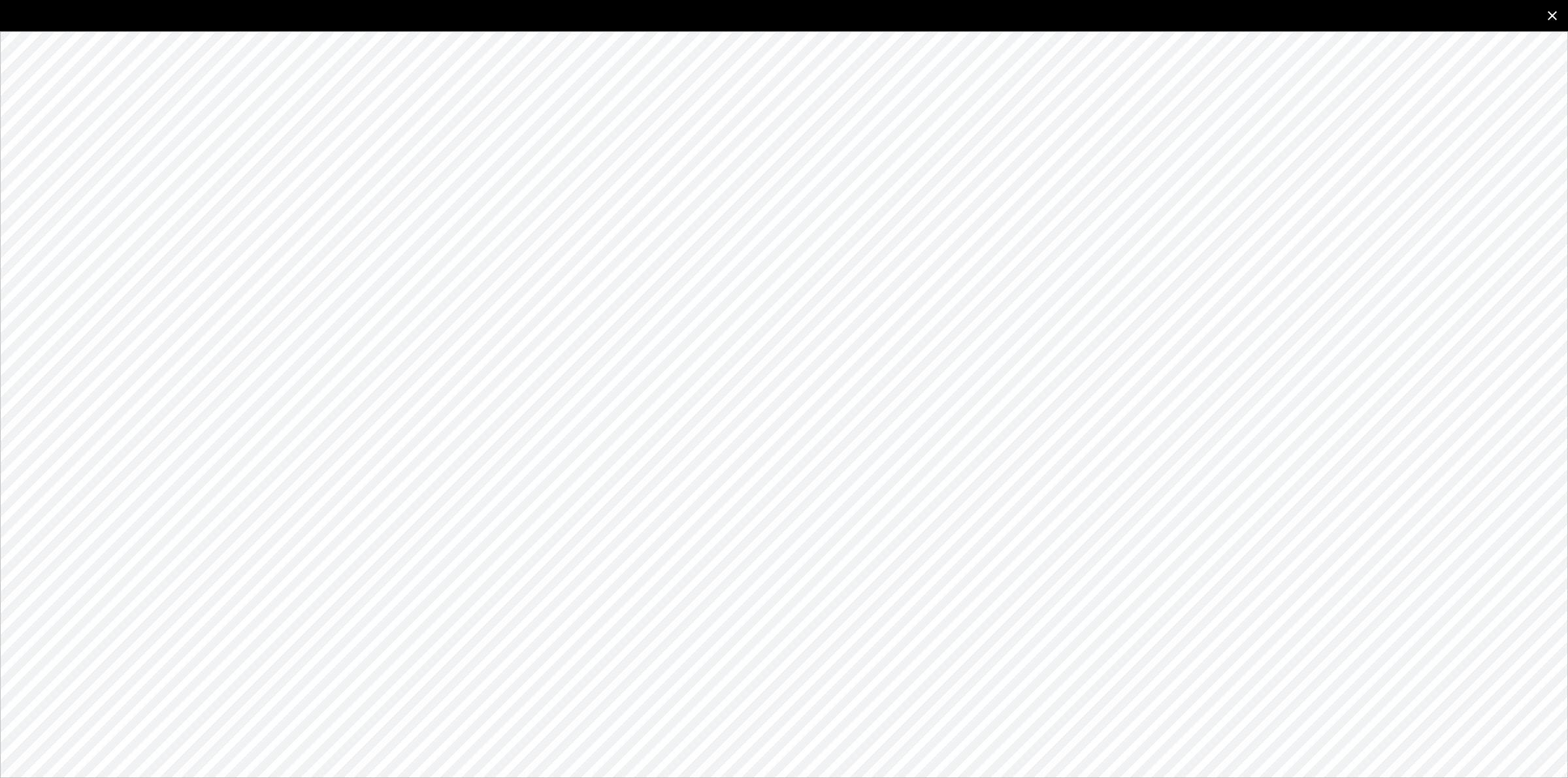
click at [1548, 18] on icon "close" at bounding box center [1551, 15] width 9 height 9
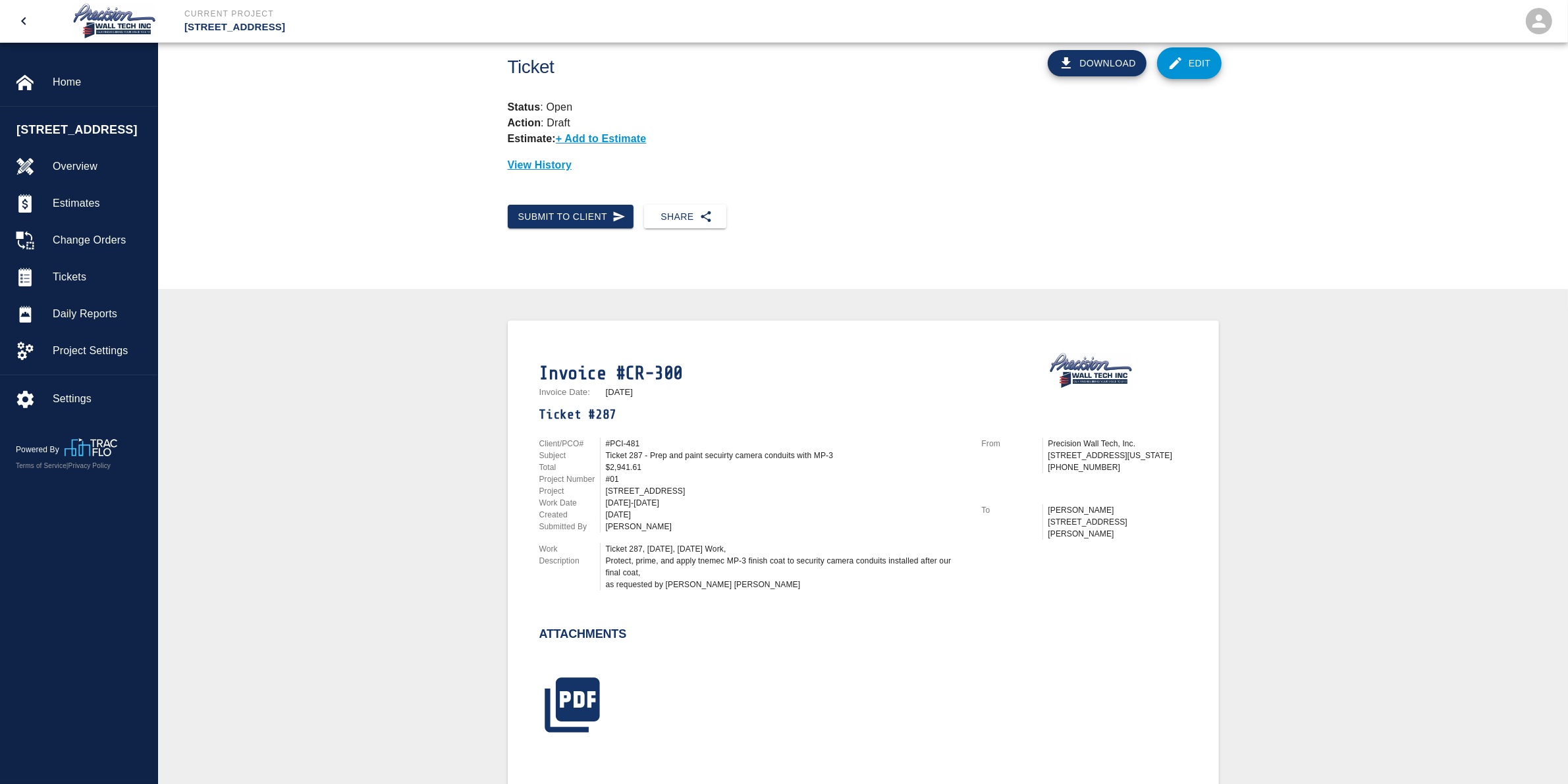
scroll to position [0, 0]
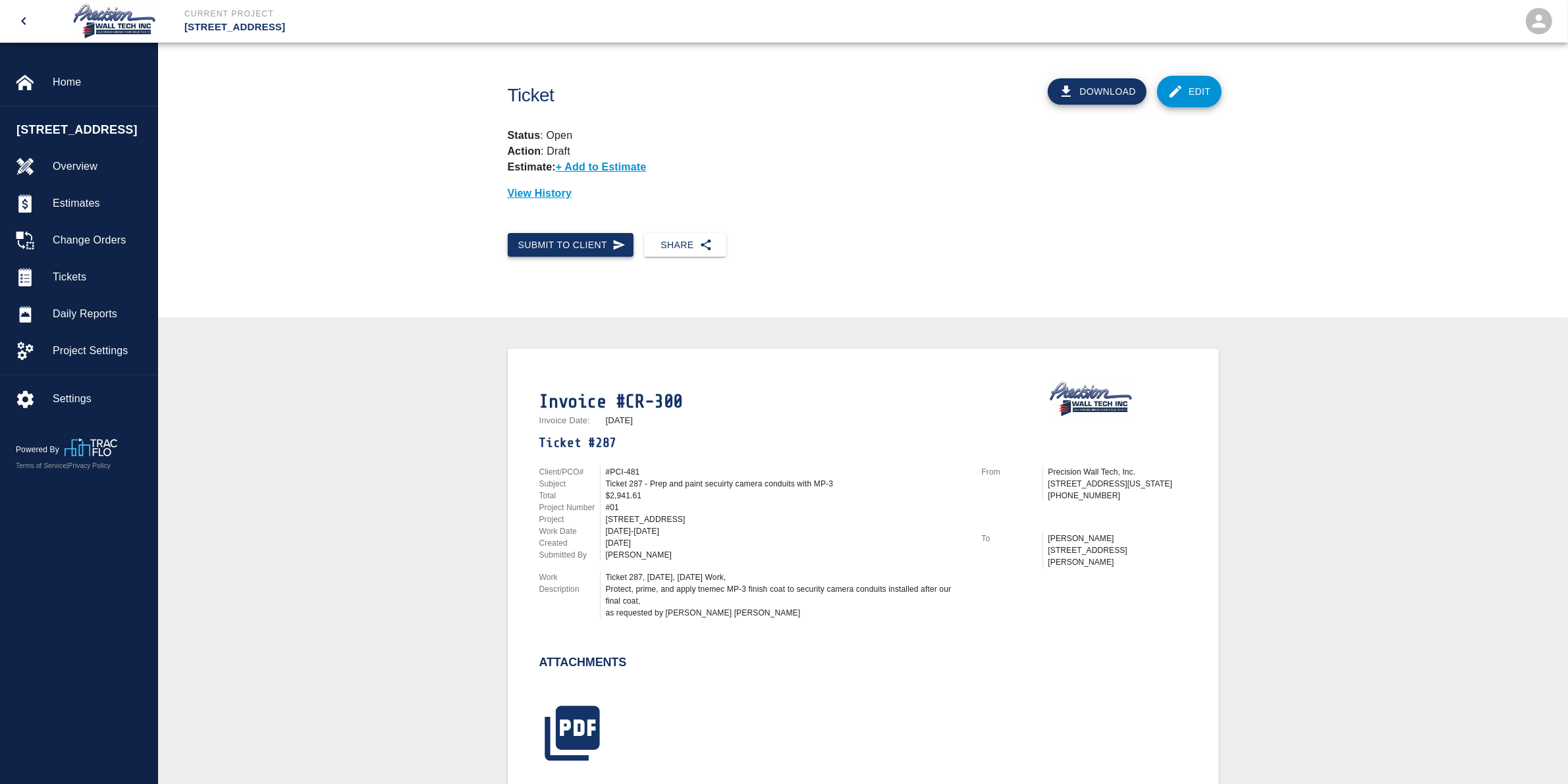
click at [615, 247] on icon "button" at bounding box center [620, 244] width 12 height 10
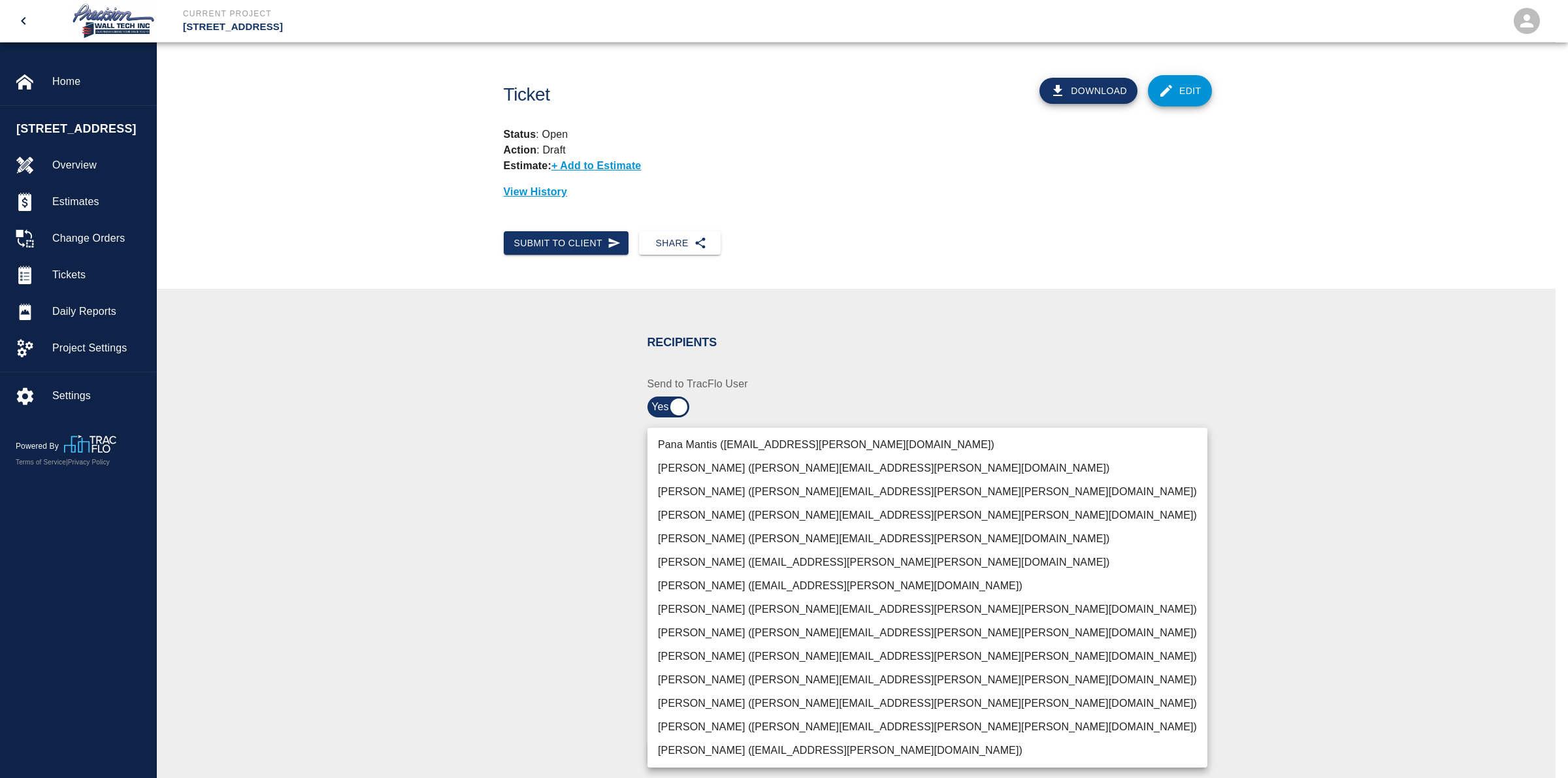
click at [806, 452] on body "Current Project [STREET_ADDRESS] Home [STREET_ADDRESS] Overview Estimates Chang…" at bounding box center [784, 389] width 1568 height 778
click at [681, 725] on li "[PERSON_NAME] ([PERSON_NAME][EMAIL_ADDRESS][PERSON_NAME][PERSON_NAME][DOMAIN_NA…" at bounding box center [927, 727] width 559 height 24
type input "f2151df9-a33d-4239-98b3-85d2c5195f79"
click at [488, 647] on div at bounding box center [784, 389] width 1568 height 778
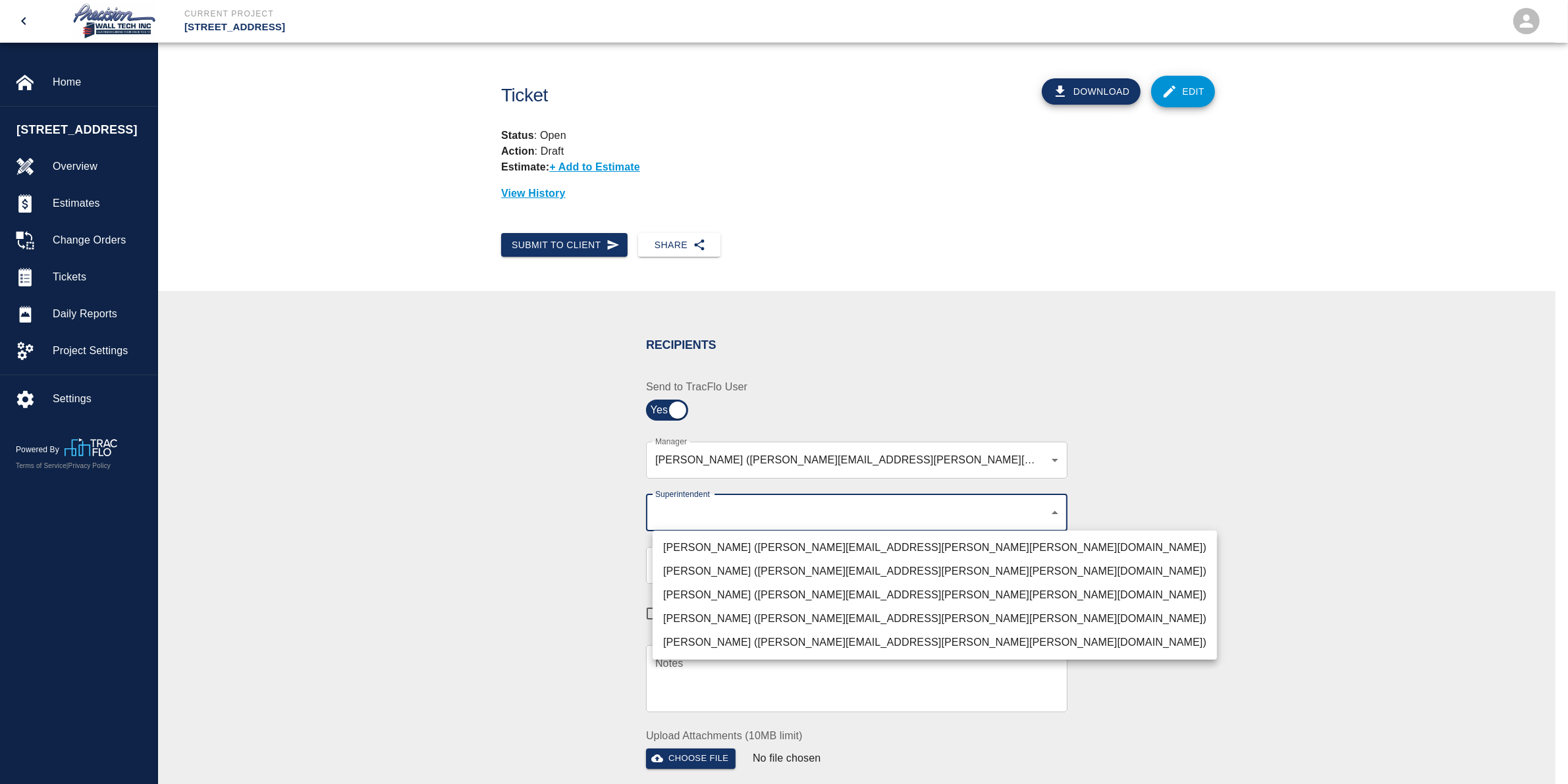
click at [766, 513] on body "Current Project [STREET_ADDRESS] Home [STREET_ADDRESS] Overview Estimates Chang…" at bounding box center [784, 392] width 1568 height 784
click at [705, 568] on li "[PERSON_NAME] ([PERSON_NAME][EMAIL_ADDRESS][PERSON_NAME][PERSON_NAME][DOMAIN_NA…" at bounding box center [934, 572] width 564 height 24
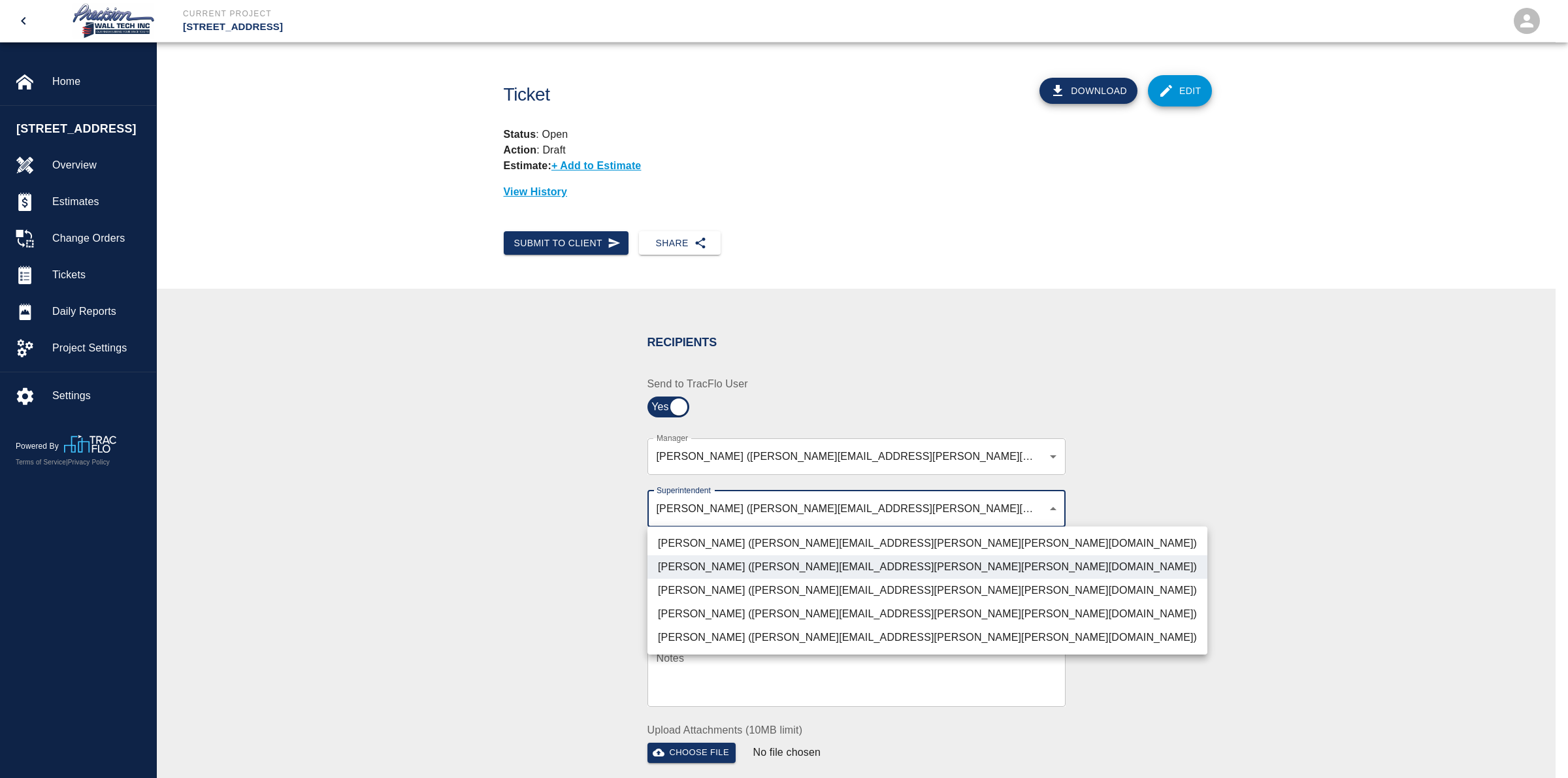
click at [704, 593] on li "[PERSON_NAME] ([PERSON_NAME][EMAIL_ADDRESS][PERSON_NAME][PERSON_NAME][DOMAIN_NA…" at bounding box center [927, 591] width 559 height 24
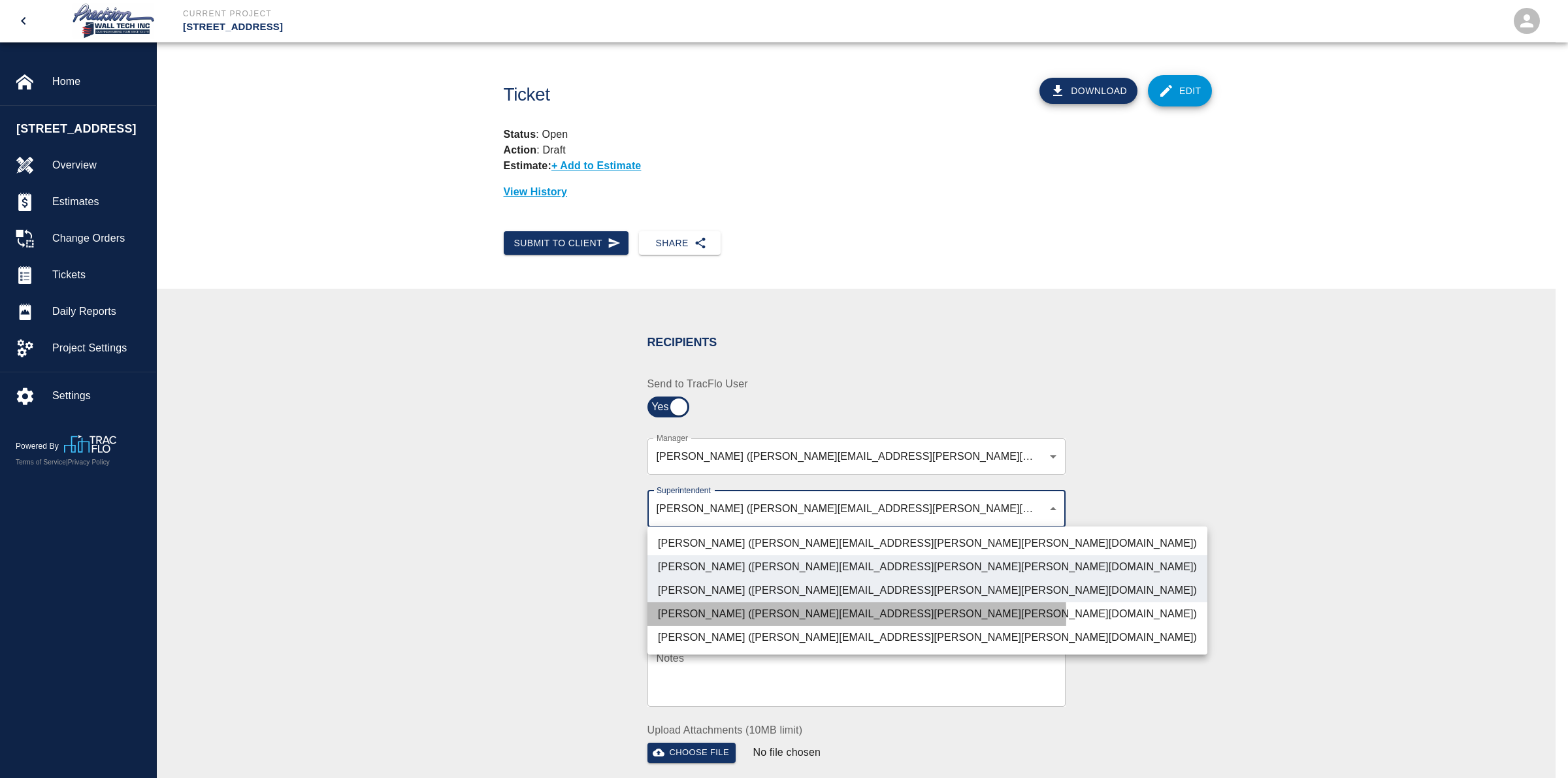
click at [706, 616] on li "[PERSON_NAME] ([PERSON_NAME][EMAIL_ADDRESS][PERSON_NAME][PERSON_NAME][DOMAIN_NA…" at bounding box center [927, 614] width 559 height 24
type input "72aacb9d-1564-447f-ab89-2c6ab52824c7,32bad40b-bb12-40c1-a9d7-1de55074e5d0,5cbe5…"
click at [558, 578] on div at bounding box center [784, 389] width 1568 height 778
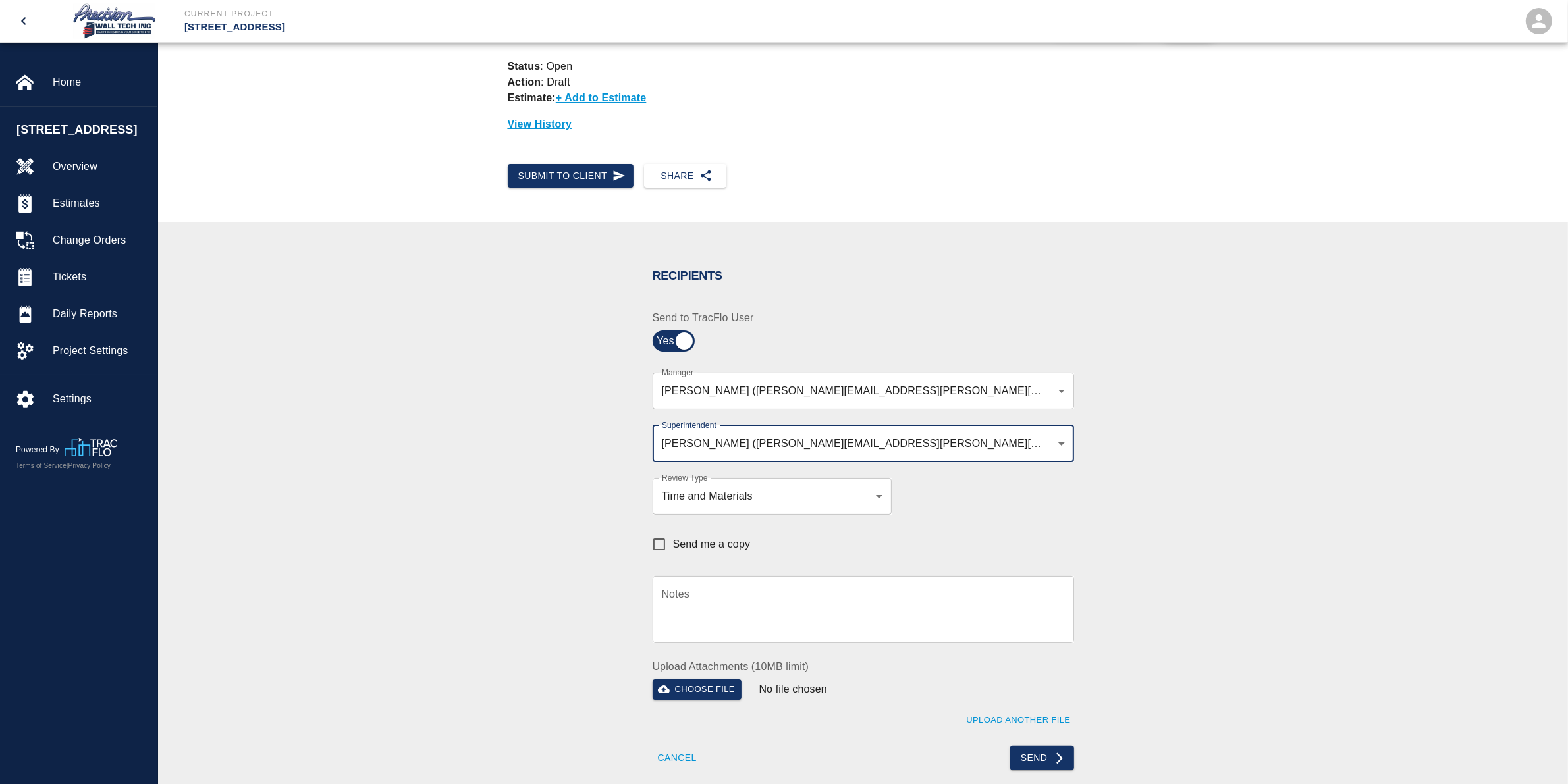
scroll to position [165, 0]
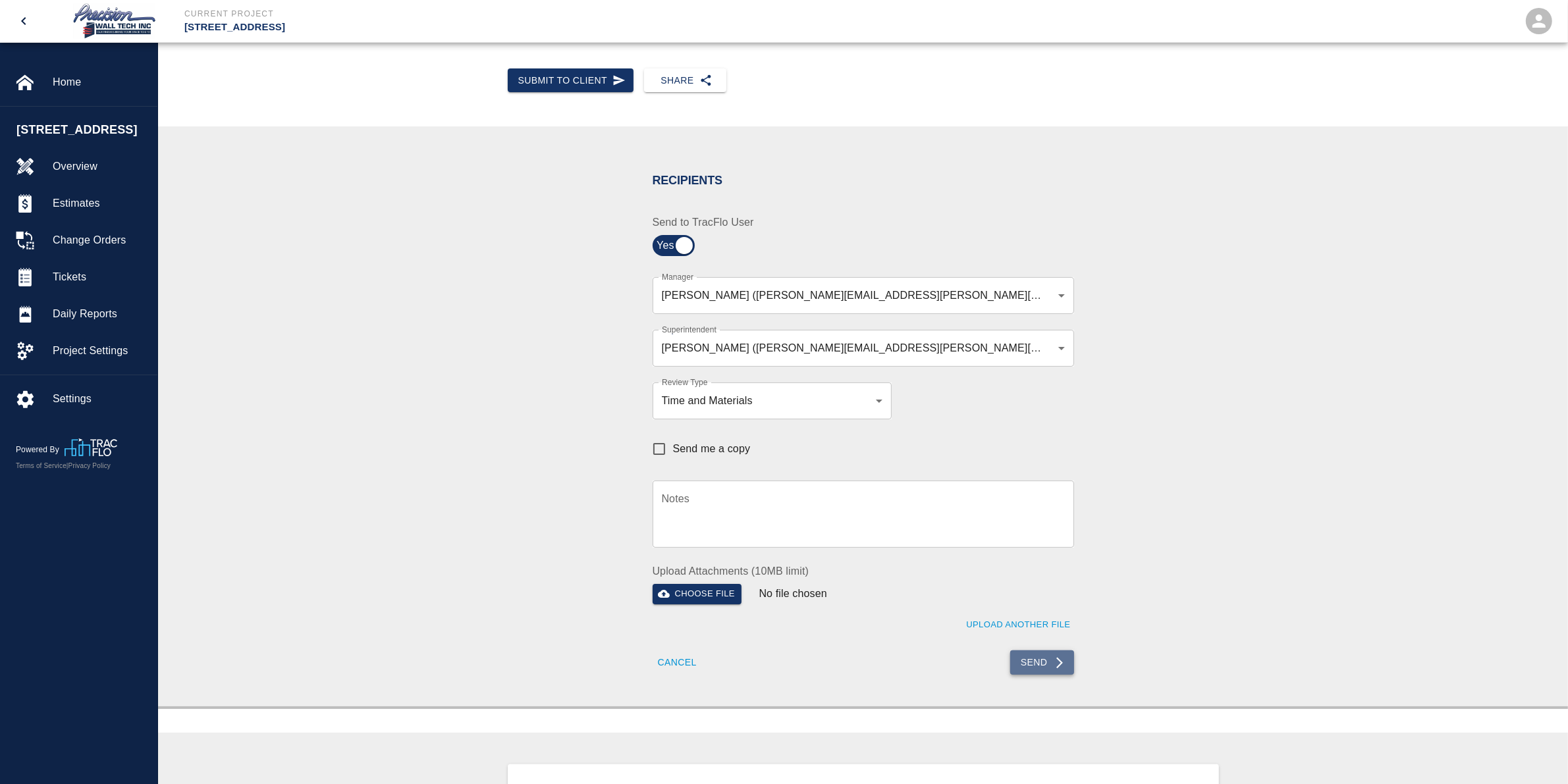
click at [1049, 658] on button "Send" at bounding box center [1042, 662] width 64 height 25
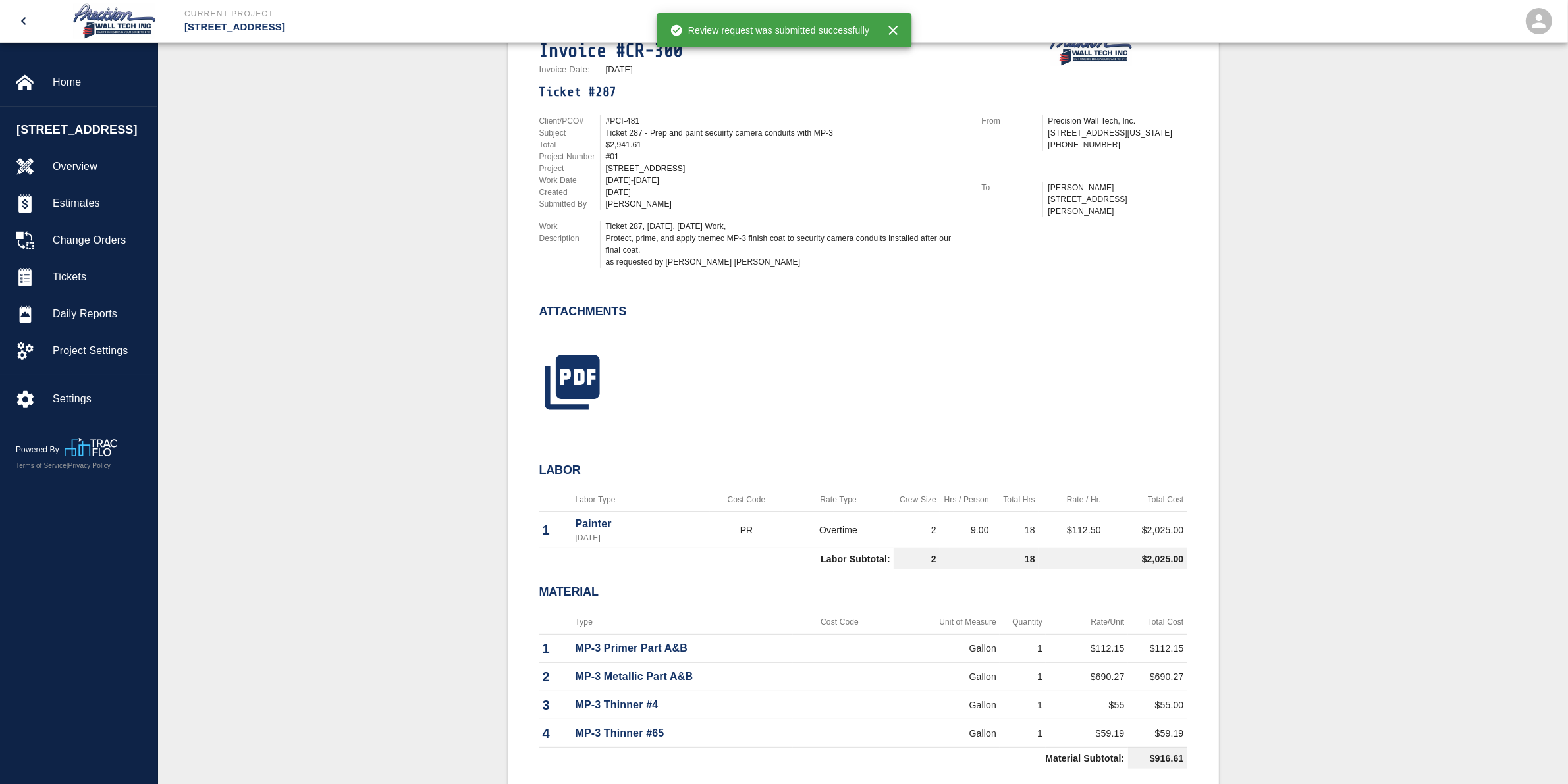
scroll to position [411, 0]
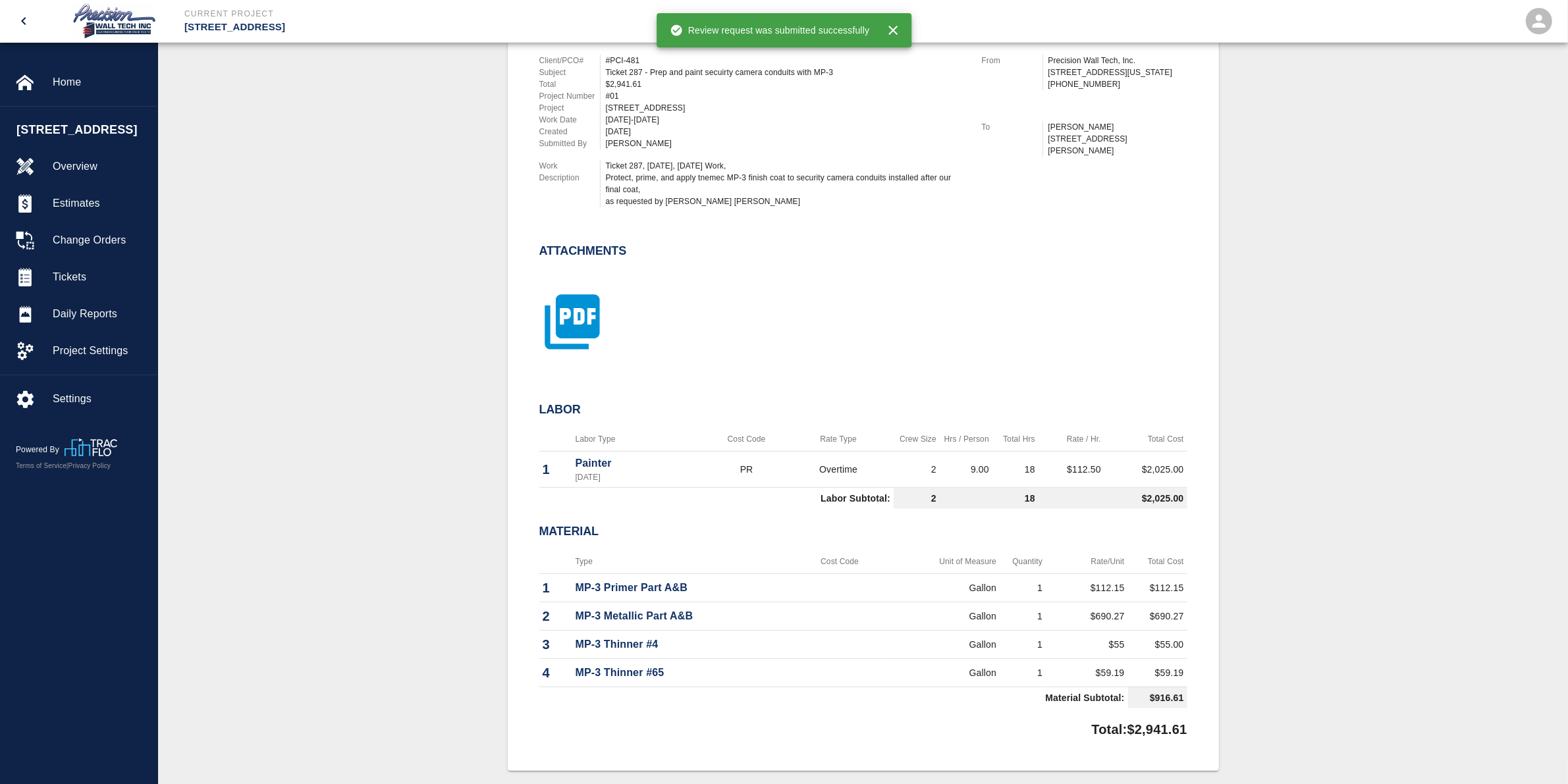
click at [586, 327] on icon "button" at bounding box center [571, 321] width 55 height 55
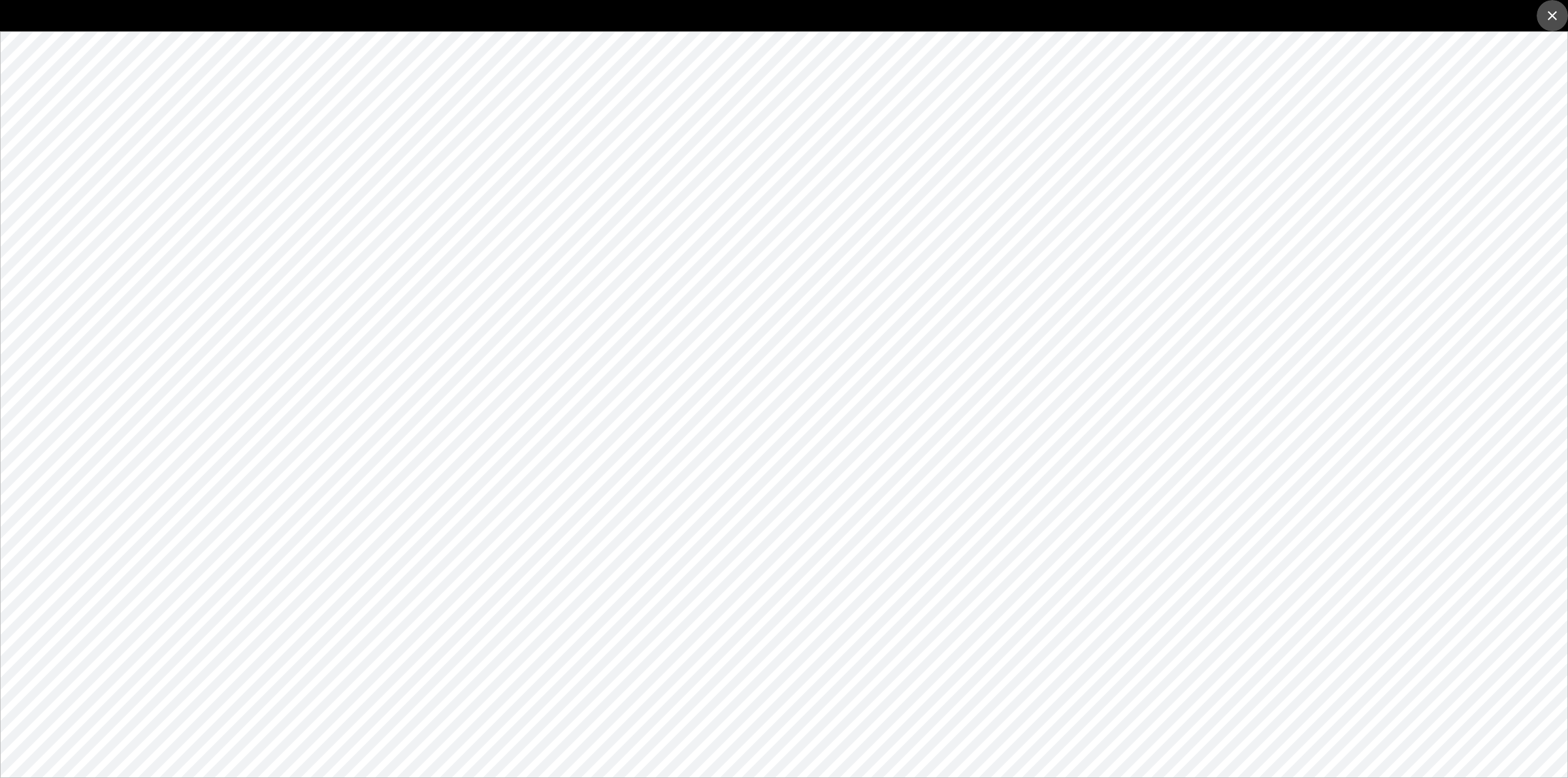
click at [1550, 15] on icon "close" at bounding box center [1552, 16] width 16 height 16
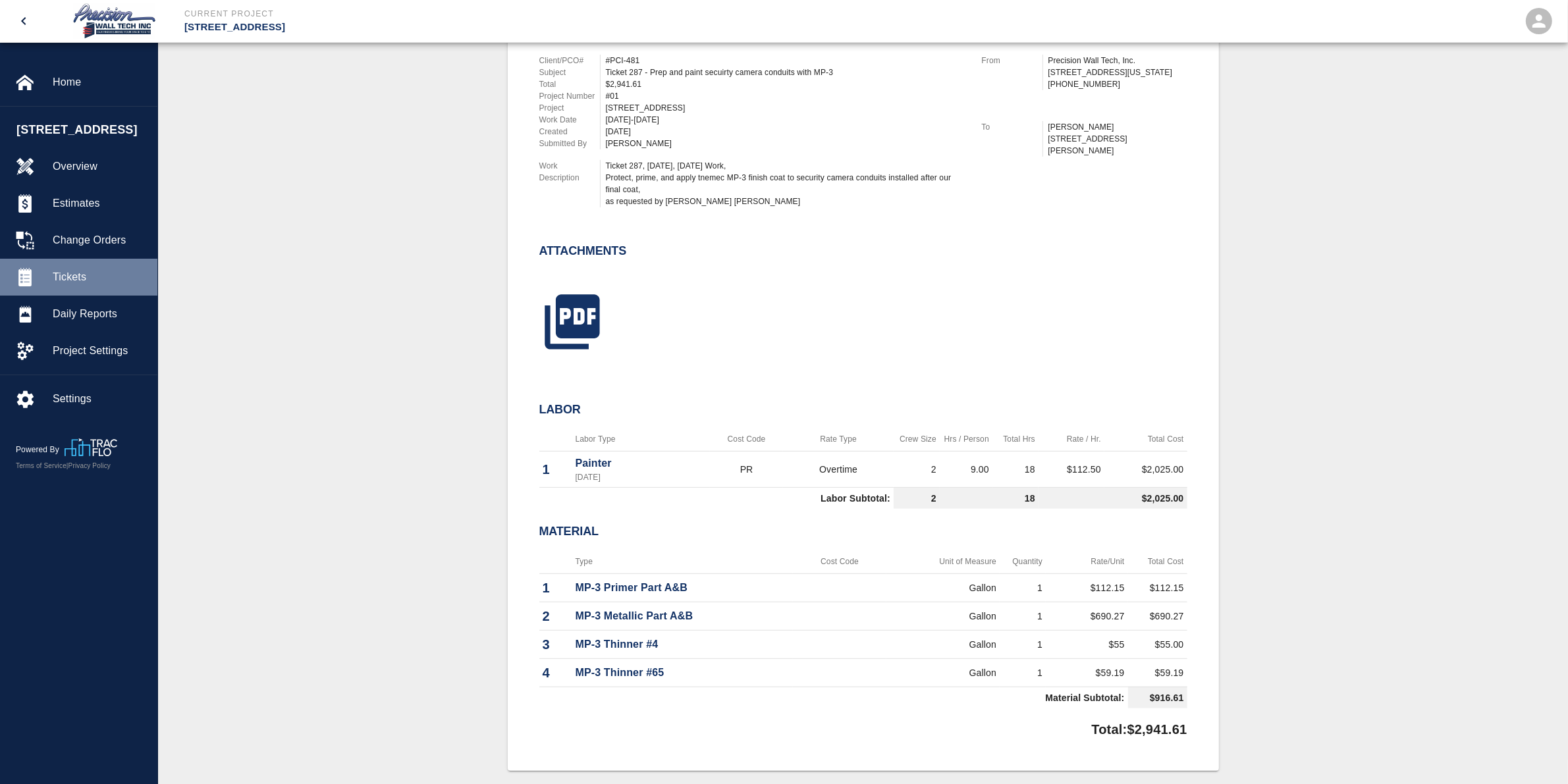
click at [75, 285] on span "Tickets" at bounding box center [99, 277] width 94 height 16
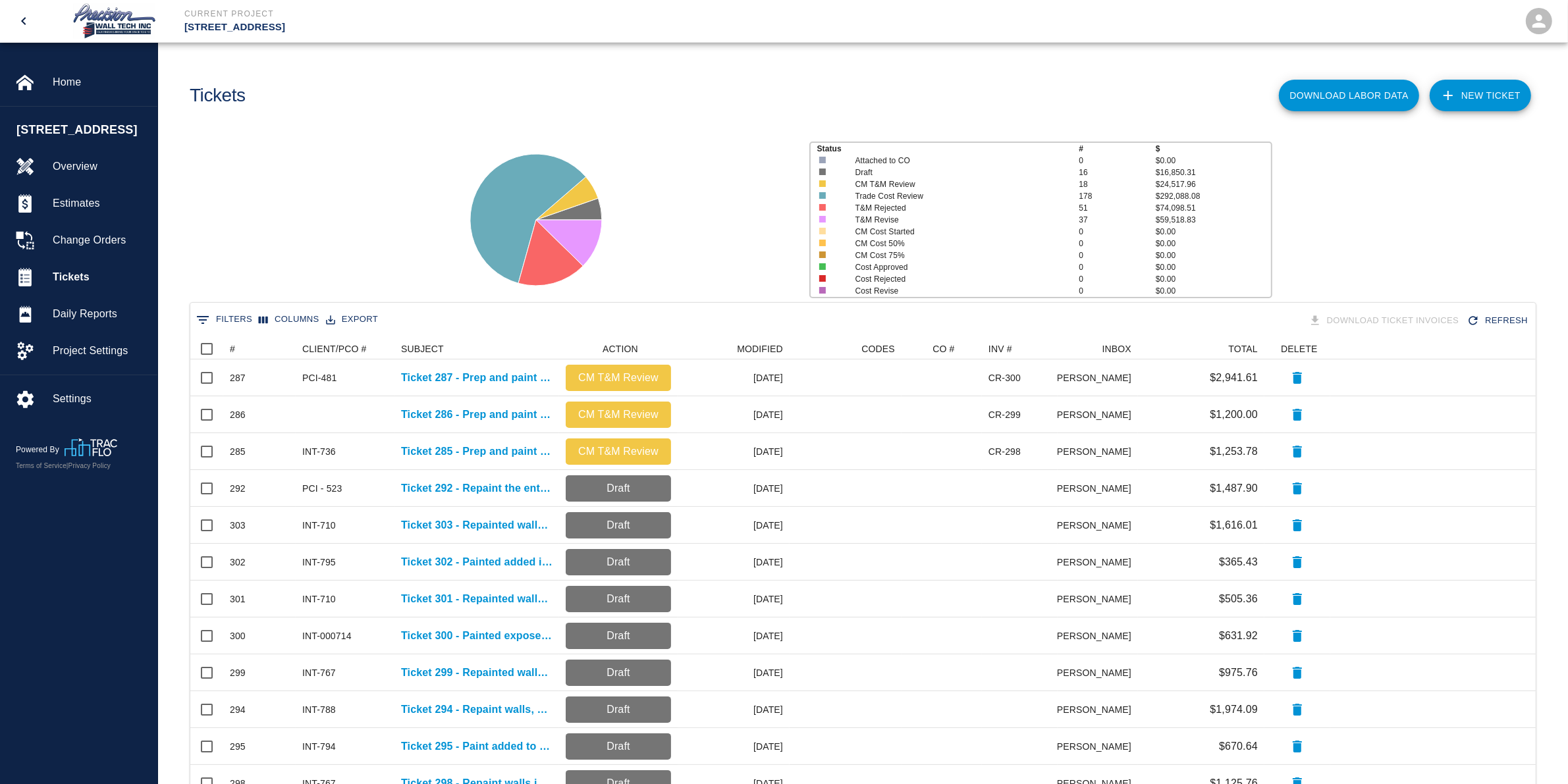
scroll to position [745, 1333]
click at [270, 346] on div "#" at bounding box center [252, 348] width 46 height 21
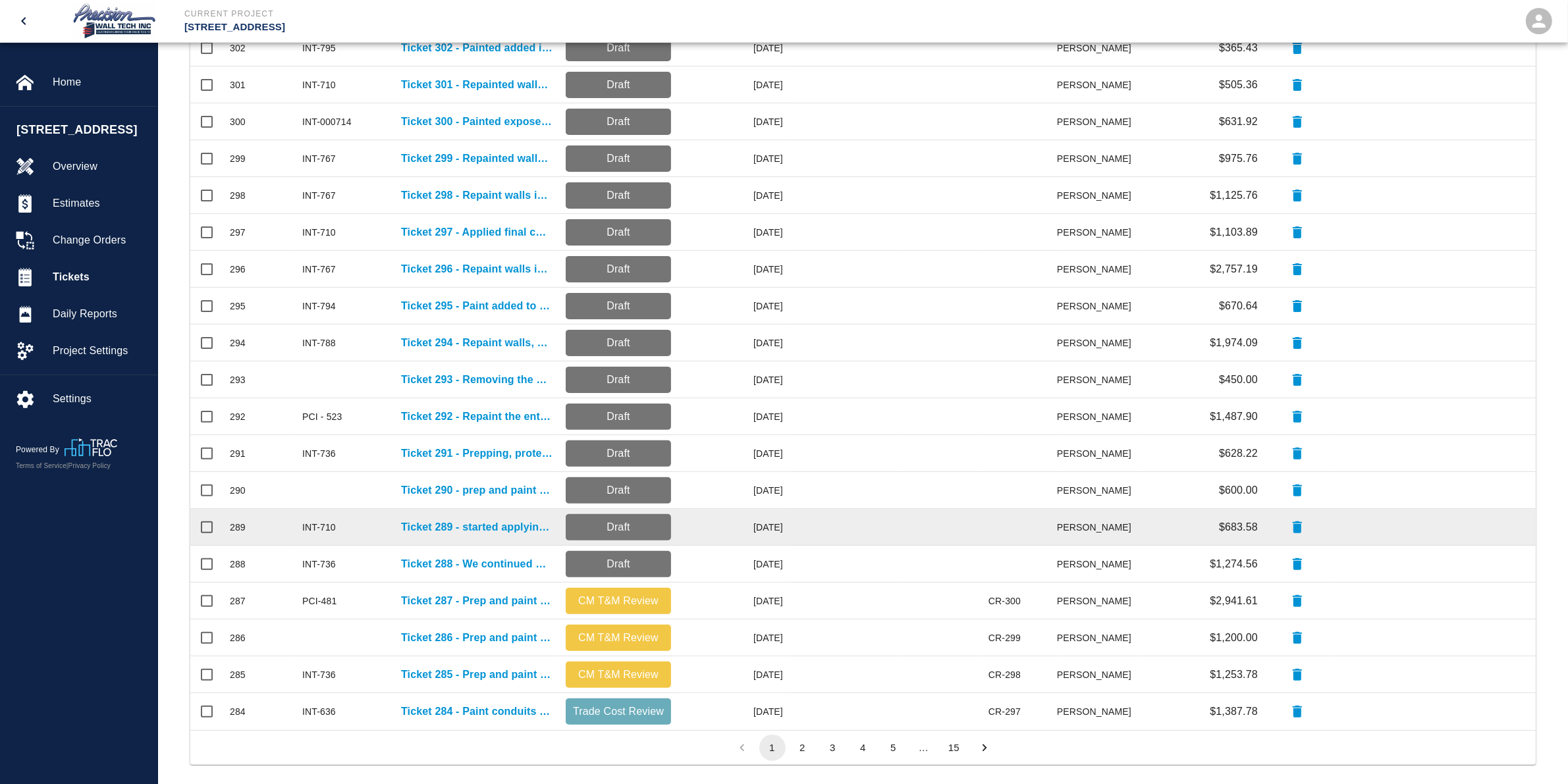
scroll to position [379, 0]
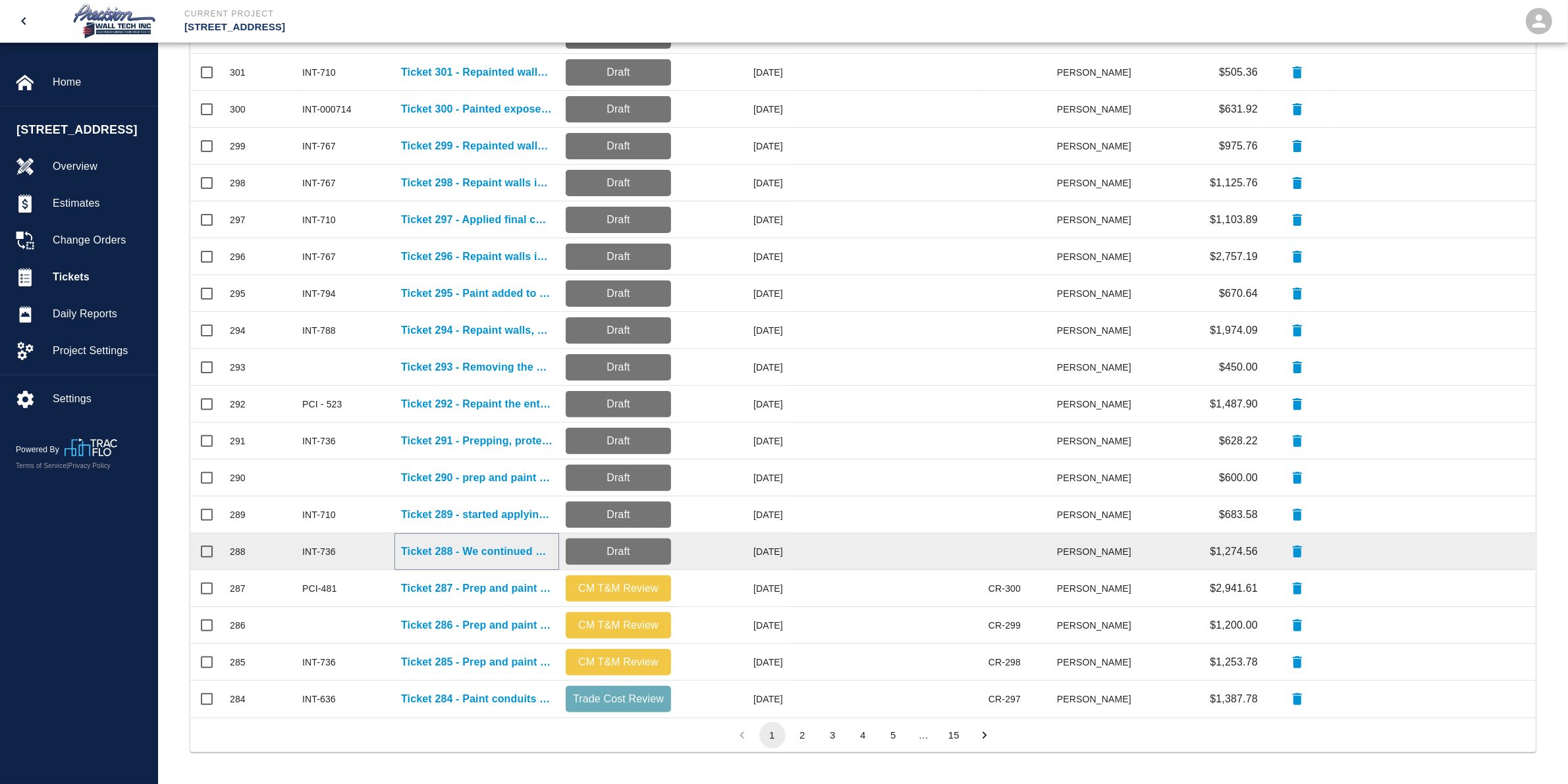
click at [505, 556] on p "Ticket 288 - We continued prepping and protecting, and we started painting the …" at bounding box center [477, 552] width 152 height 16
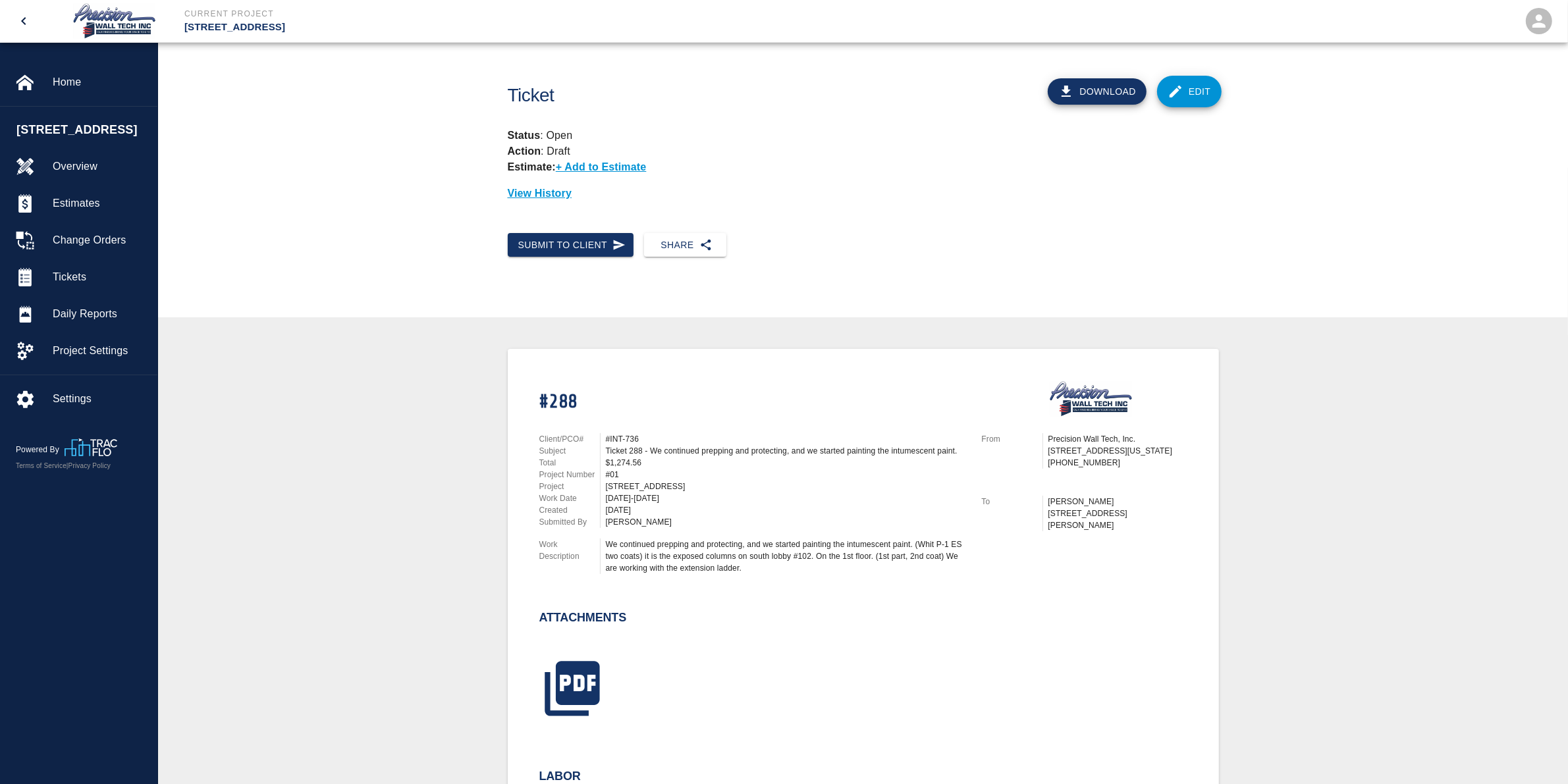
click at [1188, 89] on link "Edit" at bounding box center [1189, 91] width 65 height 32
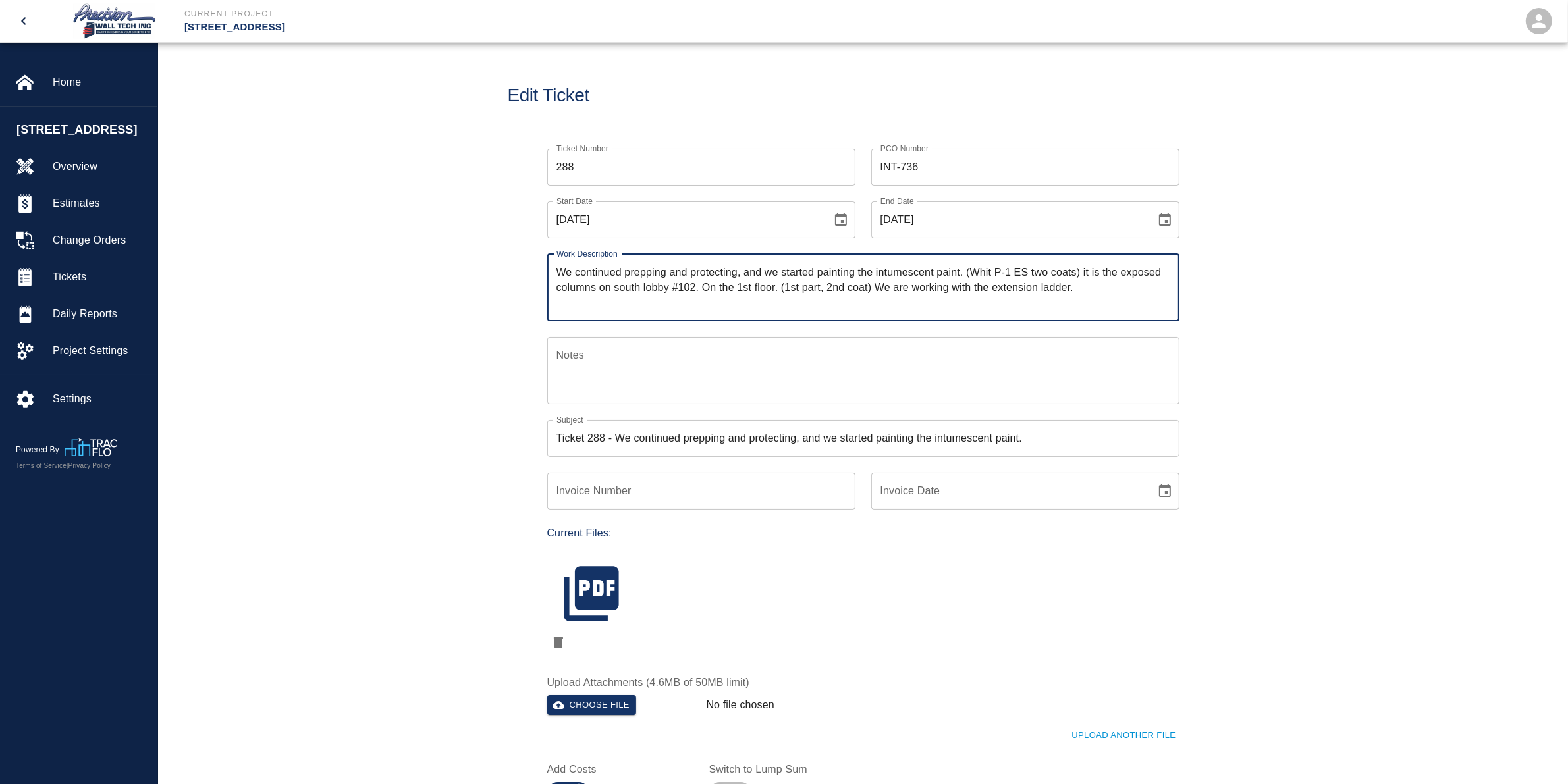
click at [949, 171] on input "INT-736" at bounding box center [1025, 167] width 308 height 37
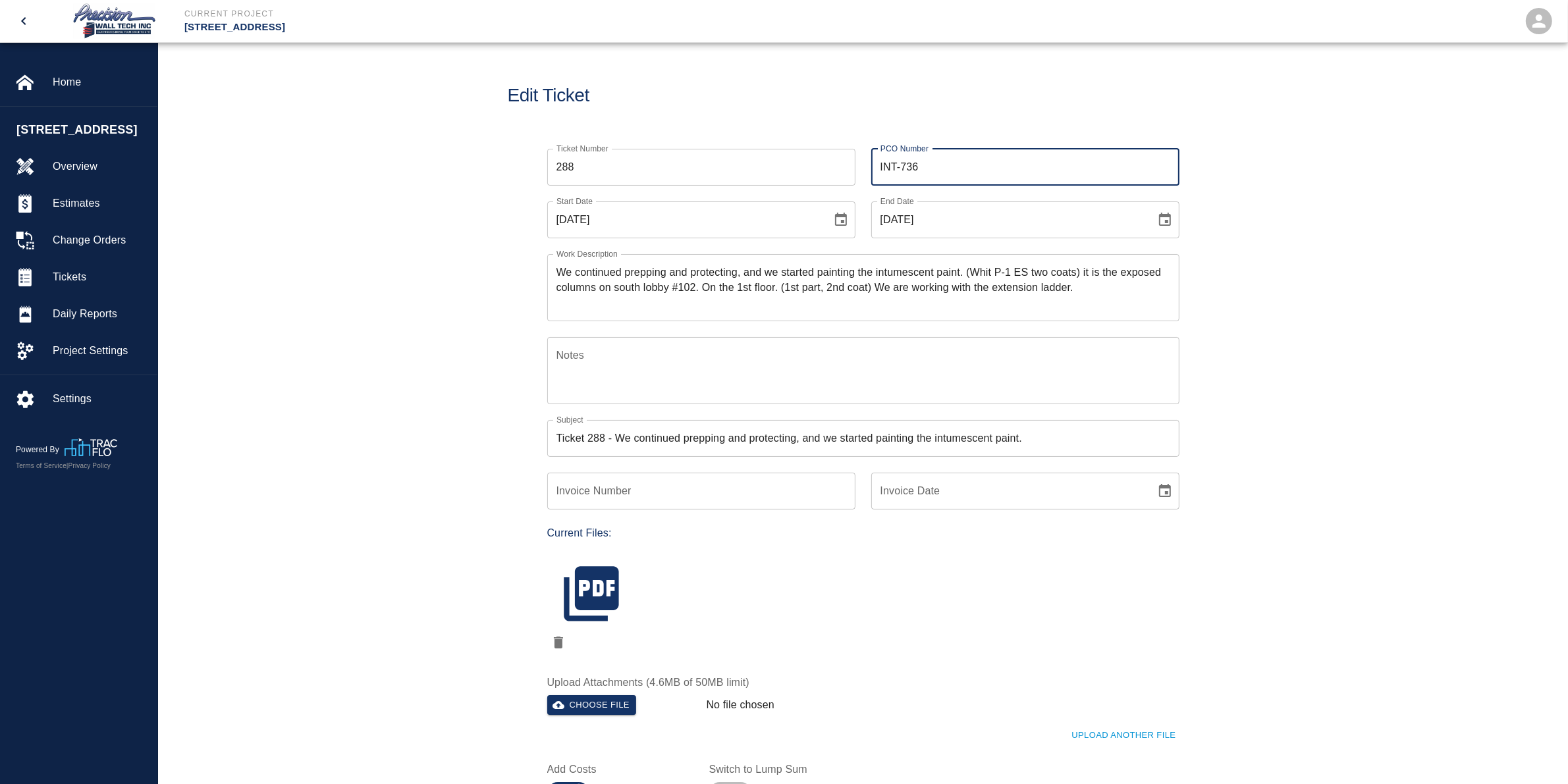
click at [556, 275] on textarea "We continued prepping and protecting, and we started painting the intumescent p…" at bounding box center [863, 288] width 614 height 46
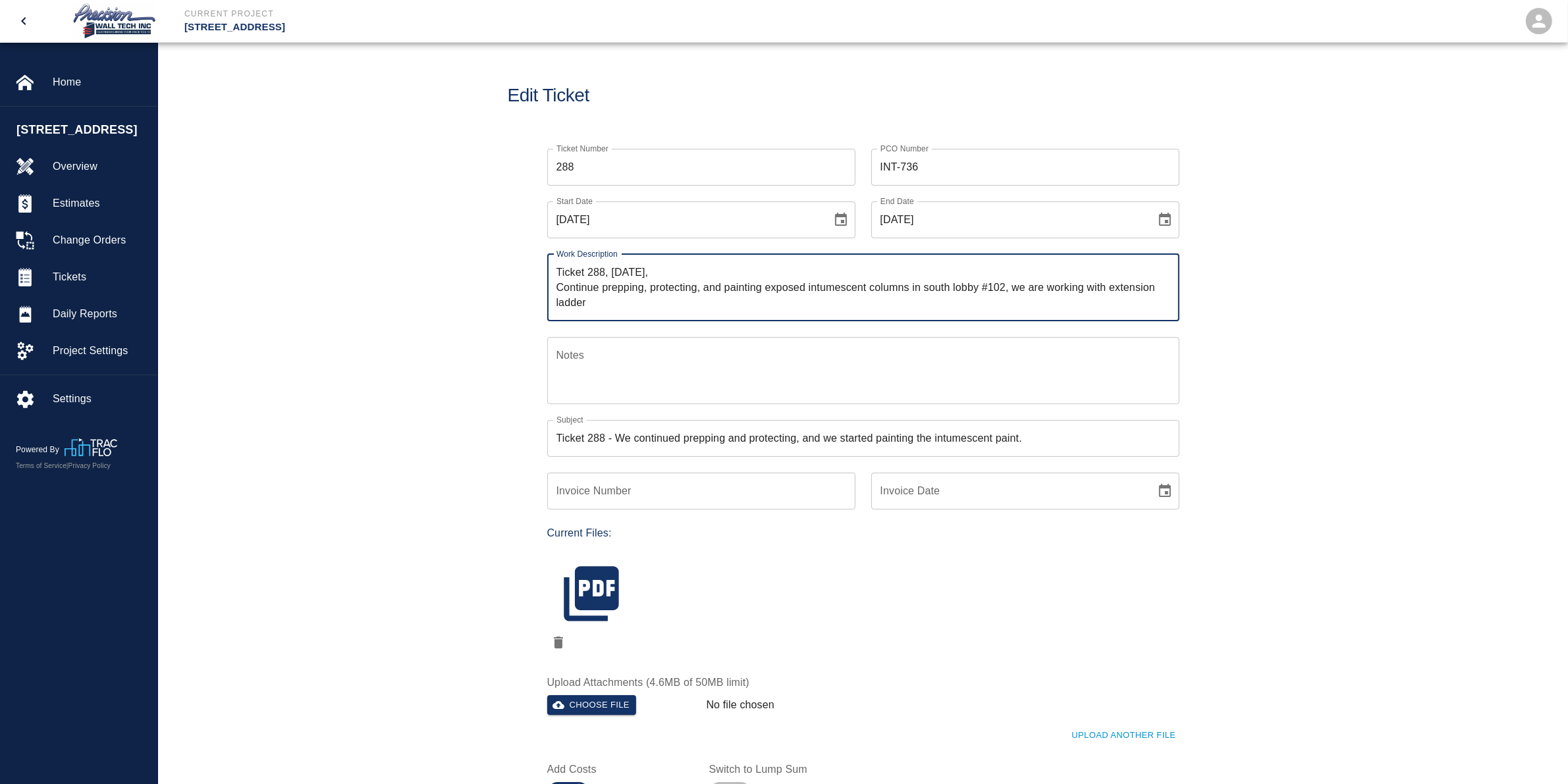
type textarea "Ticket 288, [DATE], Continue prepping, protecting, and painting exposed intumes…"
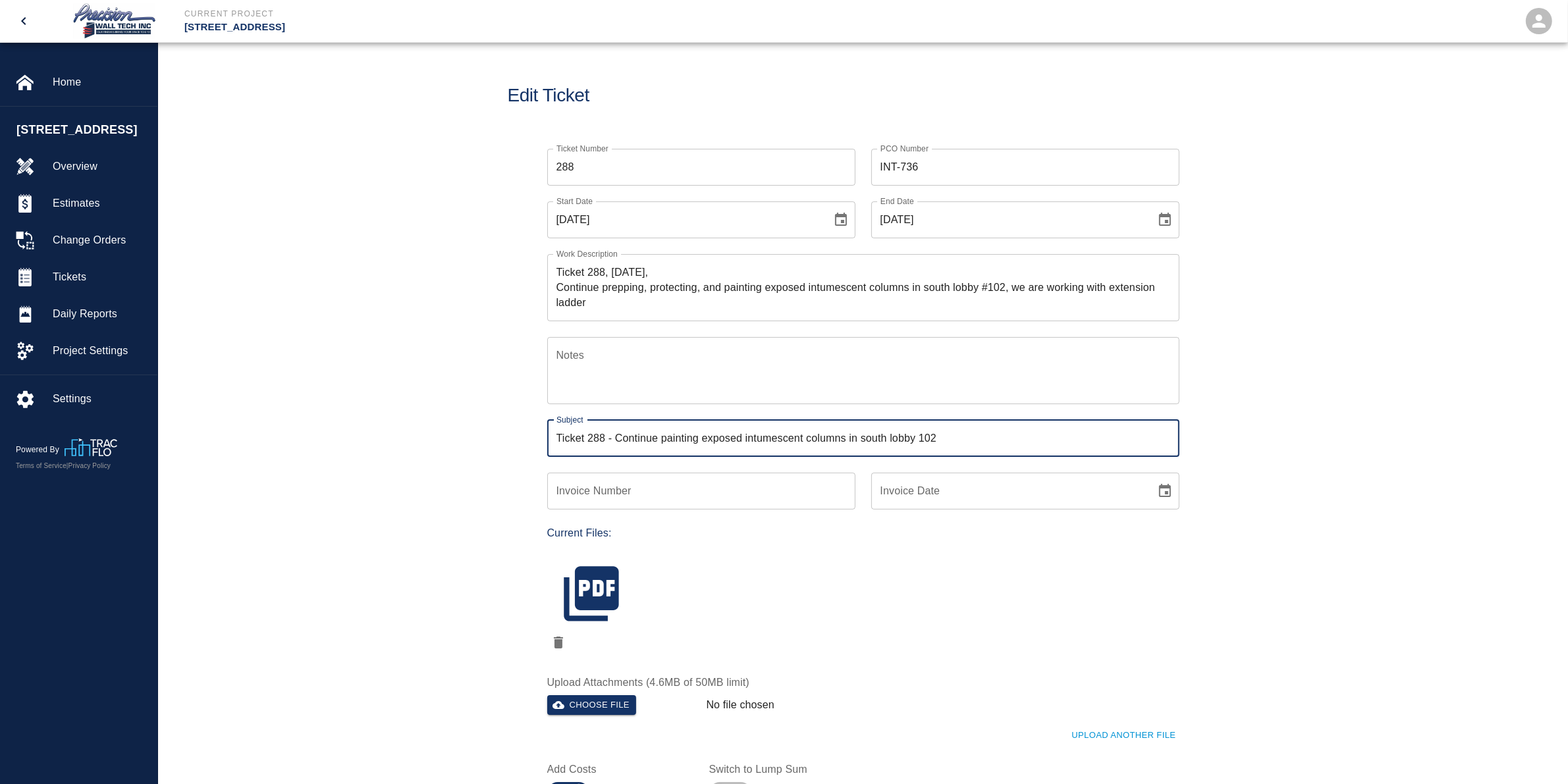
type input "Ticket 288 - Continue painting exposed intumescent columns in south lobby 102"
